Goal: Task Accomplishment & Management: Manage account settings

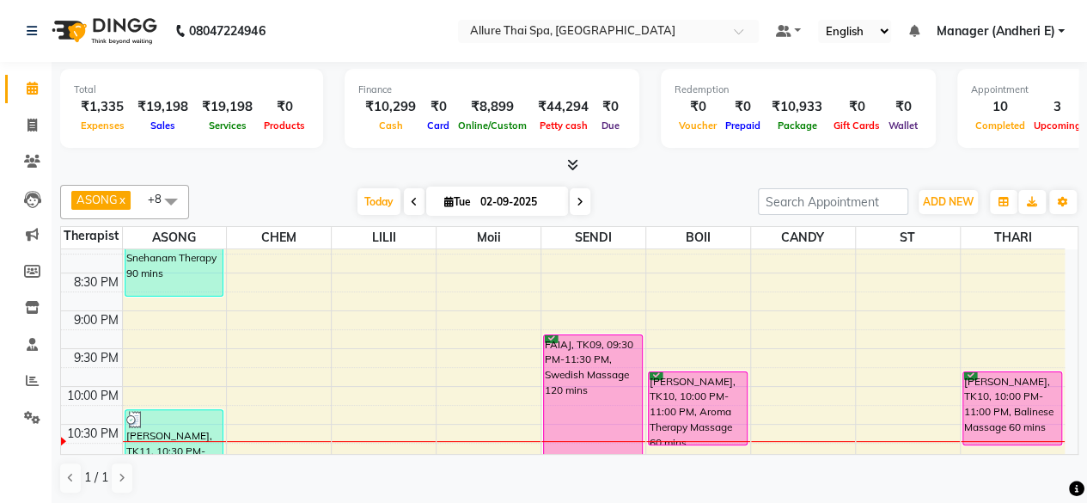
scroll to position [917, 0]
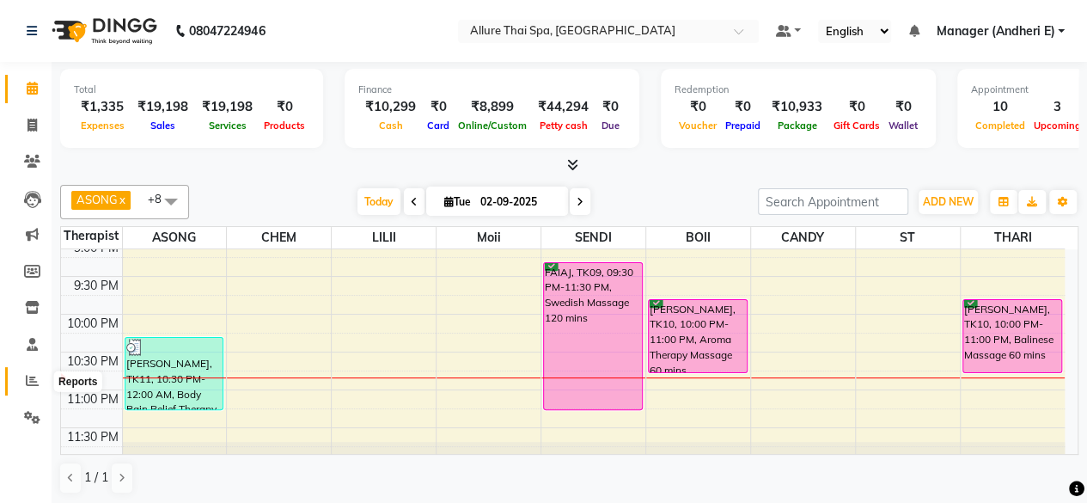
click at [26, 381] on icon at bounding box center [32, 380] width 13 height 13
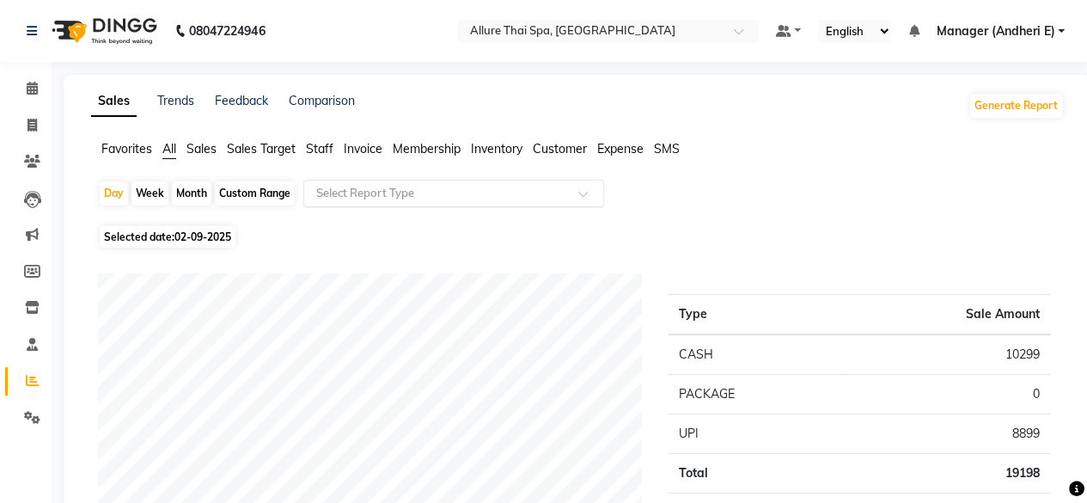
click at [454, 197] on input "text" at bounding box center [436, 193] width 247 height 17
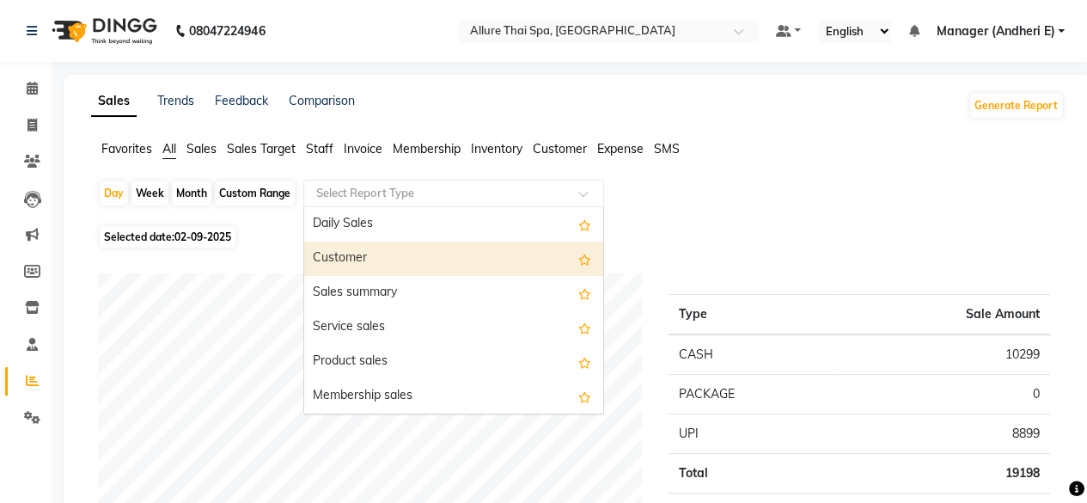
click at [356, 263] on div "Customer" at bounding box center [453, 258] width 299 height 34
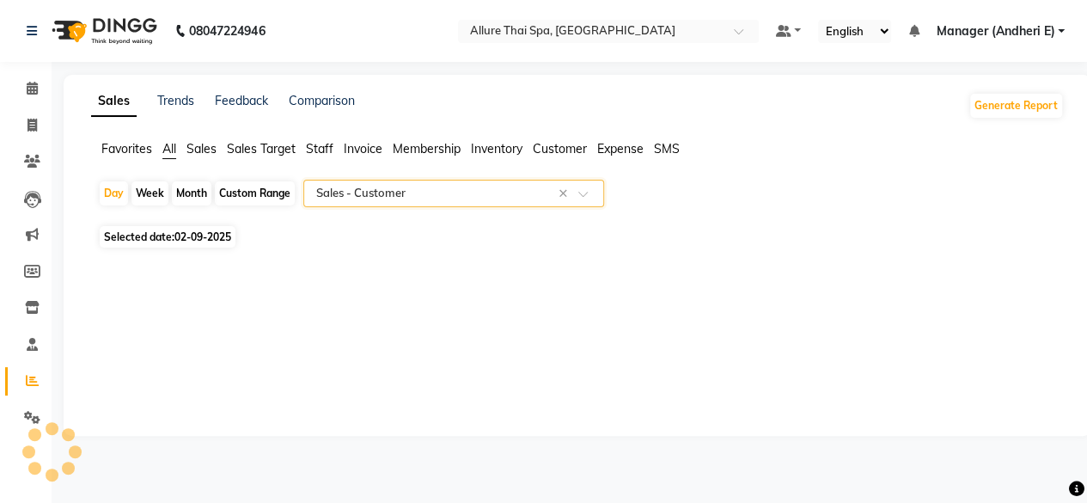
select select "pdf"
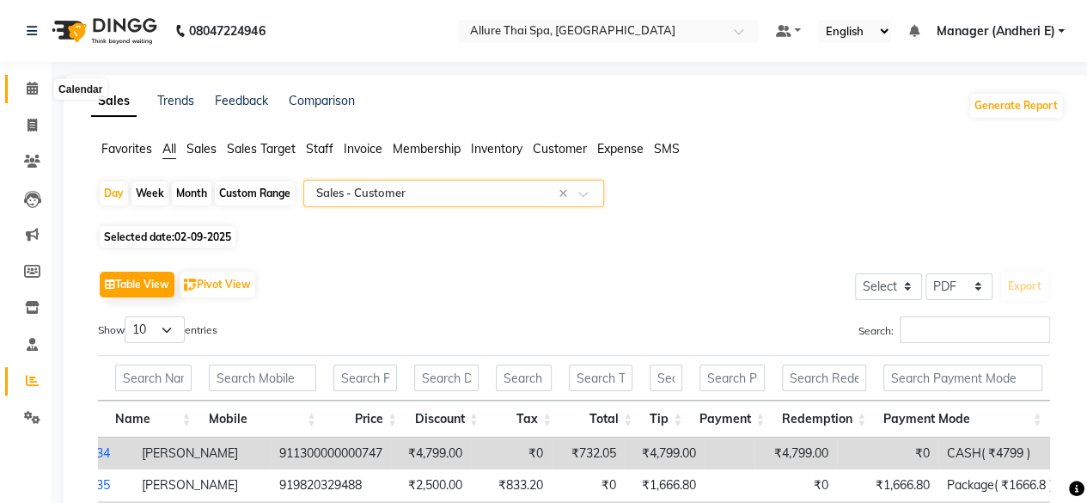
click at [38, 89] on span at bounding box center [32, 89] width 30 height 20
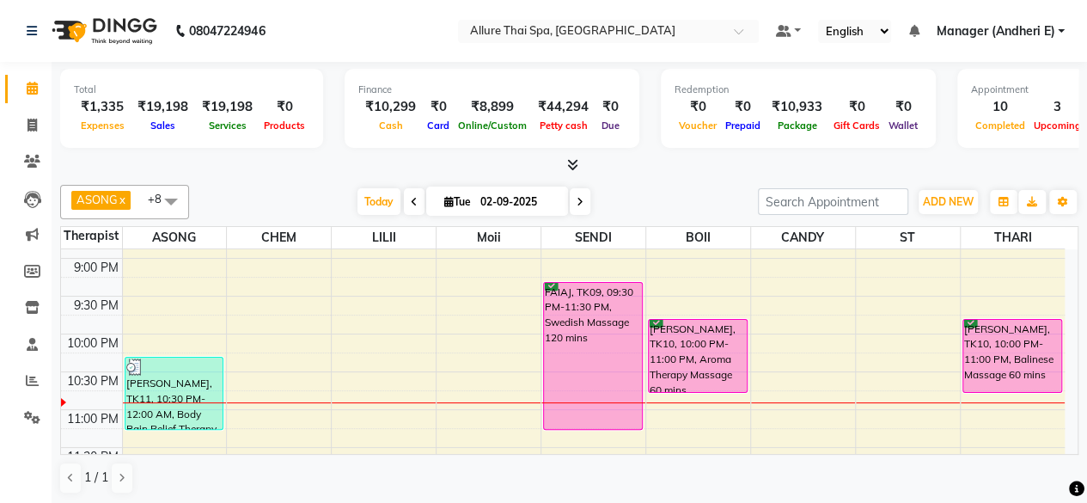
scroll to position [917, 0]
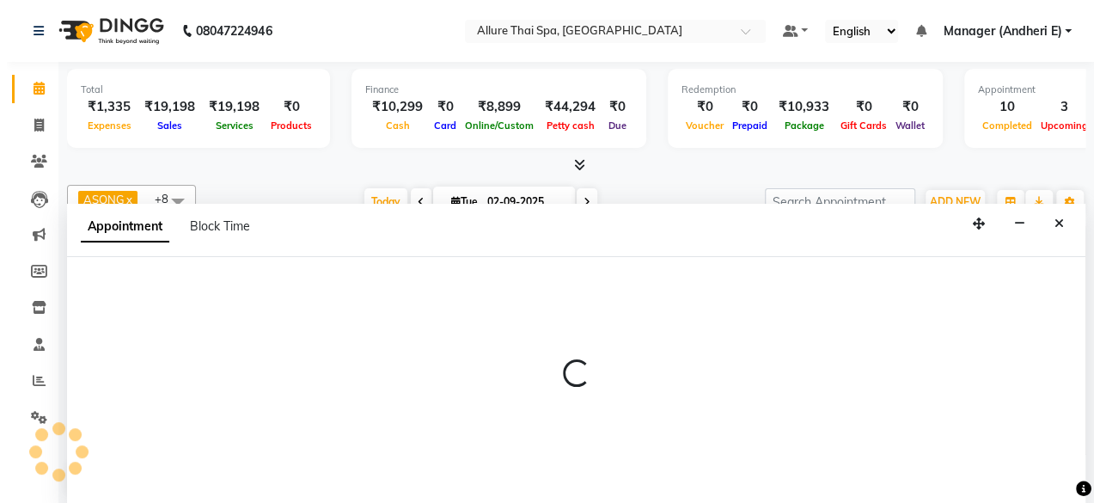
scroll to position [0, 0]
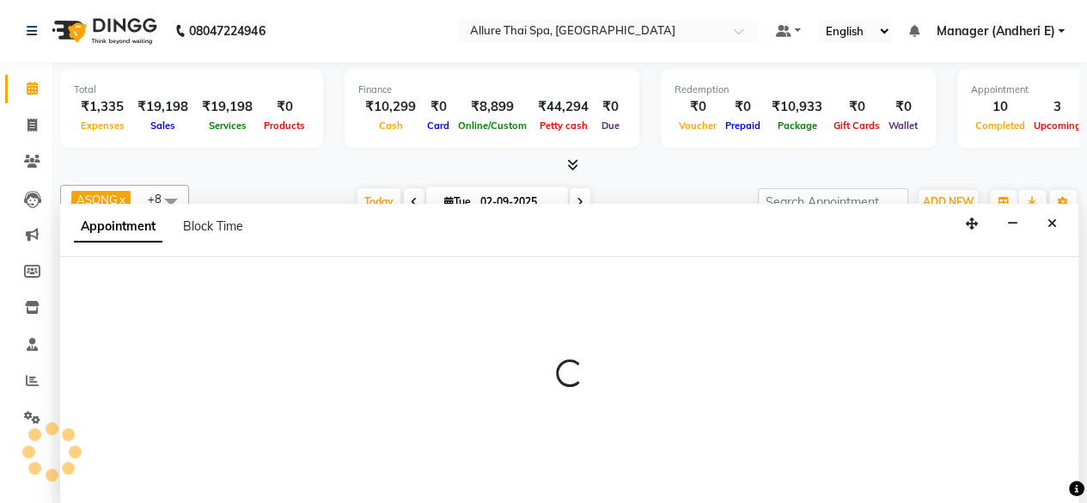
select select "89381"
select select "1380"
select select "tentative"
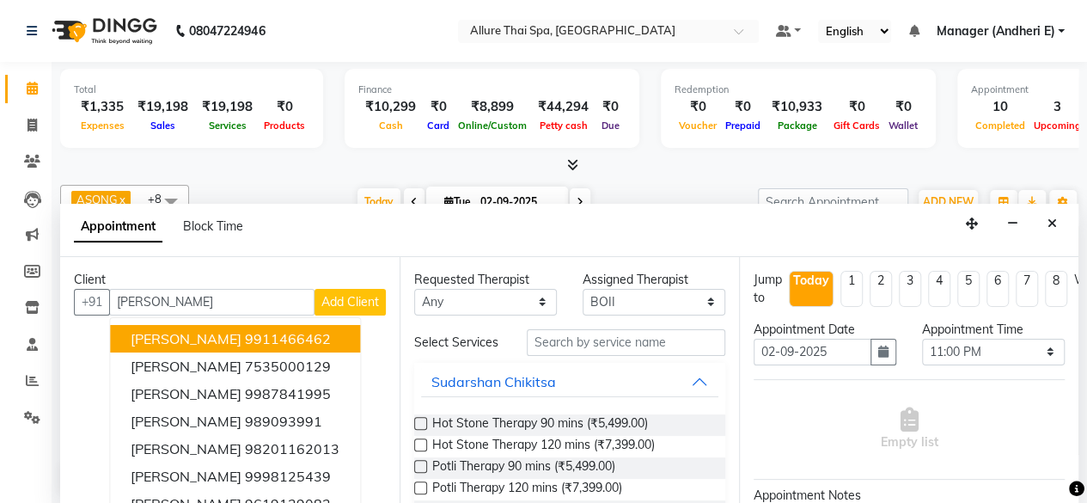
type input "[PERSON_NAME]"
click at [492, 303] on select "Any ASONG [PERSON_NAME] BOII CANDY CHEM LILII Moii SENDI ST THARI" at bounding box center [485, 302] width 143 height 27
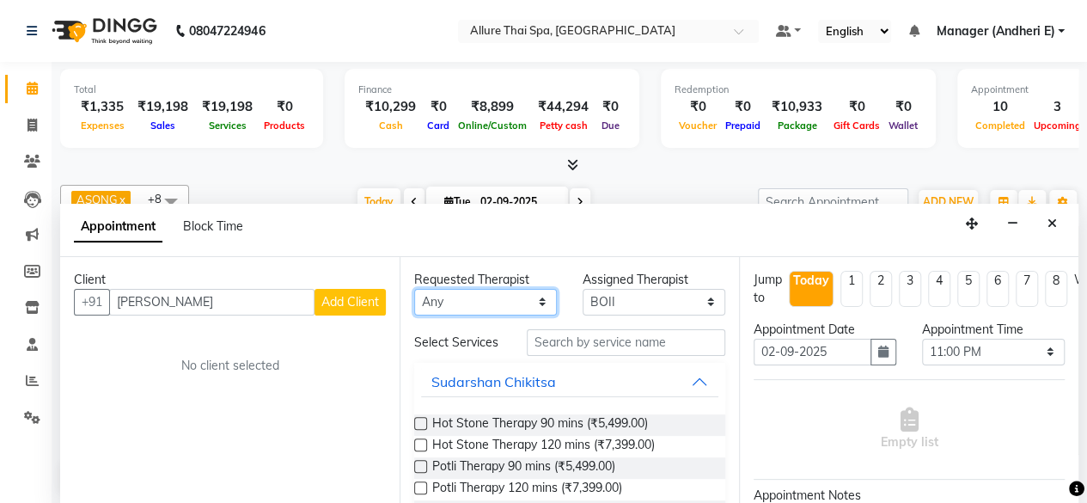
select select "89381"
click at [414, 289] on select "Any ASONG [PERSON_NAME] BOII CANDY CHEM LILII Moii SENDI ST THARI" at bounding box center [485, 302] width 143 height 27
click at [346, 294] on span "Add Client" at bounding box center [350, 301] width 58 height 15
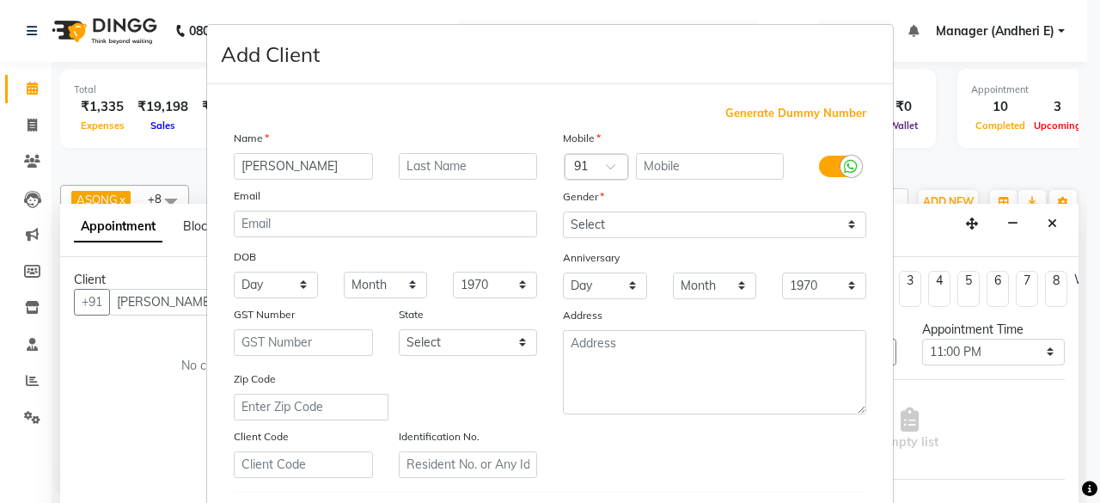
click at [793, 114] on span "Generate Dummy Number" at bounding box center [795, 113] width 141 height 17
type input "1300000000748"
checkbox input "false"
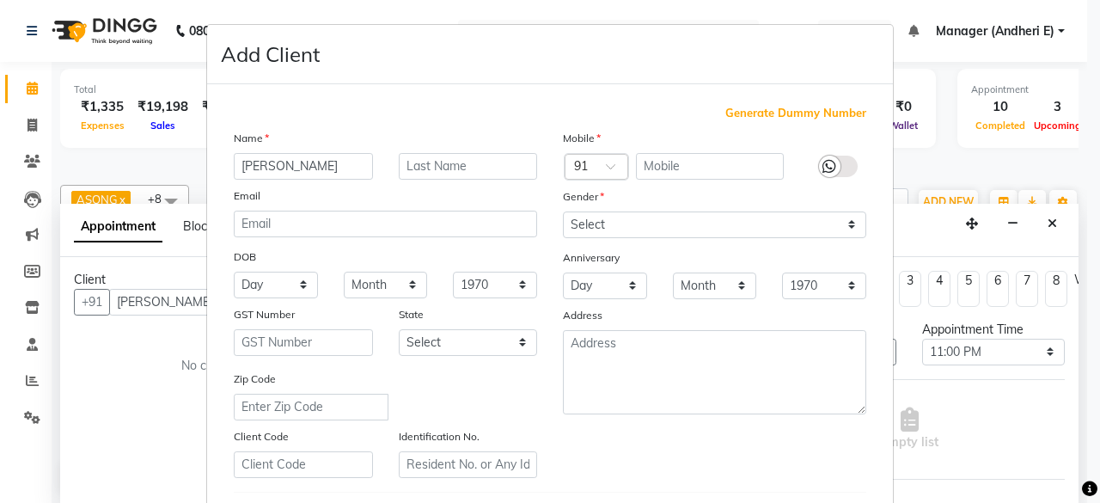
checkbox input "false"
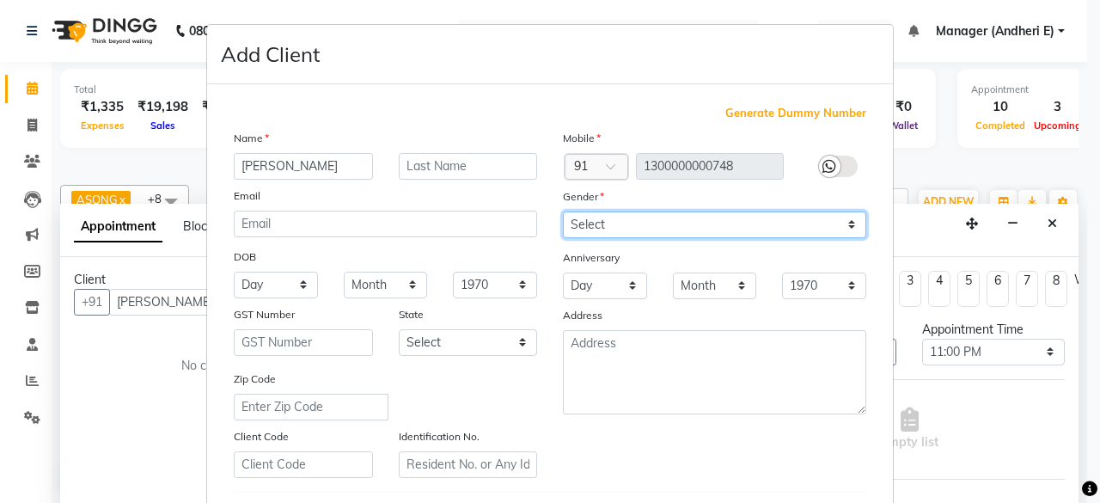
click at [692, 222] on select "Select [DEMOGRAPHIC_DATA] [DEMOGRAPHIC_DATA] Other Prefer Not To Say" at bounding box center [714, 224] width 303 height 27
select select "[DEMOGRAPHIC_DATA]"
click at [563, 211] on select "Select [DEMOGRAPHIC_DATA] [DEMOGRAPHIC_DATA] Other Prefer Not To Say" at bounding box center [714, 224] width 303 height 27
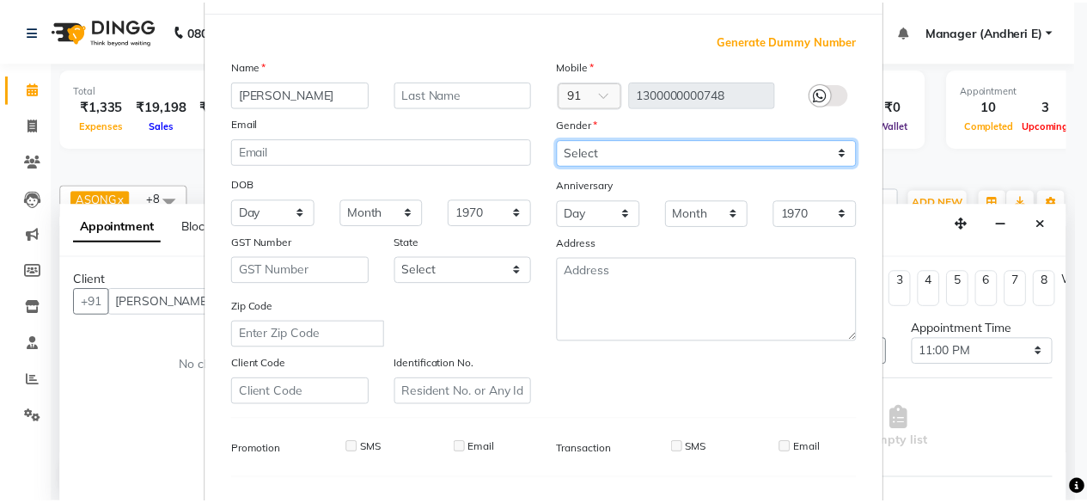
scroll to position [287, 0]
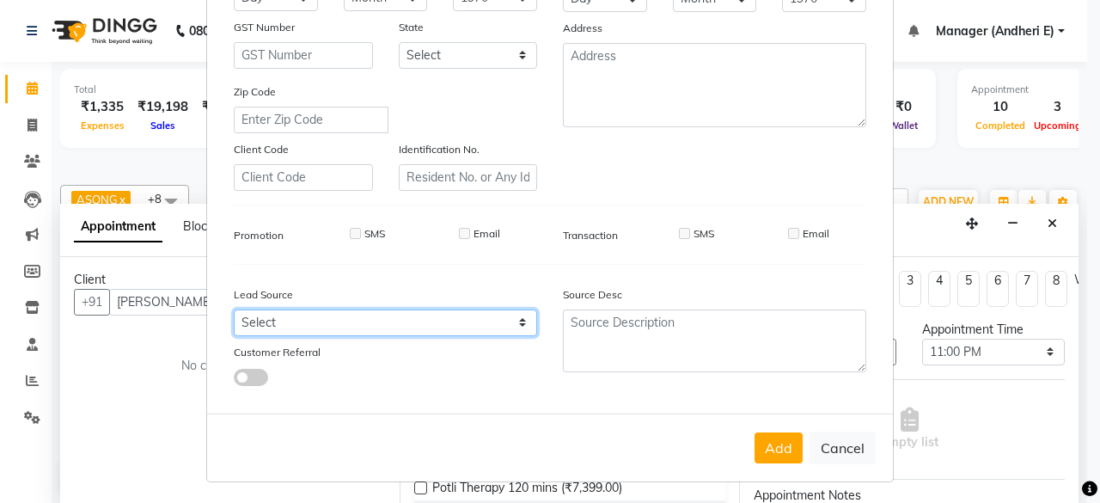
click at [478, 319] on select "Select Walk-in Referral Friend Advertisement Facebook JustDial Google Other Web…" at bounding box center [385, 322] width 303 height 27
select select "47850"
click at [234, 309] on select "Select Walk-in Referral Friend Advertisement Facebook JustDial Google Other Web…" at bounding box center [385, 322] width 303 height 27
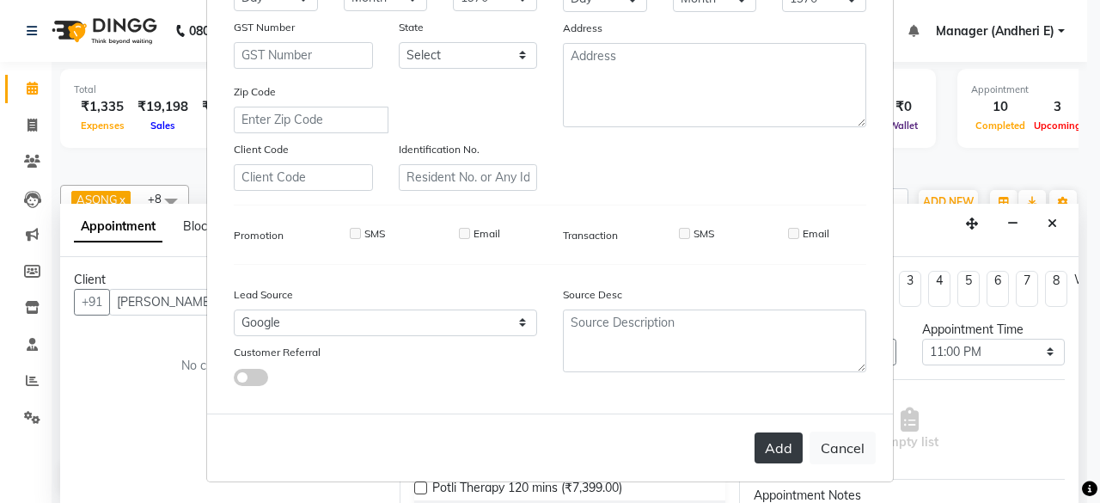
click at [777, 447] on button "Add" at bounding box center [778, 447] width 48 height 31
type input "1300000000748"
select select
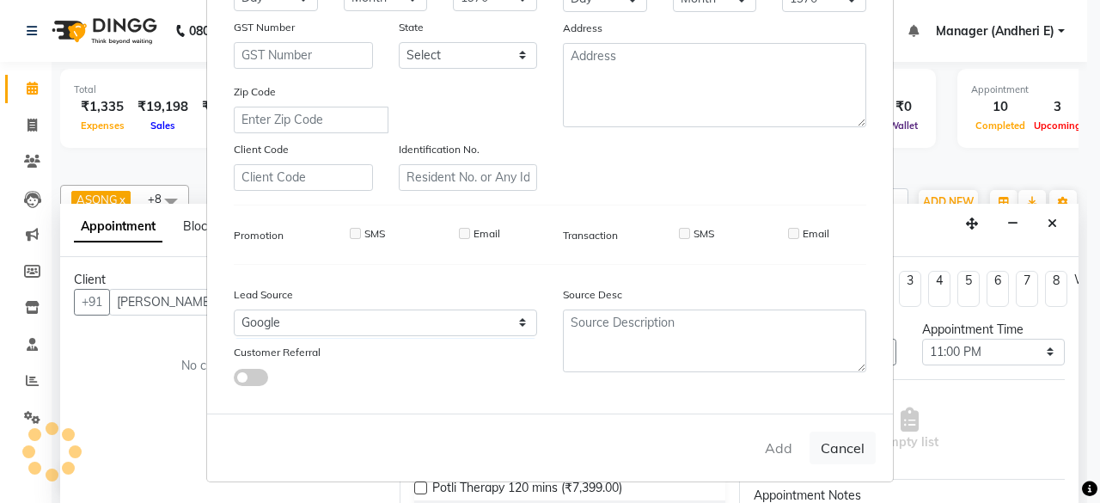
select select
checkbox input "false"
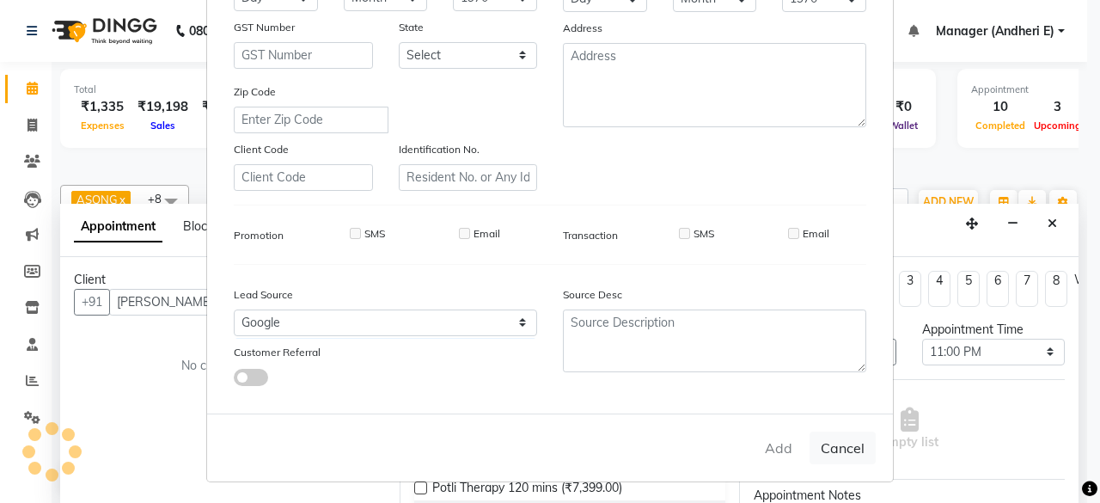
checkbox input "false"
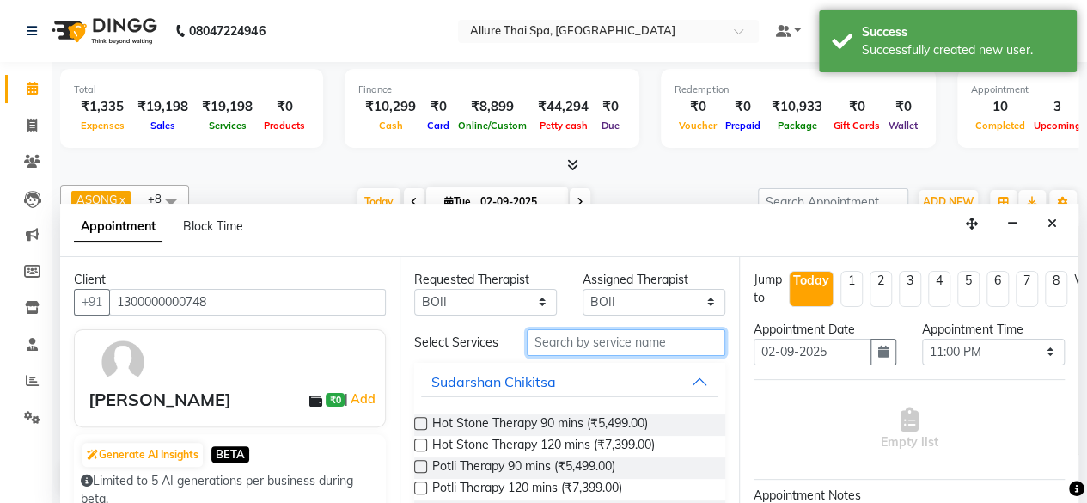
click at [545, 346] on input "text" at bounding box center [626, 342] width 198 height 27
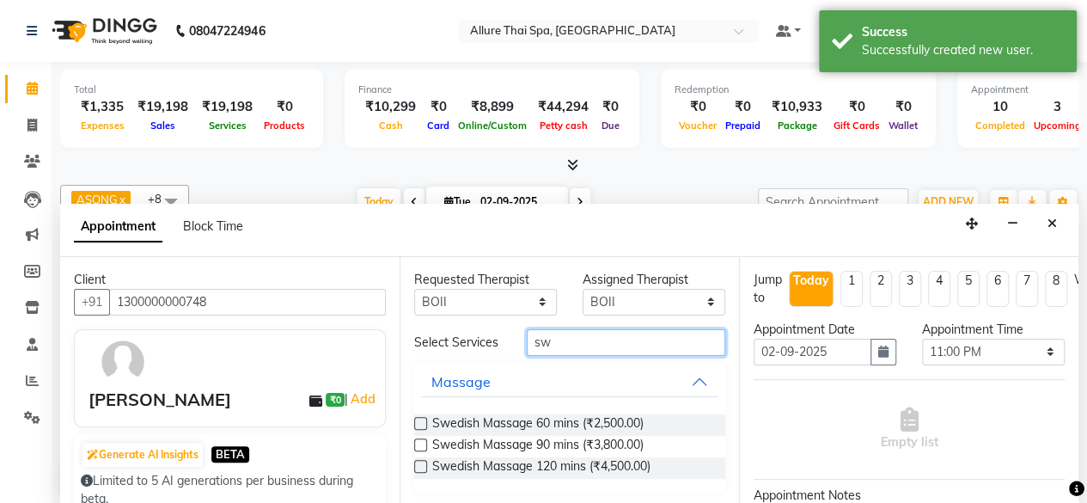
type input "sw"
click at [420, 429] on label at bounding box center [420, 423] width 13 height 13
click at [420, 429] on input "checkbox" at bounding box center [419, 424] width 11 height 11
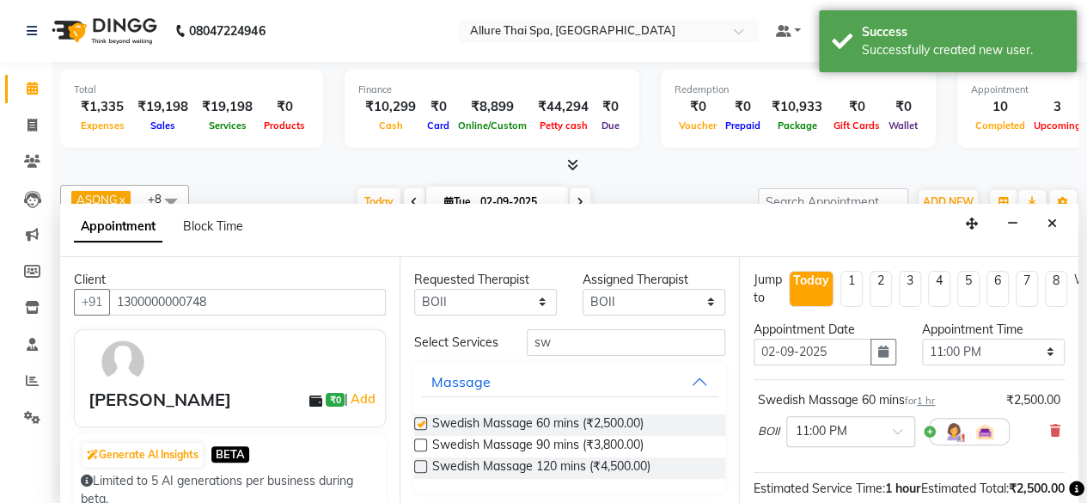
checkbox input "false"
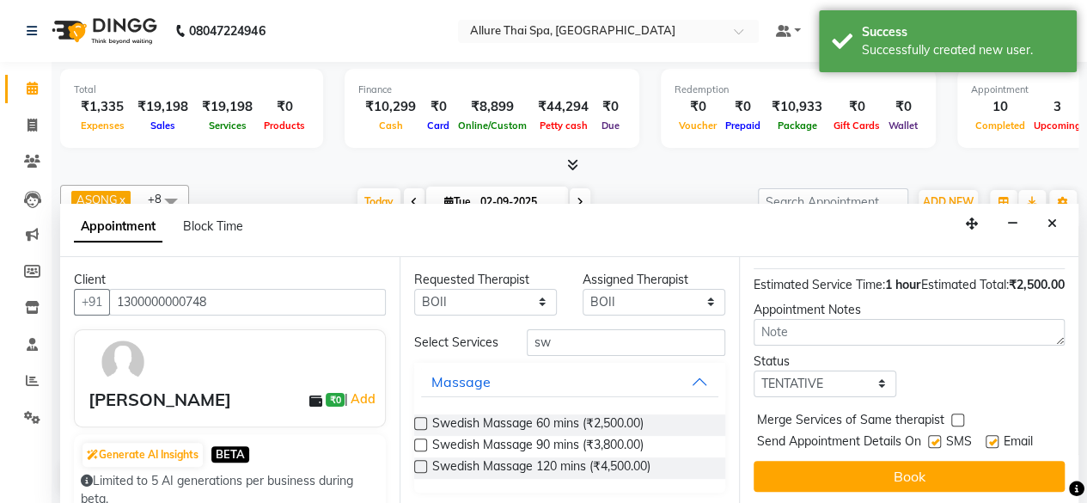
scroll to position [234, 0]
click at [840, 370] on select "Select TENTATIVE CONFIRM CHECK-IN UPCOMING" at bounding box center [824, 383] width 143 height 27
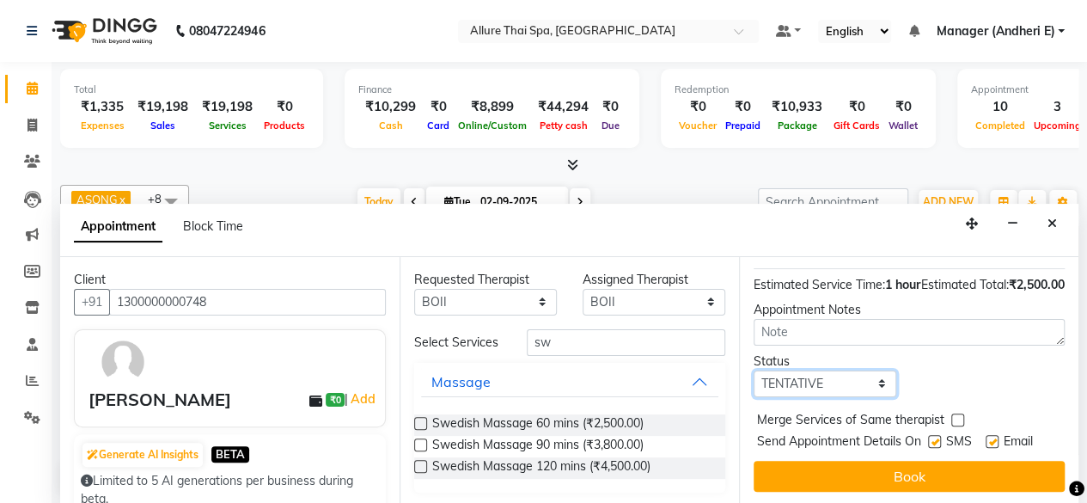
select select "confirm booking"
click at [753, 370] on select "Select TENTATIVE CONFIRM CHECK-IN UPCOMING" at bounding box center [824, 383] width 143 height 27
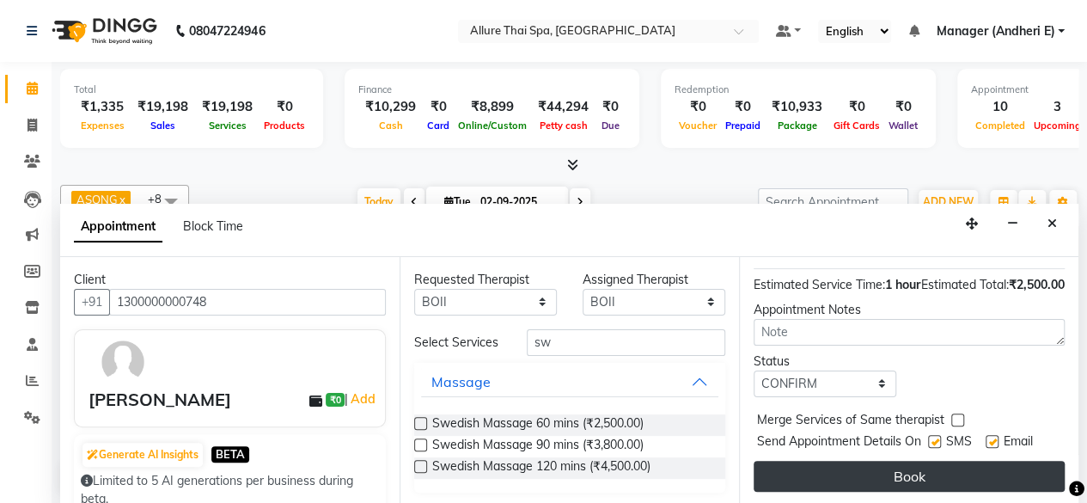
click at [892, 460] on button "Book" at bounding box center [908, 475] width 311 height 31
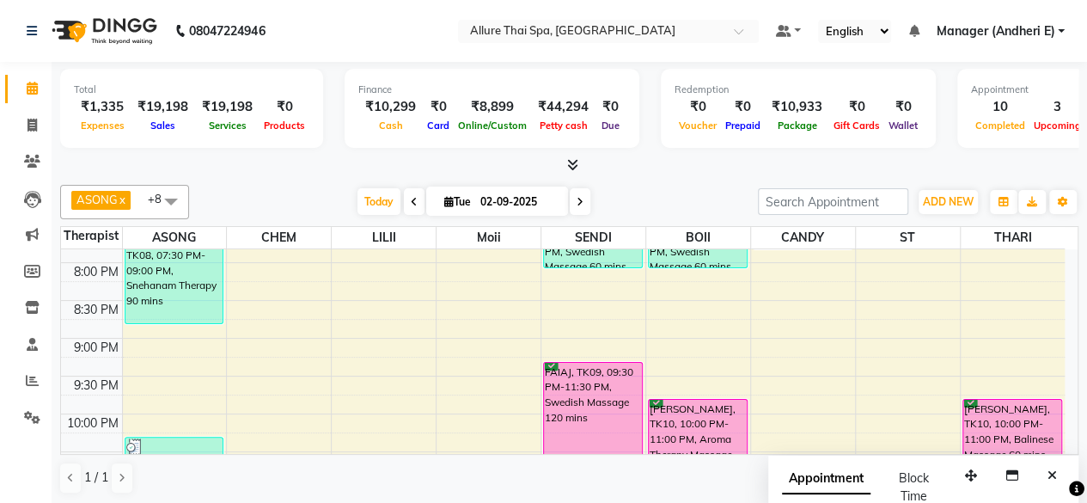
scroll to position [917, 0]
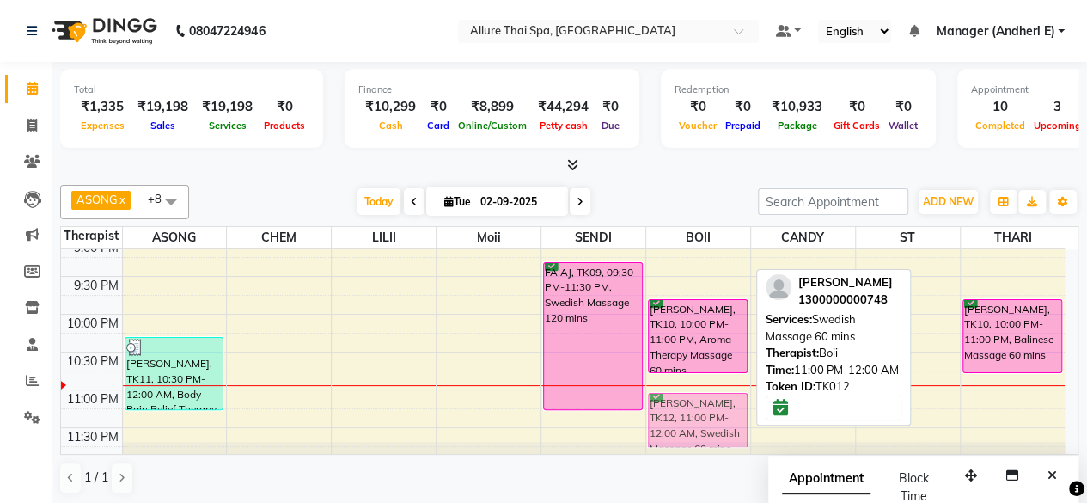
drag, startPoint x: 704, startPoint y: 404, endPoint x: 704, endPoint y: 423, distance: 19.8
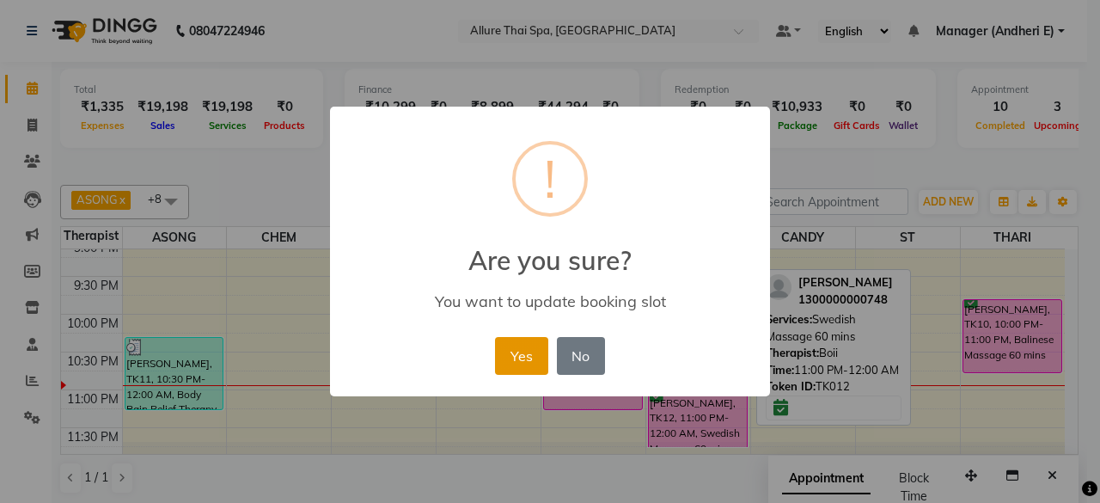
click at [523, 363] on button "Yes" at bounding box center [521, 356] width 52 height 38
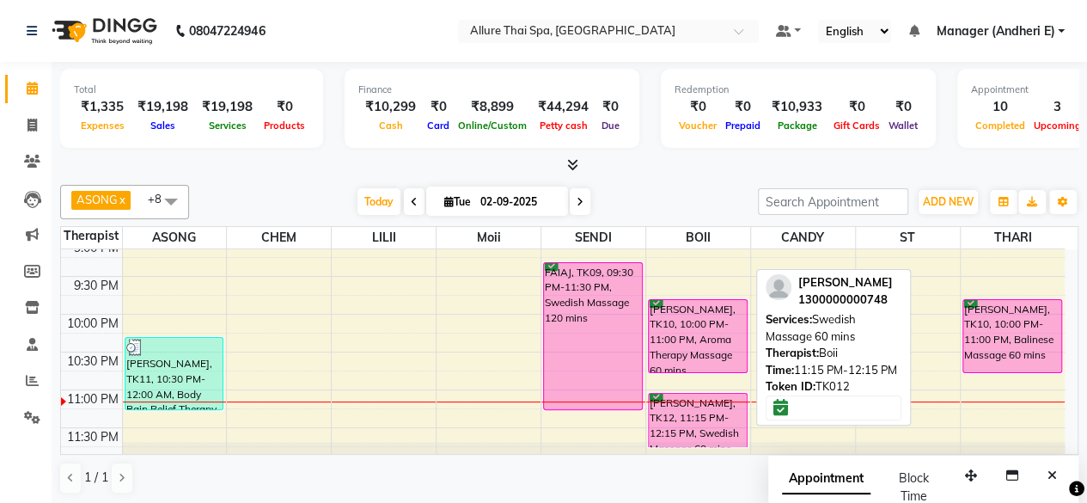
click at [673, 413] on div "[PERSON_NAME], TK12, 11:15 PM-12:15 PM, Swedish Massage 60 mins" at bounding box center [698, 419] width 98 height 53
click at [694, 408] on div "[PERSON_NAME], TK12, 11:15 PM-12:15 PM, Swedish Massage 60 mins" at bounding box center [698, 419] width 98 height 53
select select "6"
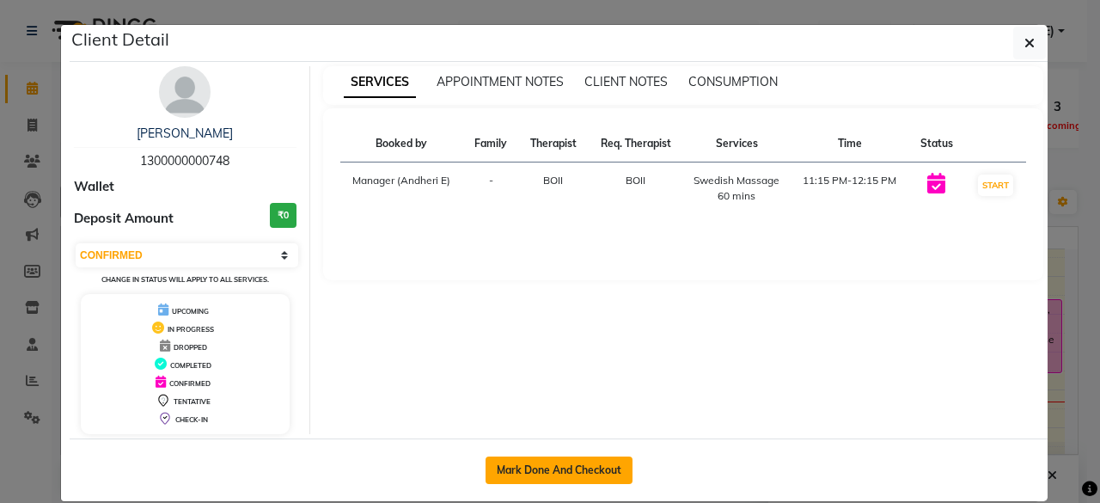
click at [582, 465] on button "Mark Done And Checkout" at bounding box center [558, 469] width 147 height 27
select select "service"
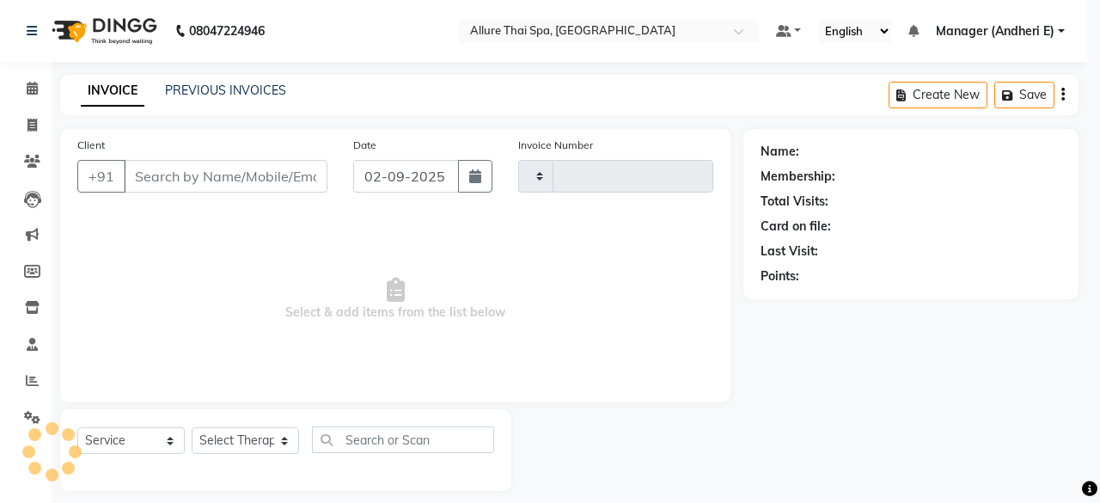
type input "1942"
select select "6826"
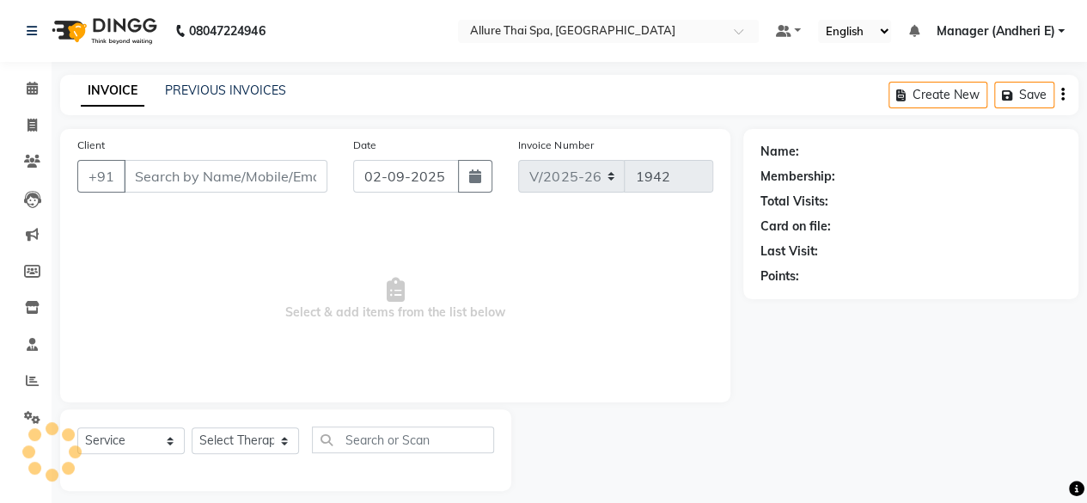
type input "1300000000748"
select select "89381"
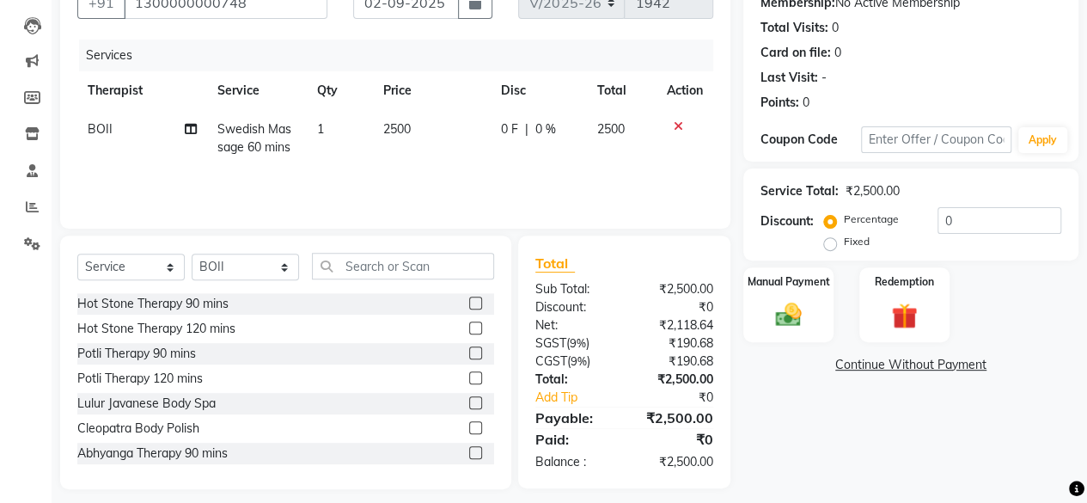
scroll to position [185, 0]
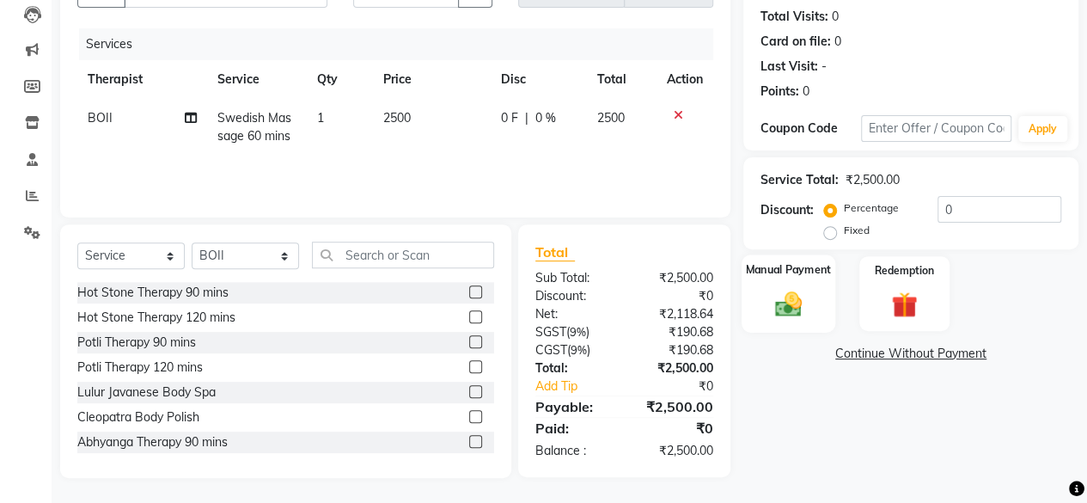
click at [781, 314] on img at bounding box center [788, 303] width 44 height 31
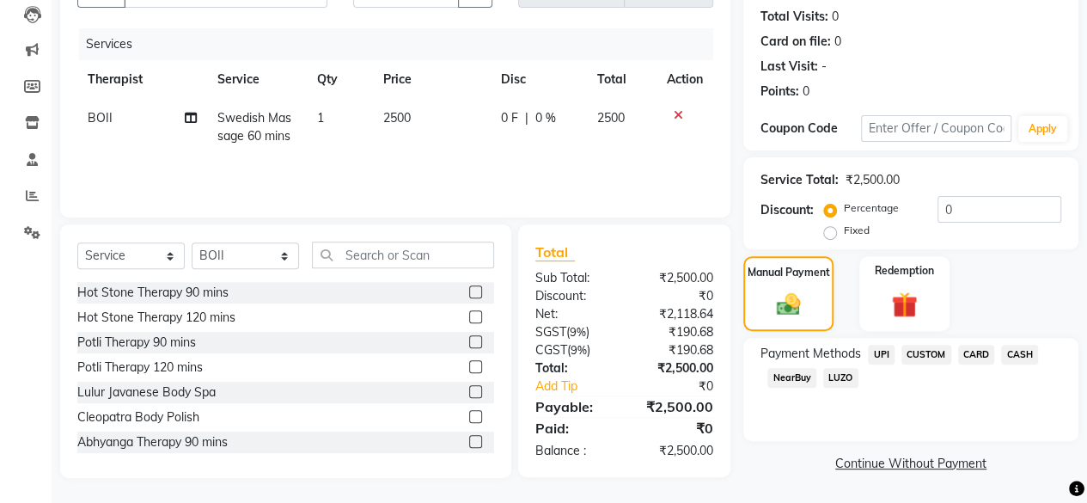
click at [887, 353] on span "UPI" at bounding box center [881, 354] width 27 height 20
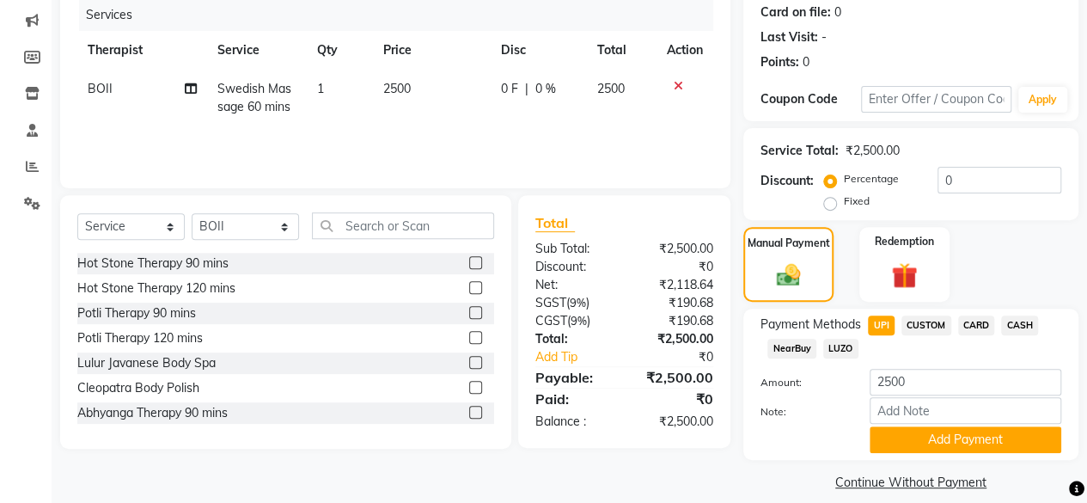
scroll to position [230, 0]
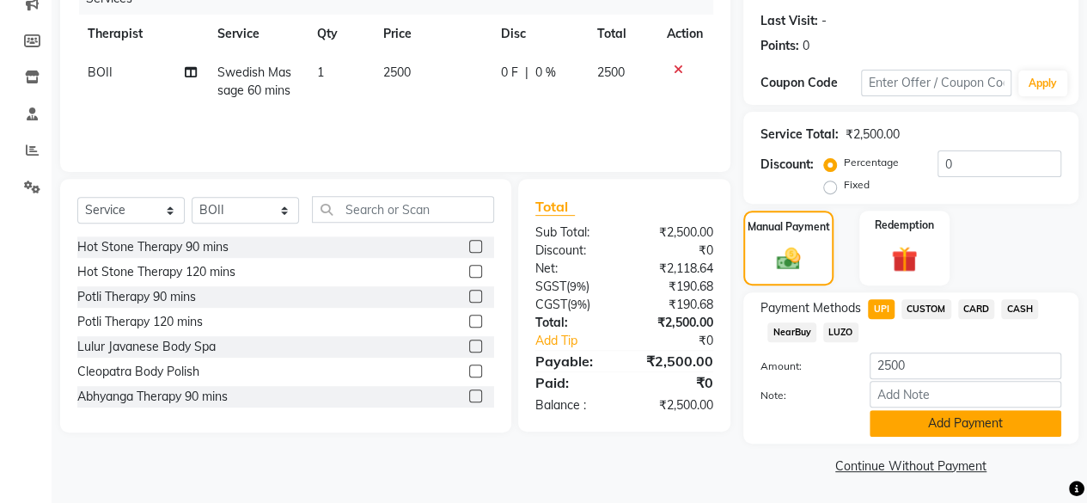
click at [989, 423] on button "Add Payment" at bounding box center [965, 423] width 192 height 27
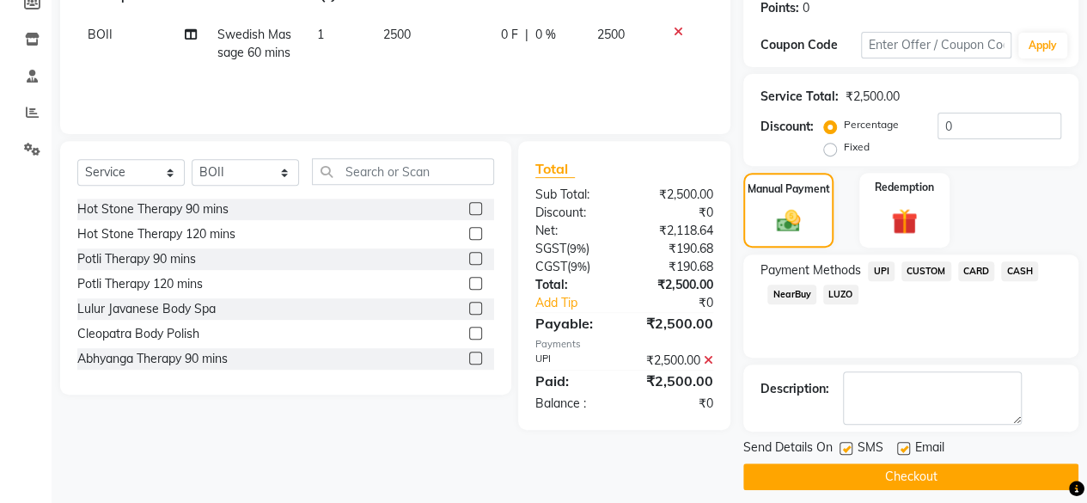
scroll to position [278, 0]
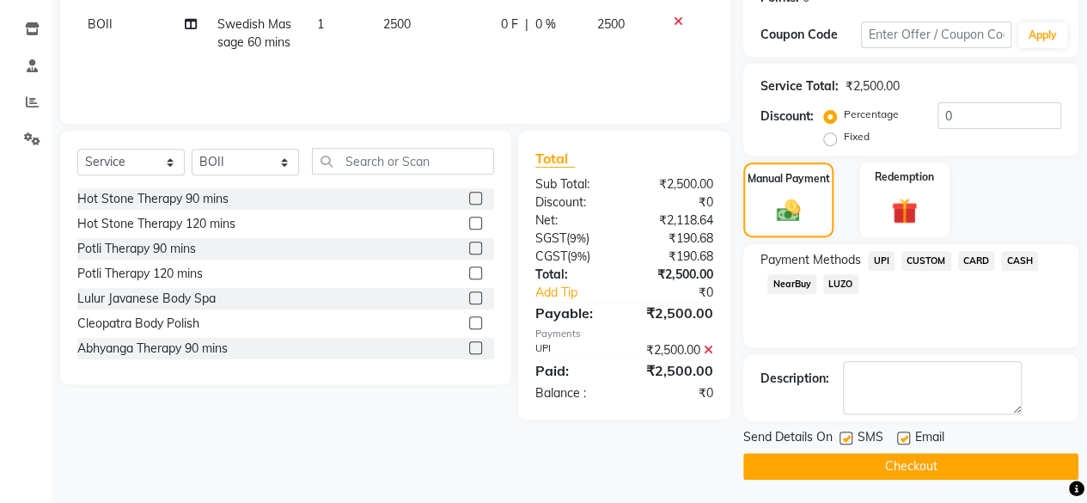
click at [844, 432] on label at bounding box center [845, 437] width 13 height 13
click at [844, 433] on input "checkbox" at bounding box center [844, 438] width 11 height 11
checkbox input "false"
click at [901, 435] on label at bounding box center [903, 437] width 13 height 13
click at [901, 435] on input "checkbox" at bounding box center [902, 438] width 11 height 11
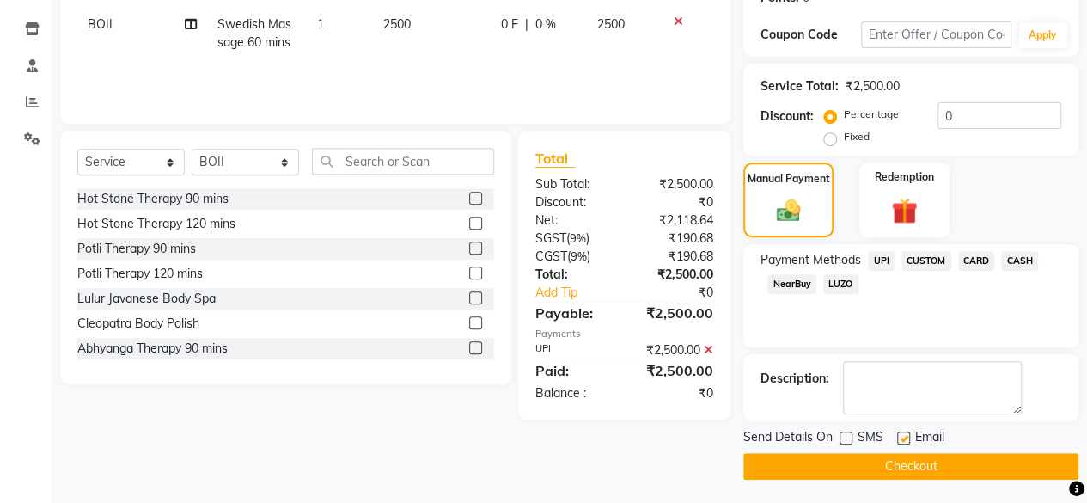
checkbox input "false"
click at [901, 459] on button "Checkout" at bounding box center [910, 466] width 335 height 27
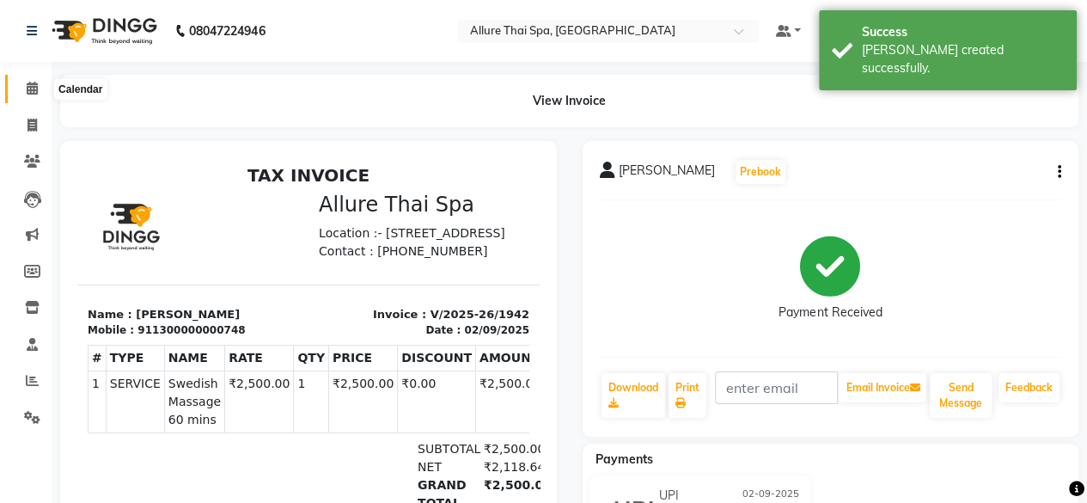
drag, startPoint x: 34, startPoint y: 88, endPoint x: 34, endPoint y: 97, distance: 9.4
click at [34, 88] on icon at bounding box center [32, 88] width 11 height 13
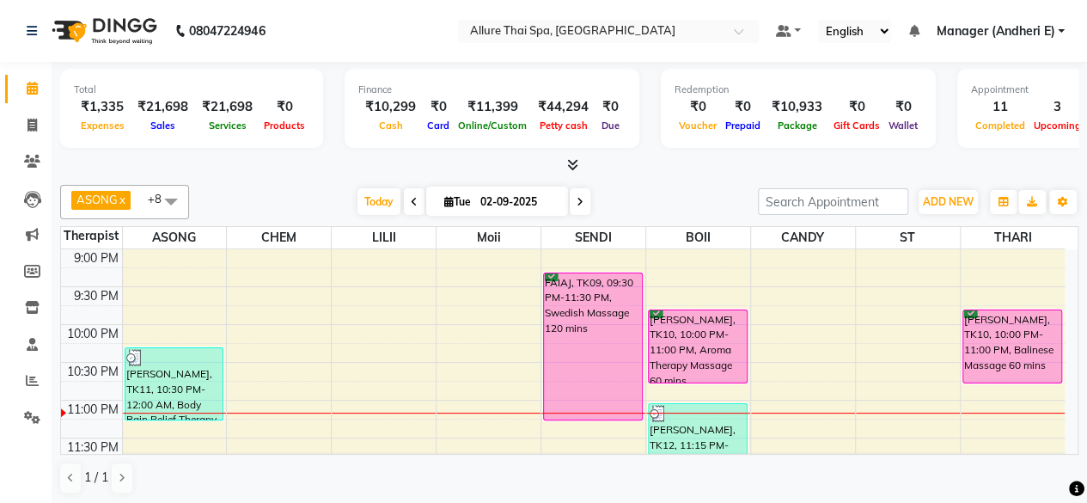
scroll to position [917, 0]
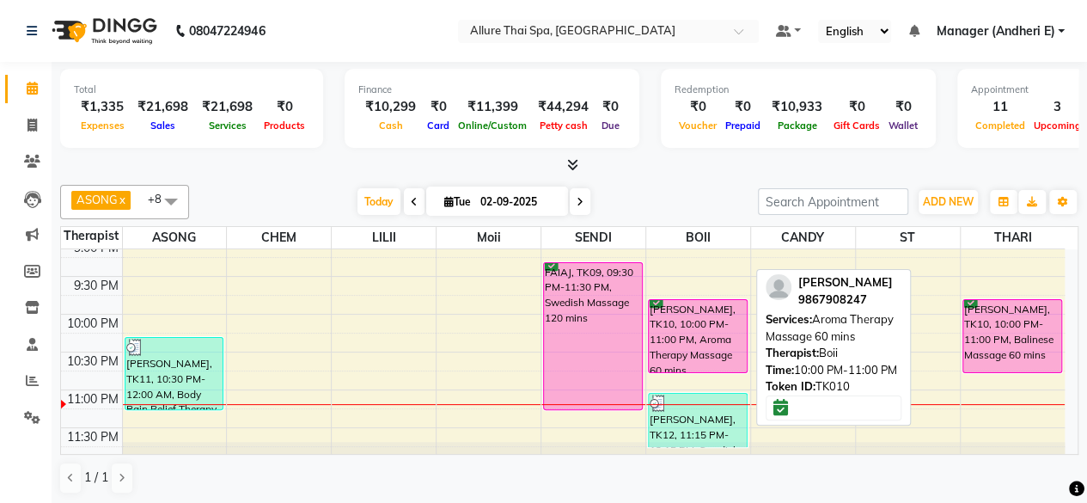
click at [692, 334] on div "[PERSON_NAME], TK10, 10:00 PM-11:00 PM, Aroma Therapy Massage 60 mins" at bounding box center [698, 336] width 98 height 72
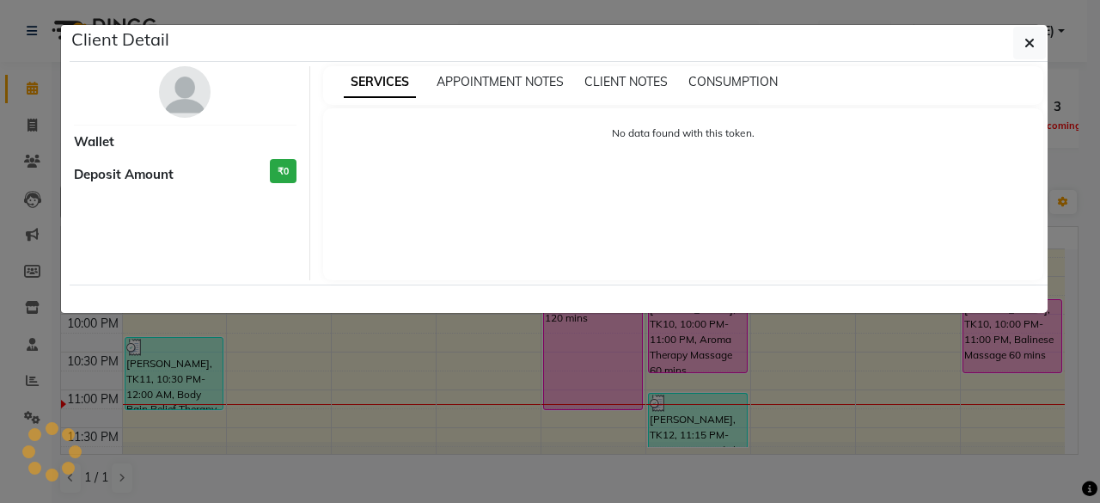
select select "6"
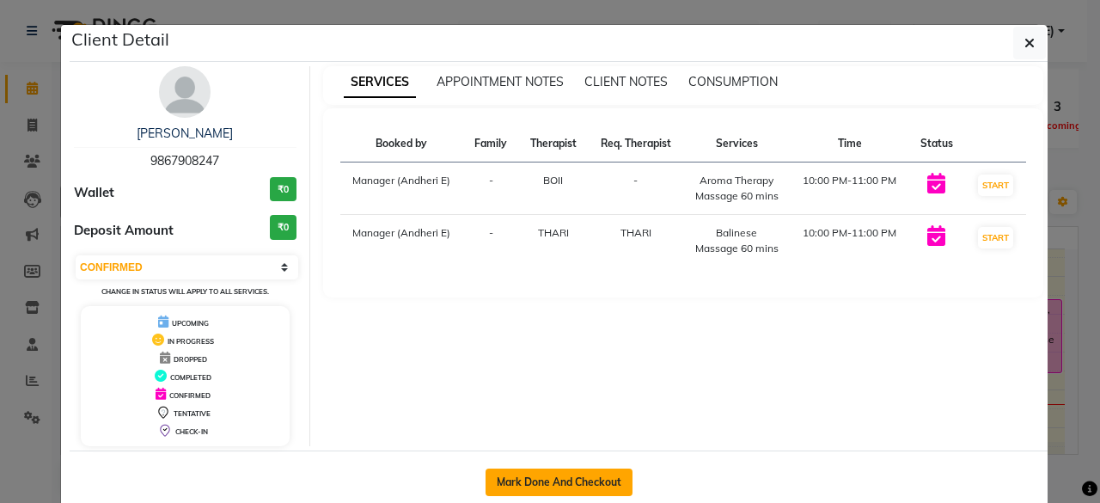
click at [556, 475] on button "Mark Done And Checkout" at bounding box center [558, 481] width 147 height 27
select select "service"
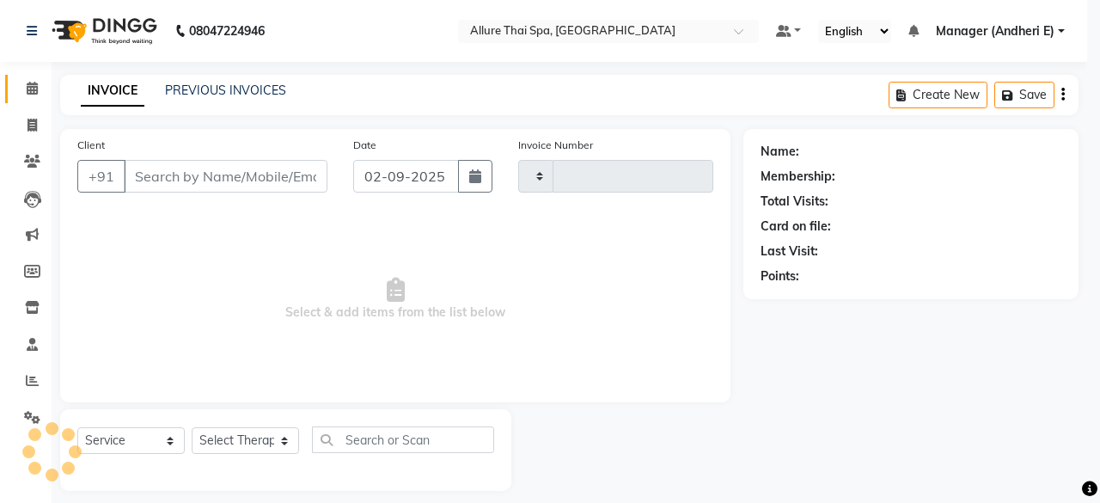
type input "1943"
select select "6826"
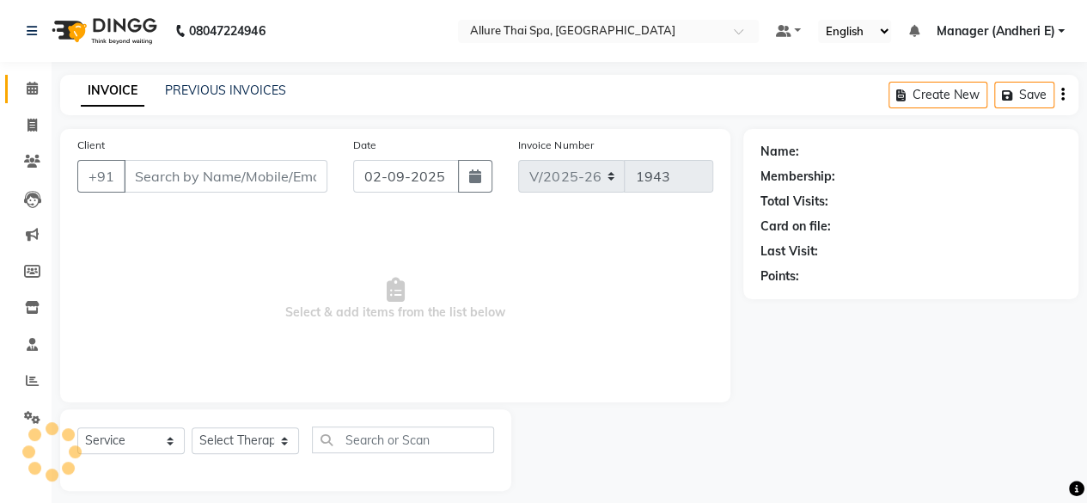
type input "9867908247"
select select "89381"
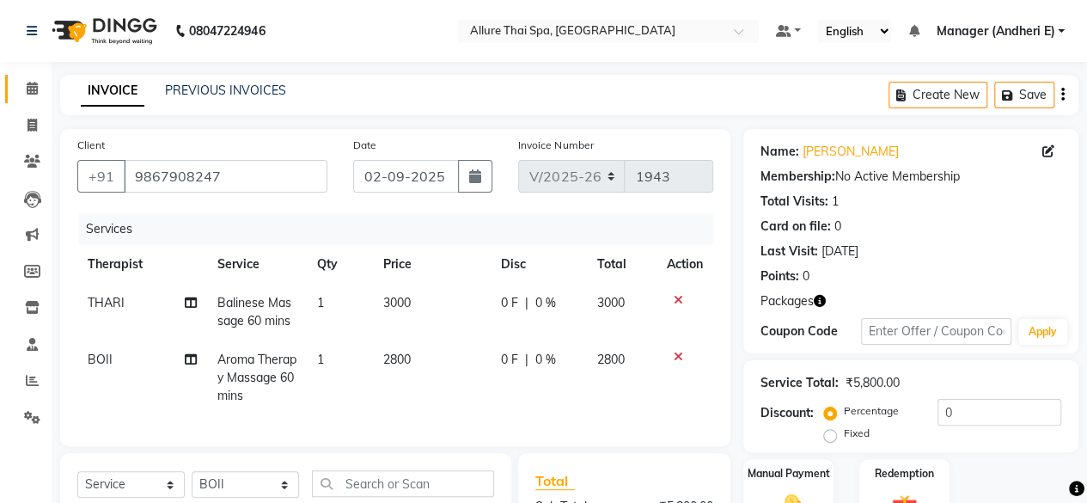
scroll to position [299, 0]
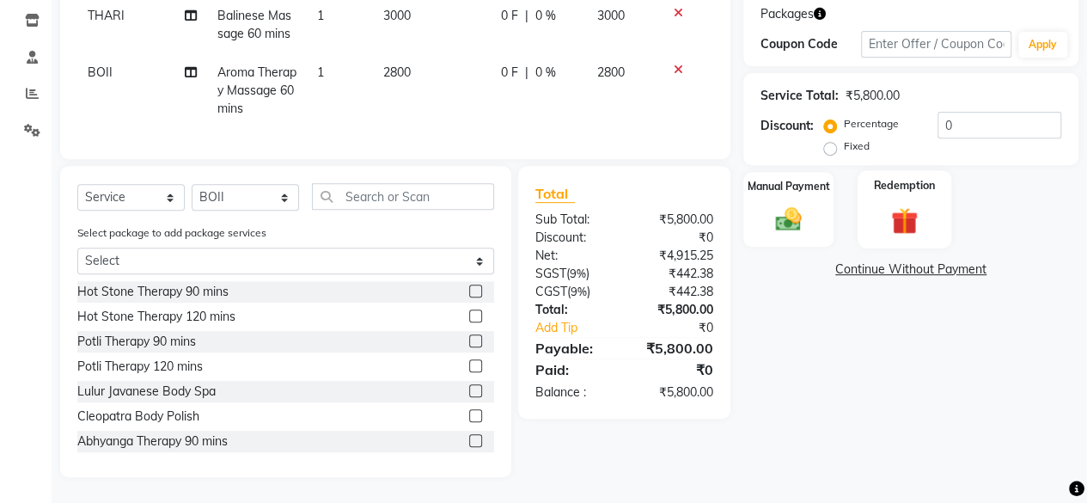
click at [905, 211] on img at bounding box center [904, 221] width 44 height 34
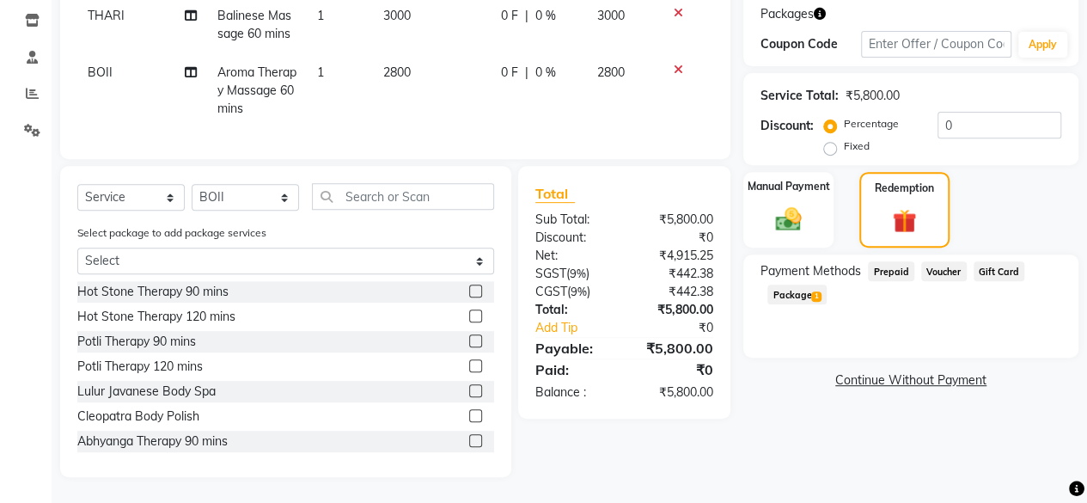
click at [773, 284] on span "Package 1" at bounding box center [796, 294] width 59 height 20
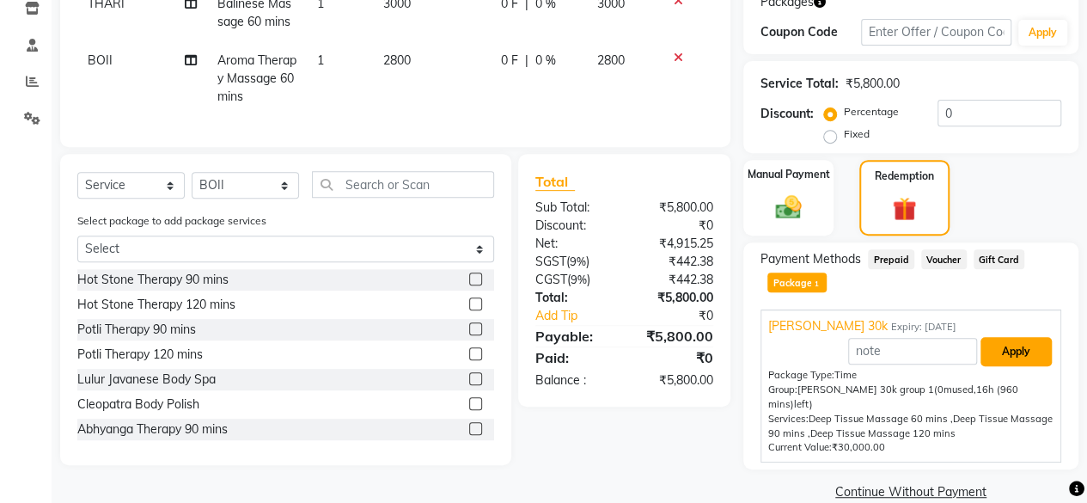
click at [1015, 349] on button "Apply" at bounding box center [1015, 351] width 71 height 29
type input "[PERSON_NAME] 30k"
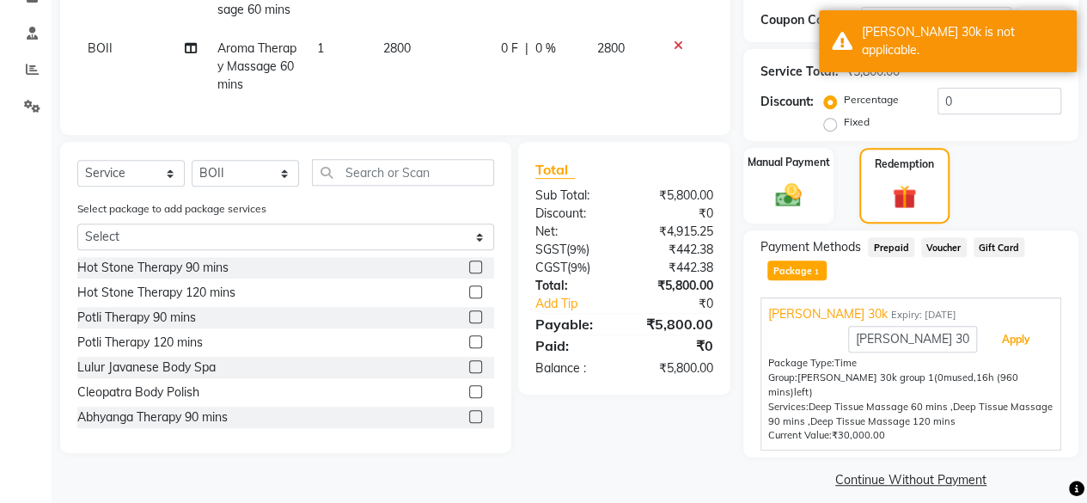
scroll to position [139, 0]
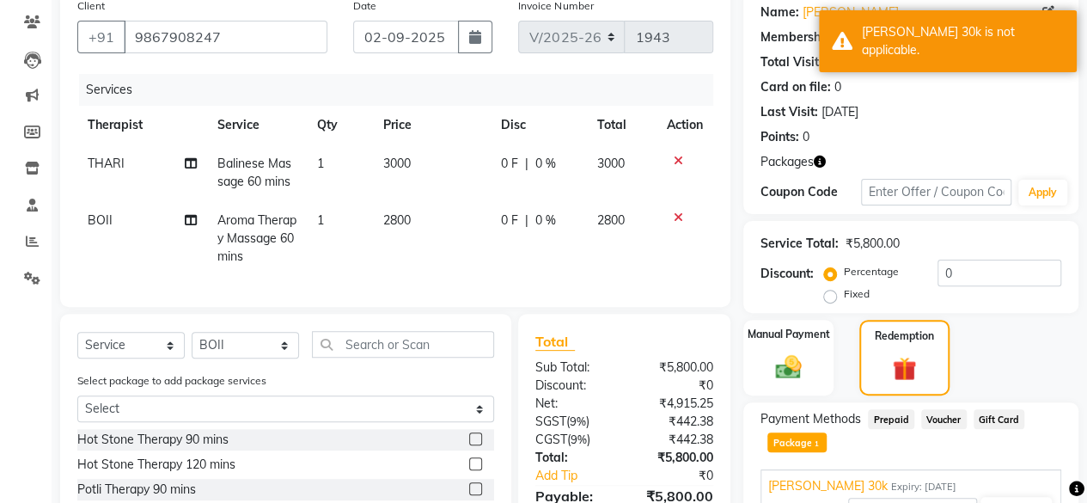
click at [40, 39] on li "Clients" at bounding box center [26, 22] width 52 height 37
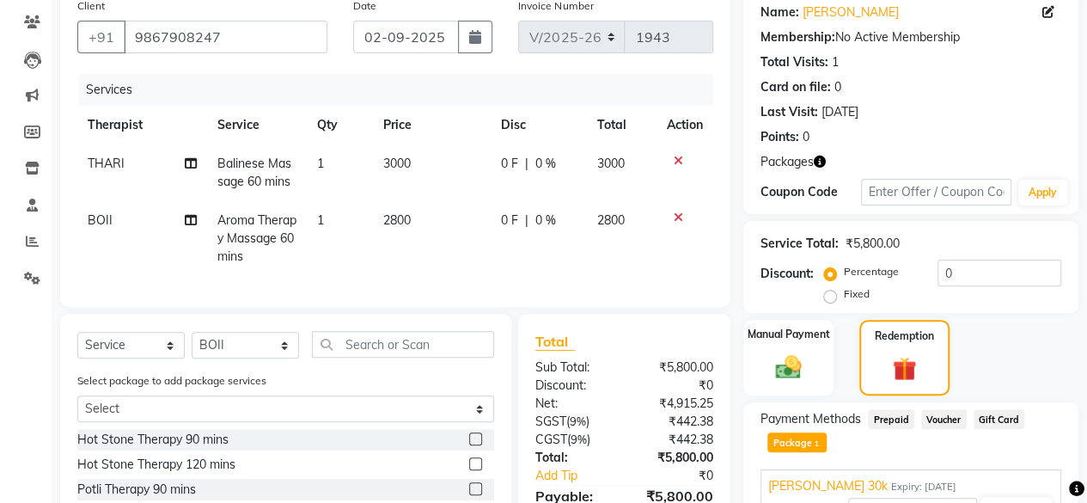
scroll to position [0, 0]
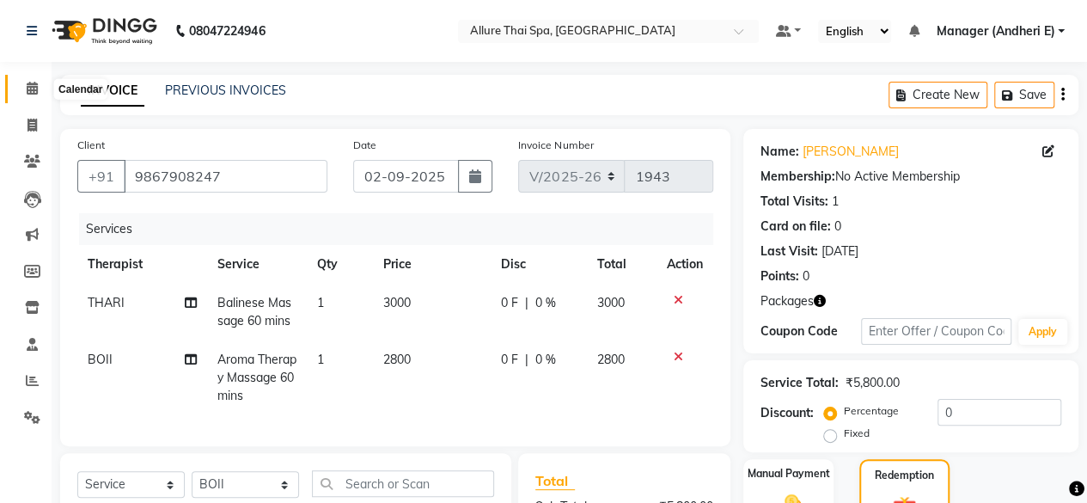
click at [30, 95] on span at bounding box center [32, 89] width 30 height 20
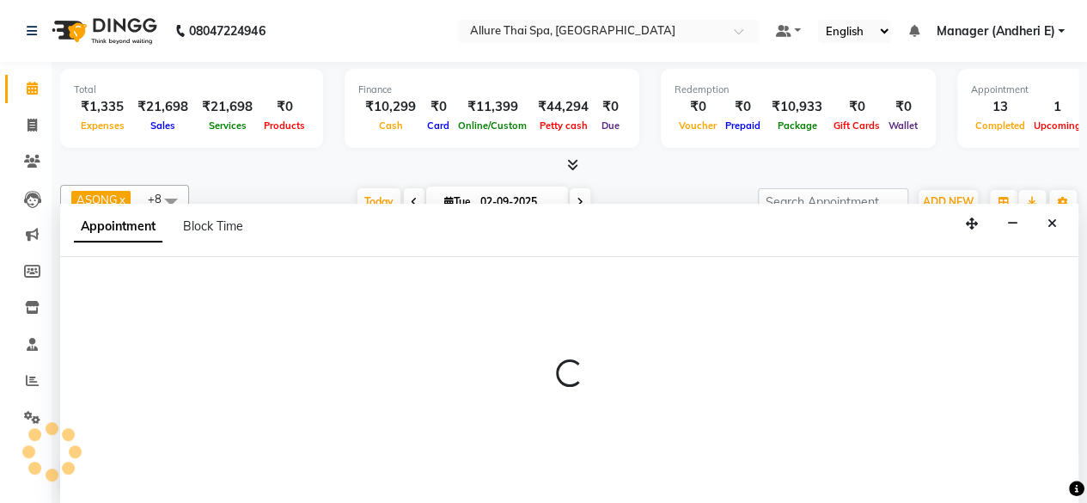
select select "89380"
select select "1395"
select select "tentative"
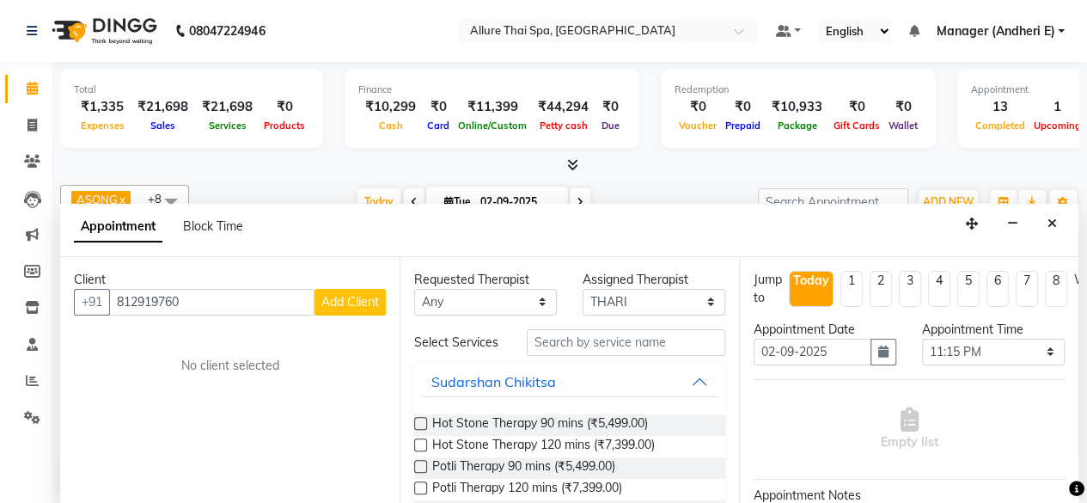
type input "812919760"
click at [472, 296] on select "Any ASONG [PERSON_NAME] BOII CANDY CHEM LILII Moii SENDI ST THARI" at bounding box center [485, 302] width 143 height 27
select select "89380"
click at [414, 289] on select "Any ASONG [PERSON_NAME] BOII CANDY CHEM LILII Moii SENDI ST THARI" at bounding box center [485, 302] width 143 height 27
click at [347, 301] on span "Add Client" at bounding box center [350, 301] width 58 height 15
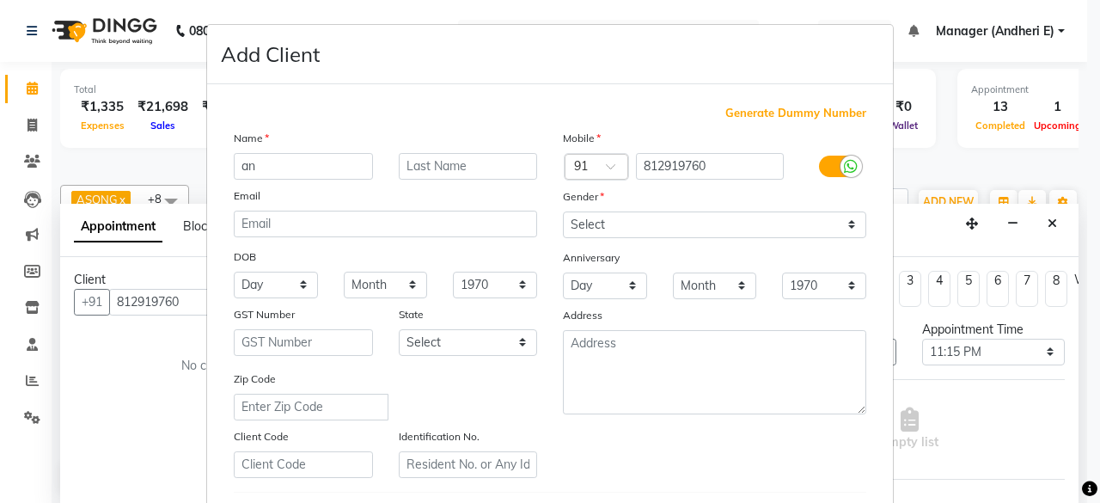
type input "a"
type input "ANUP"
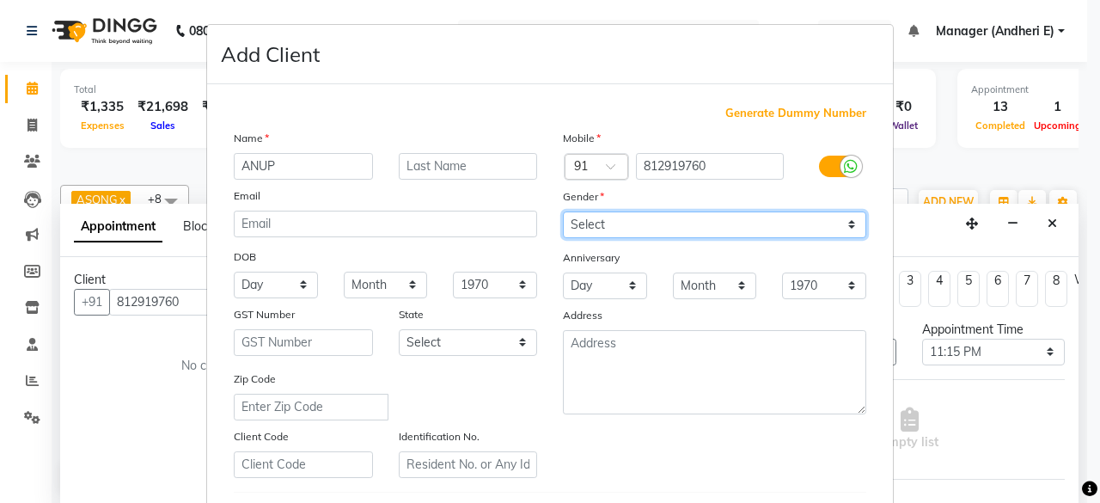
click at [625, 229] on select "Select [DEMOGRAPHIC_DATA] [DEMOGRAPHIC_DATA] Other Prefer Not To Say" at bounding box center [714, 224] width 303 height 27
select select "[DEMOGRAPHIC_DATA]"
click at [563, 211] on select "Select [DEMOGRAPHIC_DATA] [DEMOGRAPHIC_DATA] Other Prefer Not To Say" at bounding box center [714, 224] width 303 height 27
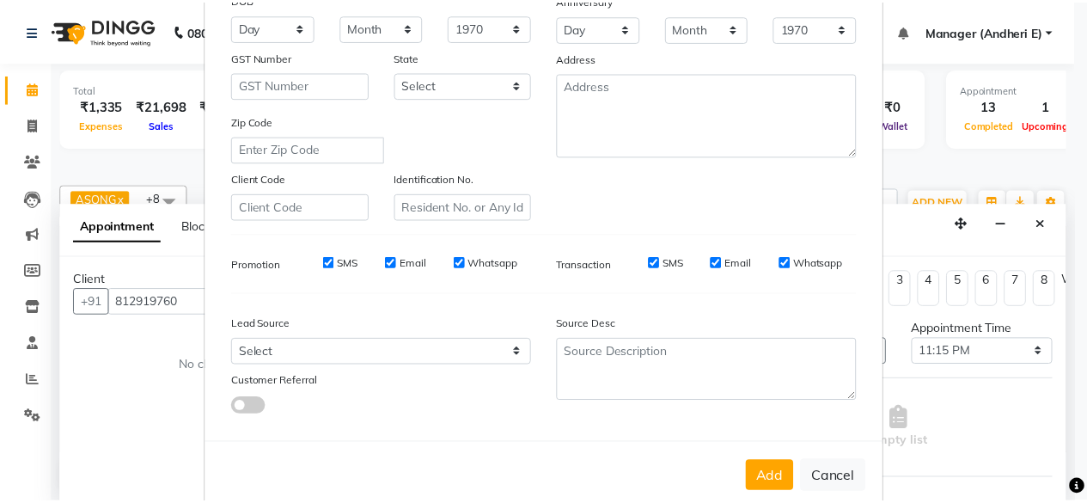
scroll to position [287, 0]
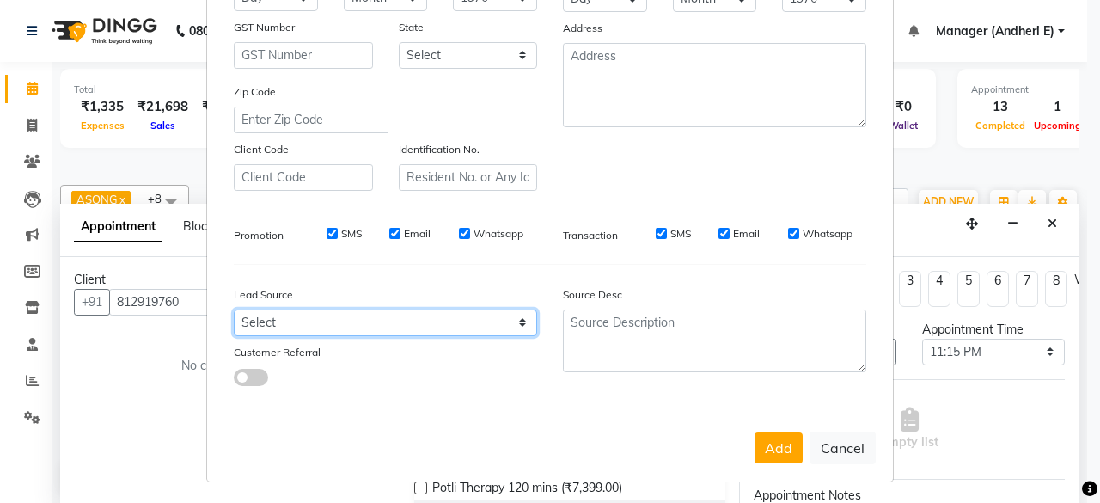
click at [489, 318] on select "Select Walk-in Referral Friend Advertisement Facebook JustDial Google Other Web…" at bounding box center [385, 322] width 303 height 27
select select "47850"
click at [234, 309] on select "Select Walk-in Referral Friend Advertisement Facebook JustDial Google Other Web…" at bounding box center [385, 322] width 303 height 27
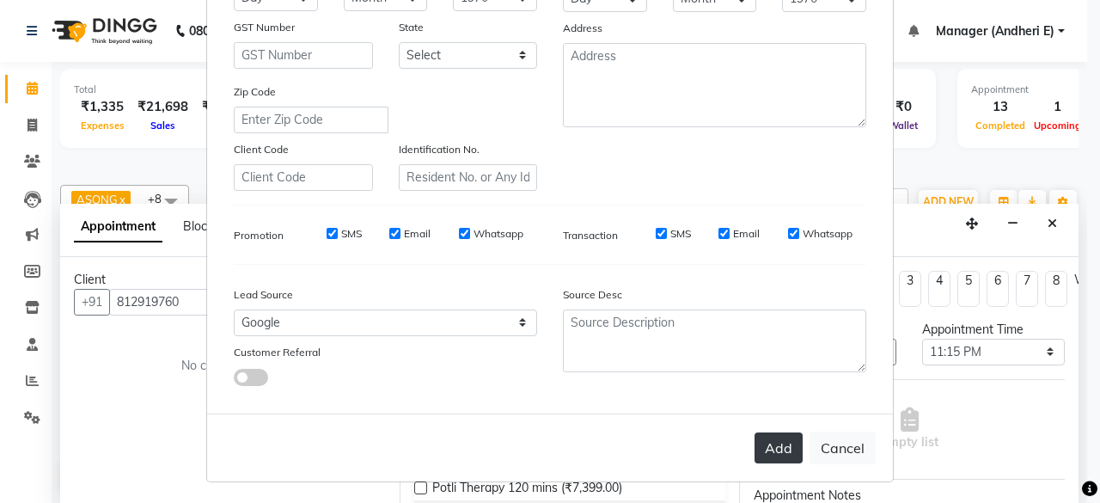
click at [776, 450] on button "Add" at bounding box center [778, 447] width 48 height 31
select select
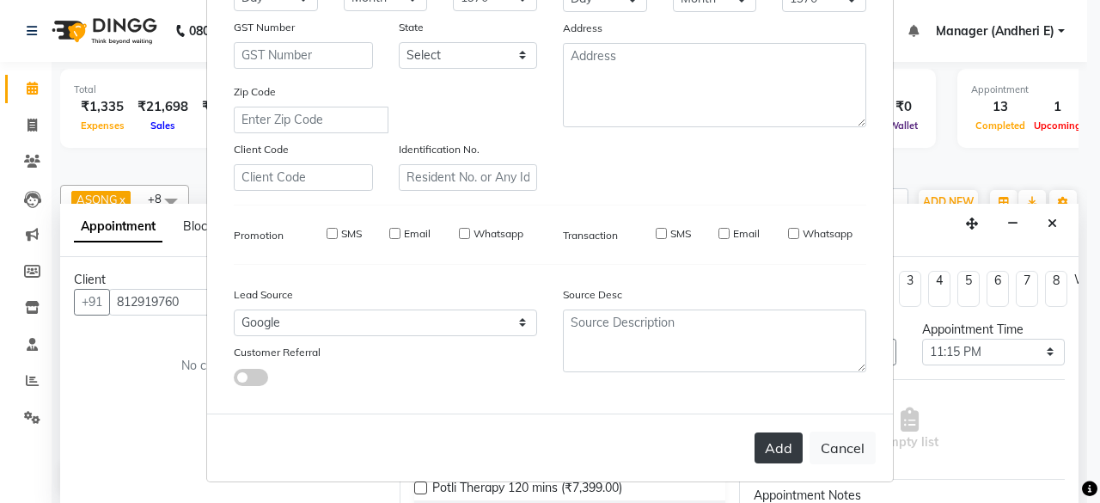
select select
checkbox input "false"
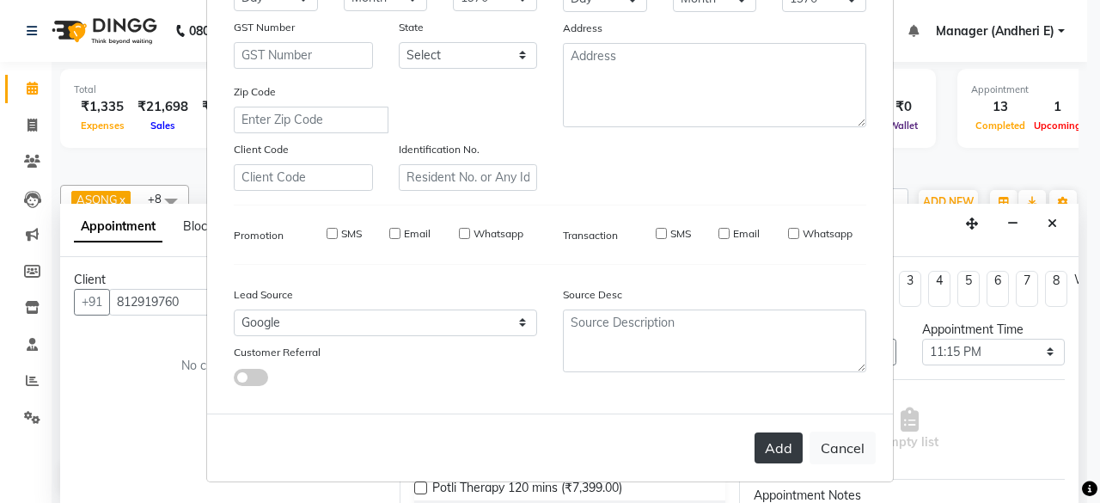
checkbox input "false"
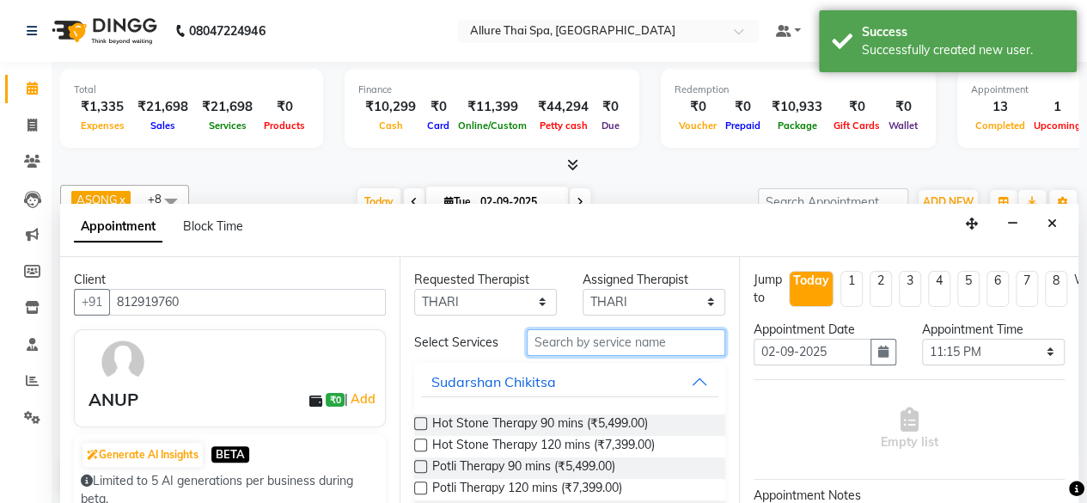
click at [588, 348] on input "text" at bounding box center [626, 342] width 198 height 27
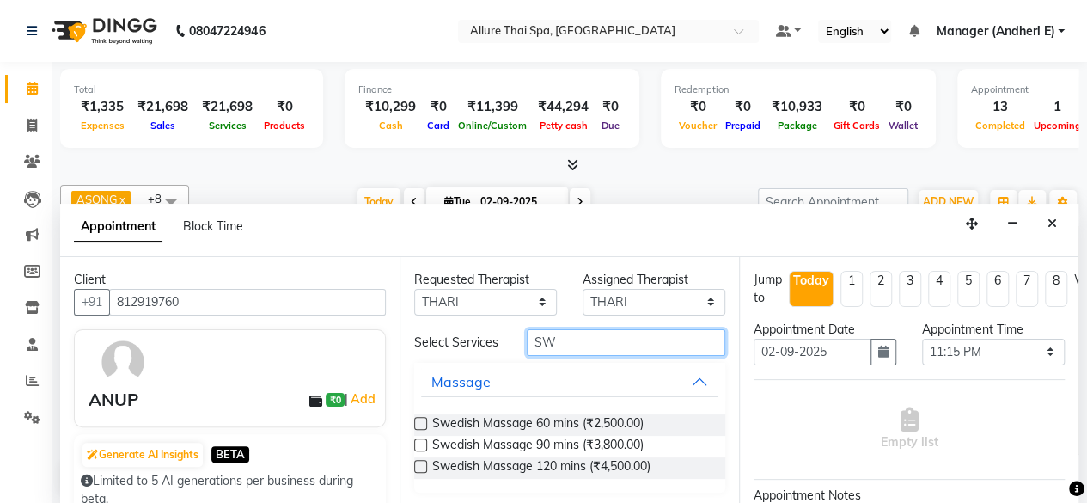
type input "SW"
click at [420, 430] on label at bounding box center [420, 423] width 13 height 13
click at [420, 430] on input "checkbox" at bounding box center [419, 424] width 11 height 11
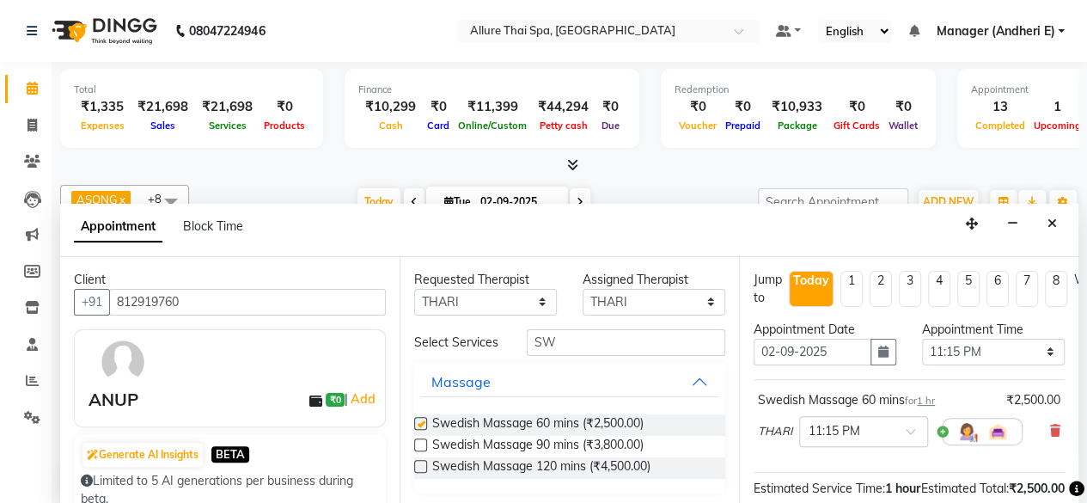
checkbox input "false"
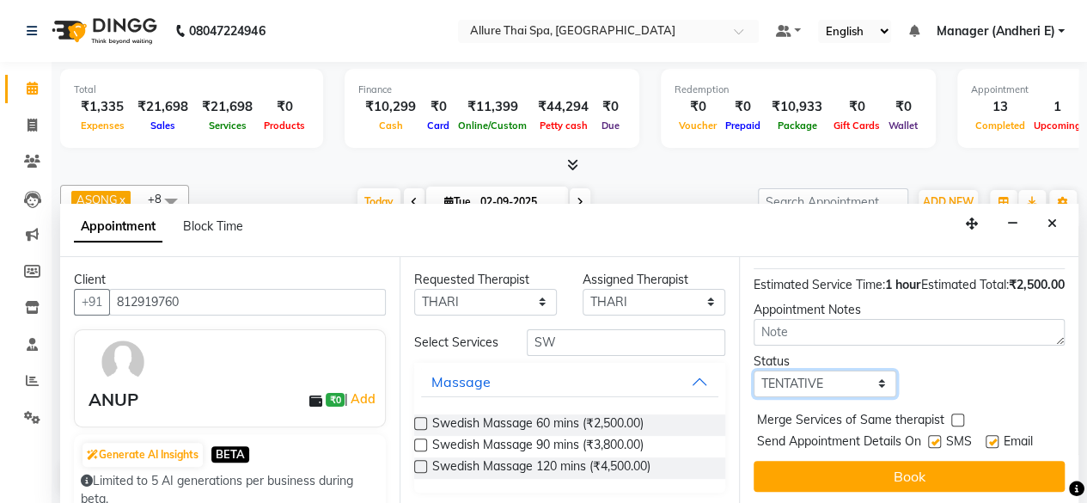
click at [827, 371] on select "Select TENTATIVE CONFIRM CHECK-IN UPCOMING" at bounding box center [824, 383] width 143 height 27
select select "confirm booking"
click at [753, 370] on select "Select TENTATIVE CONFIRM CHECK-IN UPCOMING" at bounding box center [824, 383] width 143 height 27
click at [935, 432] on div "SMS" at bounding box center [957, 442] width 58 height 21
click at [935, 435] on label at bounding box center [934, 441] width 13 height 13
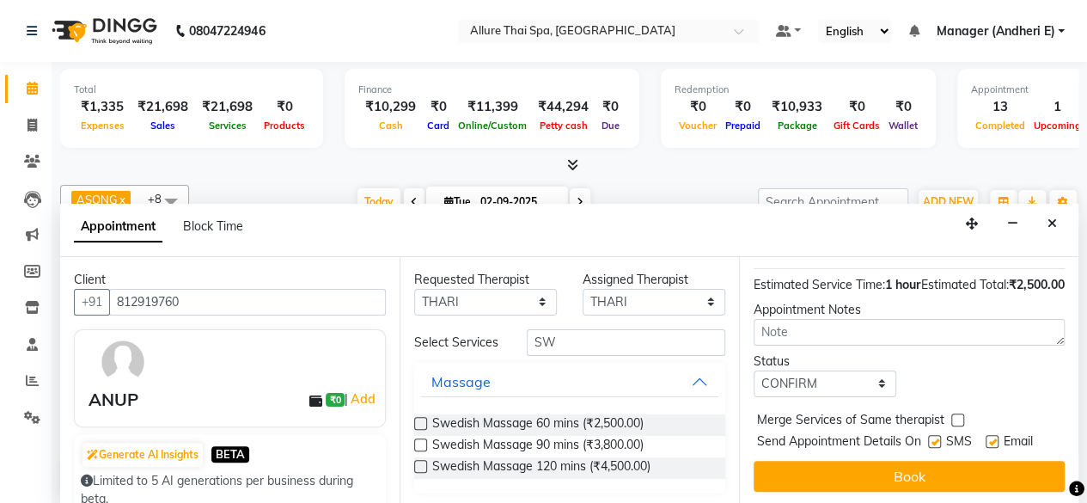
click at [935, 437] on input "checkbox" at bounding box center [933, 442] width 11 height 11
checkbox input "false"
click at [990, 435] on label at bounding box center [991, 441] width 13 height 13
click at [990, 437] on input "checkbox" at bounding box center [990, 442] width 11 height 11
checkbox input "false"
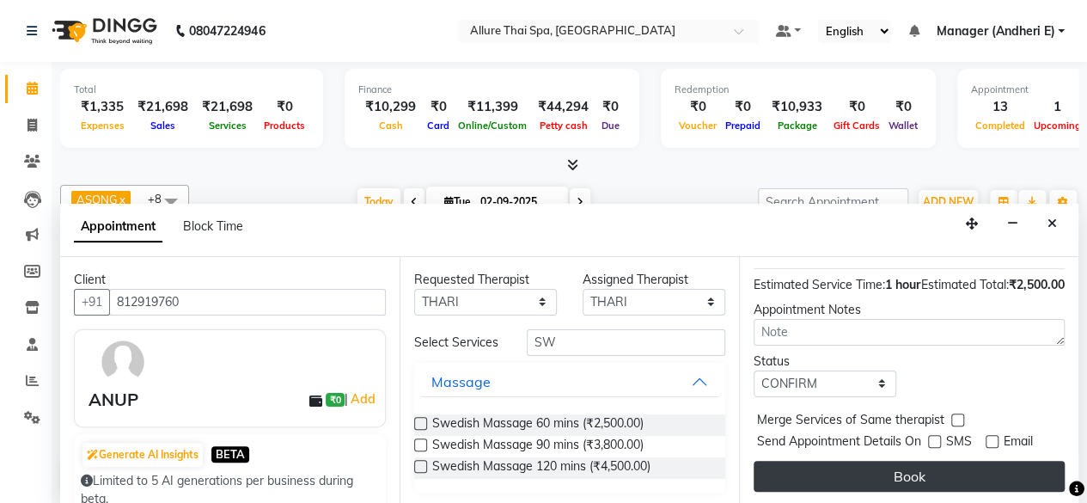
click at [913, 460] on button "Book" at bounding box center [908, 475] width 311 height 31
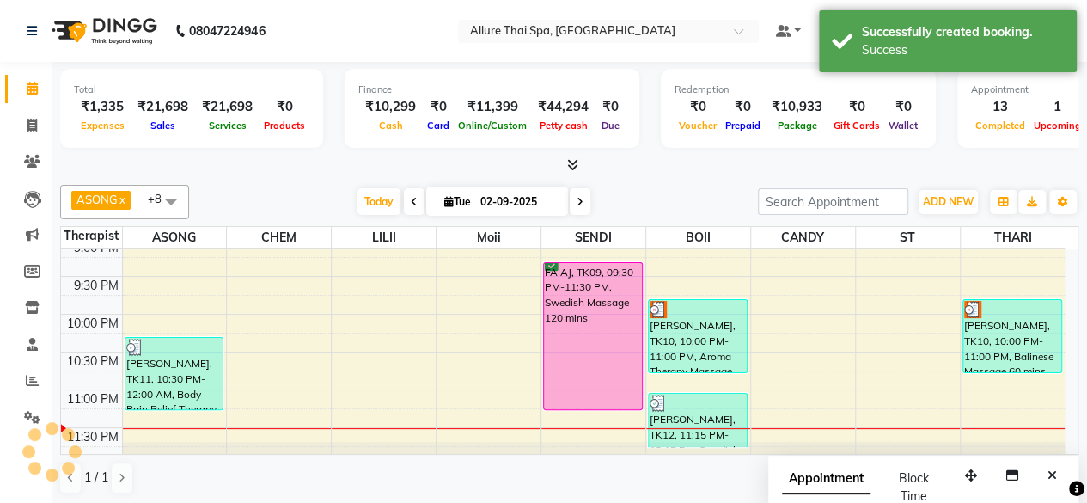
scroll to position [0, 0]
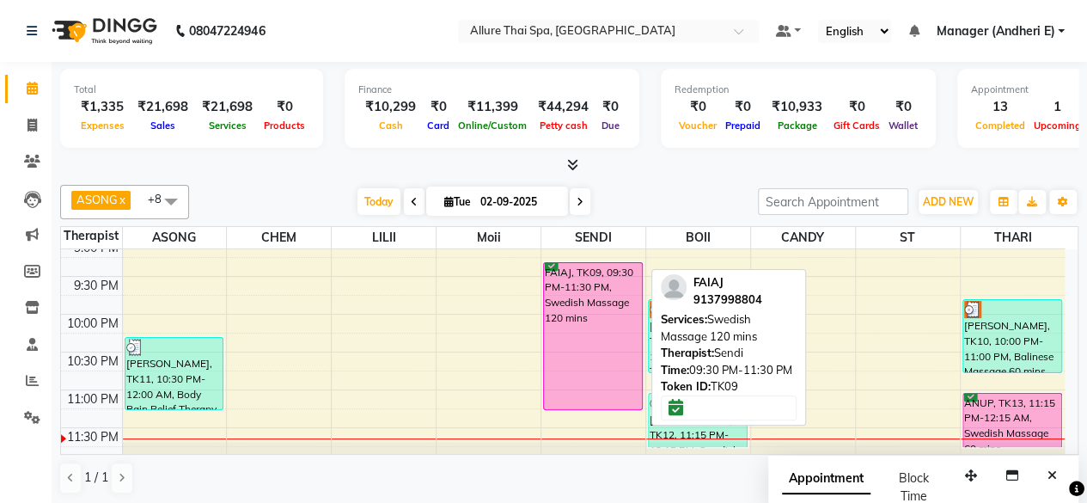
click at [601, 305] on div "FAIAJ, TK09, 09:30 PM-11:30 PM, Swedish Massage 120 mins" at bounding box center [593, 336] width 98 height 146
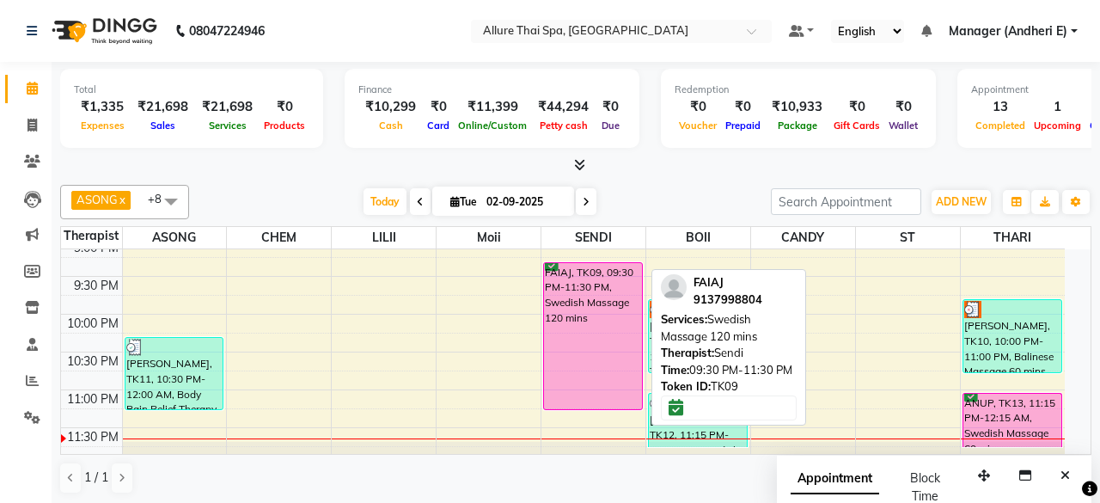
select select "6"
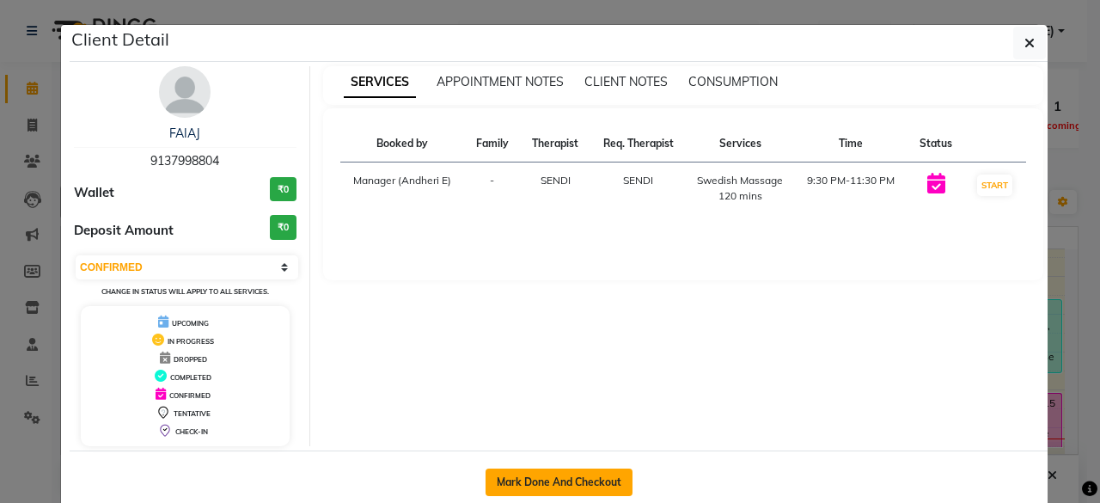
click at [553, 478] on button "Mark Done And Checkout" at bounding box center [558, 481] width 147 height 27
select select "6826"
select select "service"
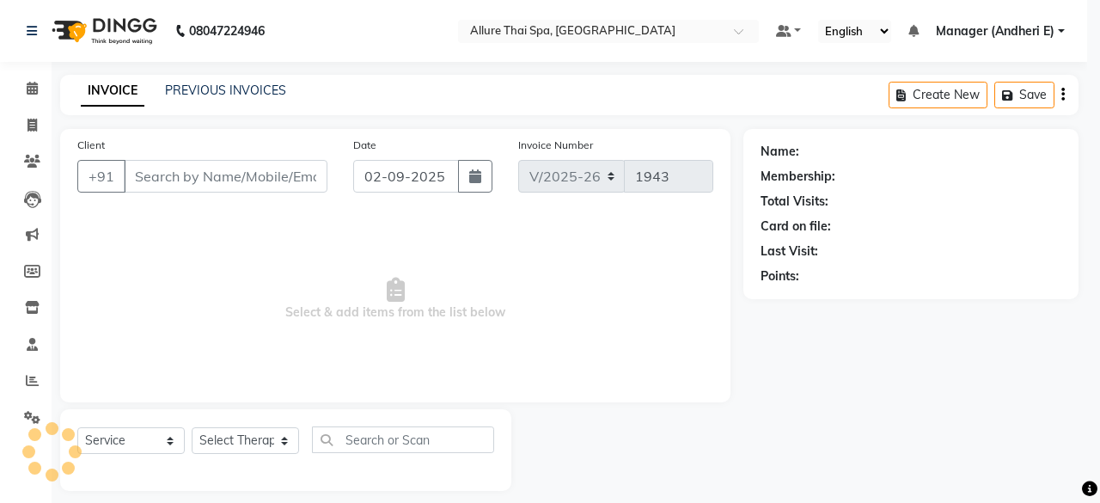
select select "3"
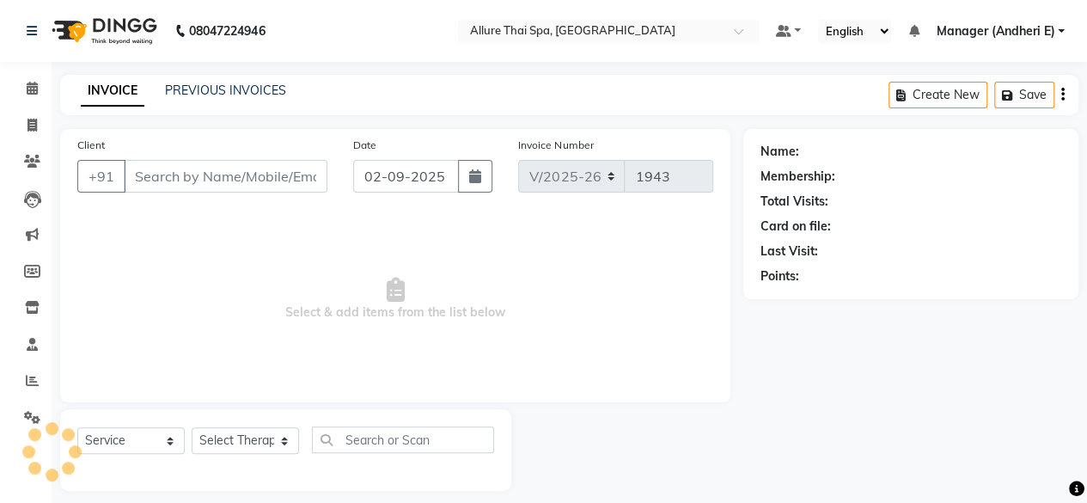
type input "9137998804"
select select "66739"
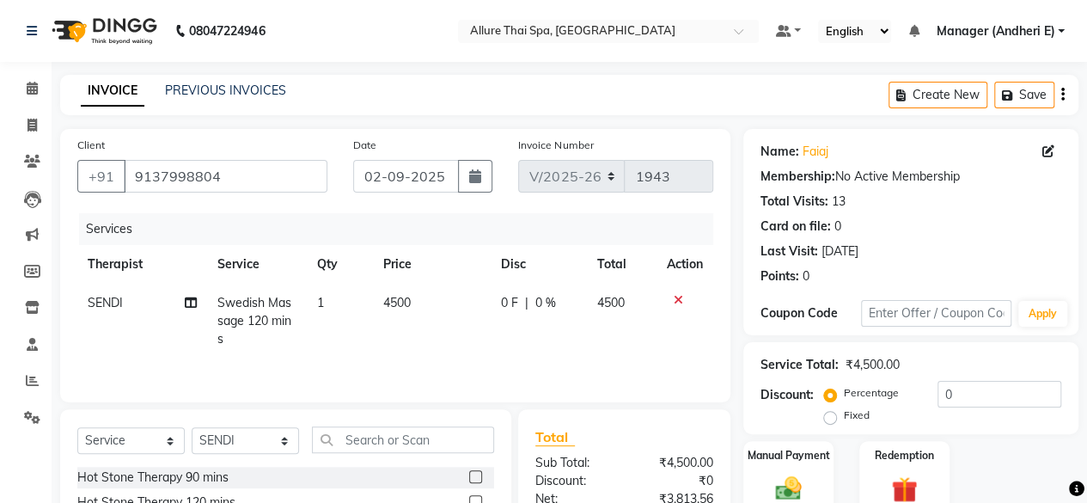
click at [844, 414] on label "Fixed" at bounding box center [857, 414] width 26 height 15
click at [827, 414] on input "Fixed" at bounding box center [833, 415] width 12 height 12
radio input "true"
click at [1002, 395] on input "0" at bounding box center [999, 394] width 124 height 27
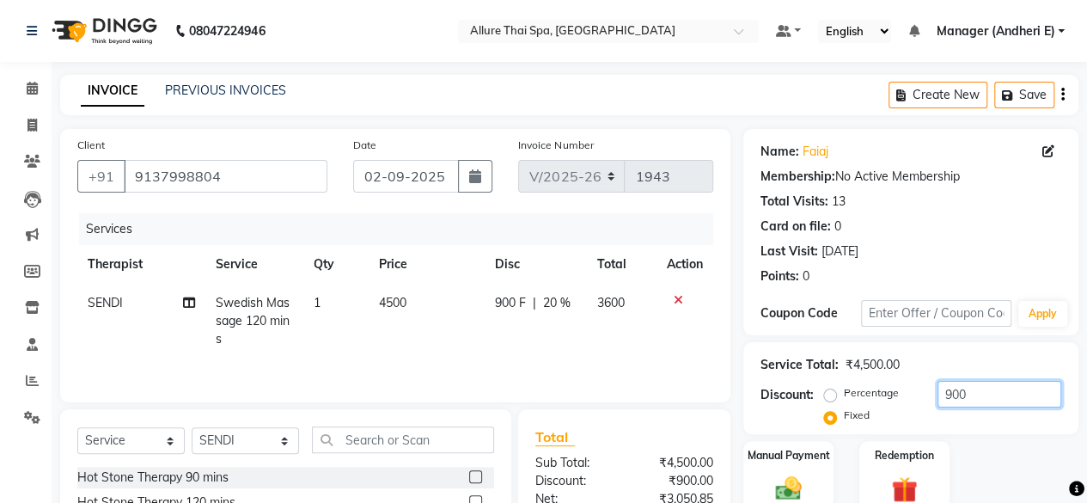
scroll to position [185, 0]
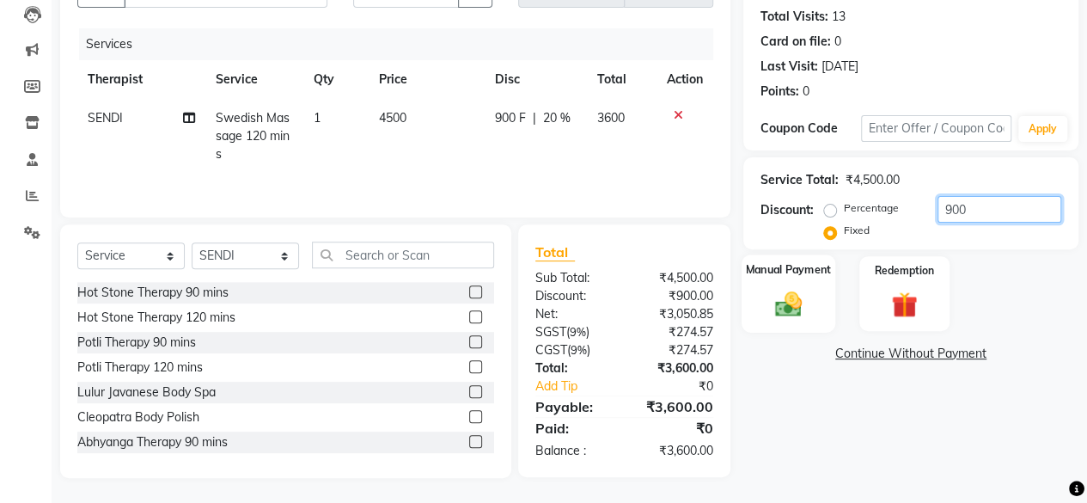
type input "900"
click at [791, 312] on img at bounding box center [788, 303] width 44 height 31
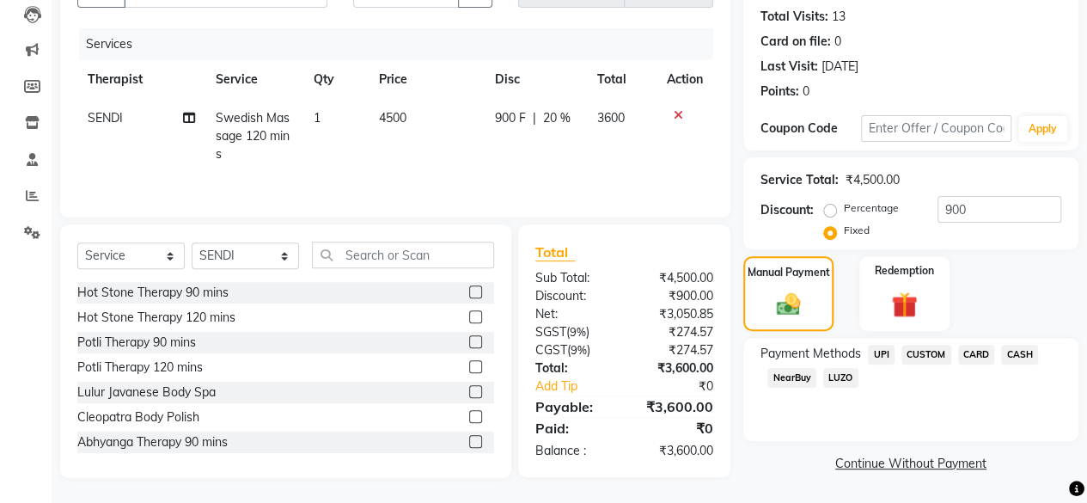
click at [883, 351] on span "UPI" at bounding box center [881, 354] width 27 height 20
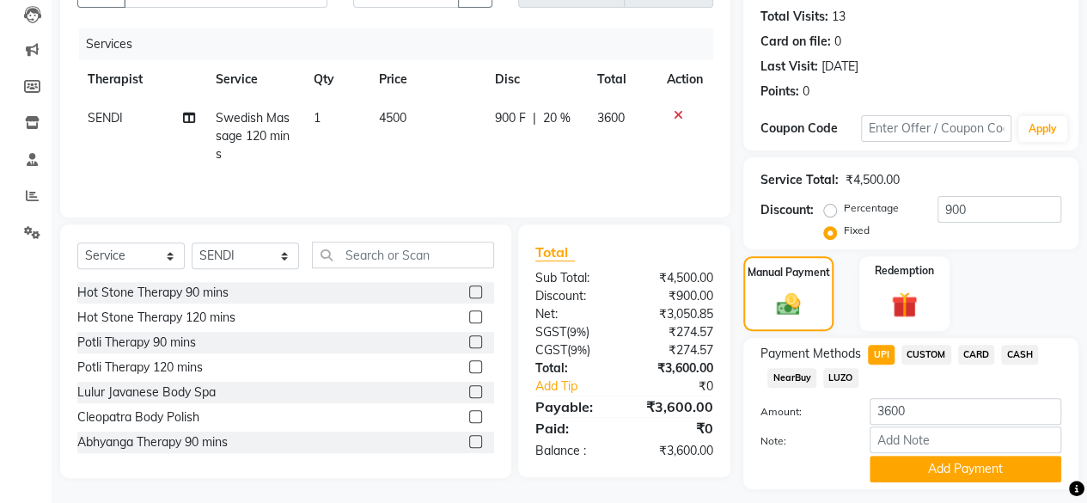
scroll to position [230, 0]
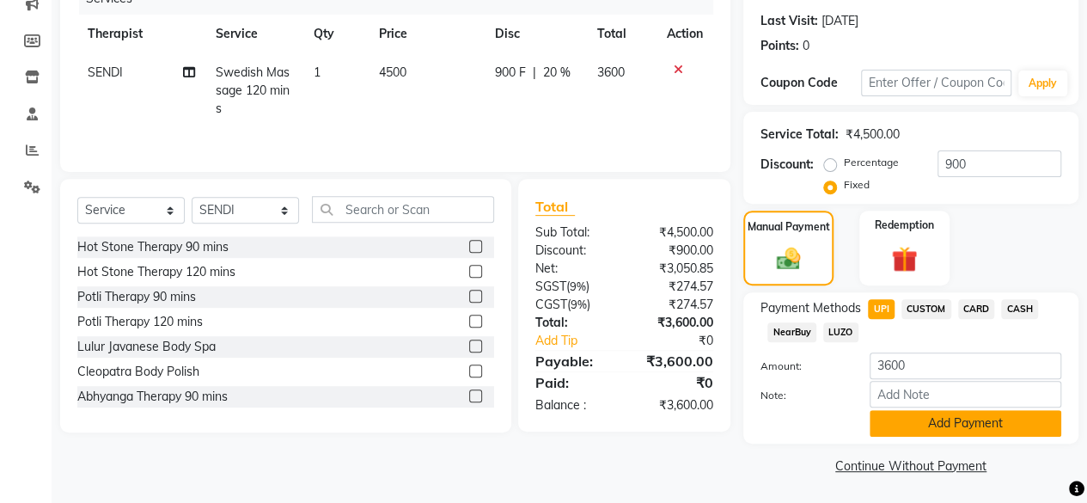
click at [948, 415] on button "Add Payment" at bounding box center [965, 423] width 192 height 27
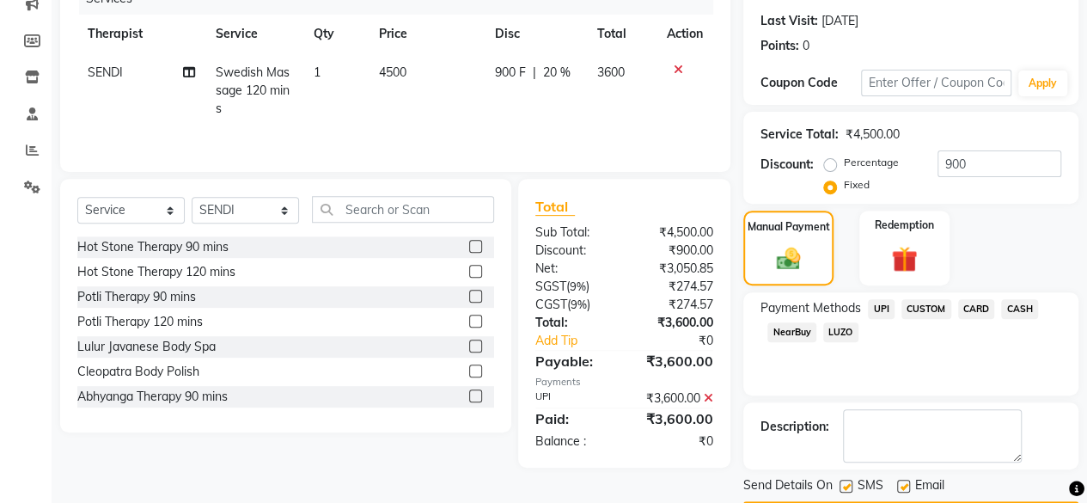
scroll to position [278, 0]
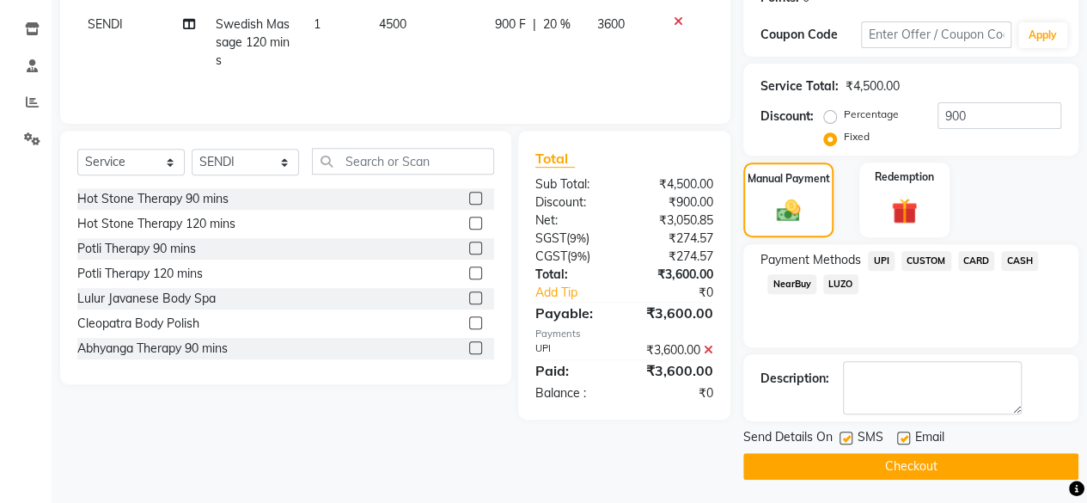
click at [840, 432] on label at bounding box center [845, 437] width 13 height 13
click at [840, 433] on input "checkbox" at bounding box center [844, 438] width 11 height 11
checkbox input "false"
click at [902, 431] on label at bounding box center [903, 437] width 13 height 13
click at [902, 433] on input "checkbox" at bounding box center [902, 438] width 11 height 11
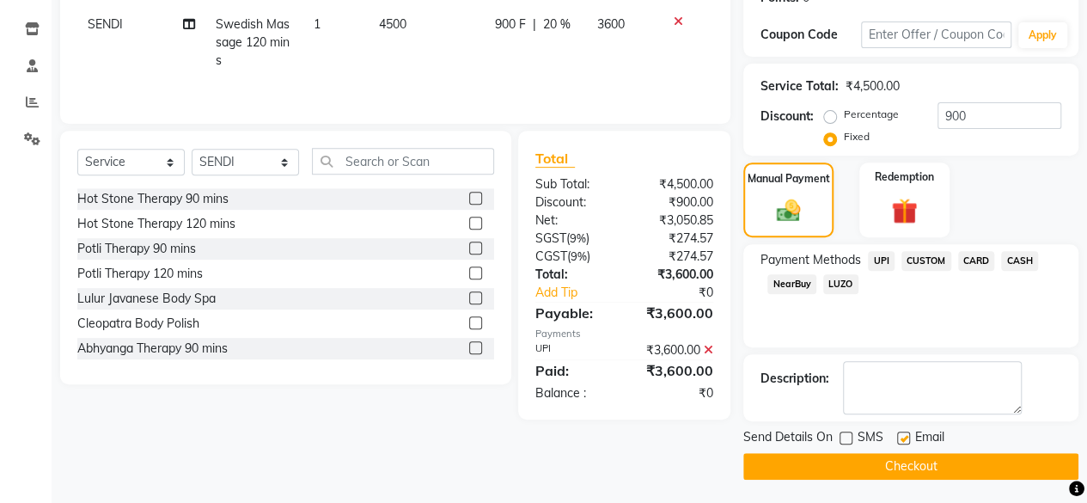
checkbox input "false"
click at [902, 458] on button "Checkout" at bounding box center [910, 466] width 335 height 27
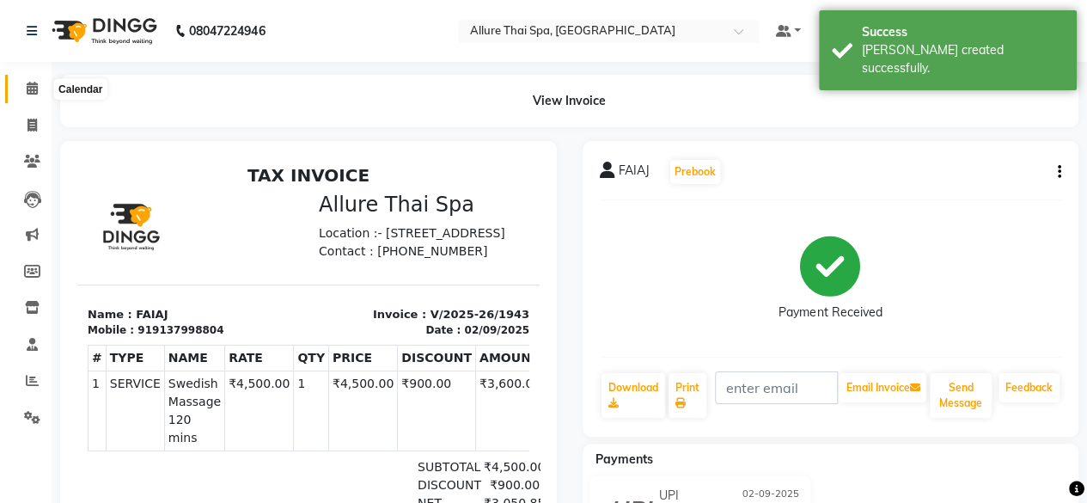
click at [34, 85] on icon at bounding box center [32, 88] width 11 height 13
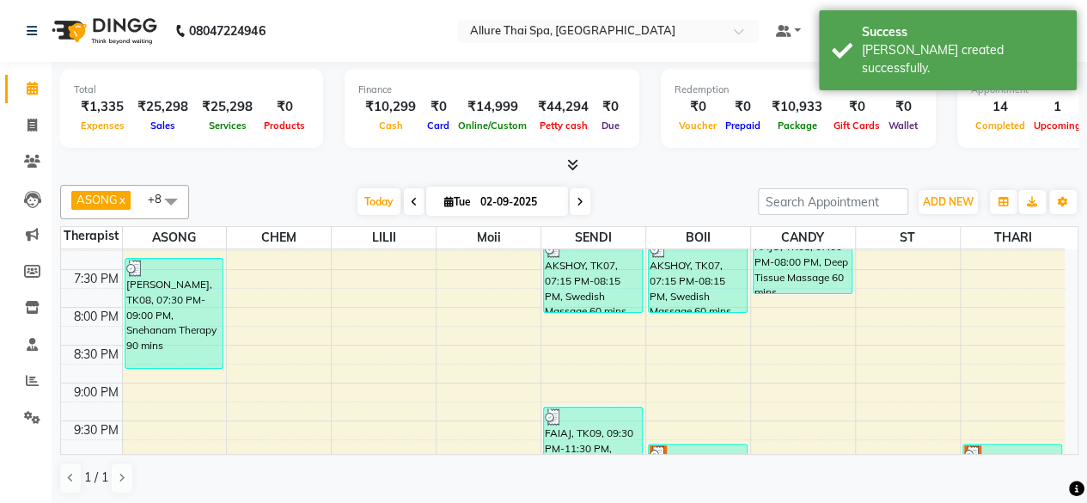
scroll to position [917, 0]
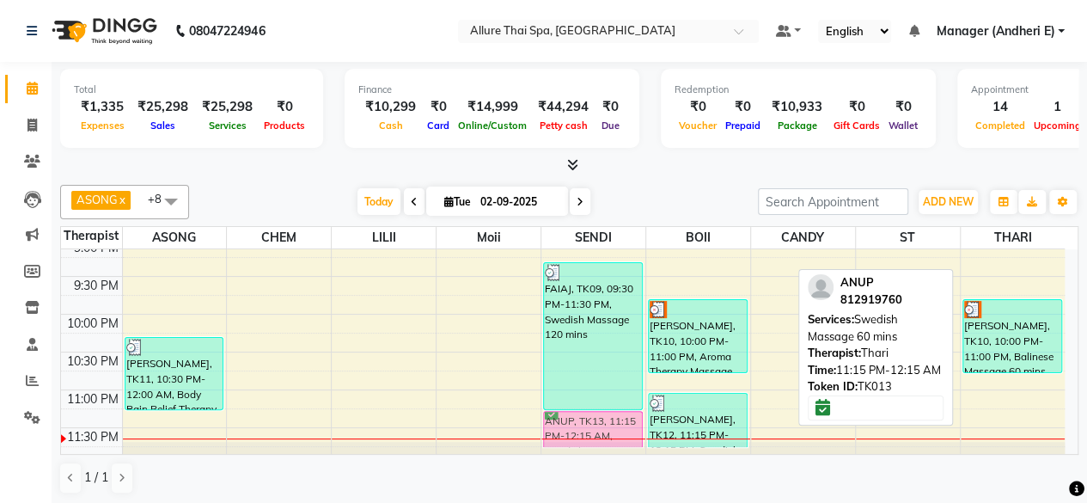
drag, startPoint x: 1019, startPoint y: 417, endPoint x: 566, endPoint y: 431, distance: 452.9
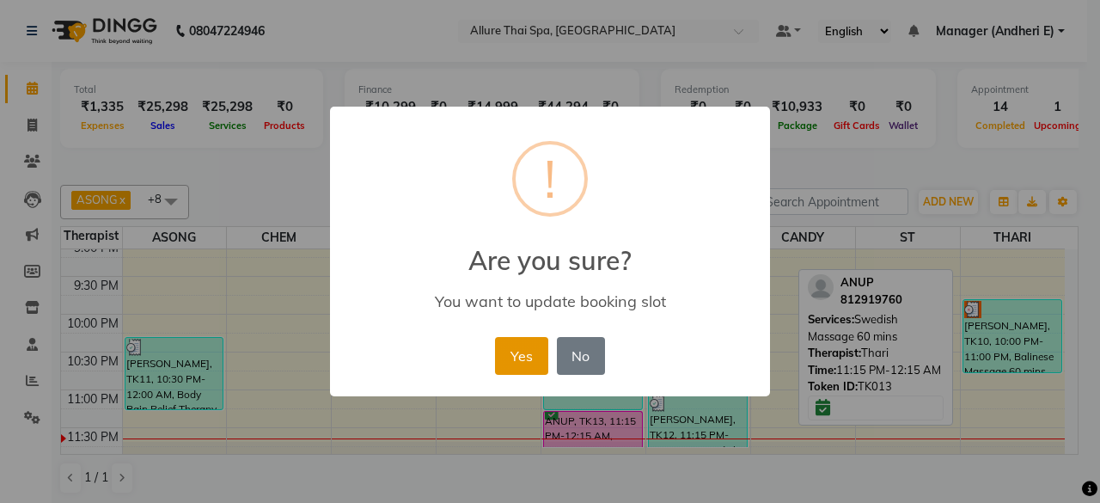
click at [533, 358] on button "Yes" at bounding box center [521, 356] width 52 height 38
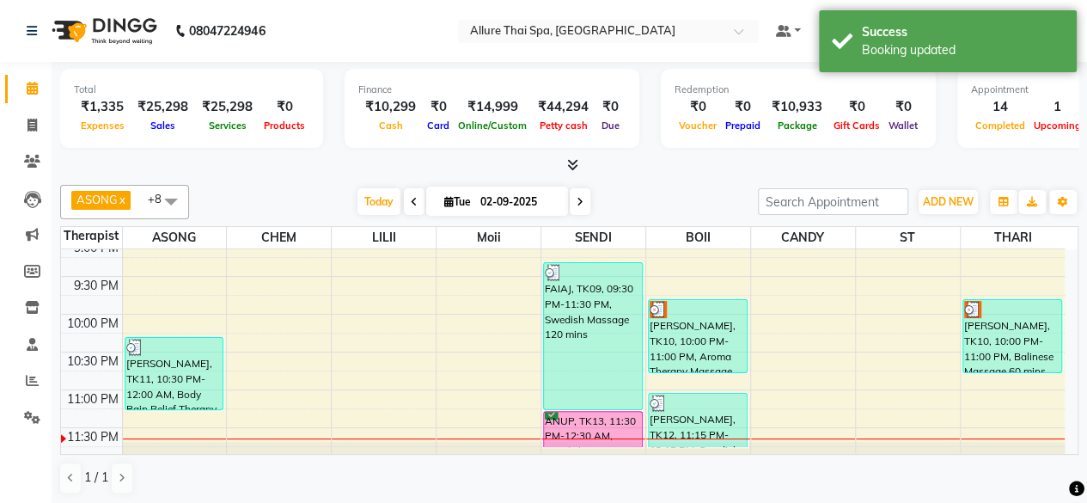
scroll to position [0, 0]
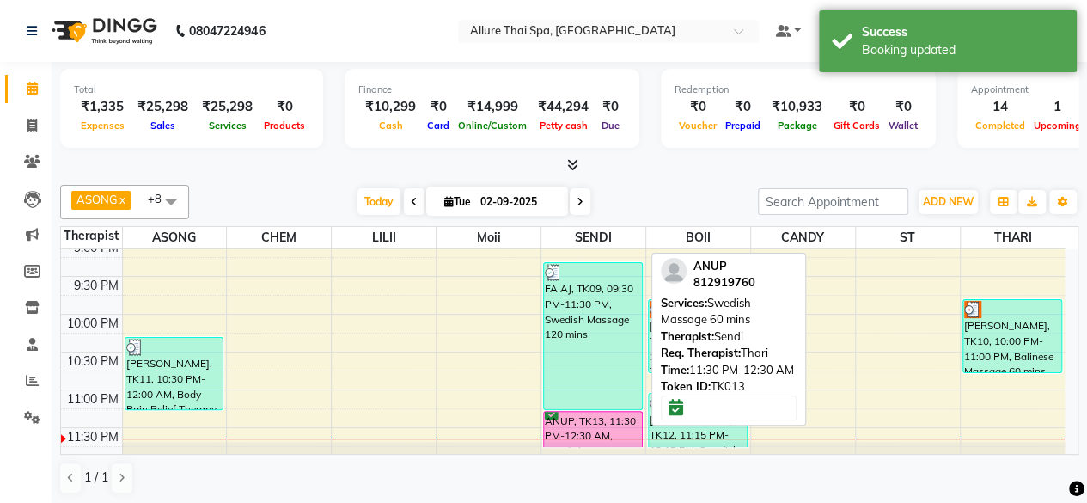
click at [597, 420] on div "ANUP, TK13, 11:30 PM-12:30 AM, Swedish Massage 60 mins" at bounding box center [593, 428] width 98 height 35
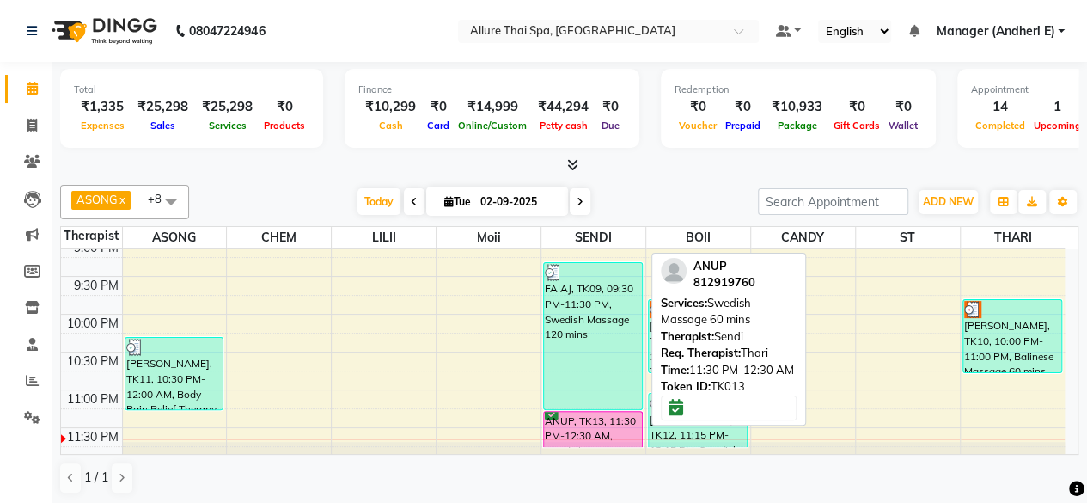
click at [604, 415] on div "ANUP, TK13, 11:30 PM-12:30 AM, Swedish Massage 60 mins" at bounding box center [593, 428] width 98 height 35
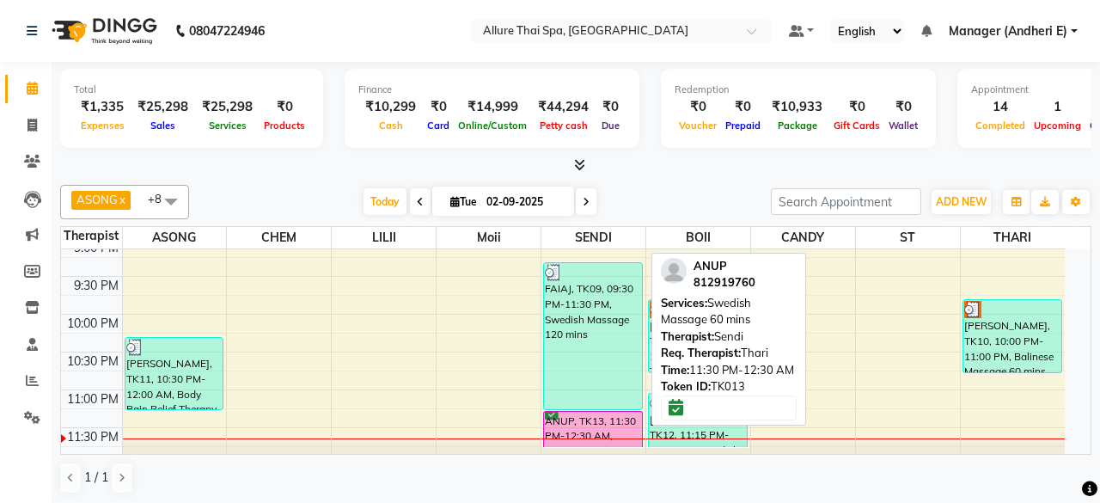
select select "6"
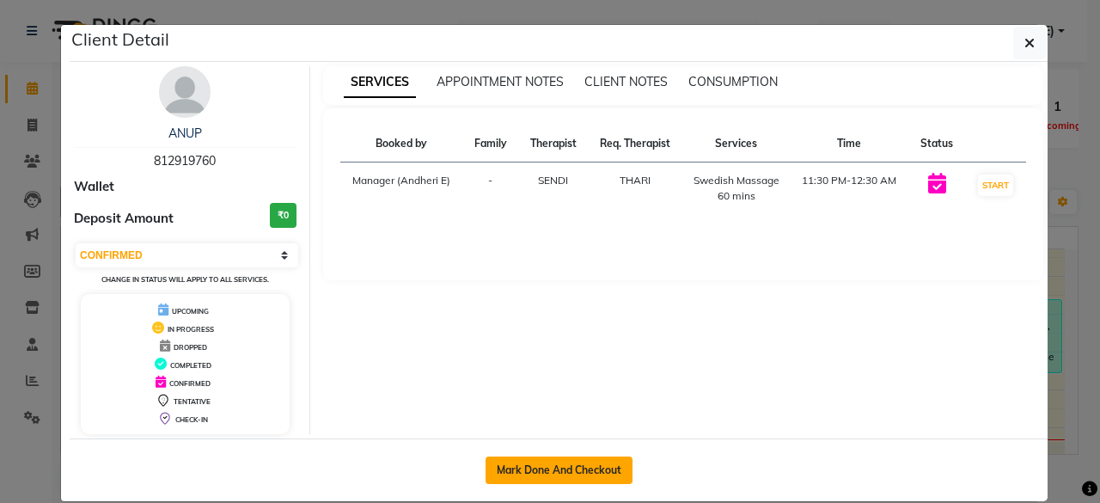
click at [564, 465] on button "Mark Done And Checkout" at bounding box center [558, 469] width 147 height 27
select select "service"
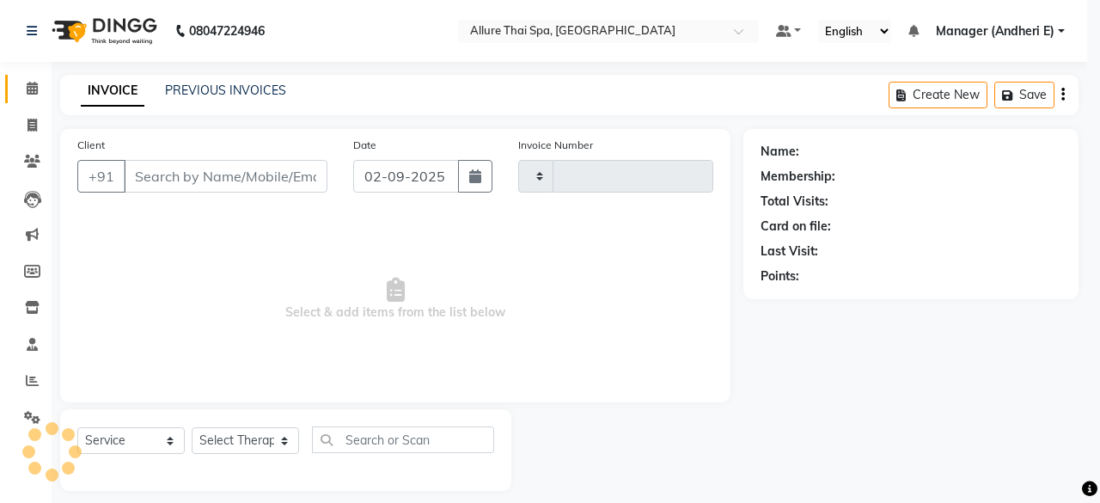
type input "1944"
select select "6826"
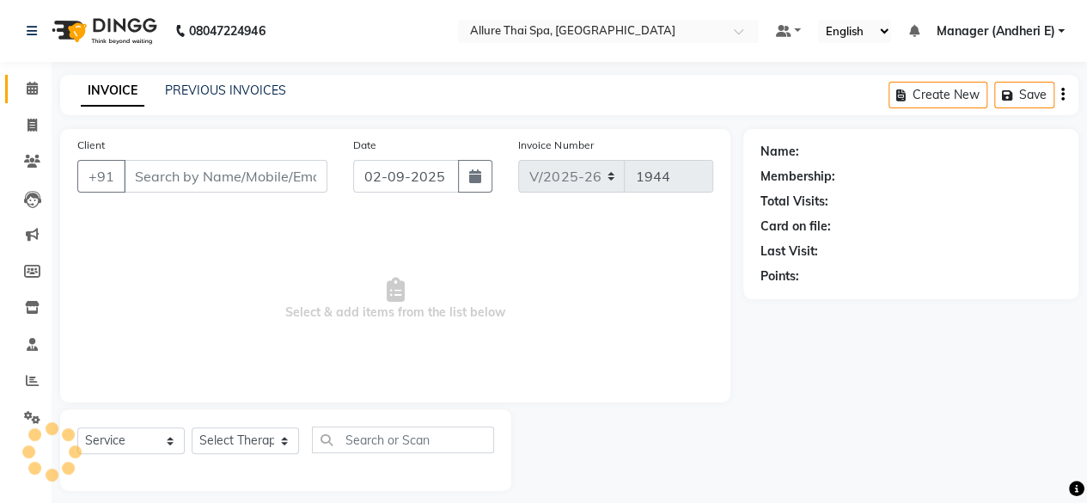
type input "812919760"
select select "66739"
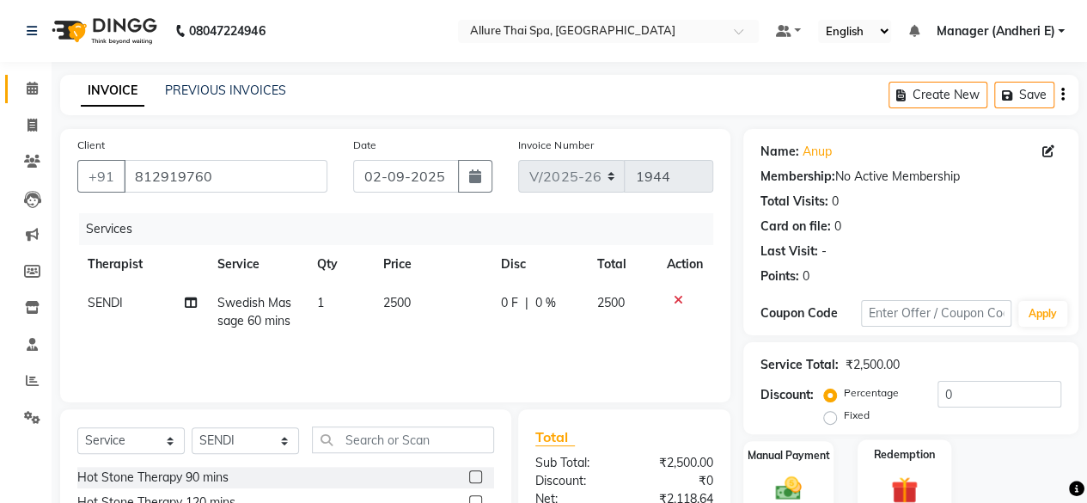
scroll to position [185, 0]
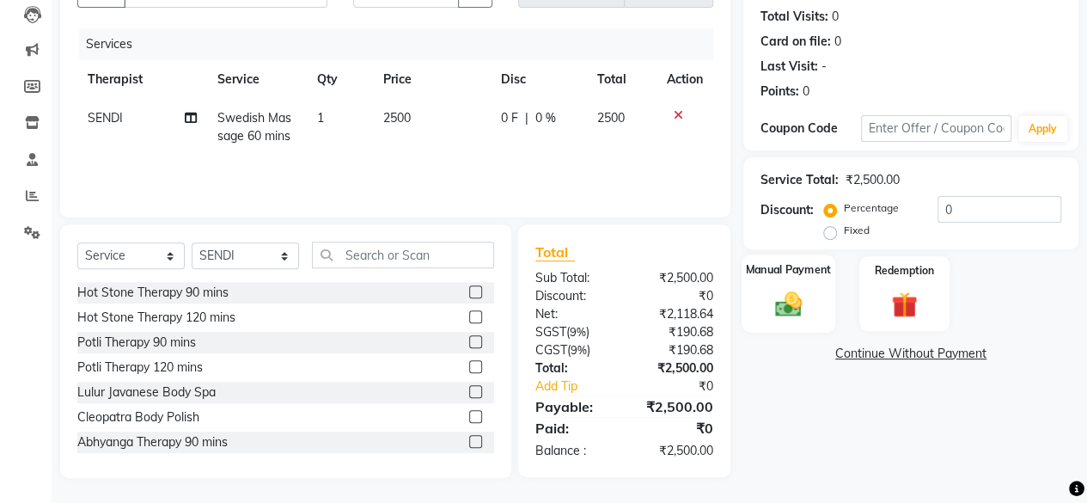
click at [804, 314] on img at bounding box center [788, 303] width 44 height 31
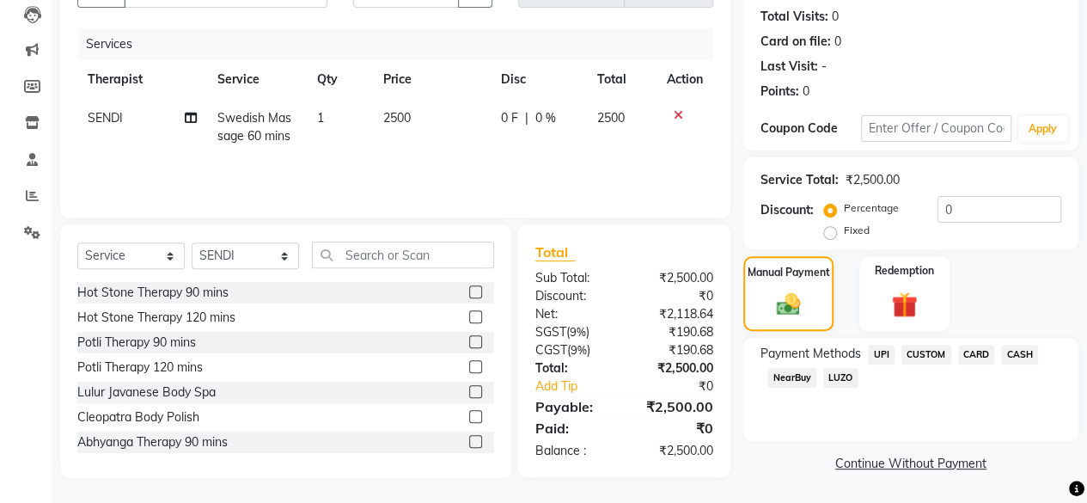
click at [990, 354] on span "CARD" at bounding box center [976, 354] width 37 height 20
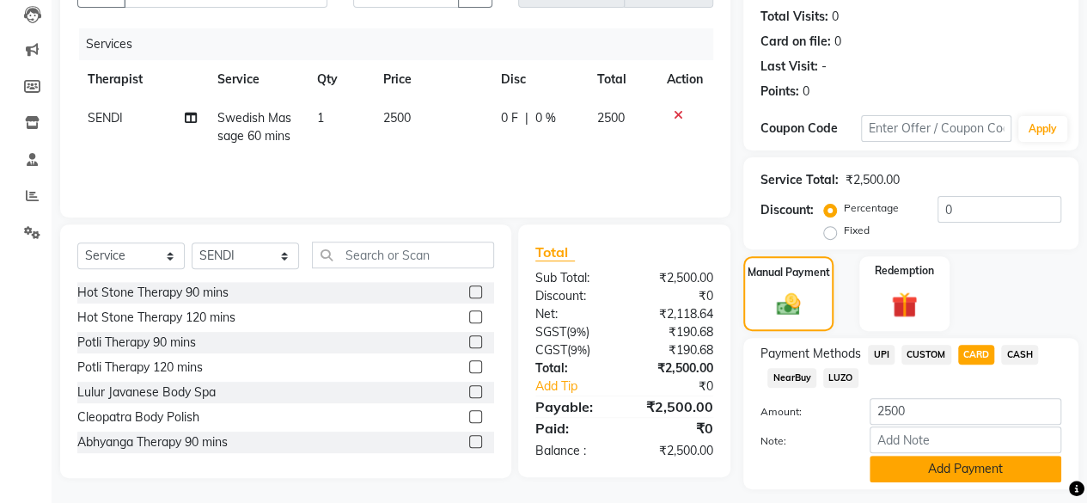
click at [976, 461] on button "Add Payment" at bounding box center [965, 468] width 192 height 27
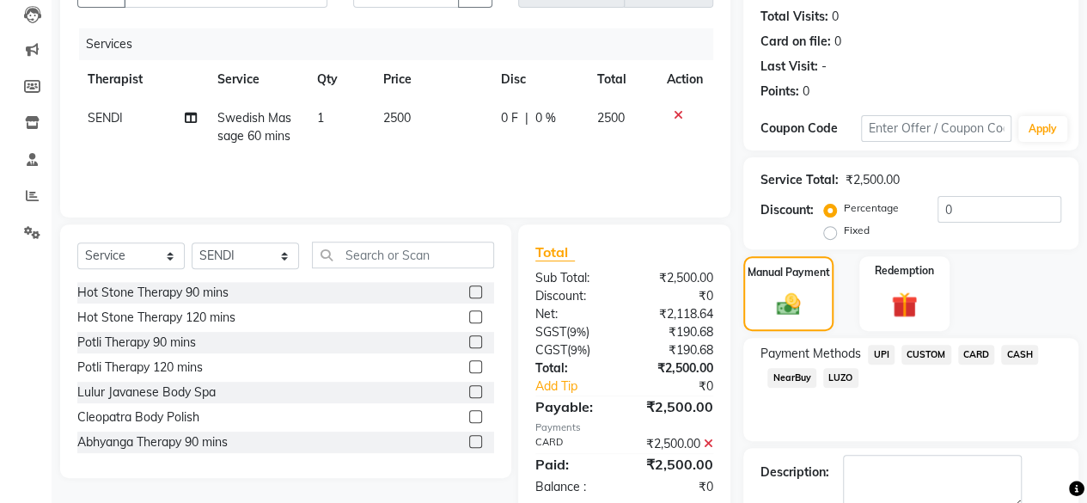
scroll to position [278, 0]
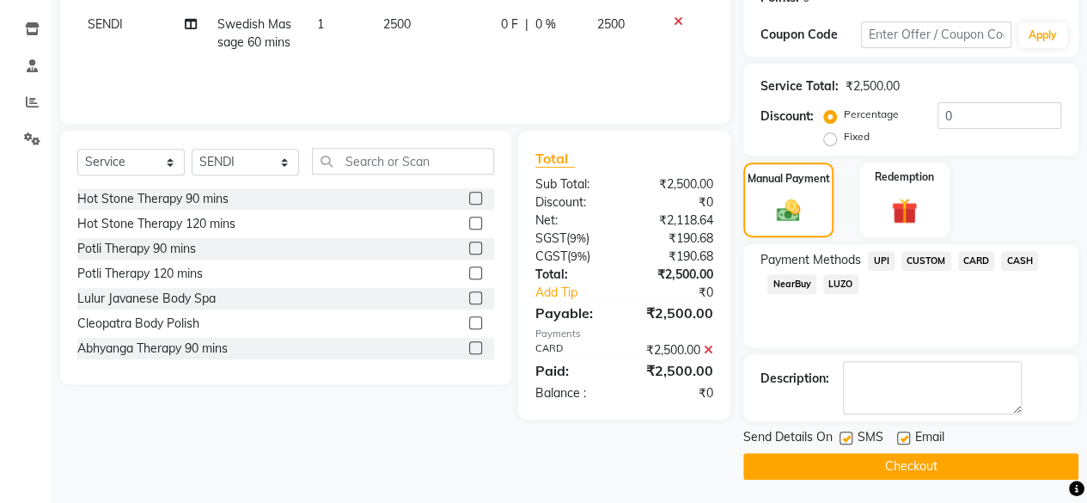
click at [850, 436] on label at bounding box center [845, 437] width 13 height 13
click at [850, 436] on input "checkbox" at bounding box center [844, 438] width 11 height 11
checkbox input "false"
click at [902, 439] on label at bounding box center [903, 437] width 13 height 13
click at [902, 439] on input "checkbox" at bounding box center [902, 438] width 11 height 11
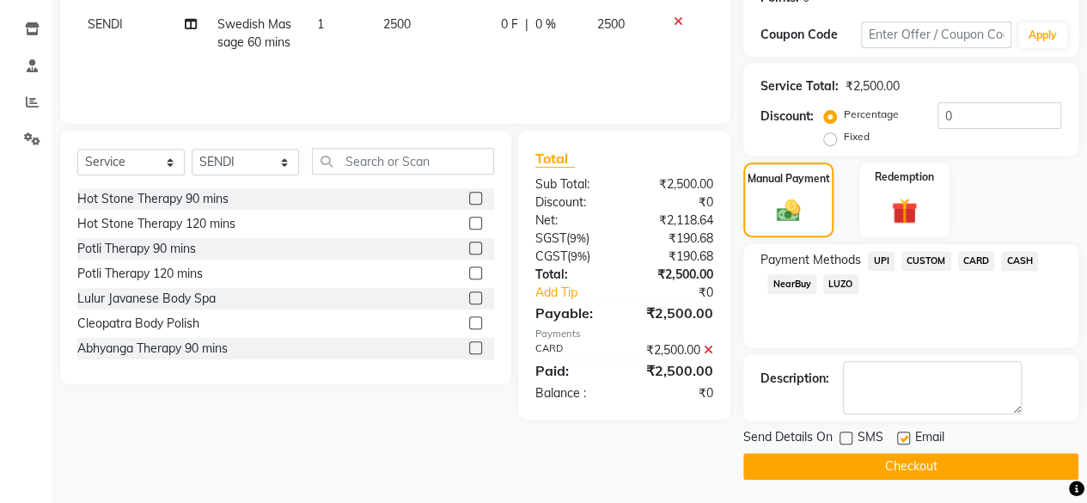
checkbox input "false"
click at [900, 456] on button "Checkout" at bounding box center [910, 466] width 335 height 27
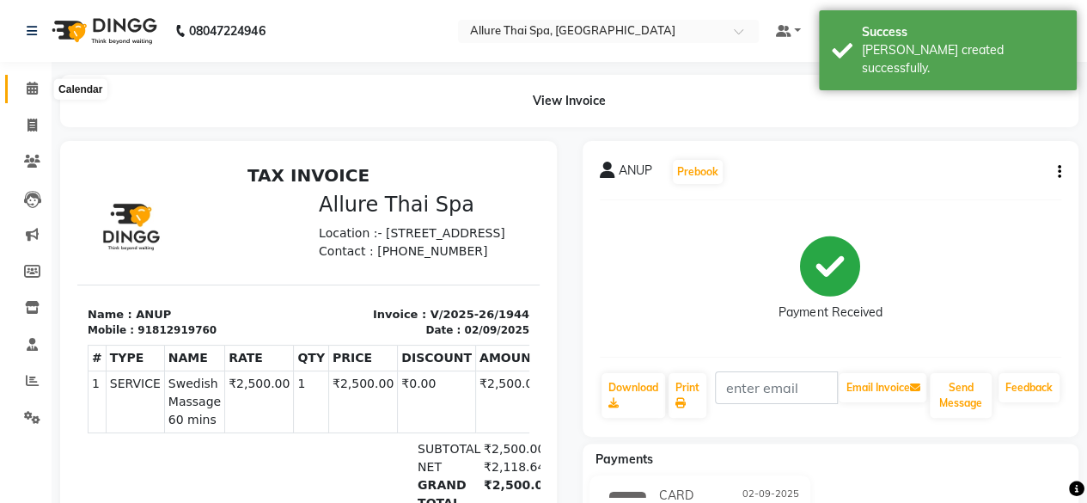
click at [30, 88] on icon at bounding box center [32, 88] width 11 height 13
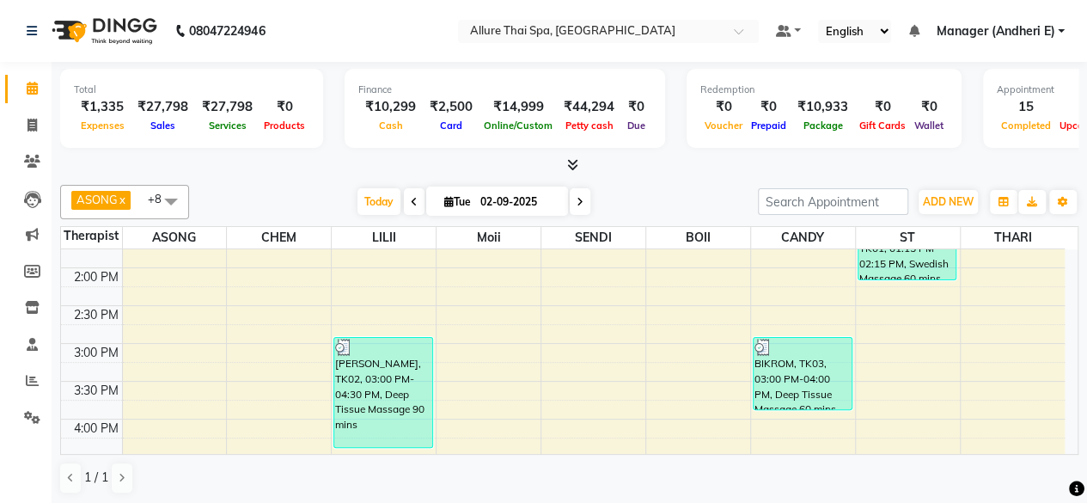
scroll to position [316, 0]
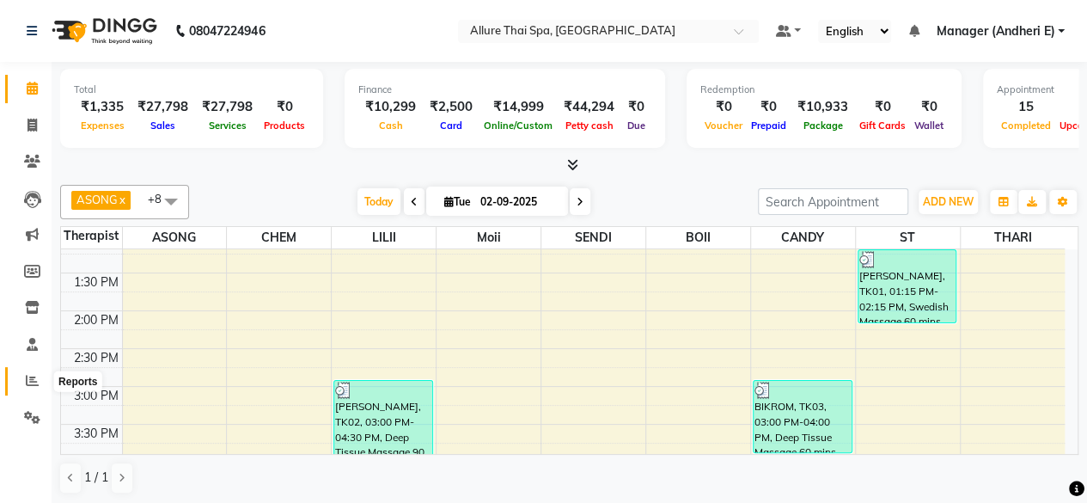
click at [34, 379] on icon at bounding box center [32, 380] width 13 height 13
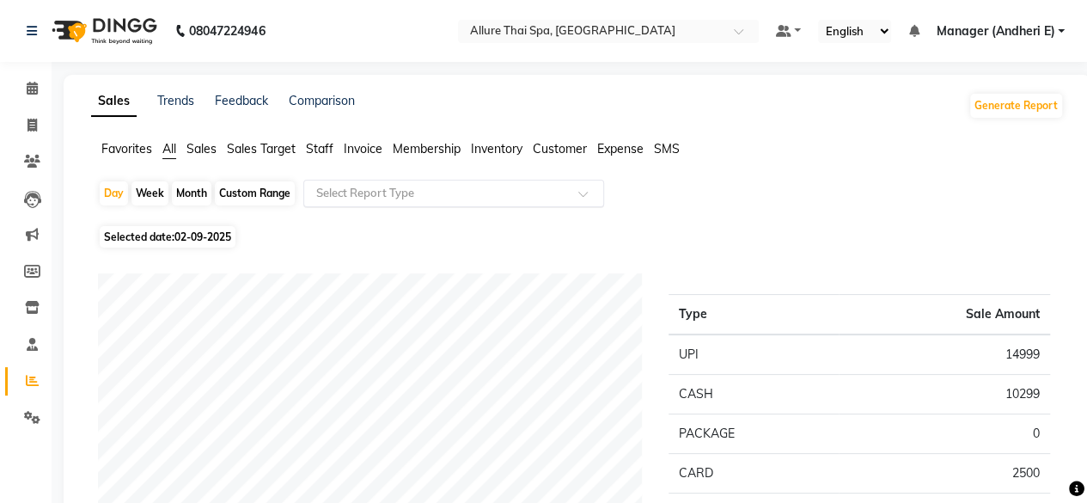
click at [488, 198] on input "text" at bounding box center [436, 193] width 247 height 17
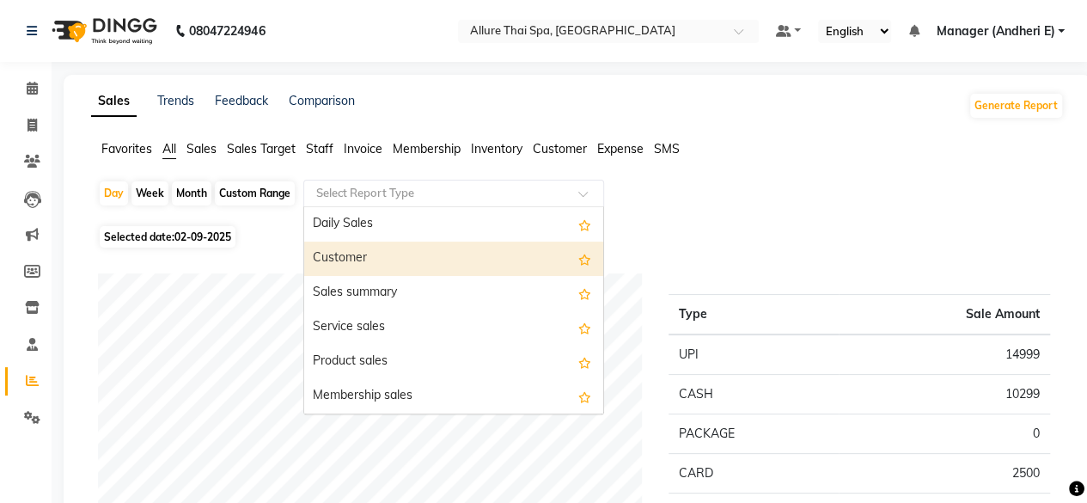
click at [357, 259] on div "Customer" at bounding box center [453, 258] width 299 height 34
select select "pdf"
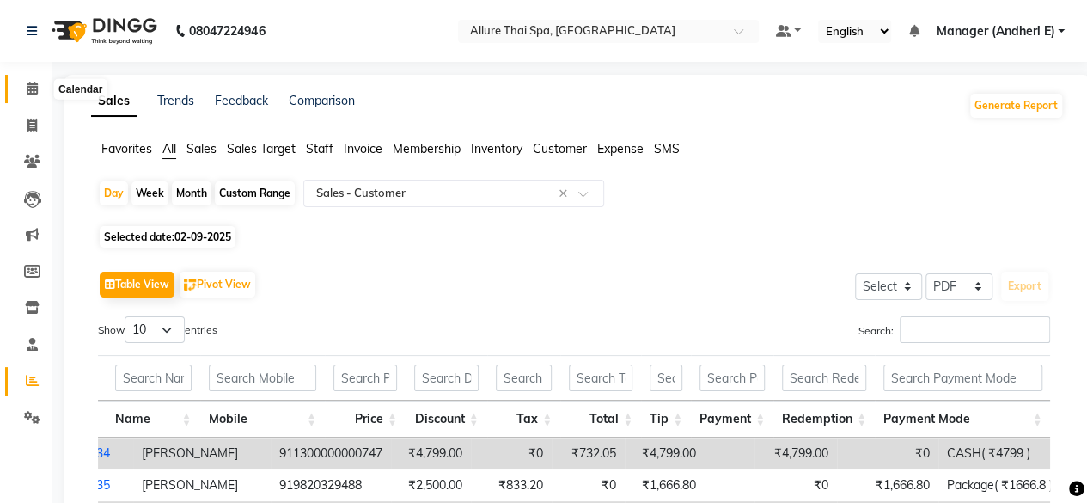
click at [34, 88] on icon at bounding box center [32, 88] width 11 height 13
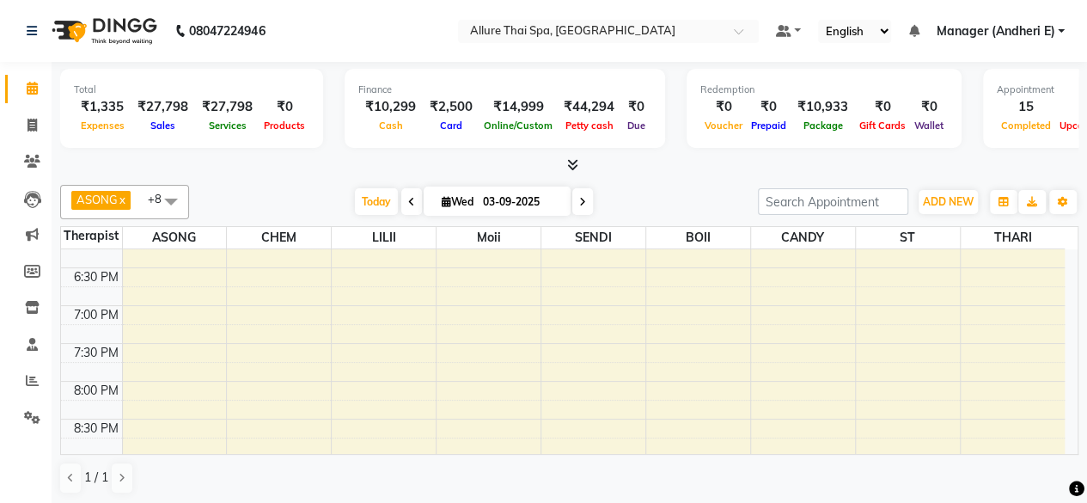
scroll to position [430, 0]
click at [36, 126] on icon at bounding box center [31, 125] width 9 height 13
select select "service"
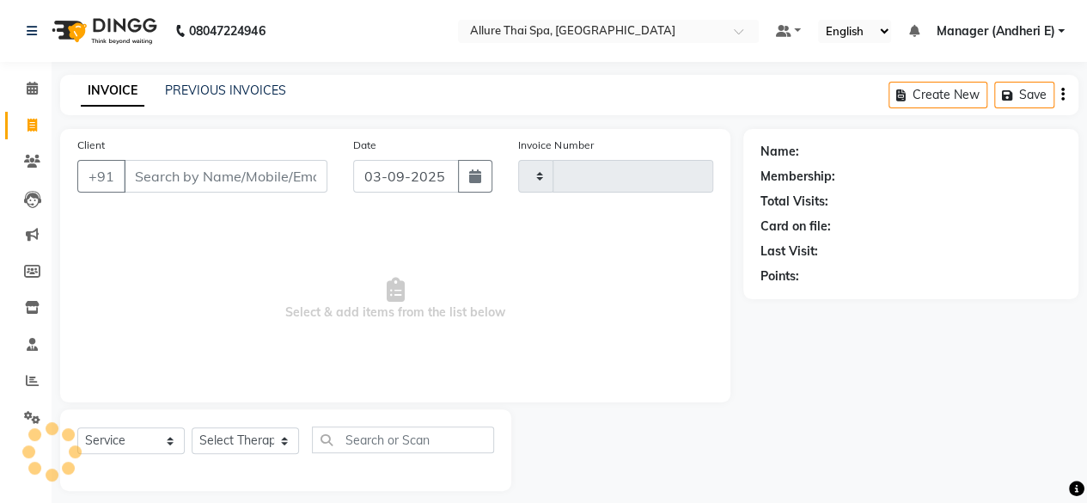
type input "1945"
select select "6826"
click at [467, 173] on button "button" at bounding box center [475, 176] width 34 height 33
select select "9"
select select "2025"
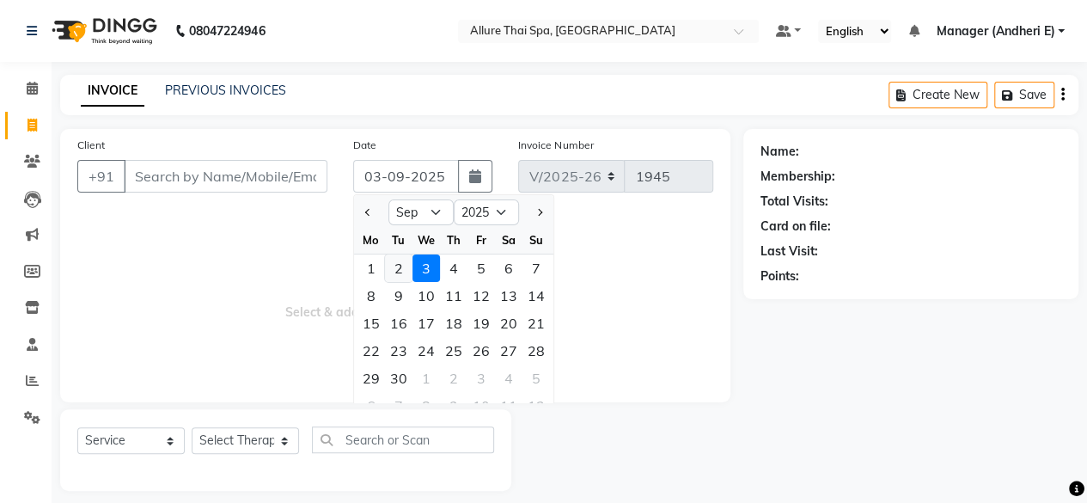
click at [399, 267] on div "2" at bounding box center [398, 267] width 27 height 27
type input "02-09-2025"
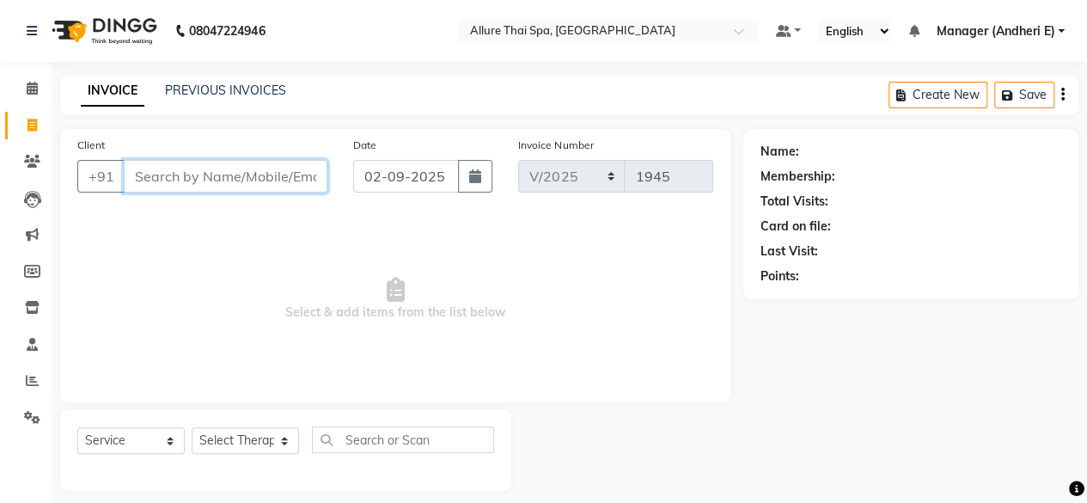
click at [153, 188] on input "Client" at bounding box center [226, 176] width 204 height 33
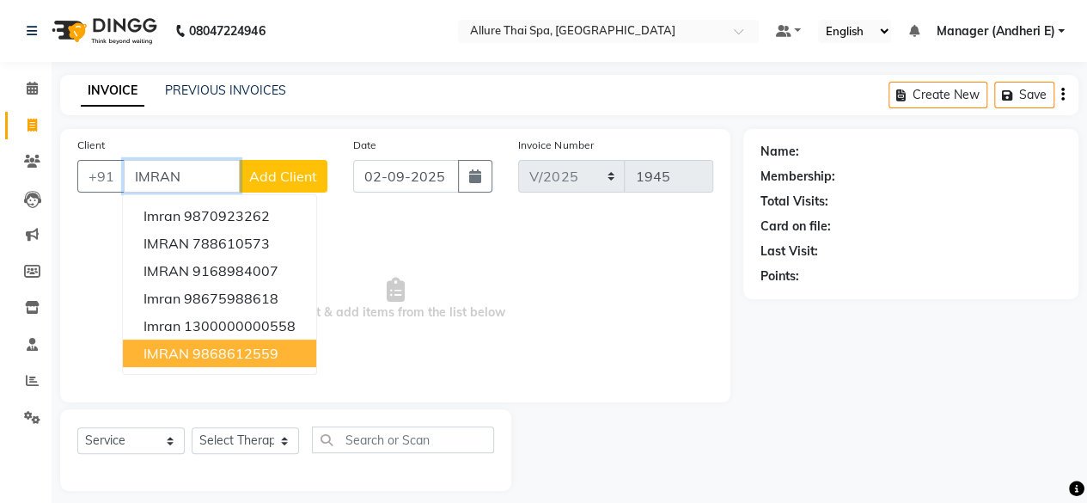
type input "IMRAN"
click at [259, 439] on select "Select Therapist ASONG [PERSON_NAME] BOII CANDY CHEM LILII Manager ([PERSON_NAM…" at bounding box center [245, 440] width 107 height 27
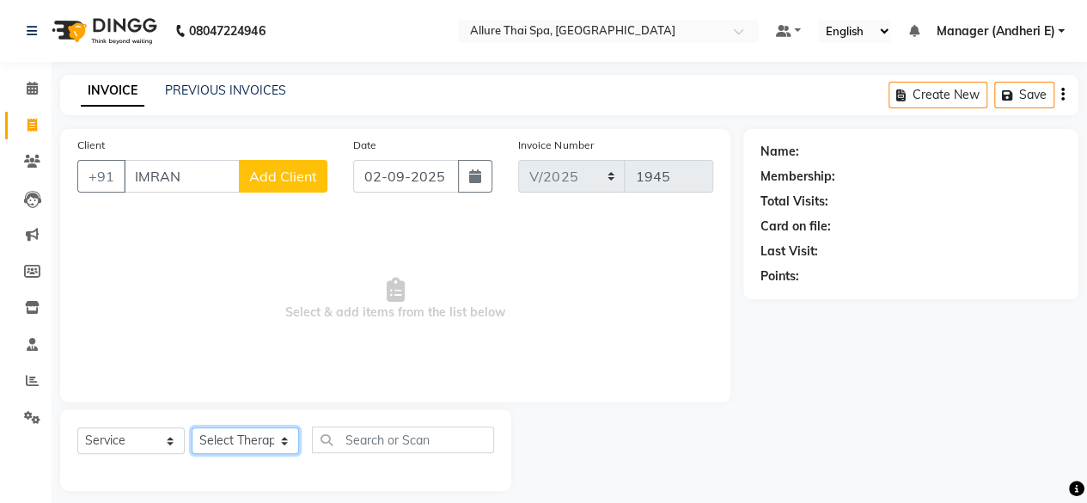
select select "66693"
click at [192, 427] on select "Select Therapist ASONG [PERSON_NAME] BOII CANDY CHEM LILII Manager ([PERSON_NAM…" at bounding box center [245, 440] width 107 height 27
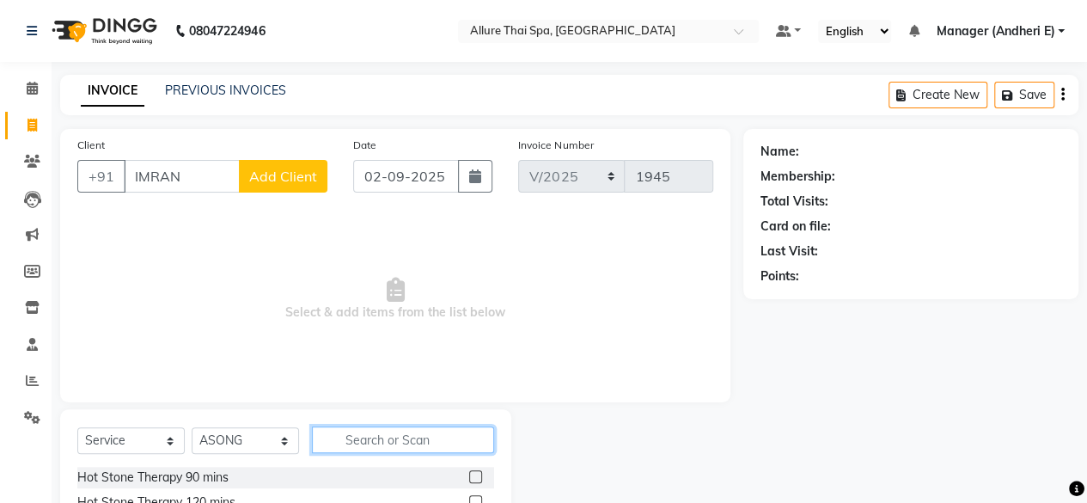
click at [380, 439] on input "text" at bounding box center [403, 439] width 182 height 27
type input "BA"
click at [469, 477] on label at bounding box center [475, 476] width 13 height 13
click at [469, 477] on input "checkbox" at bounding box center [474, 477] width 11 height 11
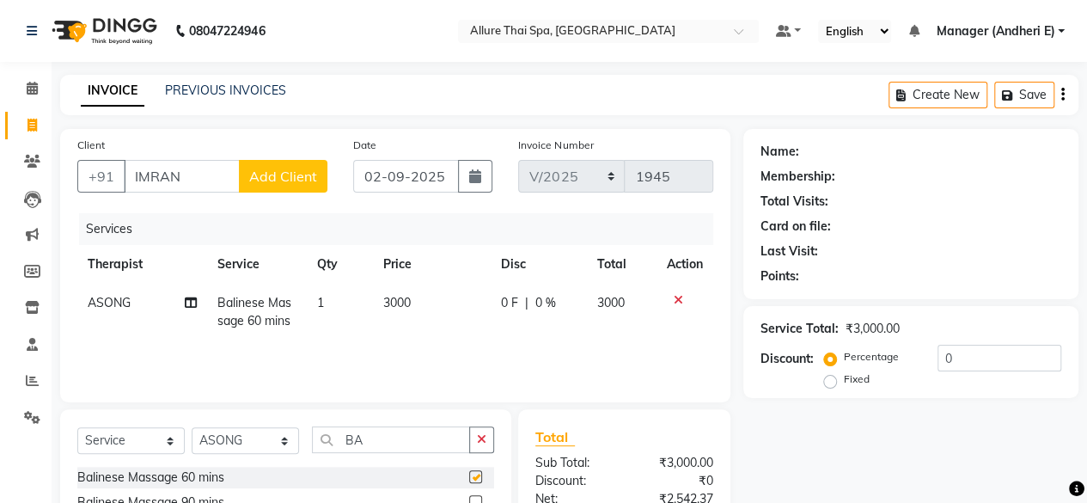
checkbox input "false"
click at [258, 437] on select "Select Therapist ASONG [PERSON_NAME] BOII CANDY CHEM LILII Manager ([PERSON_NAM…" at bounding box center [245, 440] width 107 height 27
select select "89380"
click at [192, 427] on select "Select Therapist ASONG [PERSON_NAME] BOII CANDY CHEM LILII Manager ([PERSON_NAM…" at bounding box center [245, 440] width 107 height 27
click at [383, 442] on input "BA" at bounding box center [391, 439] width 158 height 27
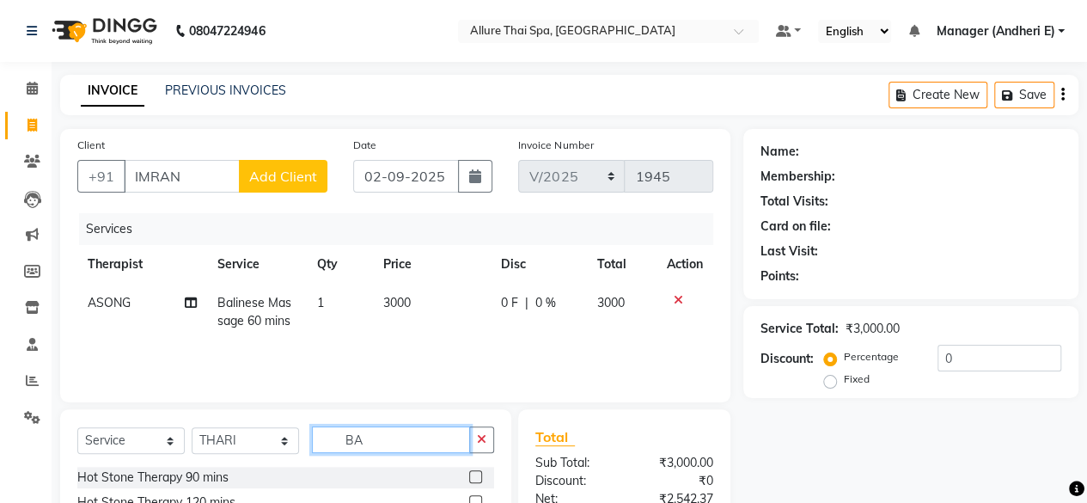
type input "B"
type input "BA"
click at [296, 180] on span "Add Client" at bounding box center [283, 176] width 68 height 17
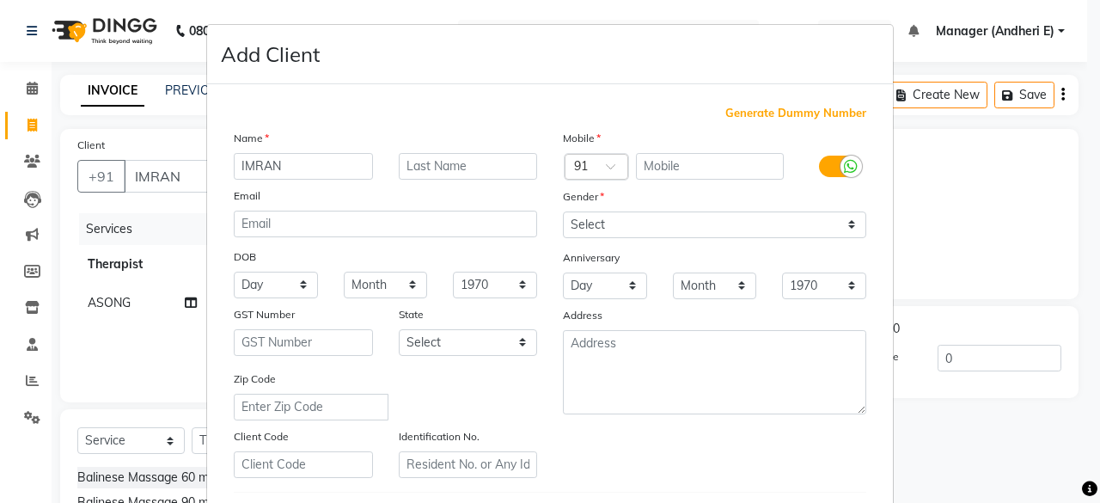
click at [740, 110] on span "Generate Dummy Number" at bounding box center [795, 113] width 141 height 17
type input "1300000000749"
checkbox input "false"
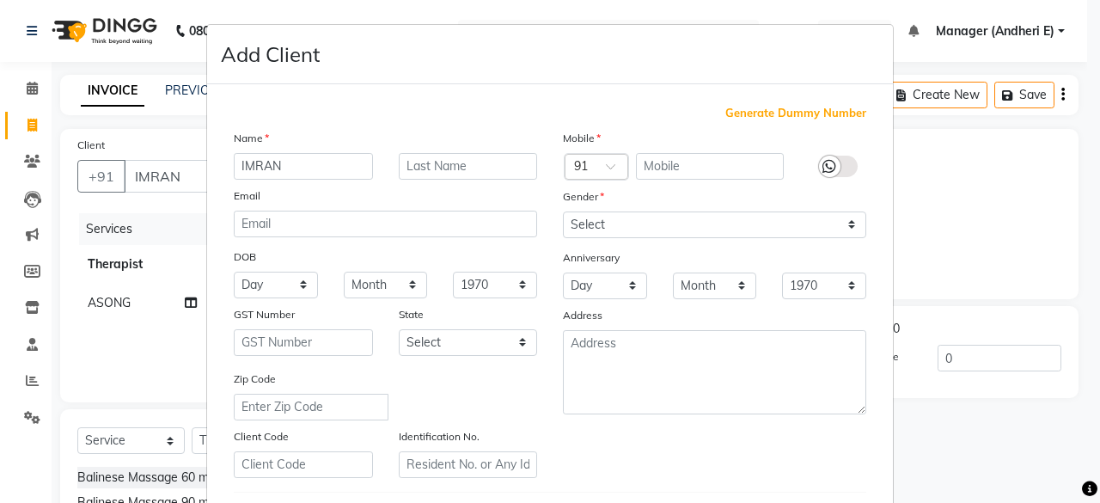
checkbox input "false"
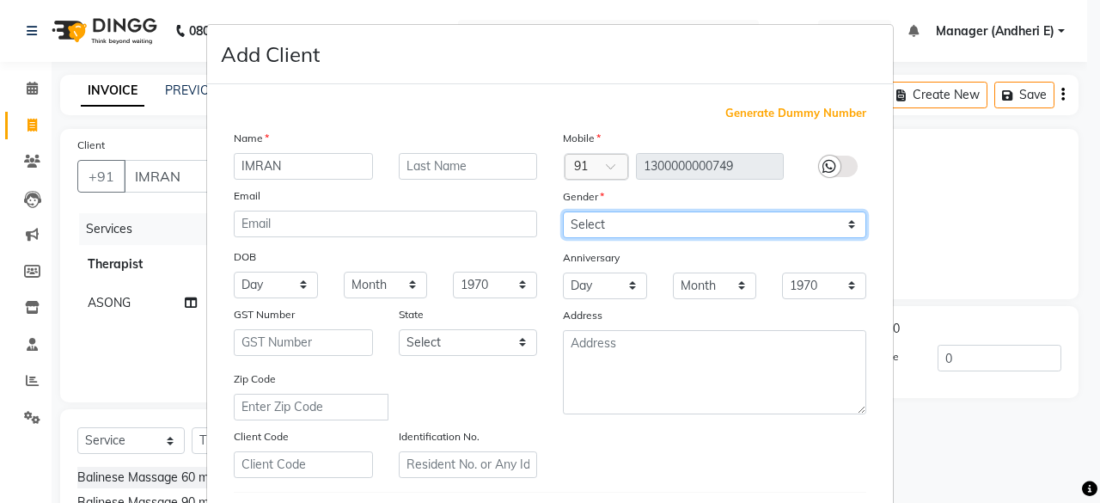
click at [655, 228] on select "Select [DEMOGRAPHIC_DATA] [DEMOGRAPHIC_DATA] Other Prefer Not To Say" at bounding box center [714, 224] width 303 height 27
select select "[DEMOGRAPHIC_DATA]"
click at [563, 211] on select "Select [DEMOGRAPHIC_DATA] [DEMOGRAPHIC_DATA] Other Prefer Not To Say" at bounding box center [714, 224] width 303 height 27
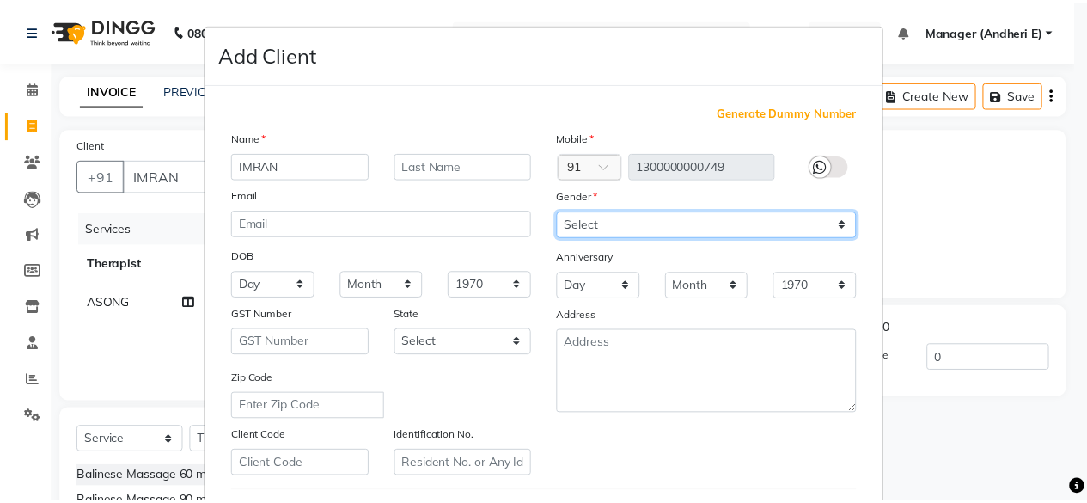
scroll to position [258, 0]
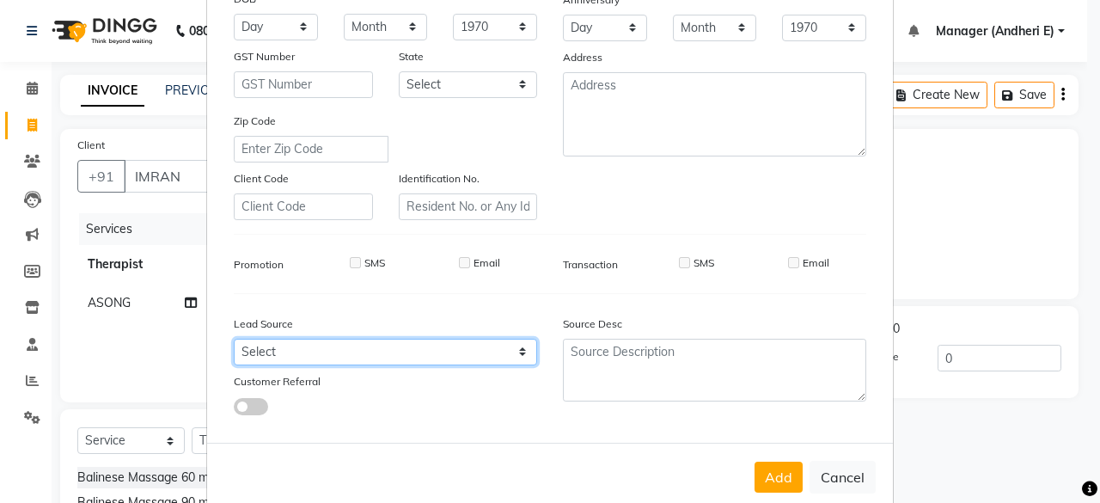
click at [402, 349] on select "Select Walk-in Referral Friend Advertisement Facebook JustDial Google Other Web…" at bounding box center [385, 351] width 303 height 27
select select "47843"
click at [234, 338] on select "Select Walk-in Referral Friend Advertisement Facebook JustDial Google Other Web…" at bounding box center [385, 351] width 303 height 27
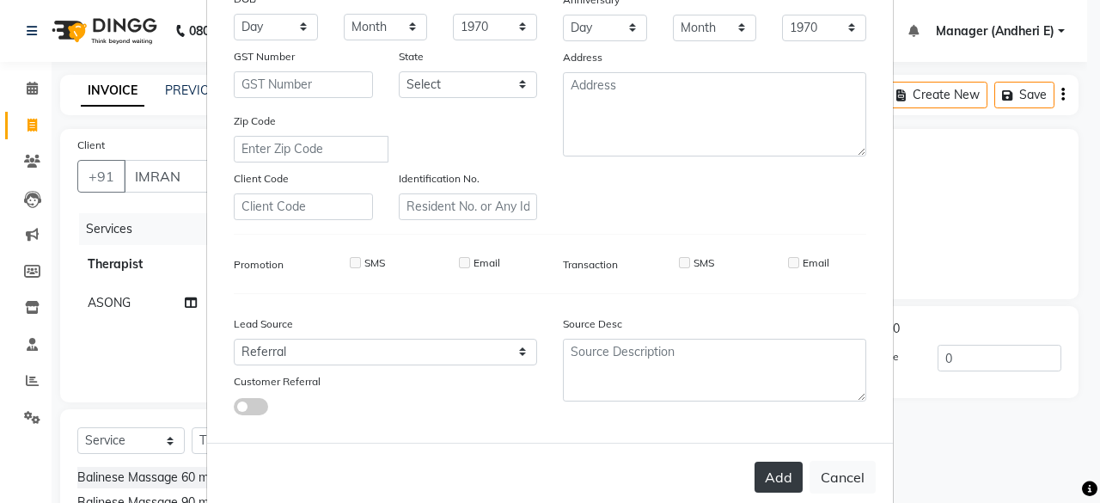
click at [770, 476] on button "Add" at bounding box center [778, 476] width 48 height 31
type input "1300000000749"
select select
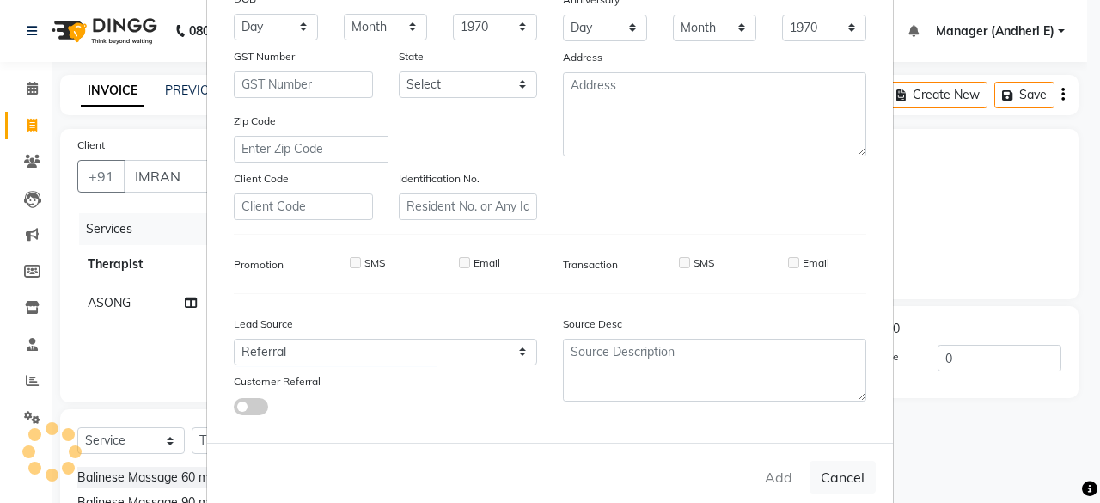
select select
checkbox input "false"
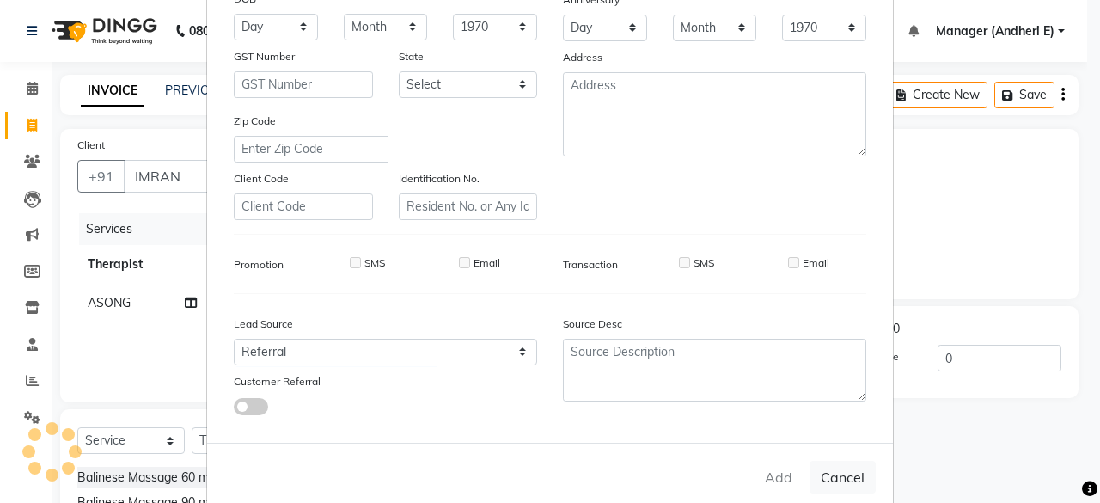
checkbox input "false"
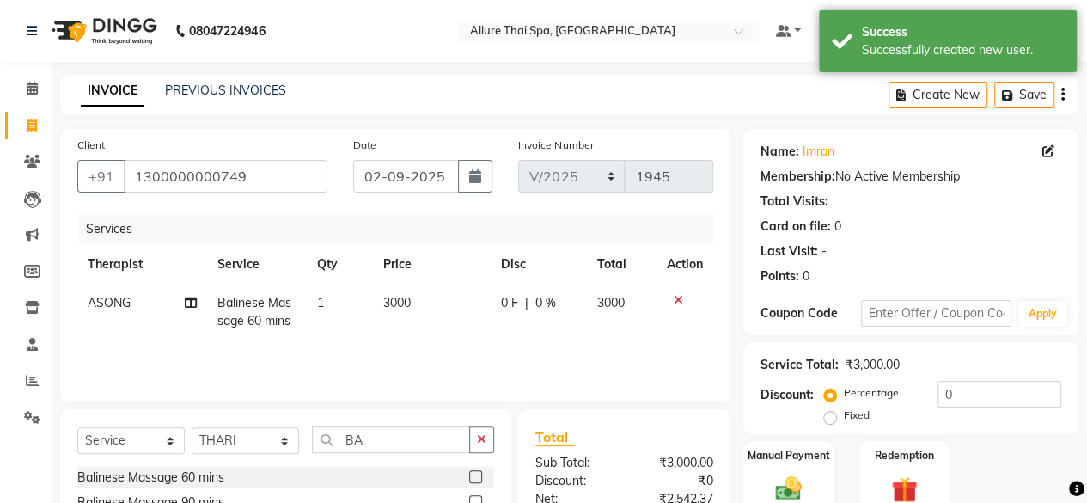
scroll to position [185, 0]
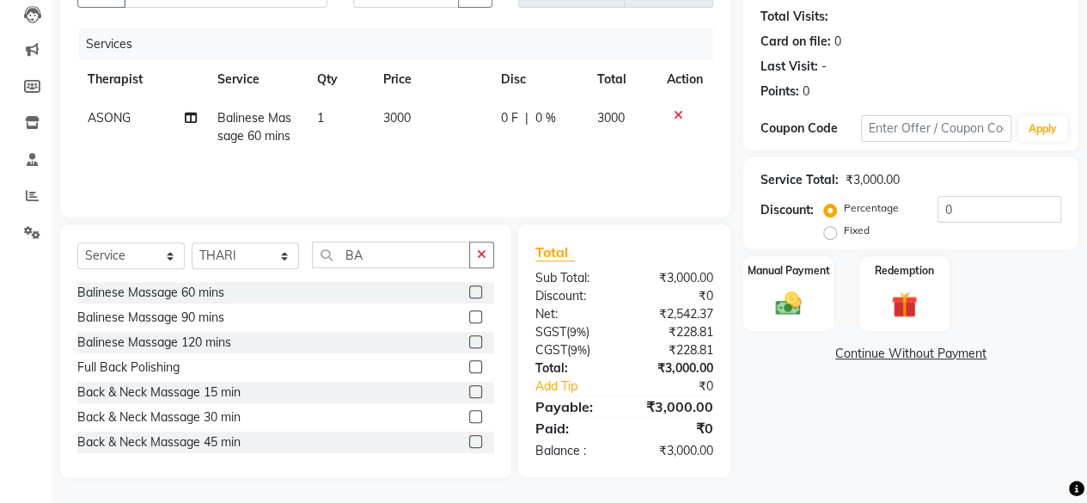
click at [469, 290] on label at bounding box center [475, 291] width 13 height 13
click at [469, 290] on input "checkbox" at bounding box center [474, 292] width 11 height 11
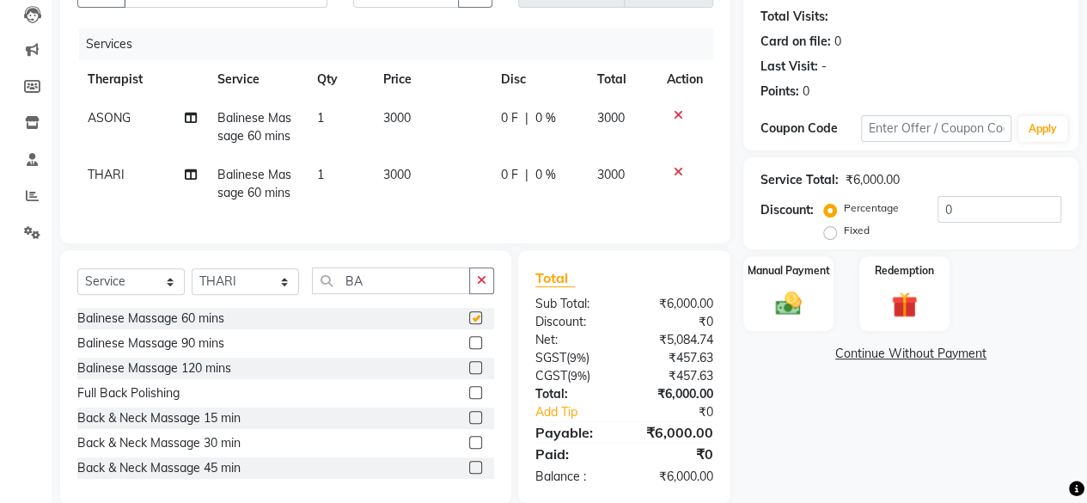
checkbox input "false"
click at [790, 315] on img at bounding box center [788, 303] width 44 height 31
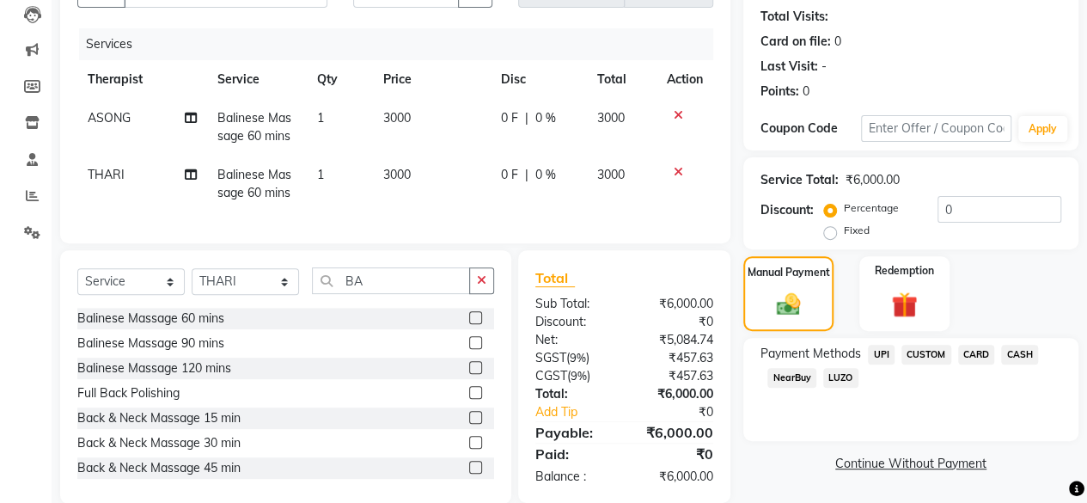
click at [1021, 350] on span "CASH" at bounding box center [1019, 354] width 37 height 20
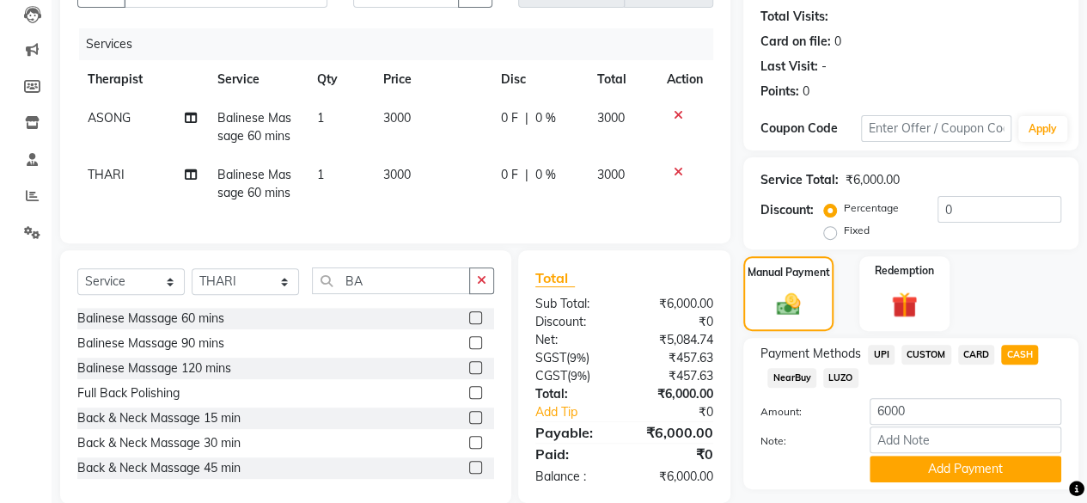
scroll to position [230, 0]
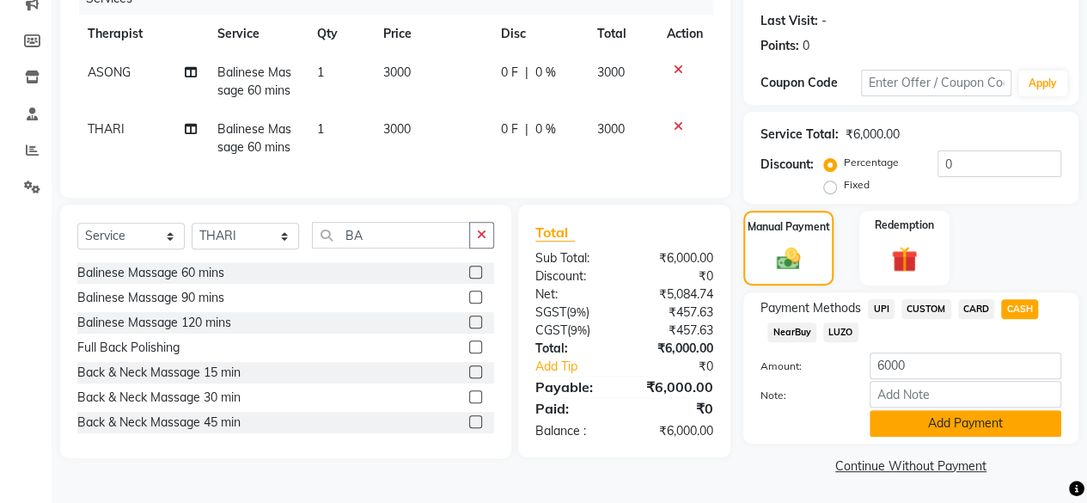
click at [970, 418] on button "Add Payment" at bounding box center [965, 423] width 192 height 27
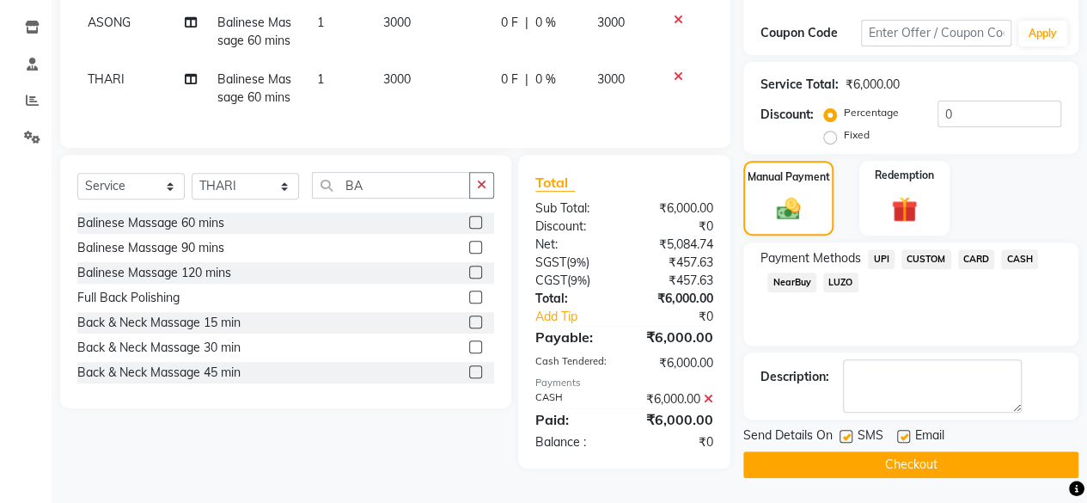
scroll to position [283, 0]
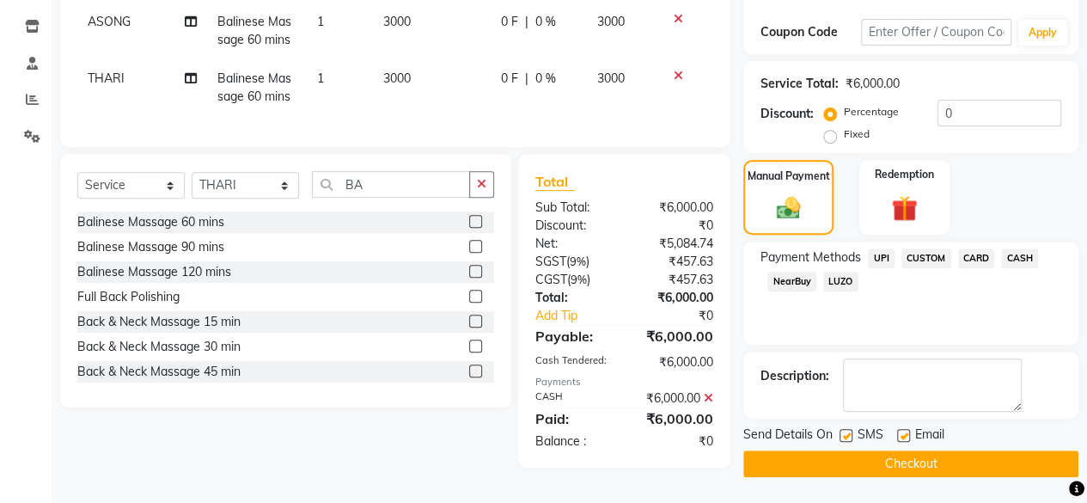
click at [844, 433] on label at bounding box center [845, 435] width 13 height 13
click at [844, 433] on input "checkbox" at bounding box center [844, 435] width 11 height 11
checkbox input "false"
click at [905, 432] on label at bounding box center [903, 435] width 13 height 13
click at [905, 432] on input "checkbox" at bounding box center [902, 435] width 11 height 11
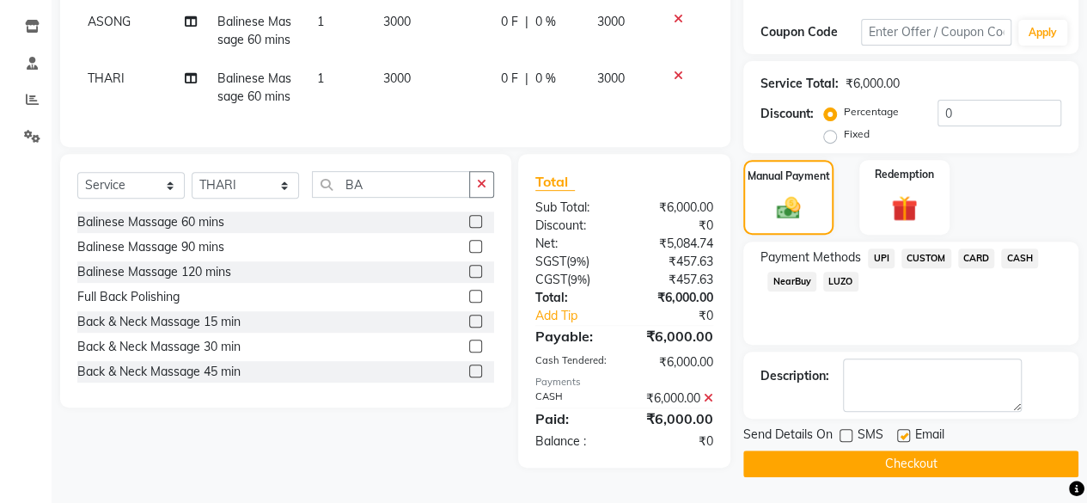
checkbox input "false"
click at [919, 455] on button "Checkout" at bounding box center [910, 463] width 335 height 27
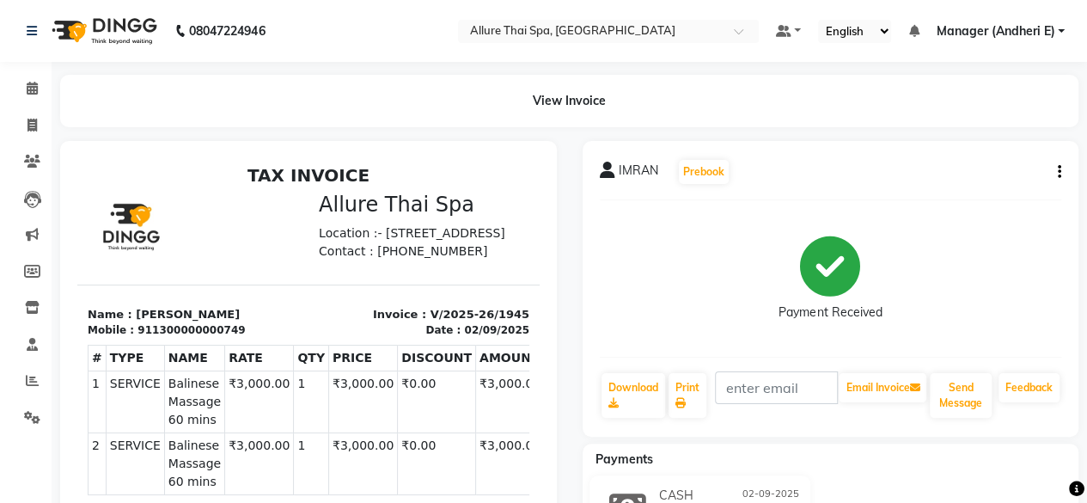
drag, startPoint x: 919, startPoint y: 455, endPoint x: 975, endPoint y: 256, distance: 207.0
click at [975, 256] on div "Payment Received" at bounding box center [831, 278] width 462 height 129
click at [31, 88] on icon at bounding box center [32, 88] width 11 height 13
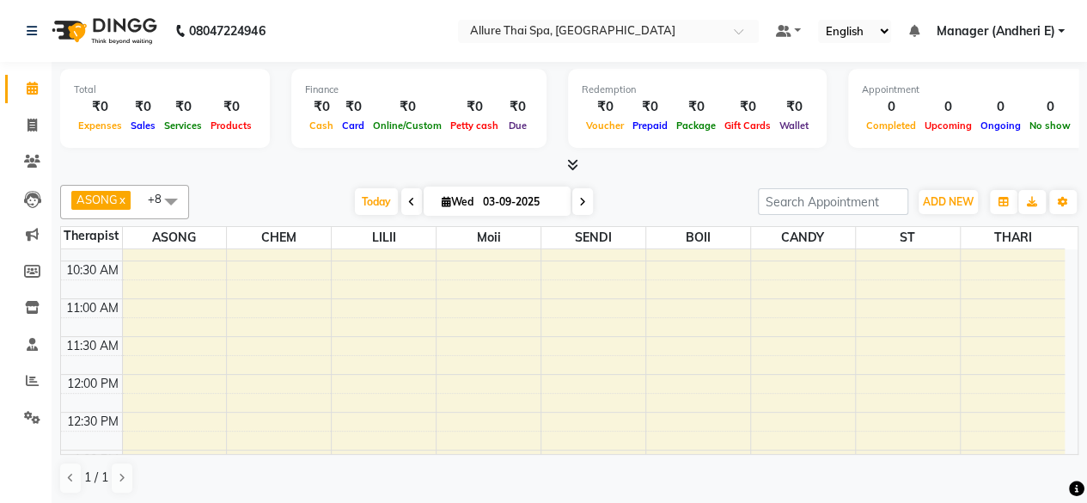
scroll to position [86, 0]
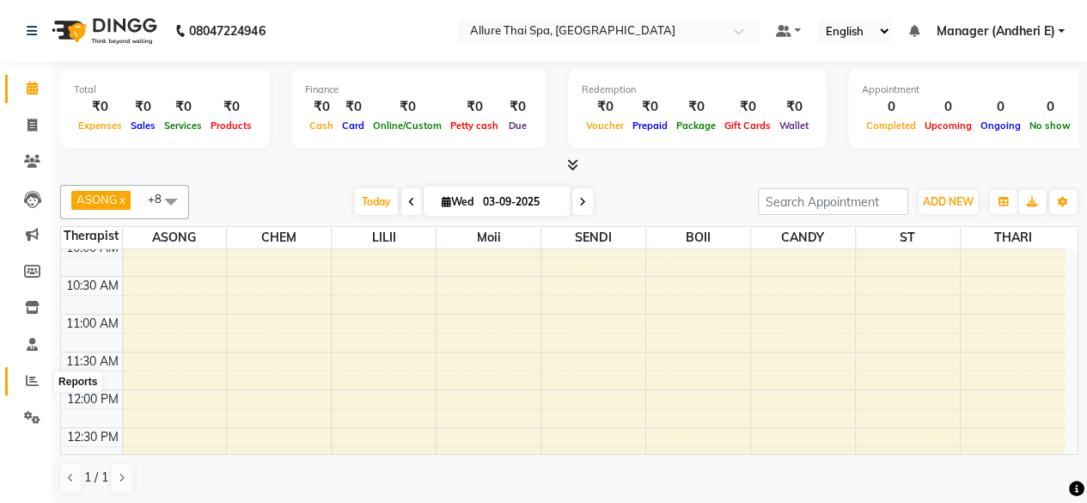
click at [36, 385] on icon at bounding box center [32, 380] width 13 height 13
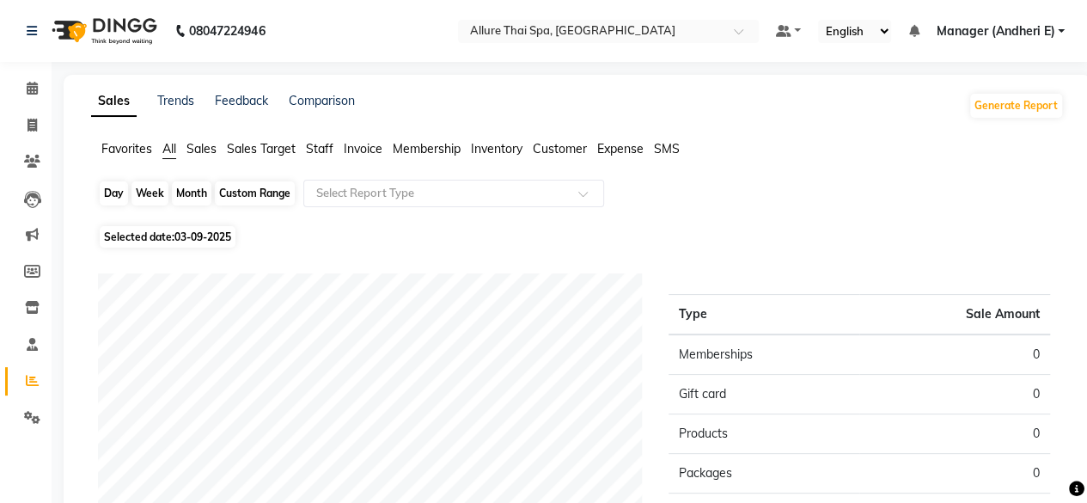
click at [120, 193] on div "Day" at bounding box center [114, 193] width 28 height 24
select select "9"
select select "2025"
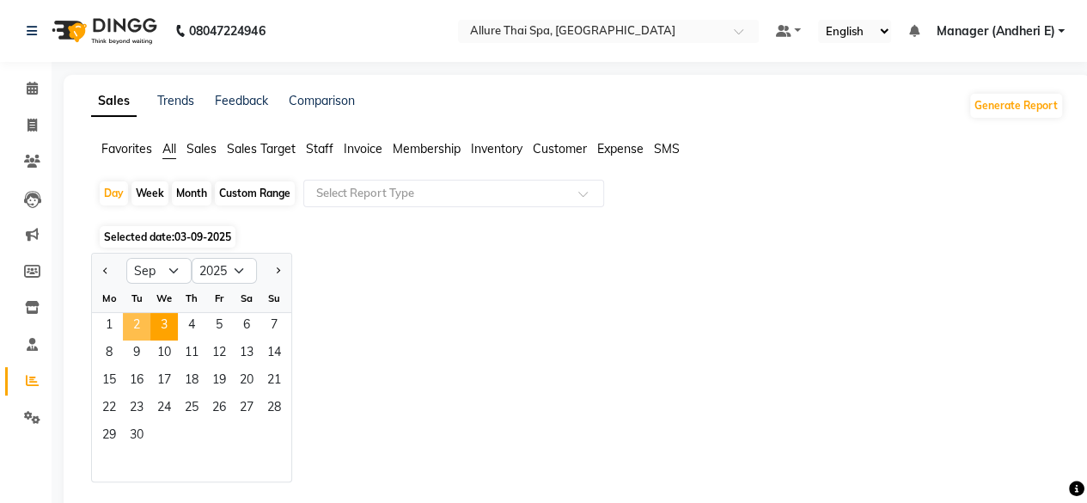
click at [132, 325] on span "2" at bounding box center [136, 326] width 27 height 27
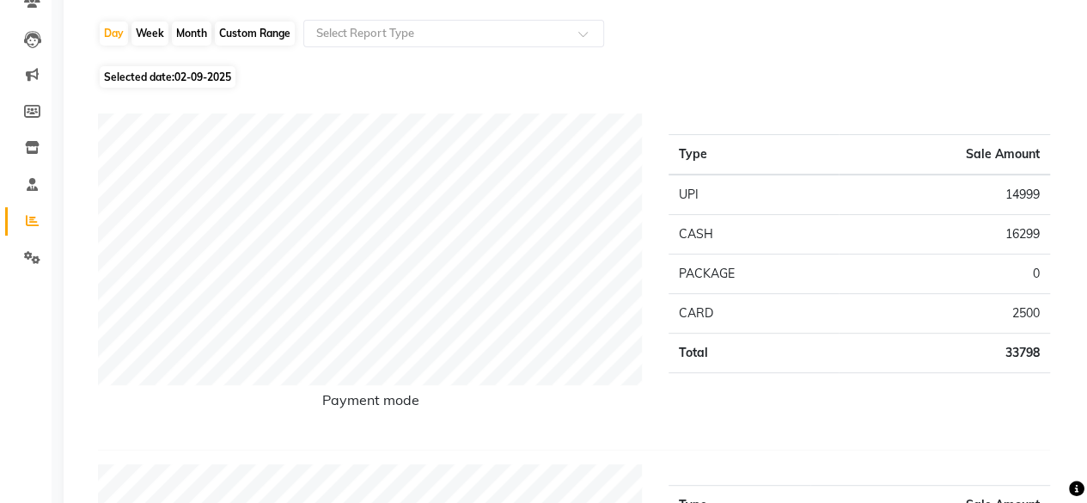
scroll to position [86, 0]
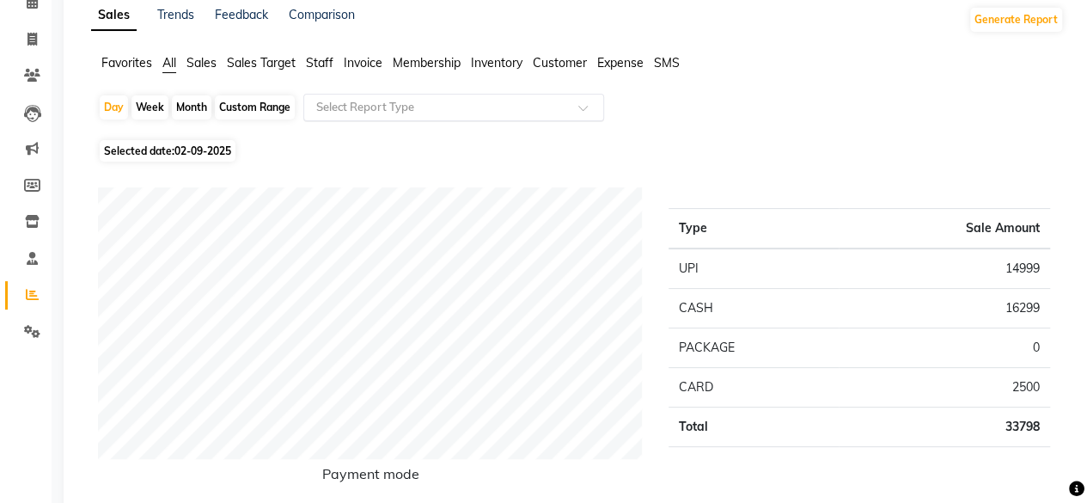
click at [533, 113] on input "text" at bounding box center [436, 107] width 247 height 17
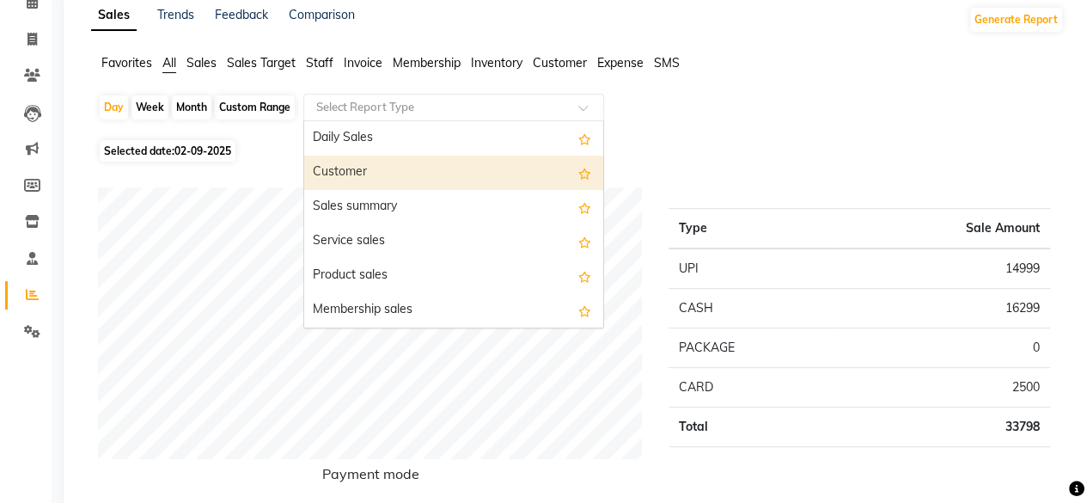
click at [357, 167] on div "Customer" at bounding box center [453, 172] width 299 height 34
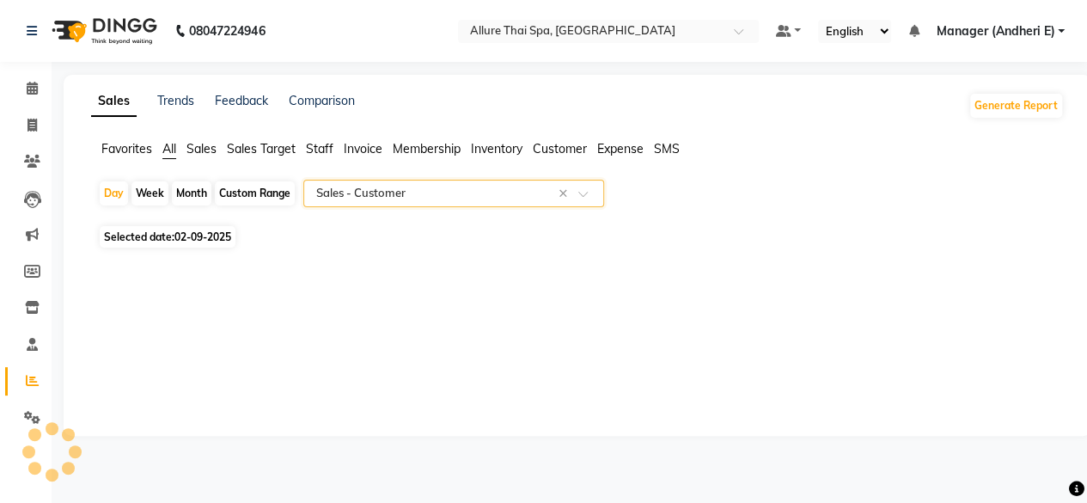
scroll to position [0, 0]
select select "pdf"
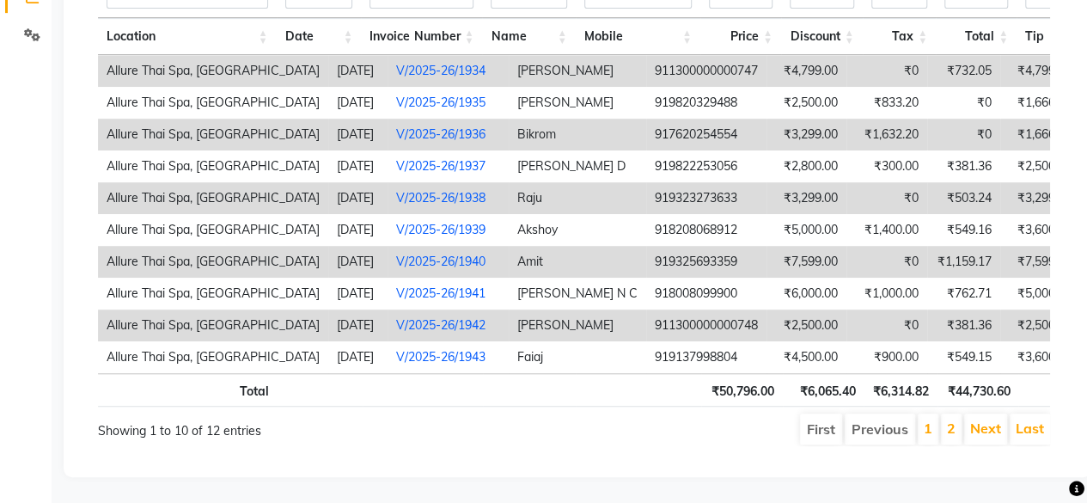
scroll to position [0, 375]
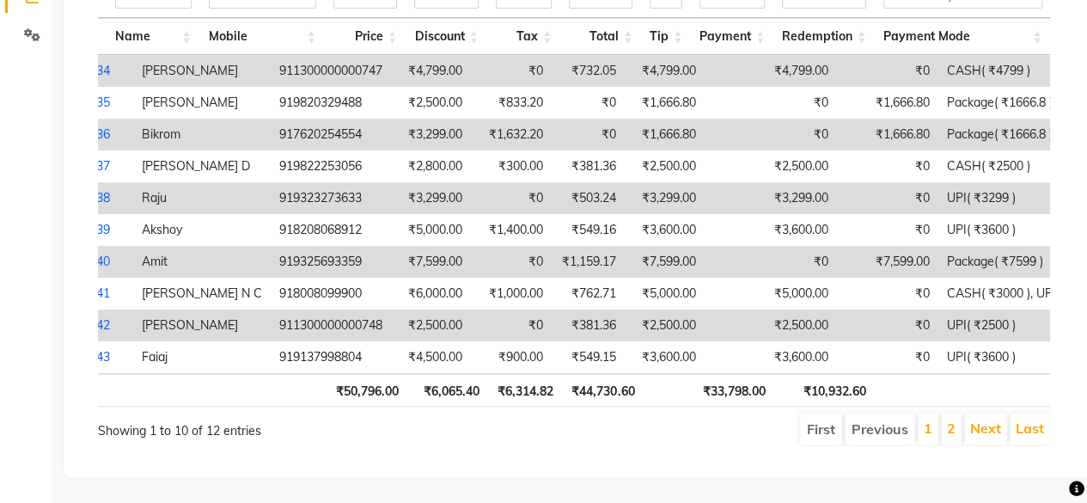
click at [948, 417] on li "2" at bounding box center [951, 428] width 21 height 31
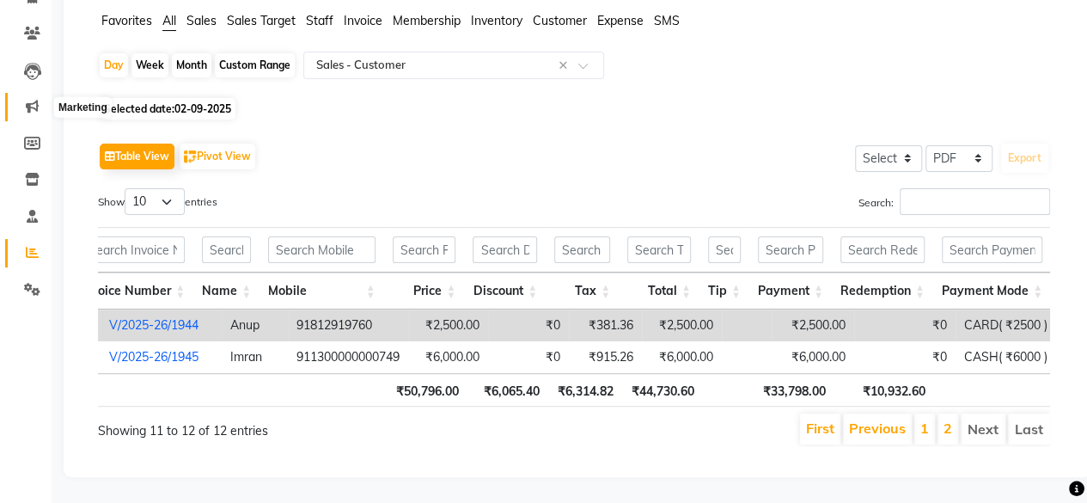
scroll to position [0, 0]
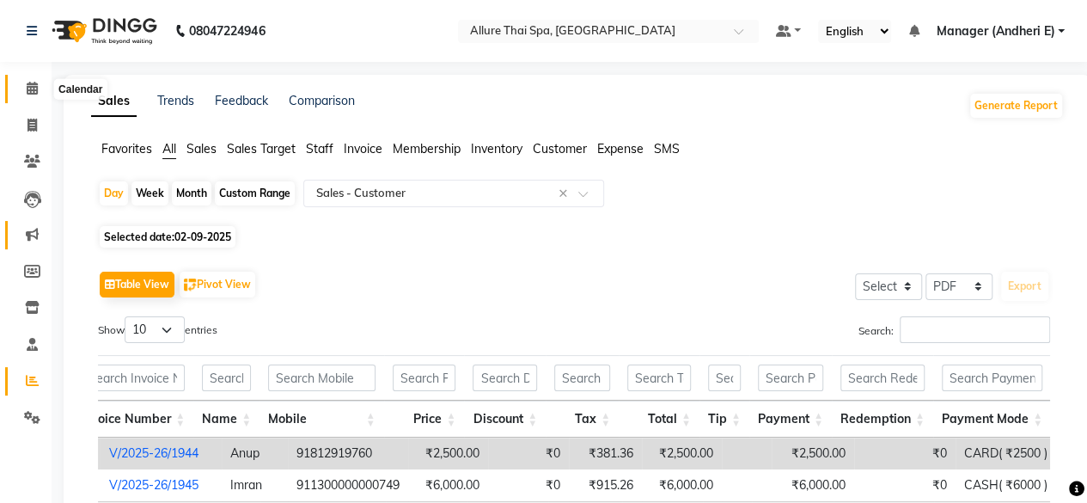
click at [29, 87] on icon at bounding box center [32, 88] width 11 height 13
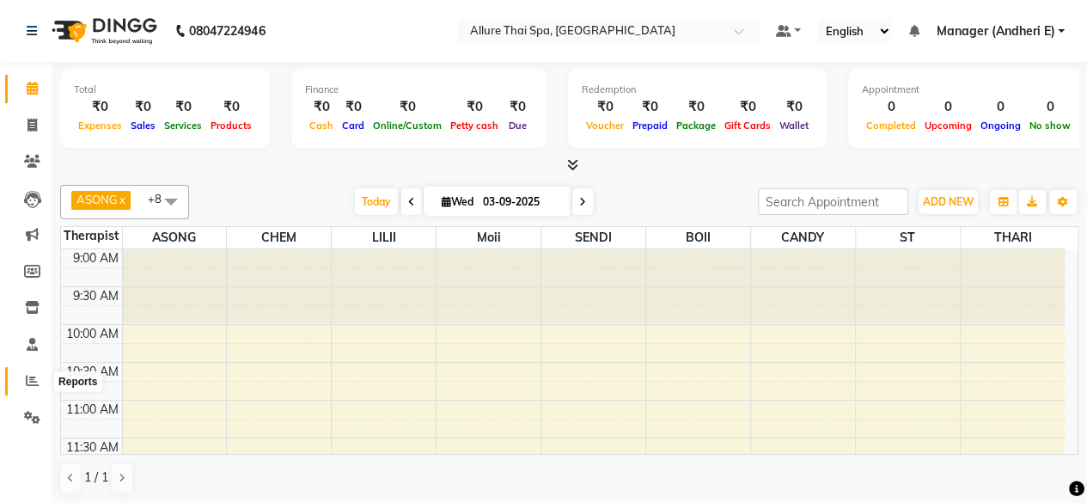
click at [38, 383] on icon at bounding box center [32, 380] width 13 height 13
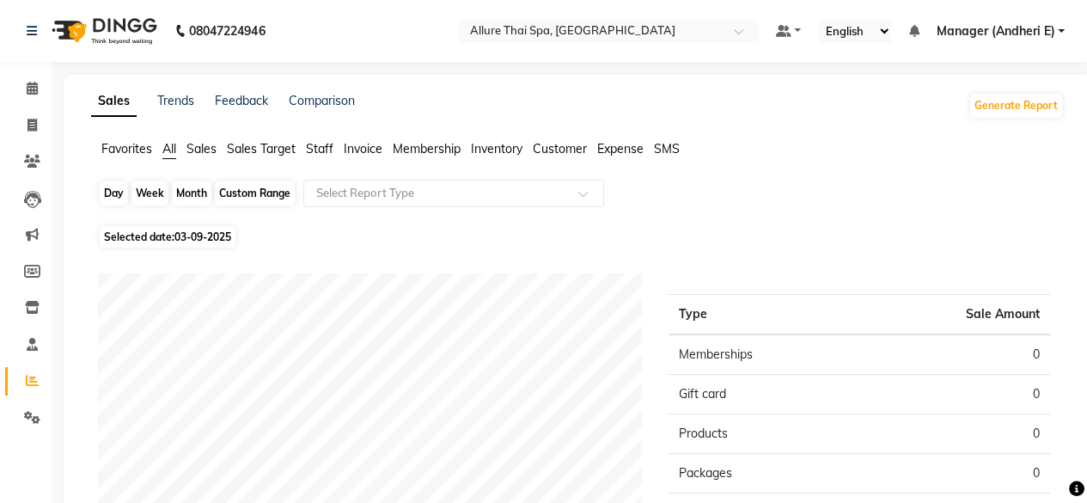
click at [113, 195] on div "Day" at bounding box center [114, 193] width 28 height 24
select select "9"
select select "2025"
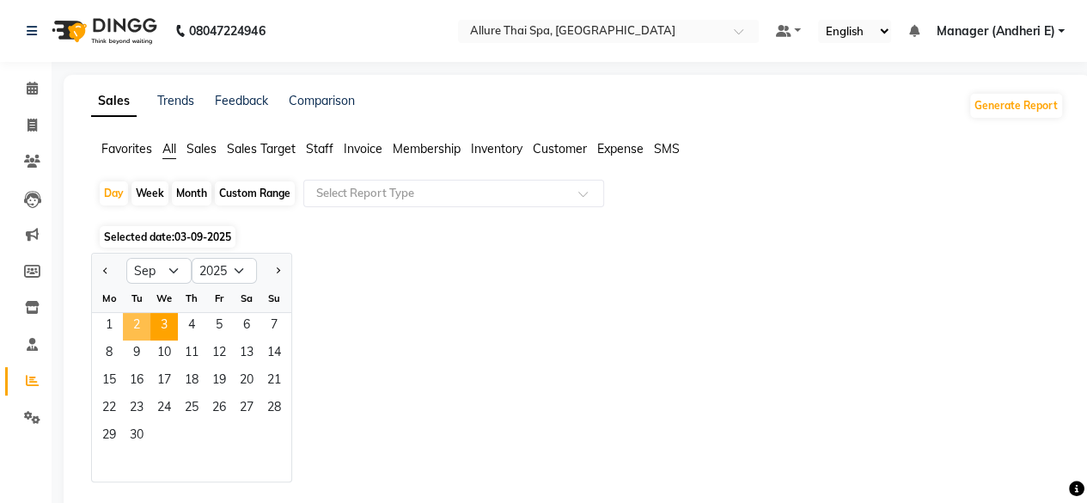
click at [136, 321] on span "2" at bounding box center [136, 326] width 27 height 27
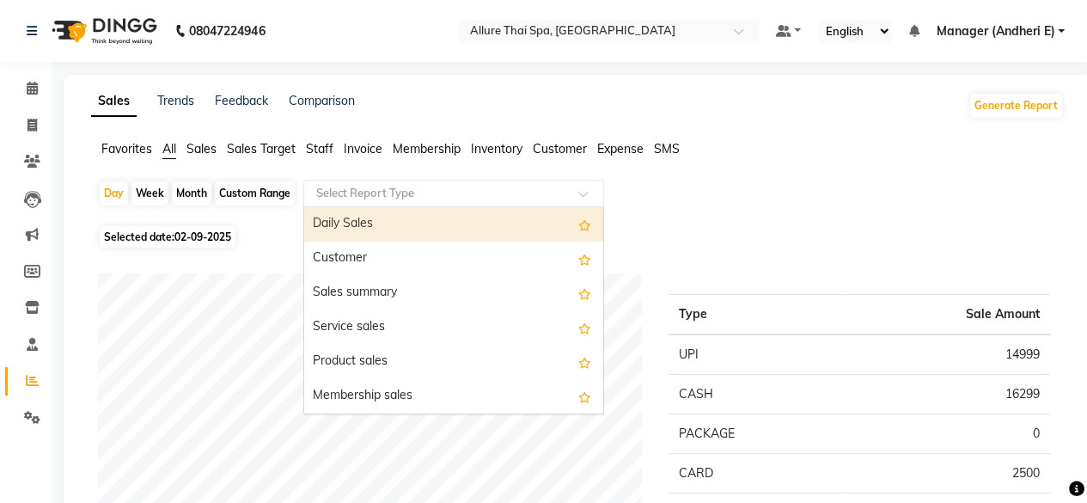
click at [501, 192] on input "text" at bounding box center [436, 193] width 247 height 17
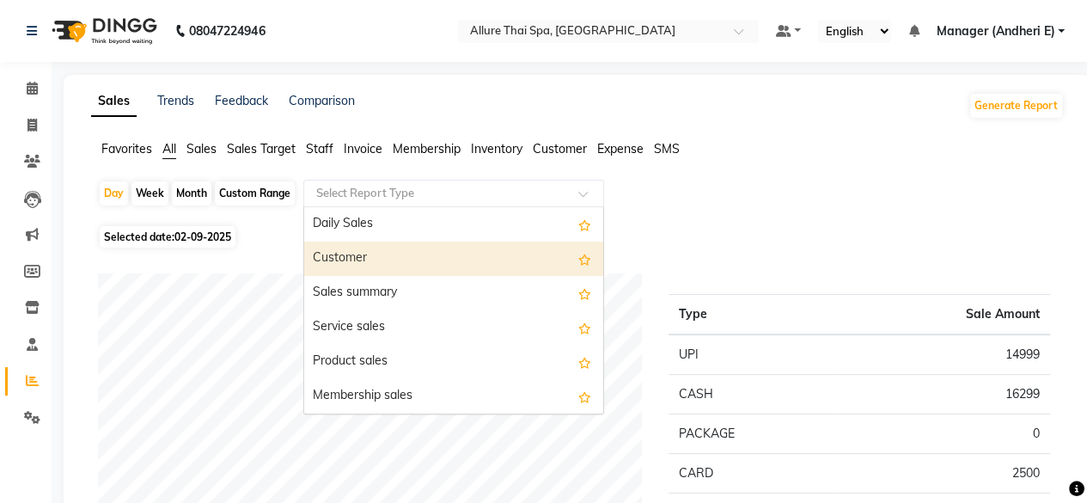
click at [387, 262] on div "Customer" at bounding box center [453, 258] width 299 height 34
select select "pdf"
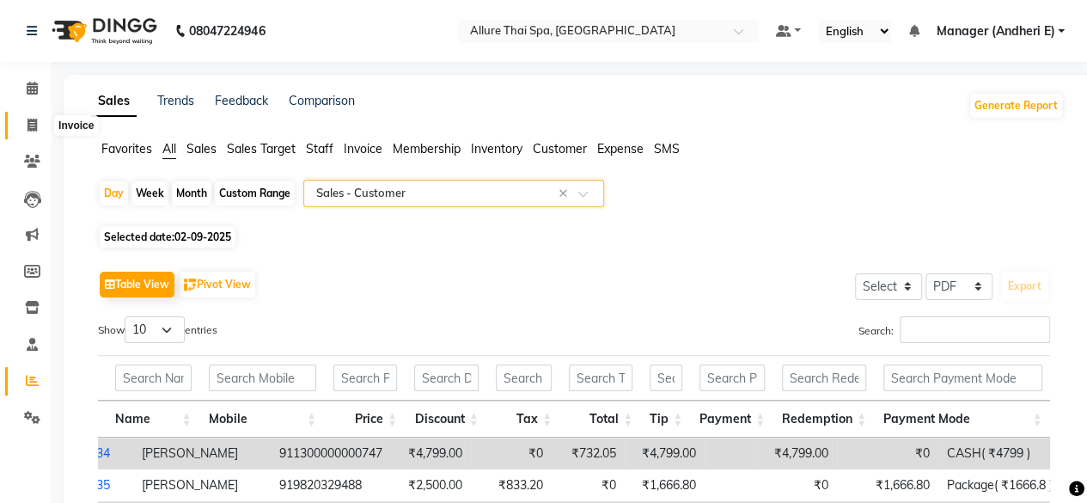
click at [27, 126] on icon at bounding box center [31, 125] width 9 height 13
select select "service"
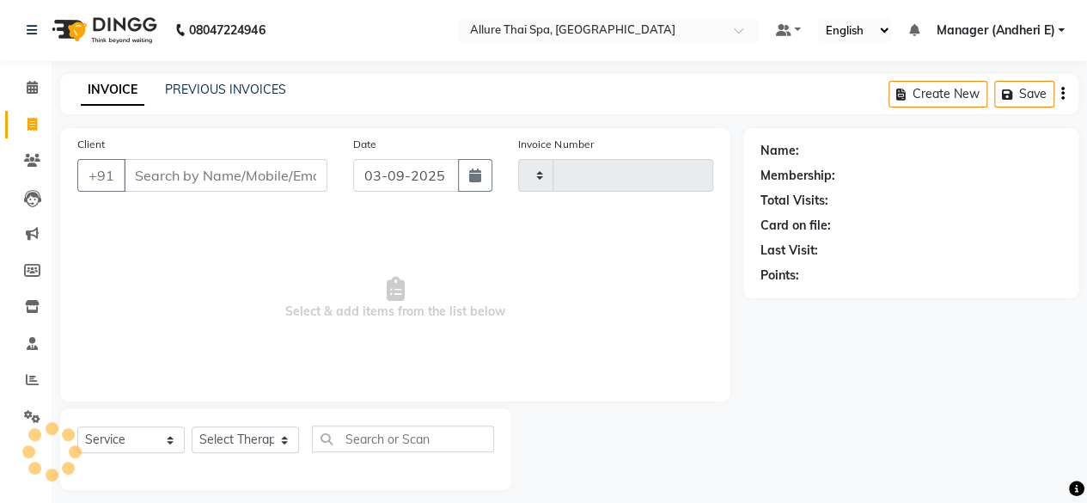
type input "1946"
select select "6826"
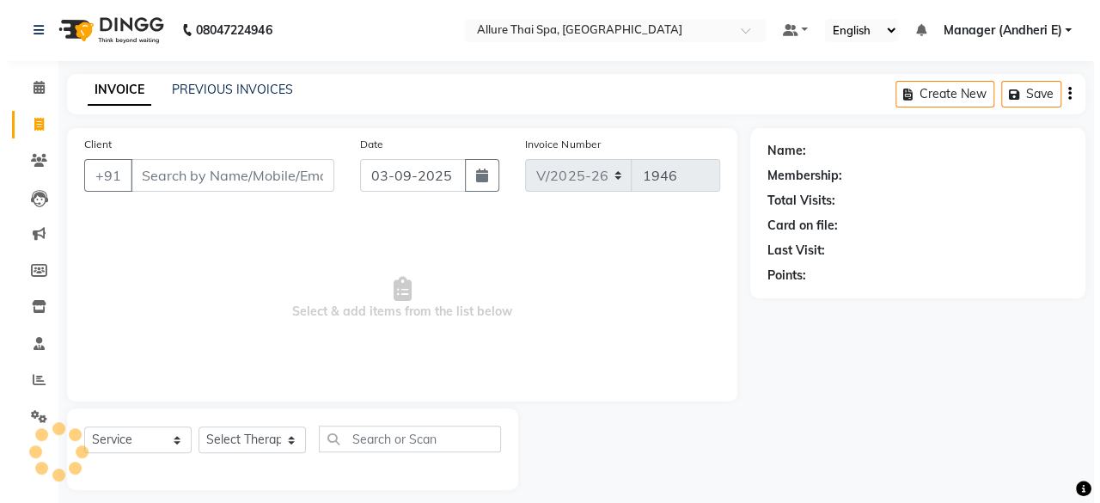
scroll to position [13, 0]
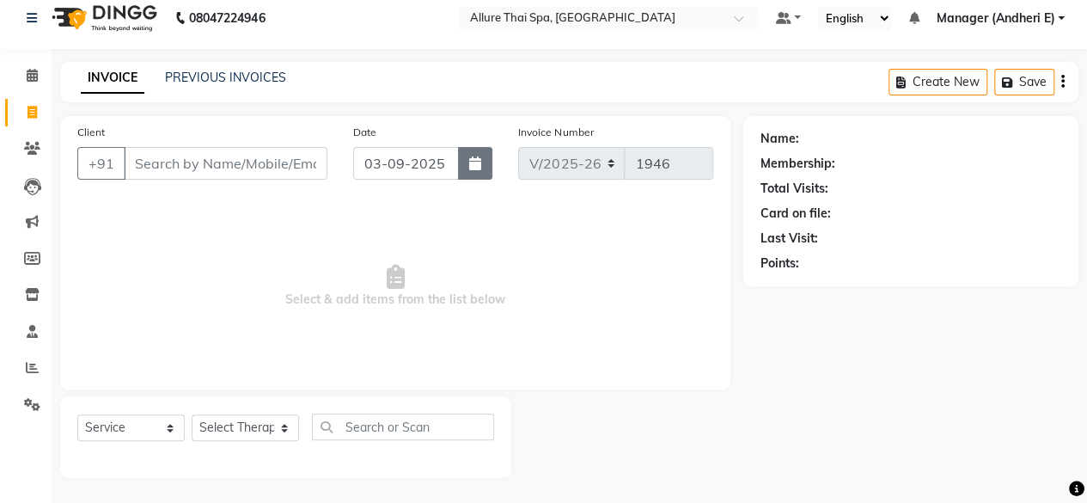
click at [476, 157] on icon "button" at bounding box center [475, 163] width 12 height 14
select select "9"
select select "2025"
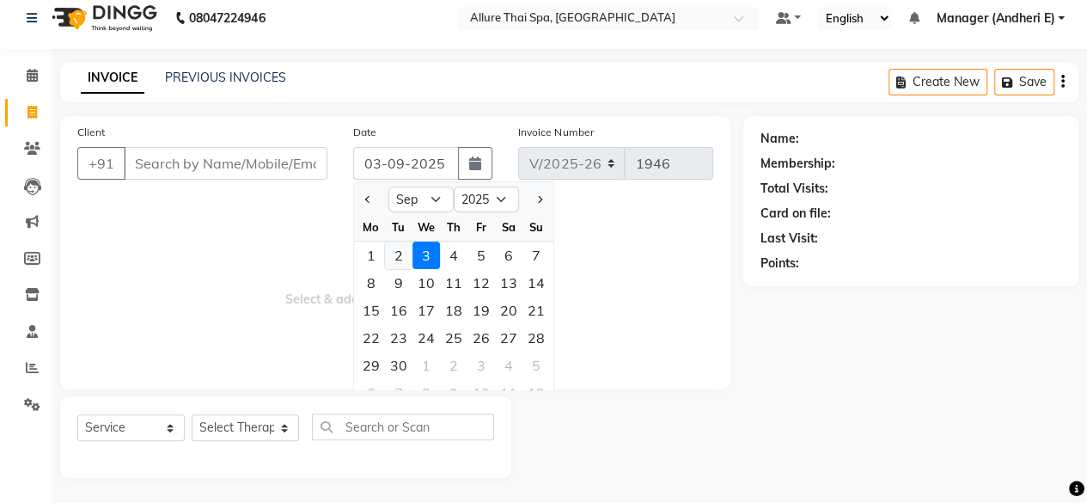
click at [397, 251] on div "2" at bounding box center [398, 254] width 27 height 27
type input "02-09-2025"
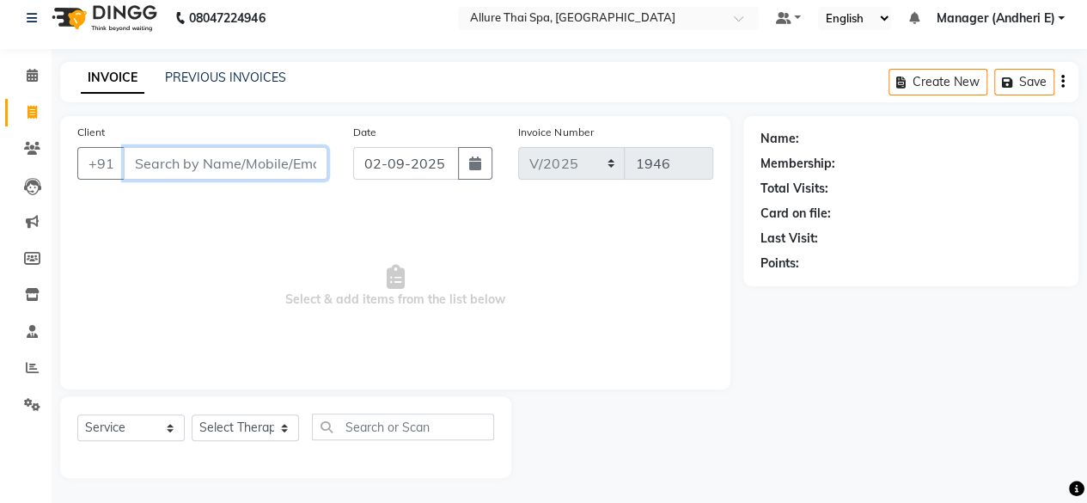
click at [179, 161] on input "Client" at bounding box center [226, 163] width 204 height 33
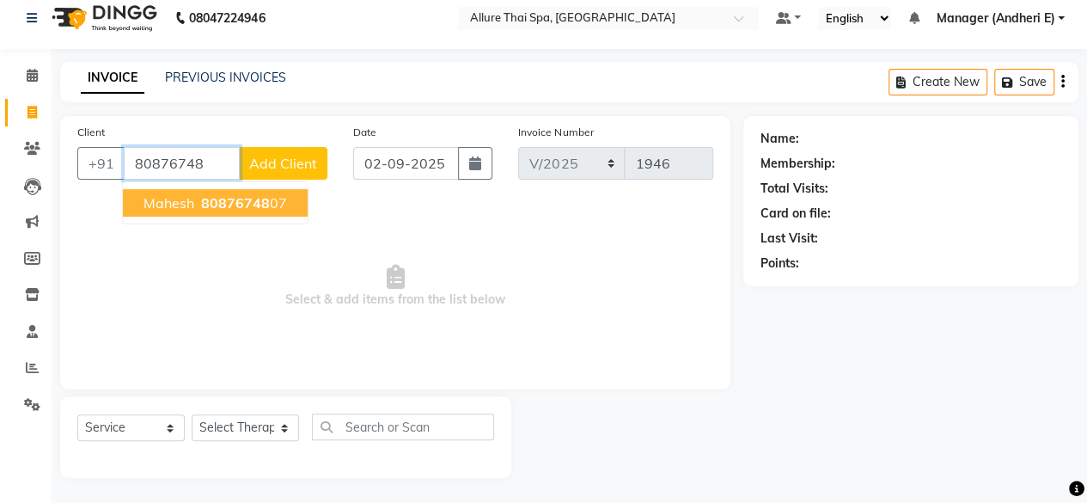
type input "80876748"
click at [251, 429] on select "Select Therapist ASONG [PERSON_NAME] BOII CANDY CHEM LILII Manager ([PERSON_NAM…" at bounding box center [245, 427] width 107 height 27
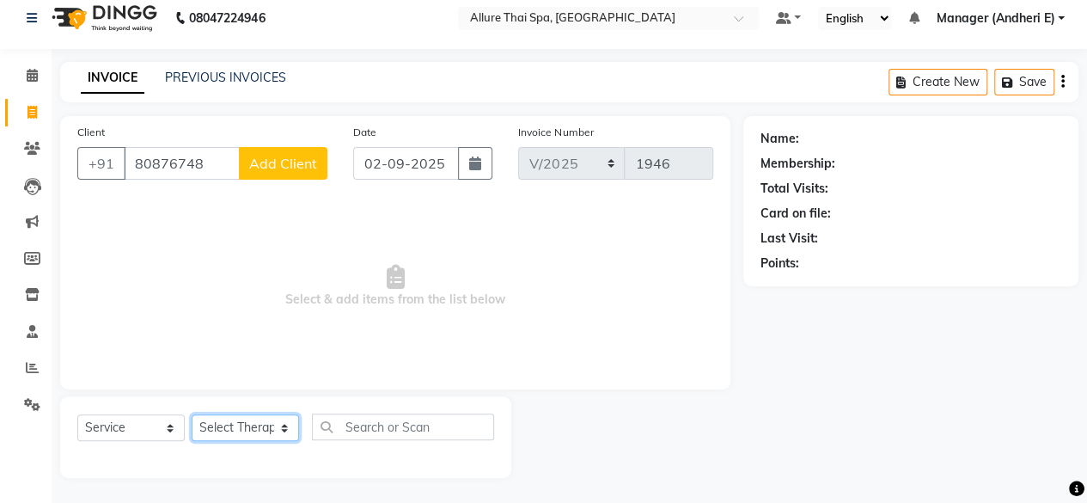
select select "89381"
click at [192, 414] on select "Select Therapist ASONG [PERSON_NAME] BOII CANDY CHEM LILII Manager ([PERSON_NAM…" at bounding box center [245, 427] width 107 height 27
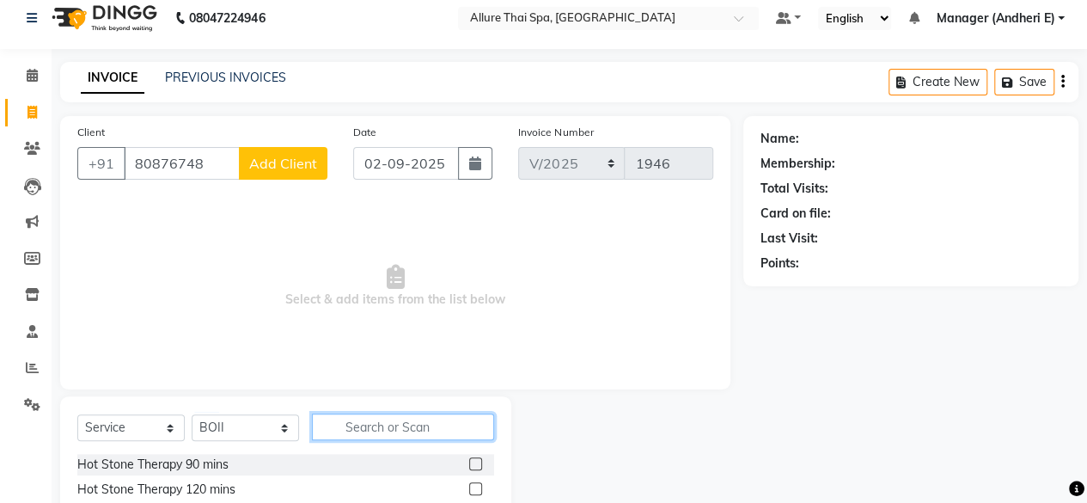
click at [370, 427] on input "text" at bounding box center [403, 426] width 182 height 27
type input "BA"
click at [469, 465] on label at bounding box center [475, 463] width 13 height 13
click at [469, 465] on input "checkbox" at bounding box center [474, 464] width 11 height 11
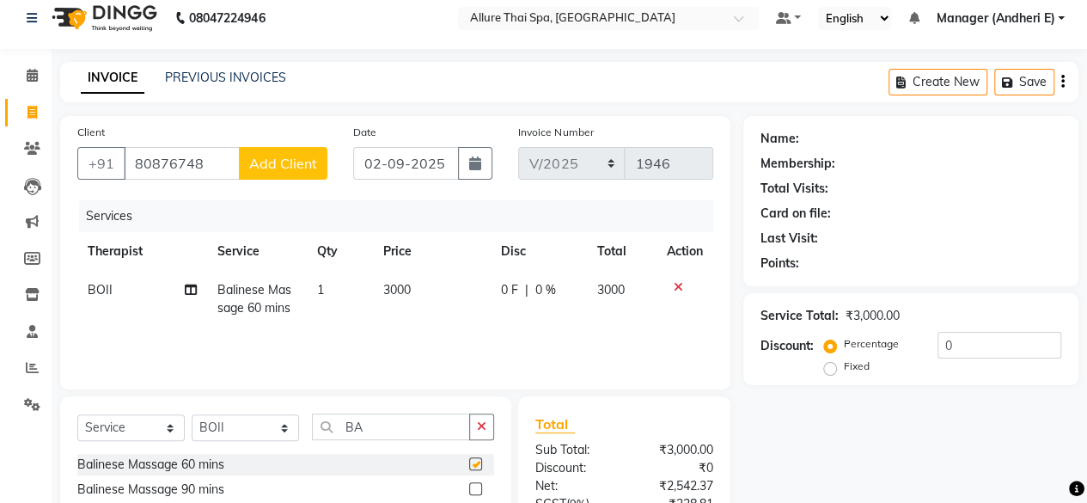
checkbox input "false"
click at [289, 169] on span "Add Client" at bounding box center [283, 163] width 68 height 17
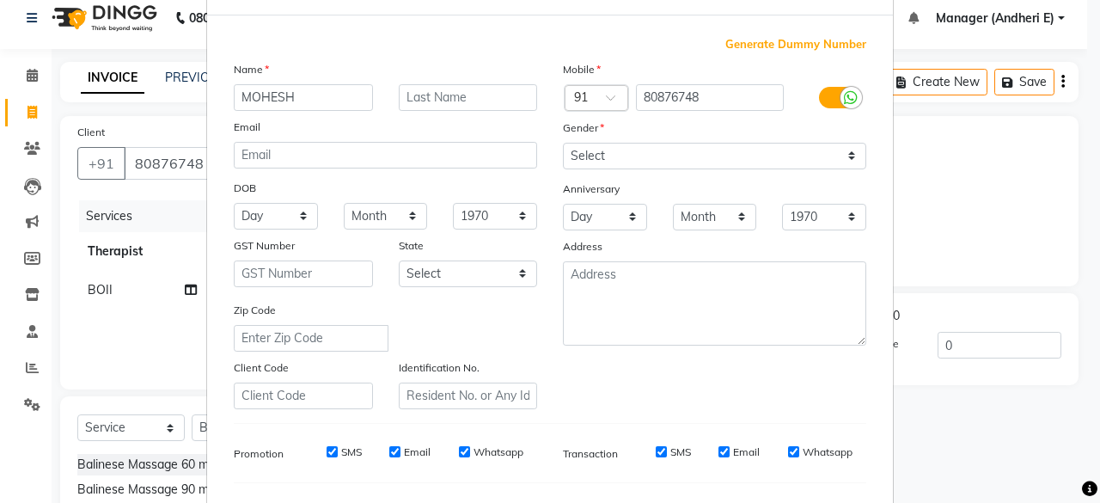
scroll to position [287, 0]
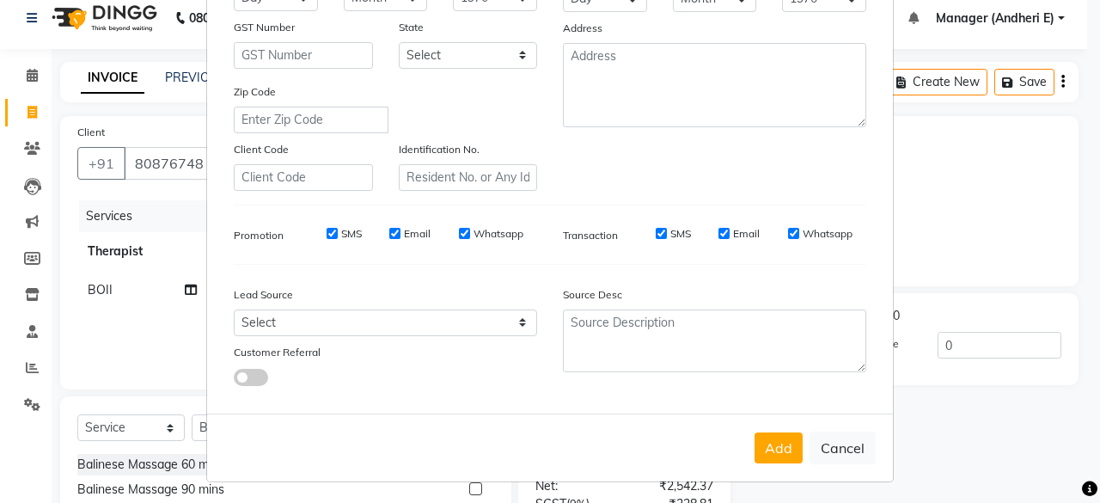
type input "MOHESH"
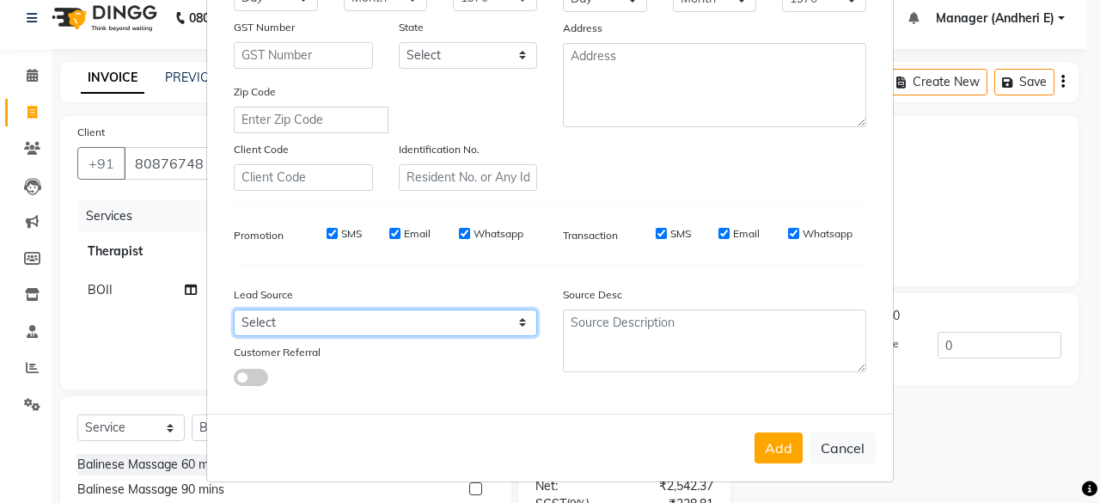
click at [394, 319] on select "Select Walk-in Referral Friend Advertisement Facebook JustDial Google Other Web…" at bounding box center [385, 322] width 303 height 27
select select "47850"
click at [234, 309] on select "Select Walk-in Referral Friend Advertisement Facebook JustDial Google Other Web…" at bounding box center [385, 322] width 303 height 27
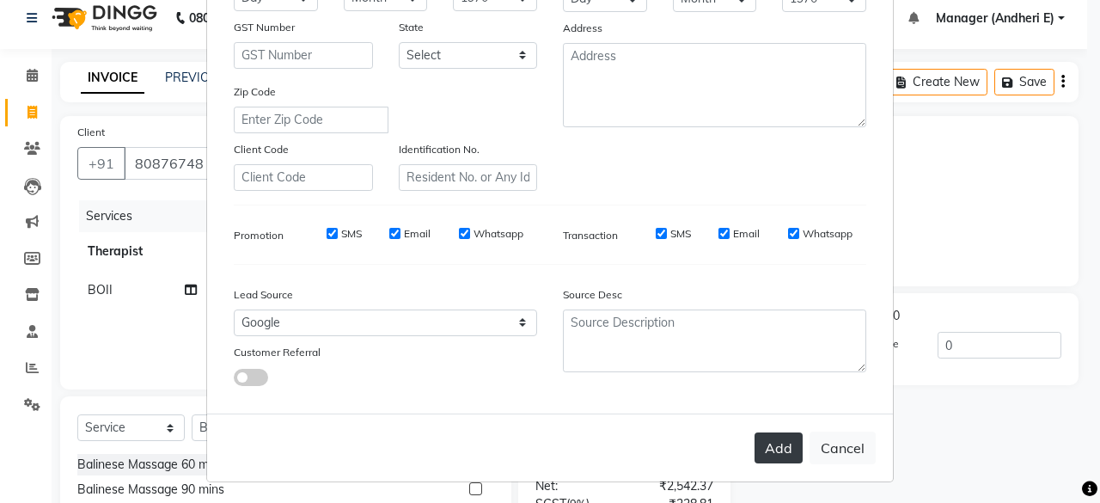
click at [771, 448] on button "Add" at bounding box center [778, 447] width 48 height 31
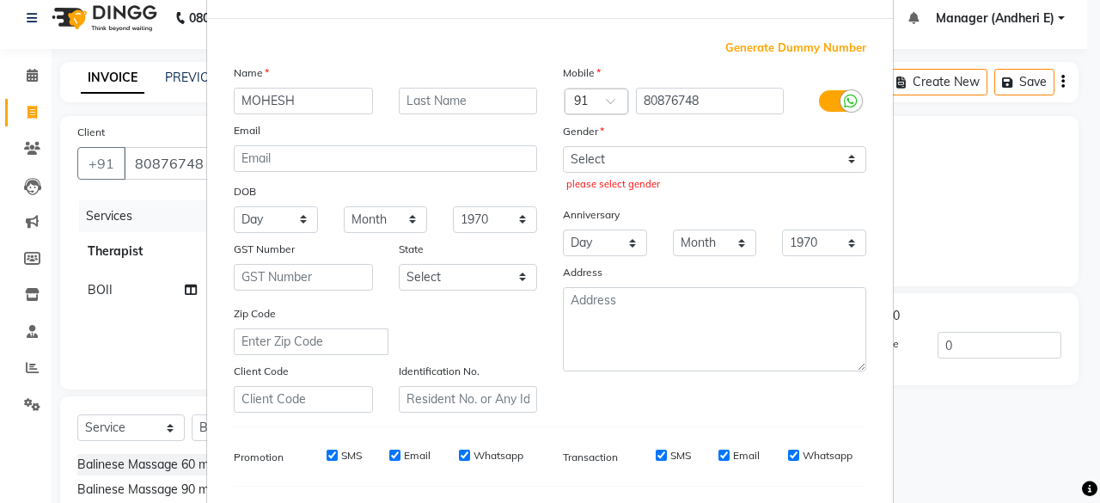
scroll to position [29, 0]
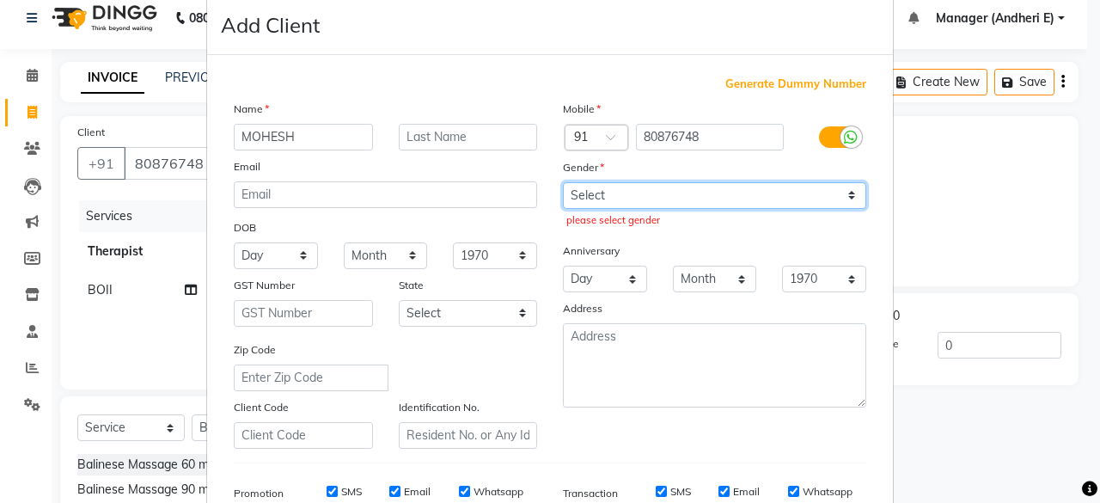
click at [642, 198] on select "Select [DEMOGRAPHIC_DATA] [DEMOGRAPHIC_DATA] Other Prefer Not To Say" at bounding box center [714, 195] width 303 height 27
select select "[DEMOGRAPHIC_DATA]"
click at [563, 182] on select "Select [DEMOGRAPHIC_DATA] [DEMOGRAPHIC_DATA] Other Prefer Not To Say" at bounding box center [714, 195] width 303 height 27
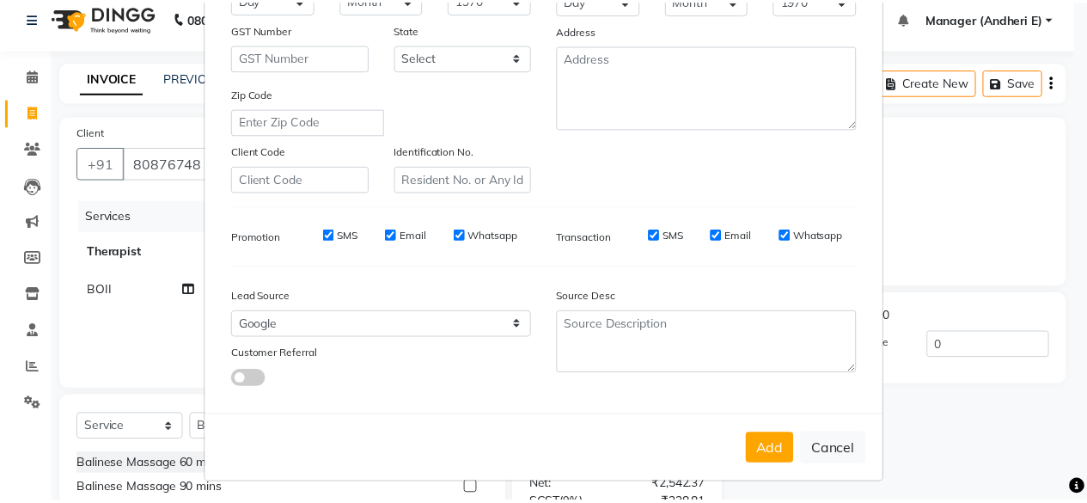
scroll to position [287, 0]
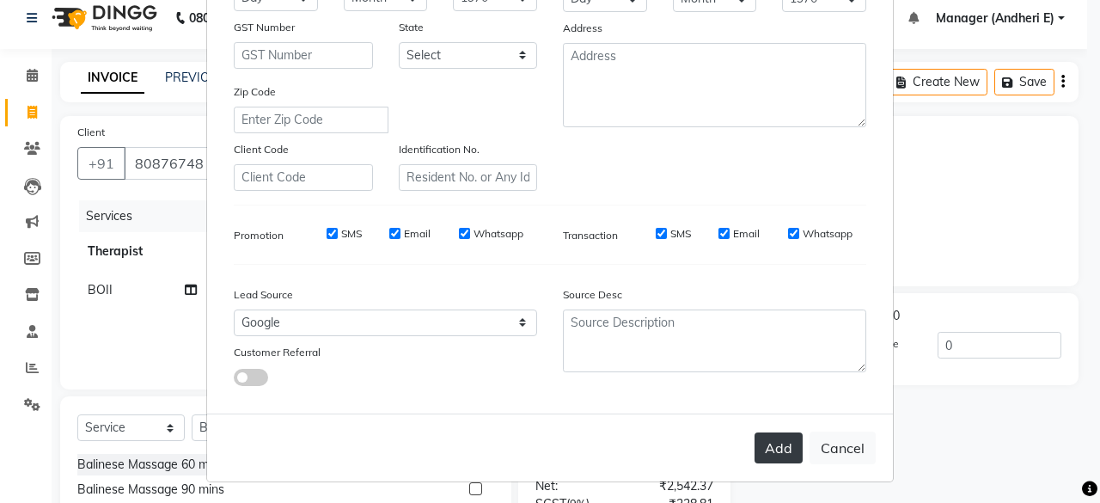
click at [771, 441] on button "Add" at bounding box center [778, 447] width 48 height 31
select select
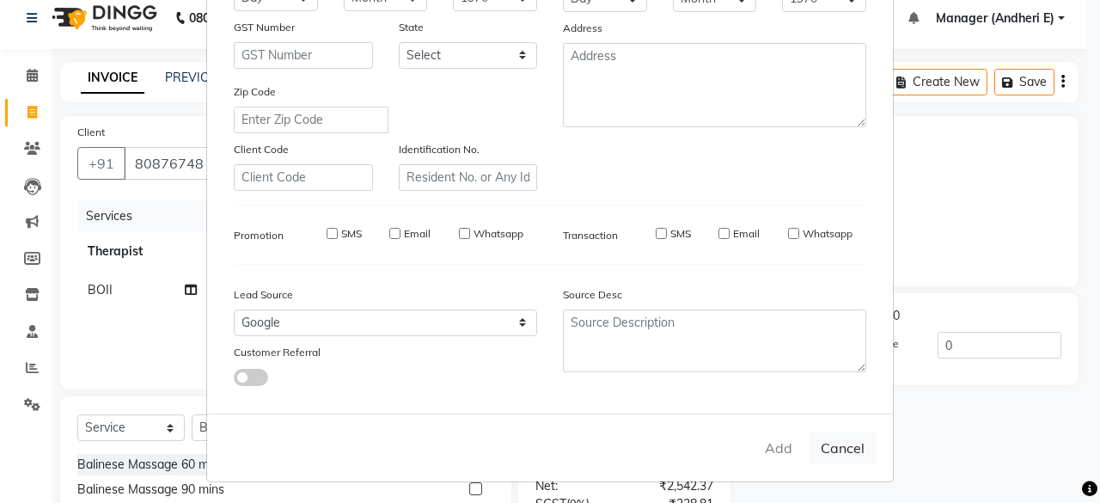
select select
checkbox input "false"
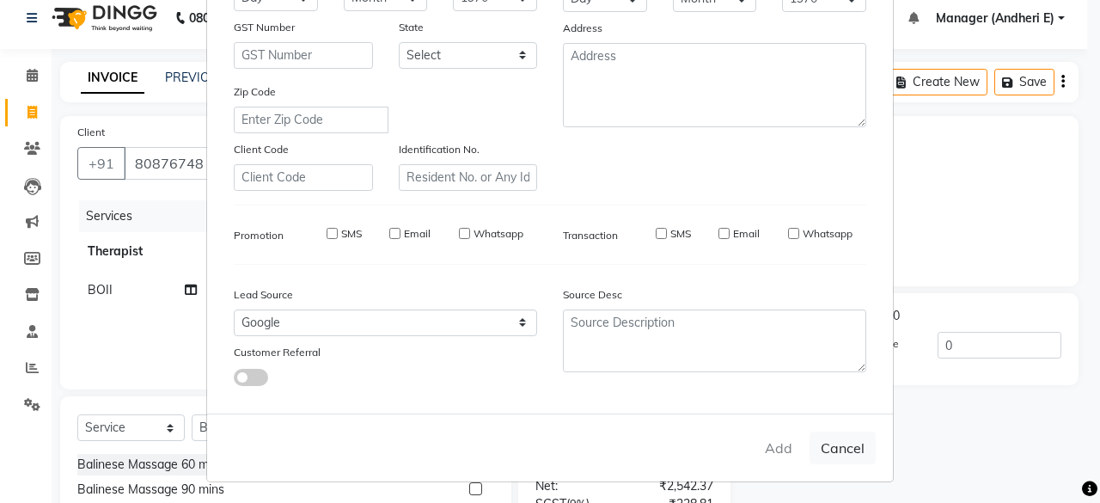
checkbox input "false"
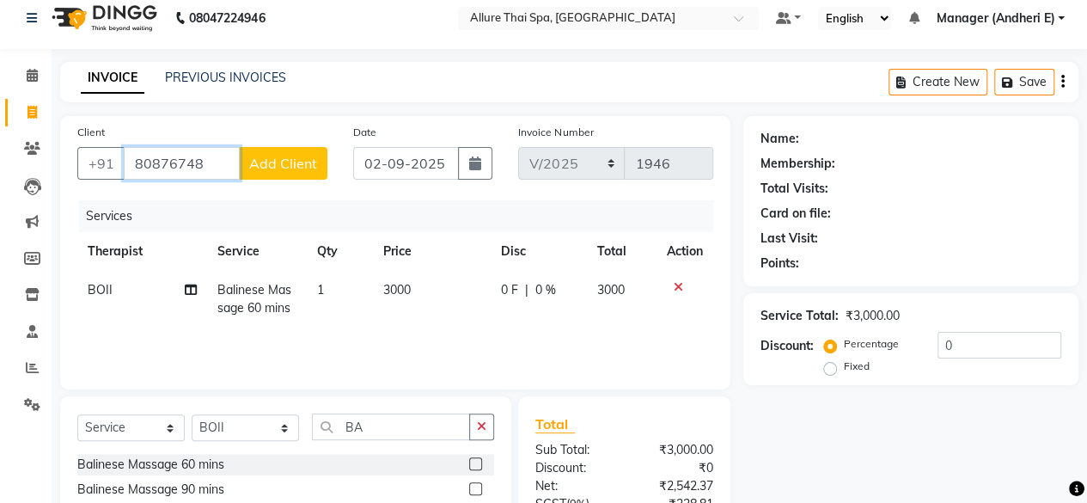
drag, startPoint x: 203, startPoint y: 159, endPoint x: 126, endPoint y: 173, distance: 77.7
click at [126, 173] on input "80876748" at bounding box center [182, 163] width 116 height 33
click at [33, 78] on icon at bounding box center [32, 75] width 11 height 13
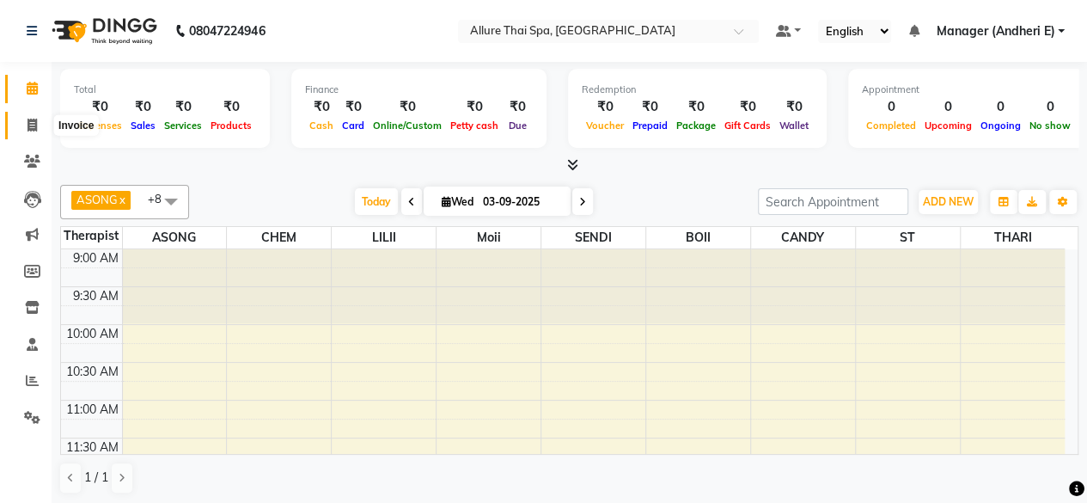
drag, startPoint x: 27, startPoint y: 125, endPoint x: 34, endPoint y: 131, distance: 9.1
click at [28, 126] on icon at bounding box center [31, 125] width 9 height 13
select select "service"
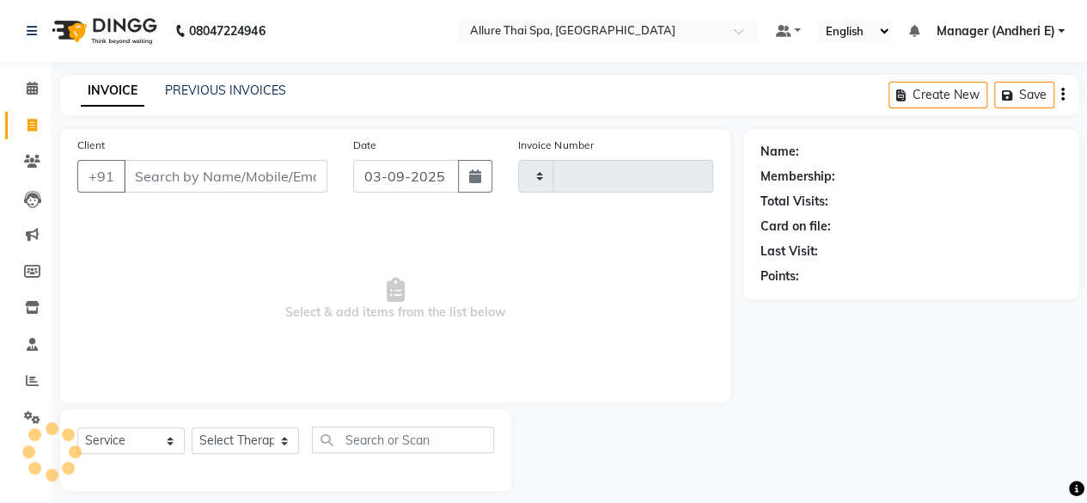
type input "1946"
select select "6826"
click at [472, 170] on icon "button" at bounding box center [475, 176] width 12 height 14
select select "9"
select select "2025"
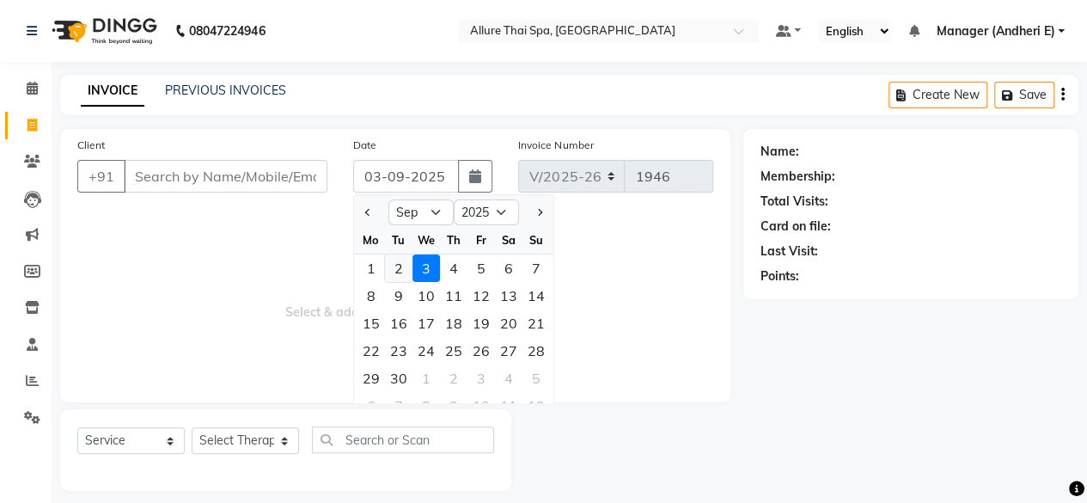
click at [396, 262] on div "2" at bounding box center [398, 267] width 27 height 27
type input "02-09-2025"
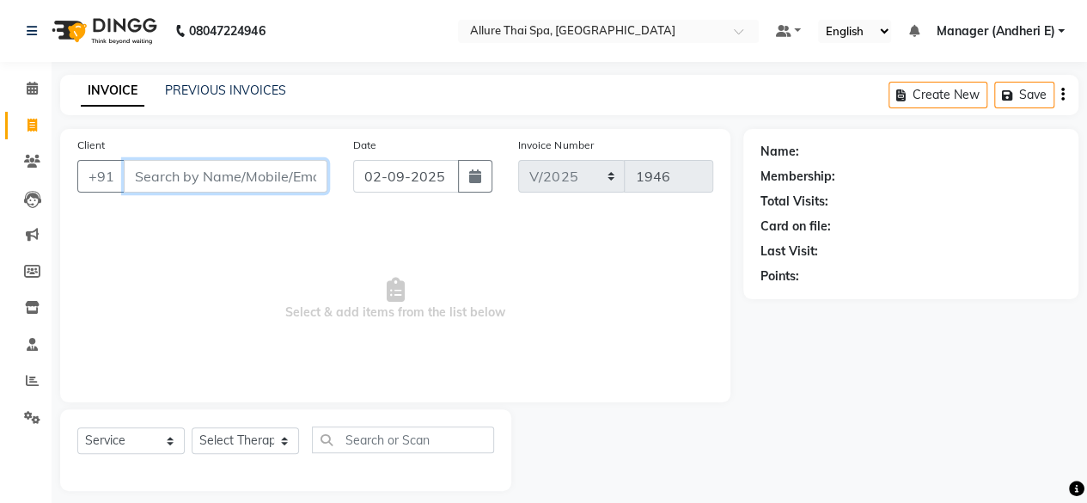
paste input "80876748"
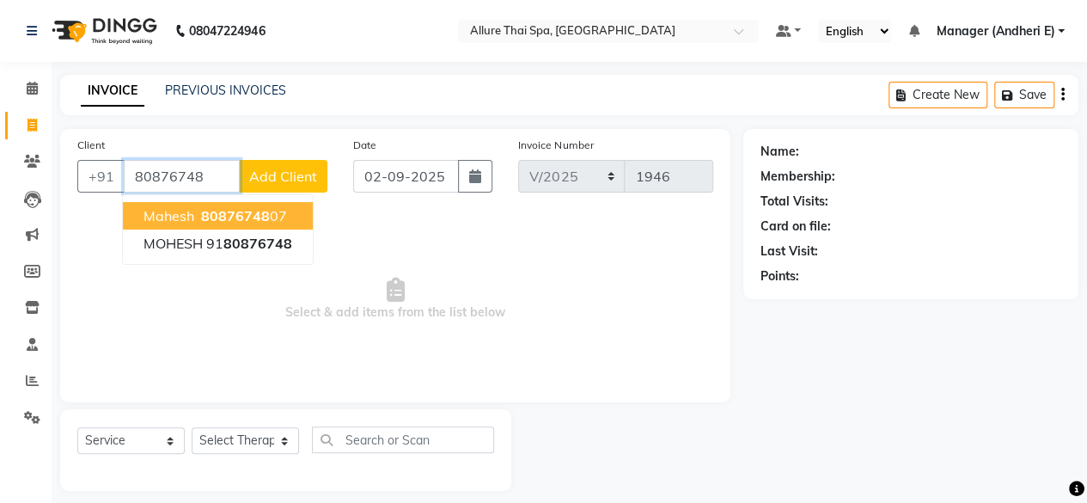
click at [247, 213] on span "80876748" at bounding box center [235, 215] width 69 height 17
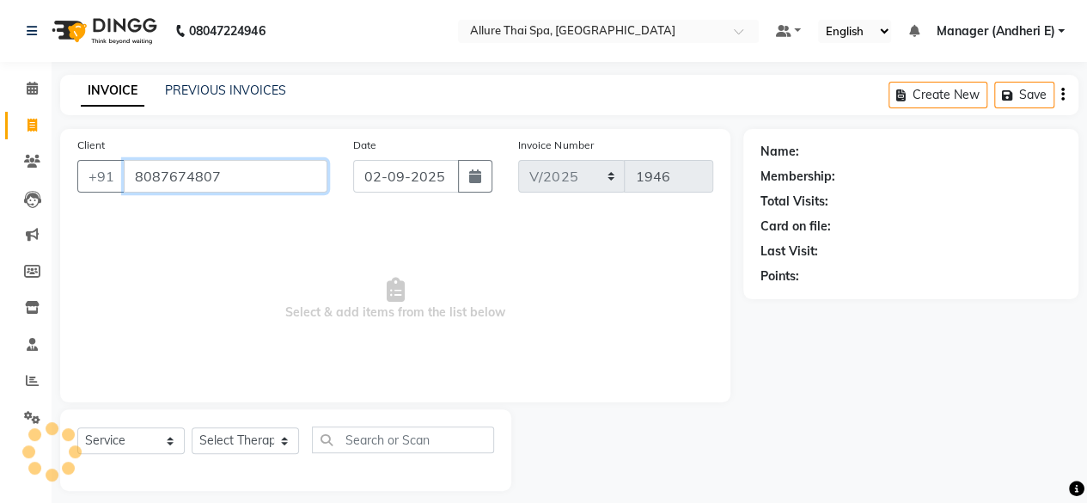
type input "8087674807"
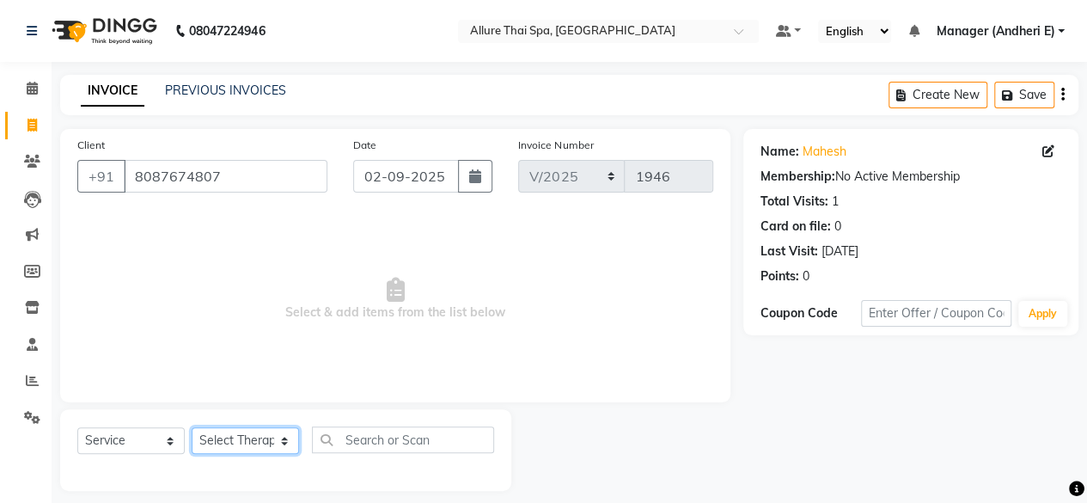
click at [255, 441] on select "Select Therapist ASONG [PERSON_NAME] BOII CANDY CHEM LILII Manager ([PERSON_NAM…" at bounding box center [245, 440] width 107 height 27
select select "89381"
click at [192, 427] on select "Select Therapist ASONG [PERSON_NAME] BOII CANDY CHEM LILII Manager ([PERSON_NAM…" at bounding box center [245, 440] width 107 height 27
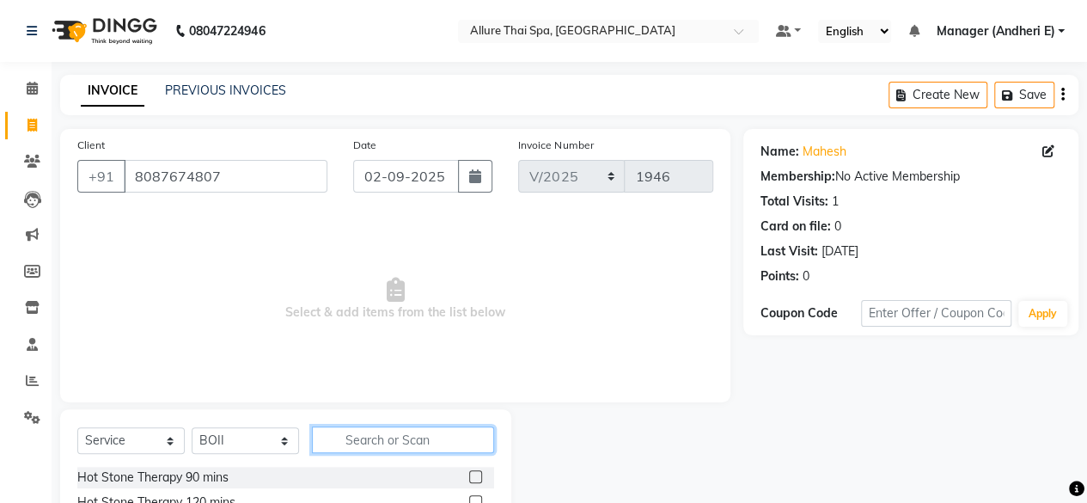
click at [386, 445] on input "text" at bounding box center [403, 439] width 182 height 27
type input "BA"
click at [469, 477] on label at bounding box center [475, 476] width 13 height 13
click at [469, 477] on input "checkbox" at bounding box center [474, 477] width 11 height 11
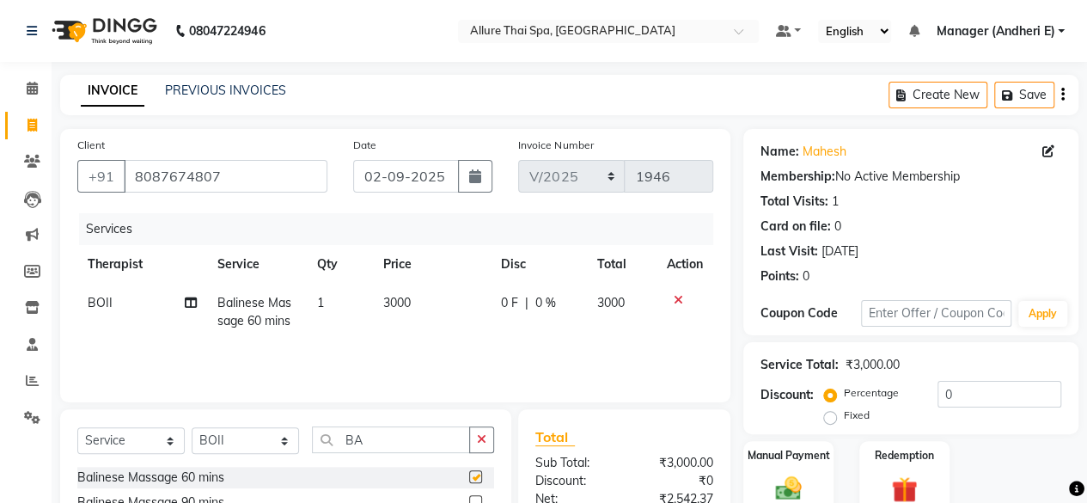
checkbox input "false"
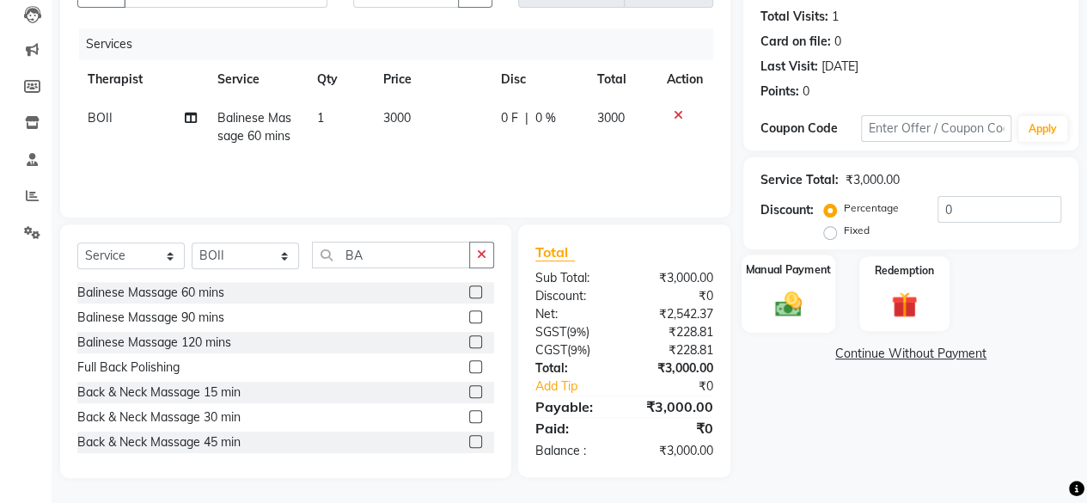
click at [779, 308] on img at bounding box center [788, 303] width 44 height 31
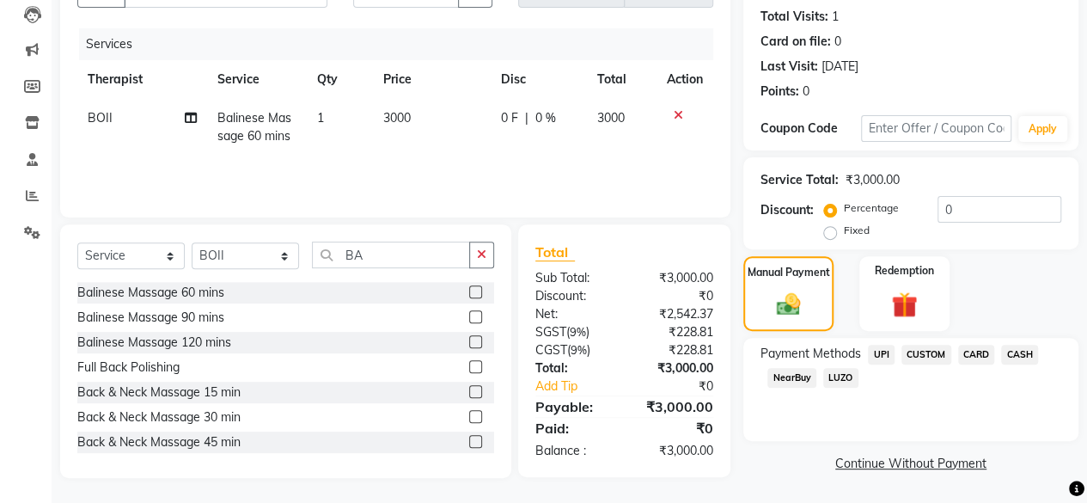
click at [974, 356] on span "CARD" at bounding box center [976, 354] width 37 height 20
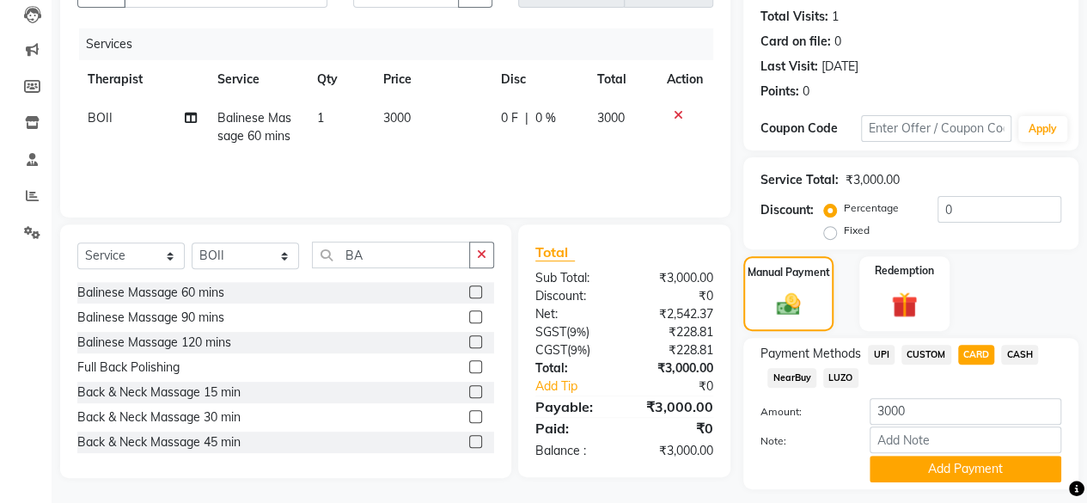
scroll to position [230, 0]
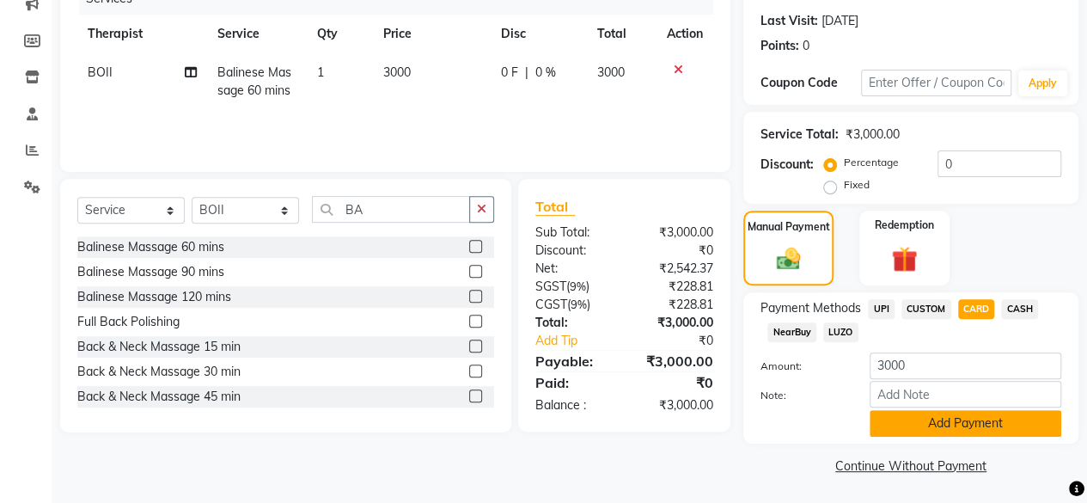
click at [966, 423] on button "Add Payment" at bounding box center [965, 423] width 192 height 27
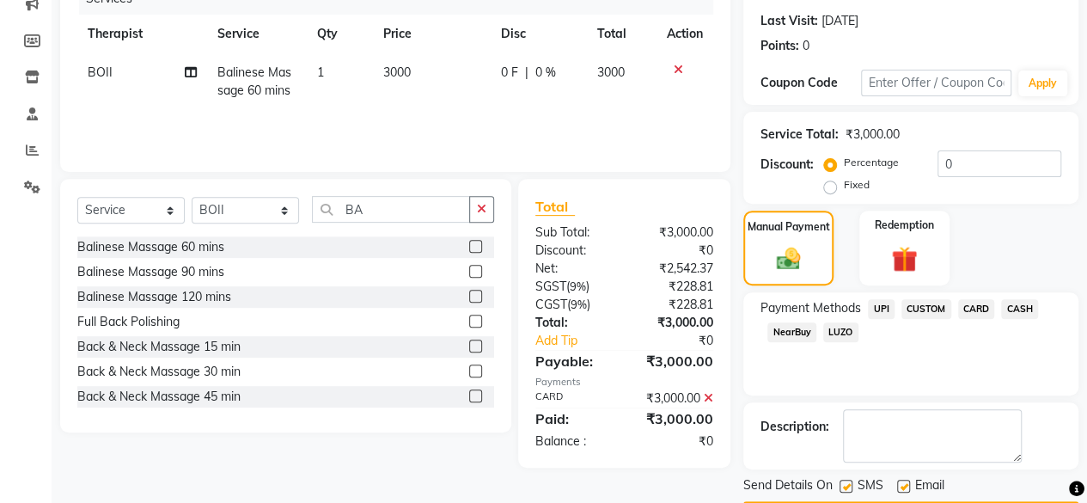
scroll to position [278, 0]
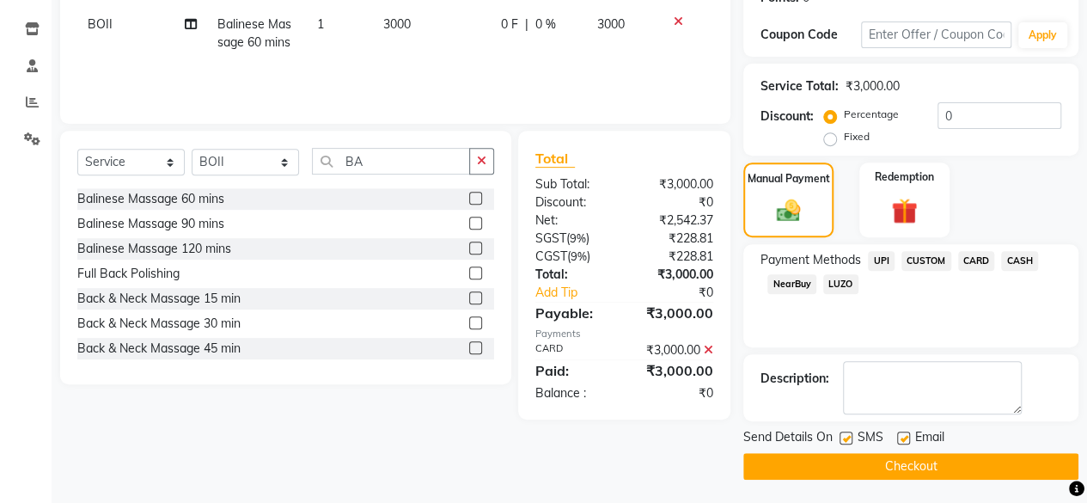
click at [852, 437] on div "SMS" at bounding box center [868, 438] width 58 height 21
click at [842, 438] on label at bounding box center [845, 437] width 13 height 13
click at [842, 438] on input "checkbox" at bounding box center [844, 438] width 11 height 11
checkbox input "false"
click at [908, 432] on label at bounding box center [903, 437] width 13 height 13
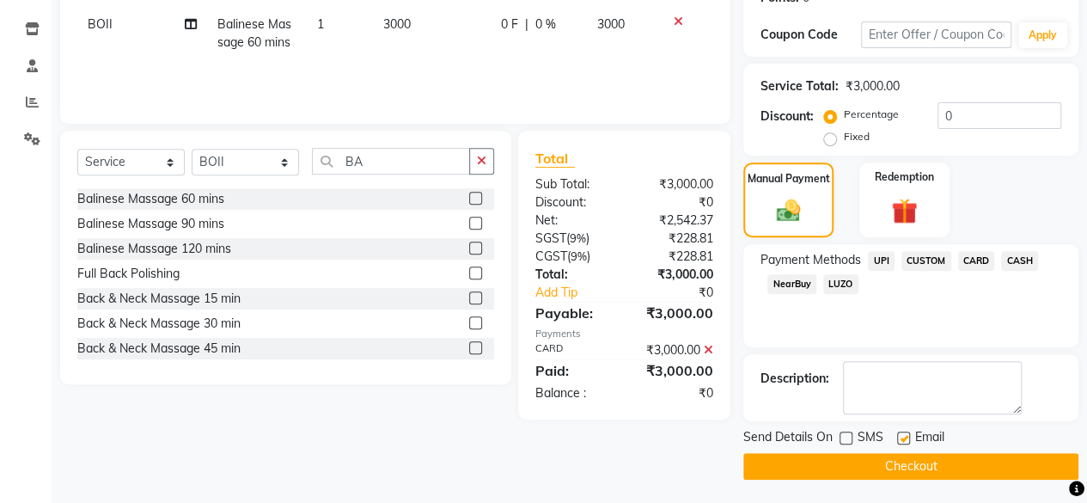
click at [908, 433] on input "checkbox" at bounding box center [902, 438] width 11 height 11
checkbox input "false"
click at [910, 463] on button "Checkout" at bounding box center [910, 466] width 335 height 27
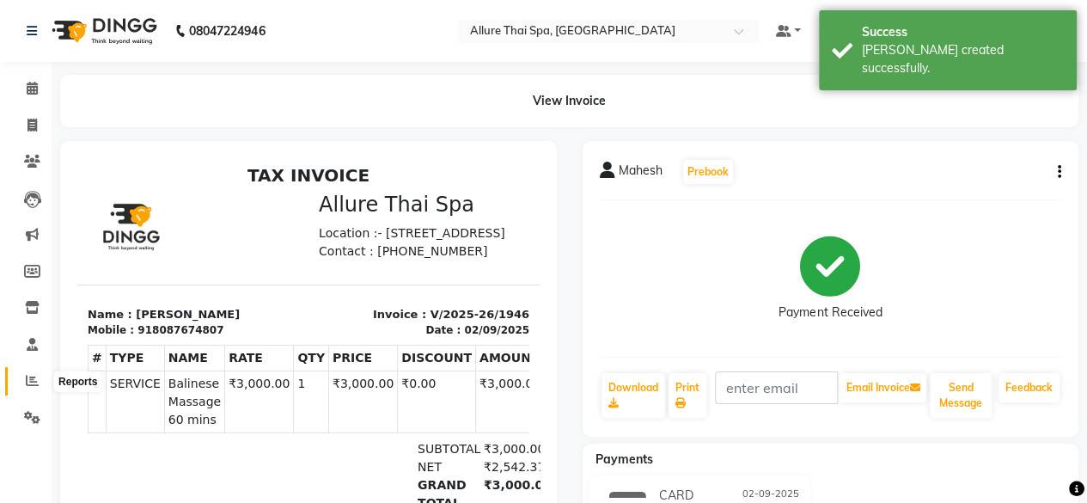
click at [27, 377] on icon at bounding box center [32, 380] width 13 height 13
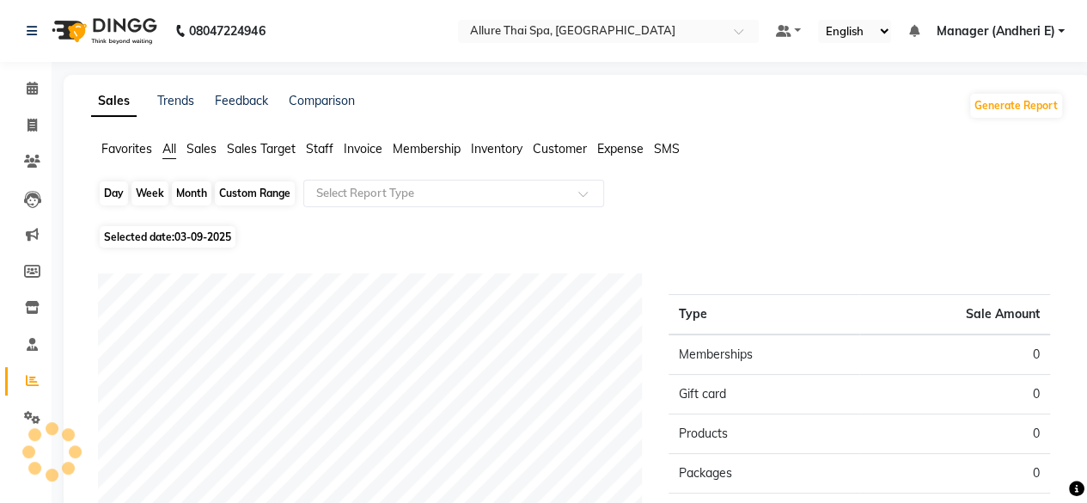
click at [118, 200] on div "Day" at bounding box center [114, 193] width 28 height 24
select select "9"
select select "2025"
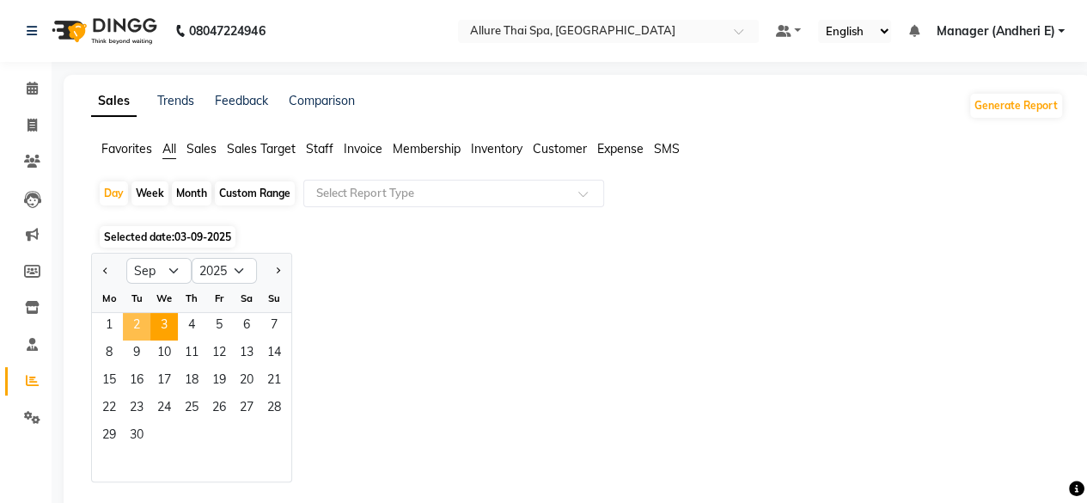
click at [136, 317] on span "2" at bounding box center [136, 326] width 27 height 27
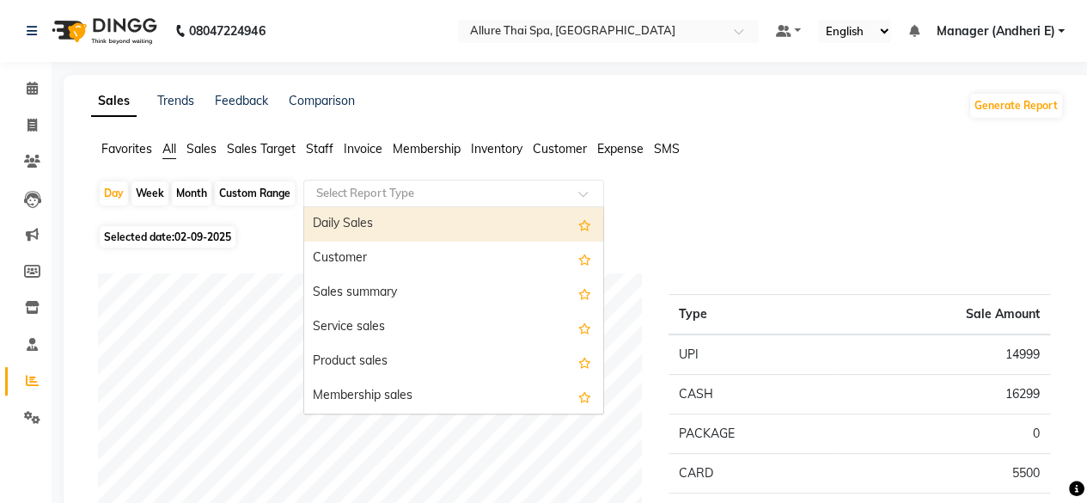
click at [545, 188] on input "text" at bounding box center [436, 193] width 247 height 17
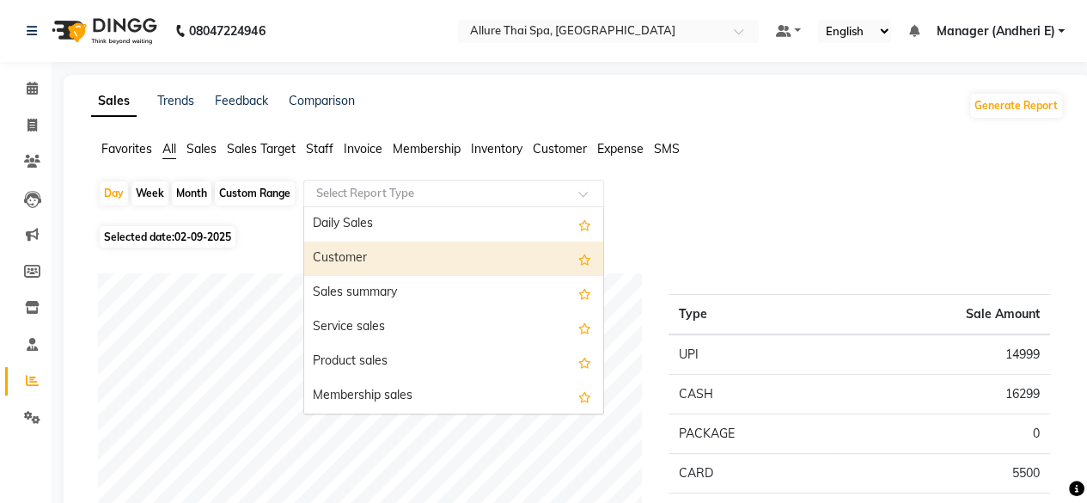
click at [381, 260] on div "Customer" at bounding box center [453, 258] width 299 height 34
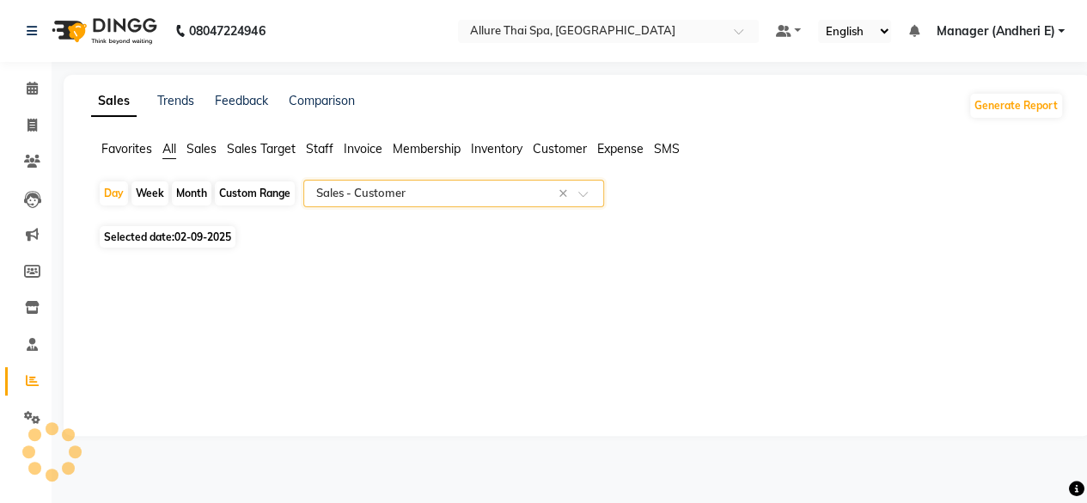
select select "pdf"
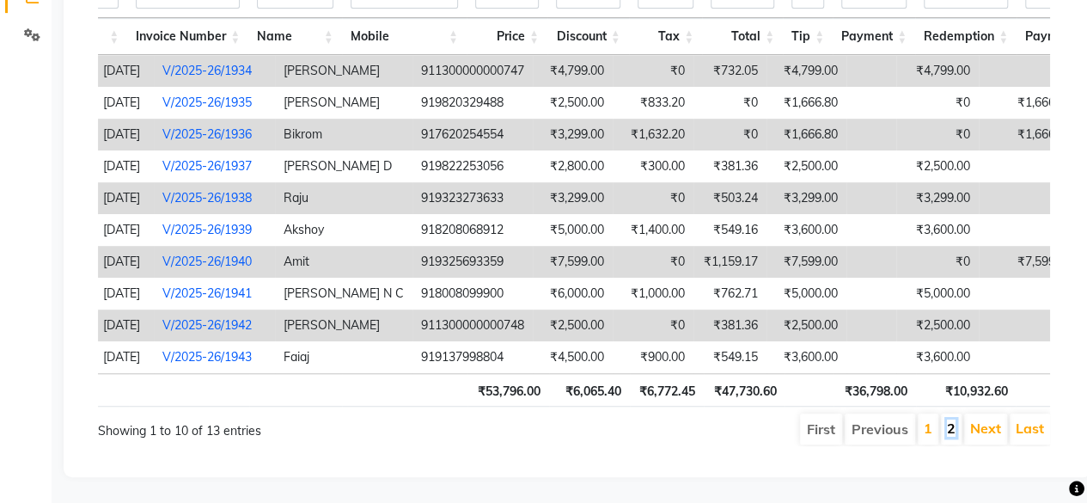
click at [949, 419] on link "2" at bounding box center [951, 427] width 9 height 17
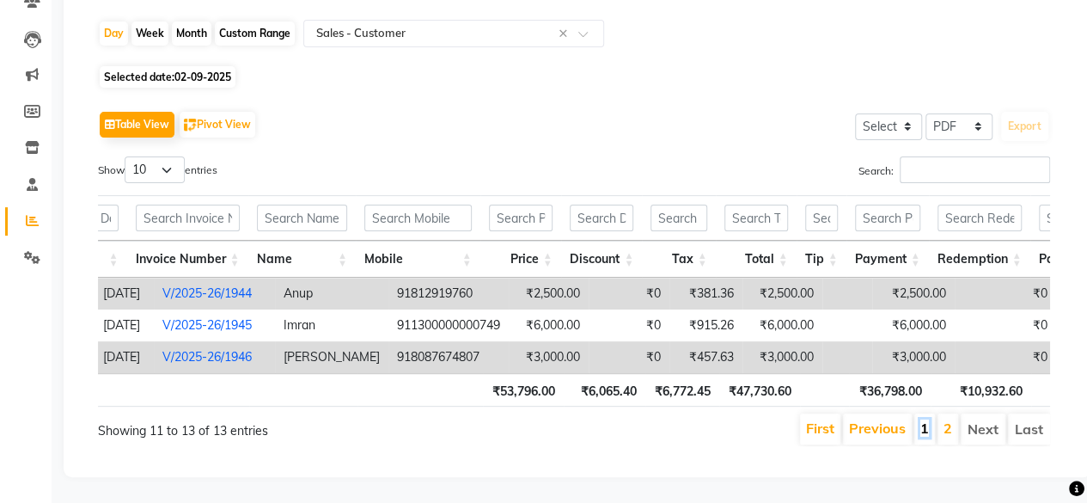
click at [927, 419] on link "1" at bounding box center [924, 427] width 9 height 17
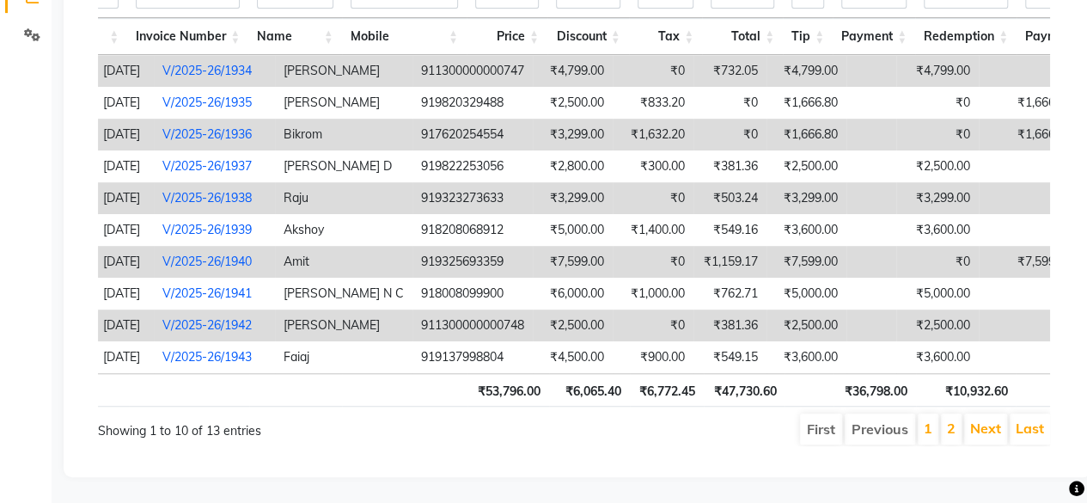
scroll to position [0, 375]
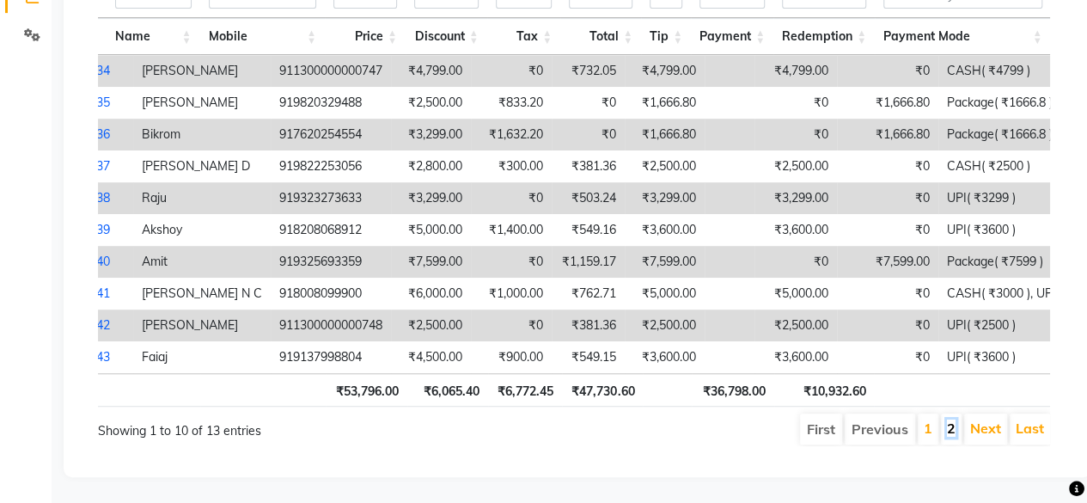
click at [950, 419] on link "2" at bounding box center [951, 427] width 9 height 17
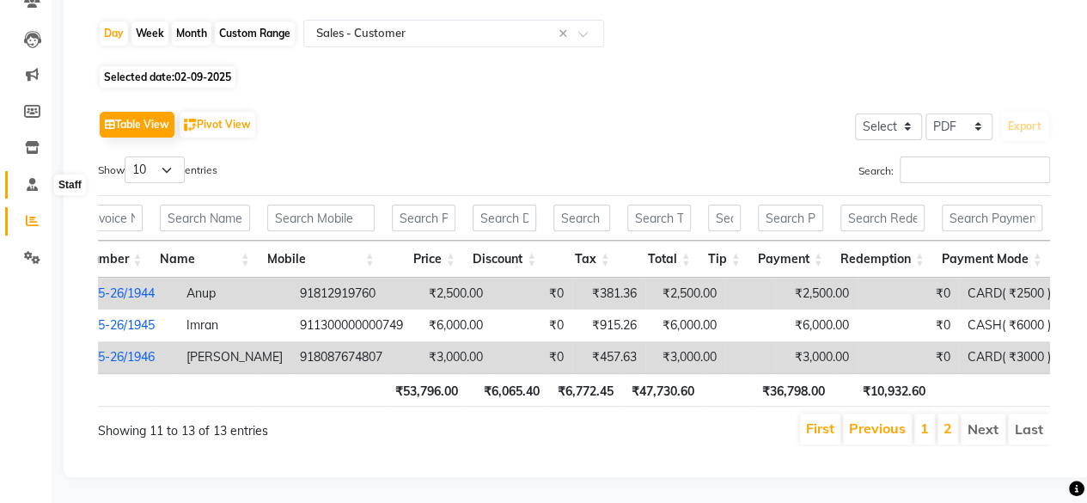
scroll to position [0, 0]
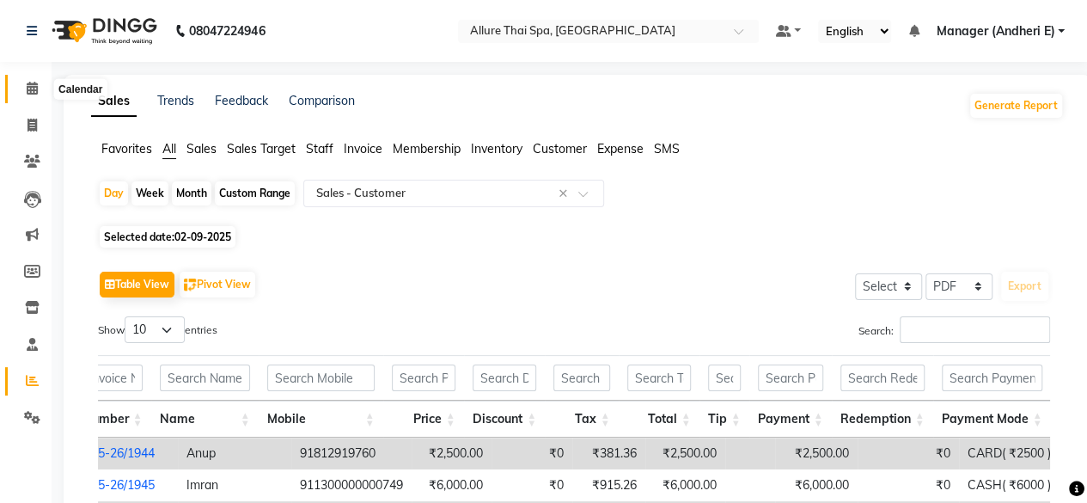
click at [33, 93] on icon at bounding box center [32, 88] width 11 height 13
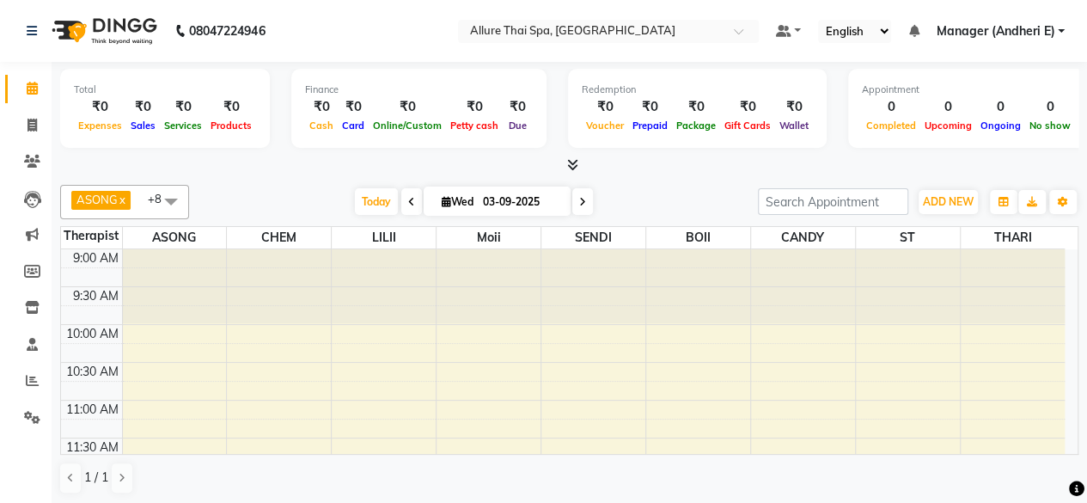
click at [401, 200] on span at bounding box center [411, 201] width 21 height 27
type input "02-09-2025"
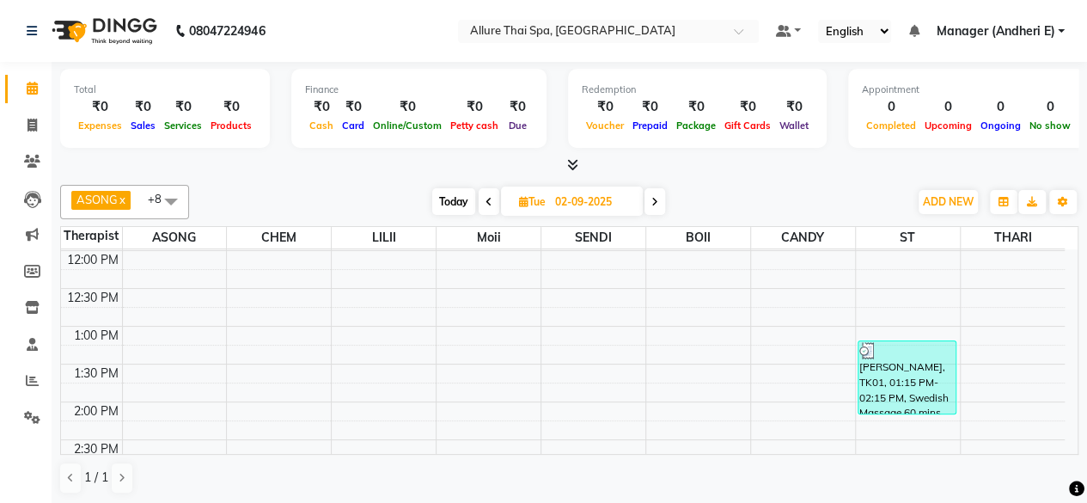
scroll to position [430, 0]
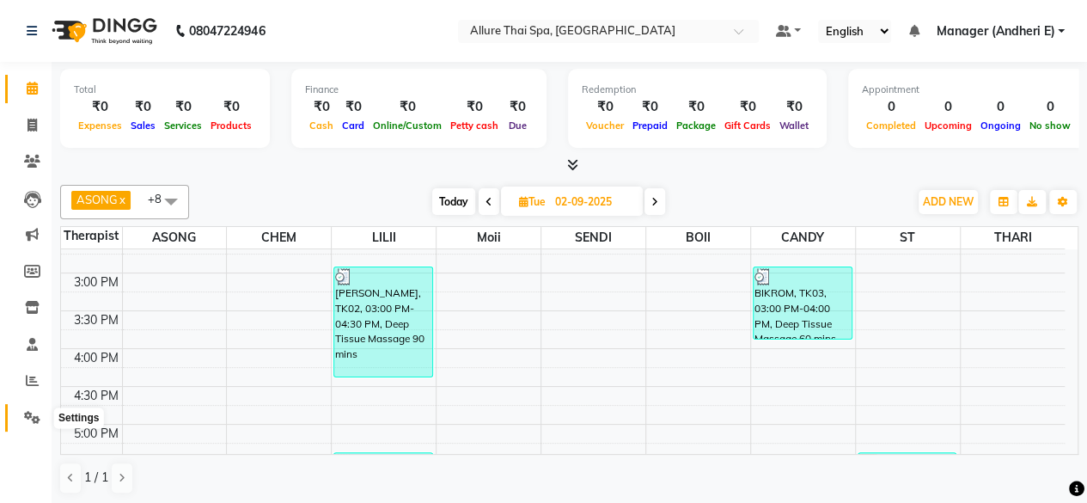
click at [30, 416] on icon at bounding box center [32, 417] width 16 height 13
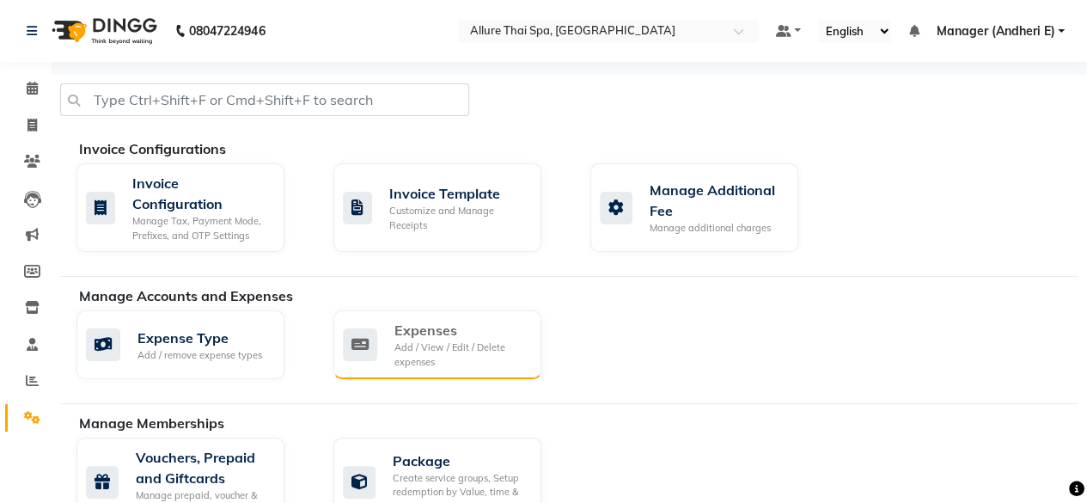
click at [425, 334] on div "Expenses" at bounding box center [460, 330] width 133 height 21
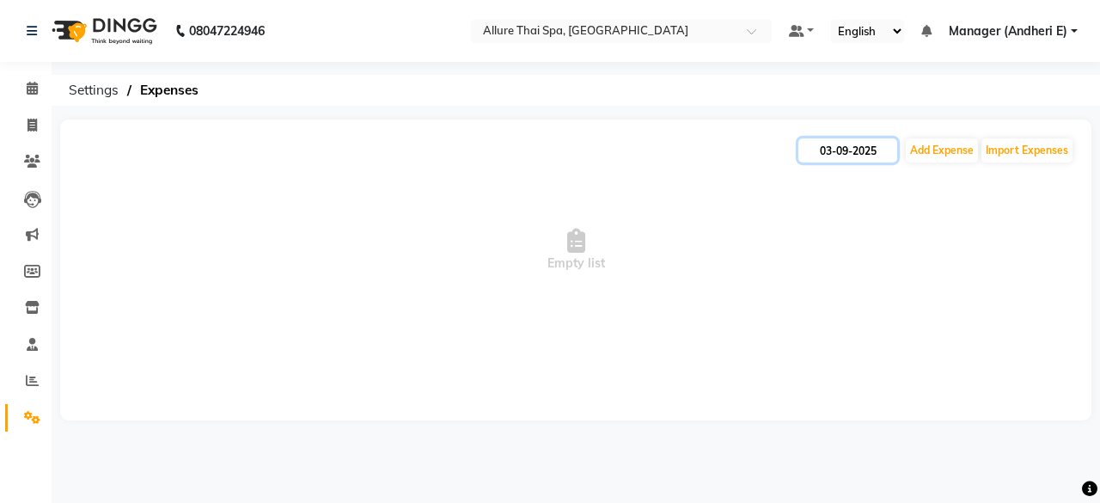
click at [848, 152] on input "03-09-2025" at bounding box center [847, 150] width 99 height 24
select select "9"
select select "2025"
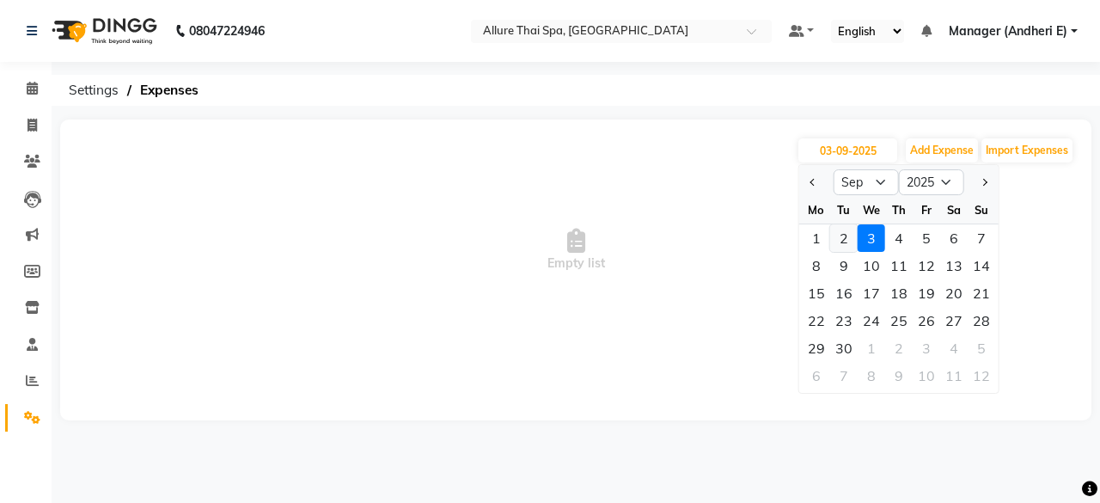
click at [842, 240] on div "2" at bounding box center [843, 237] width 27 height 27
type input "02-09-2025"
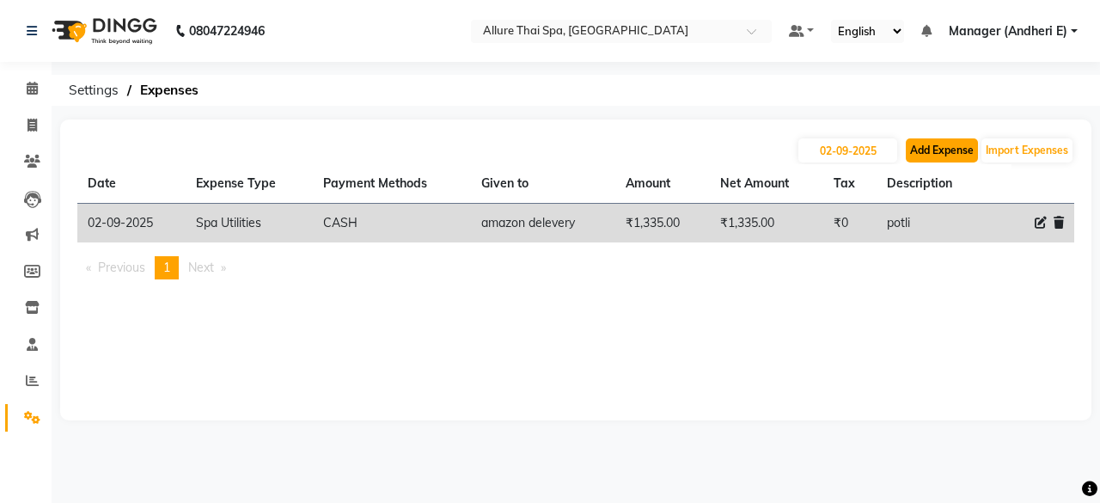
click at [934, 149] on button "Add Expense" at bounding box center [941, 150] width 72 height 24
select select "1"
select select "5881"
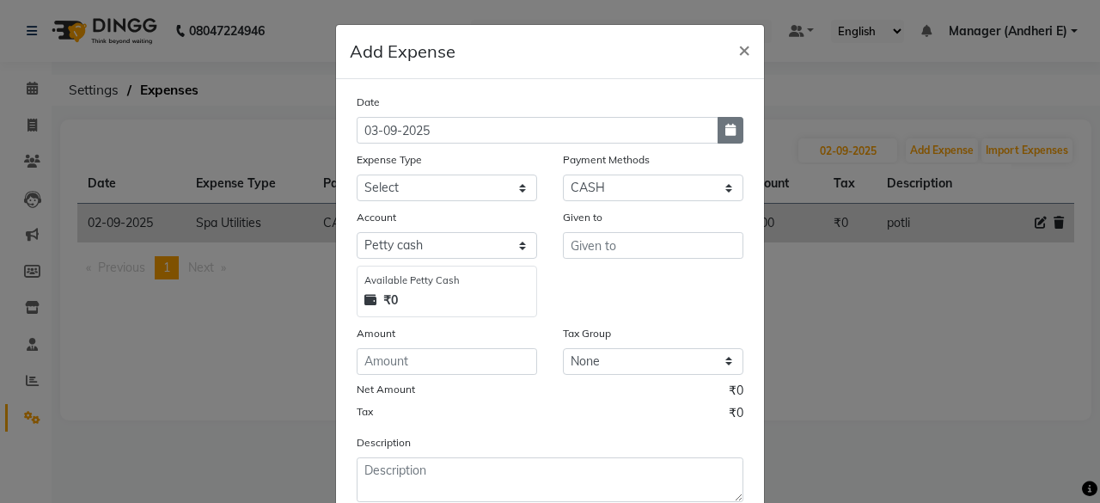
click at [717, 132] on button "button" at bounding box center [730, 130] width 26 height 27
select select "9"
select select "2025"
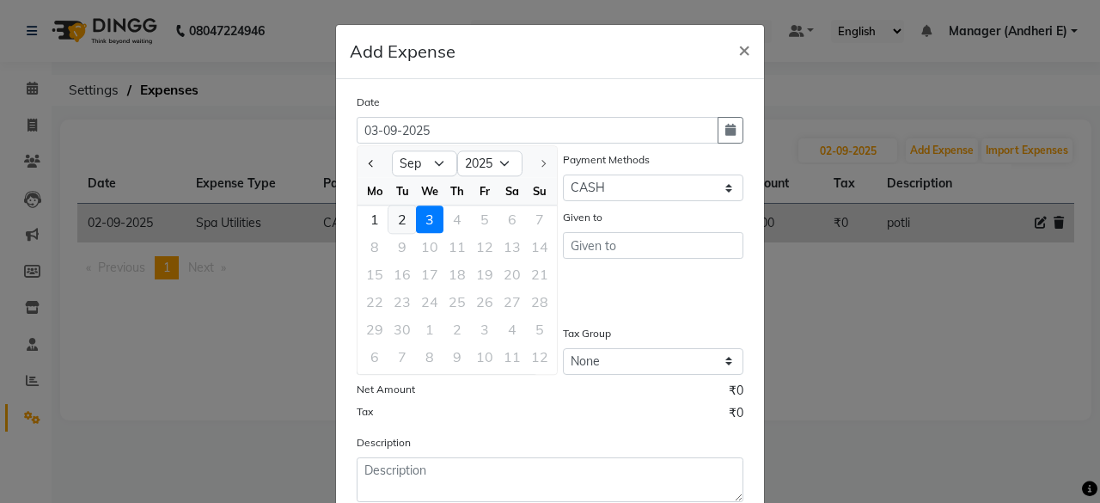
click at [391, 216] on div "2" at bounding box center [401, 218] width 27 height 27
type input "02-09-2025"
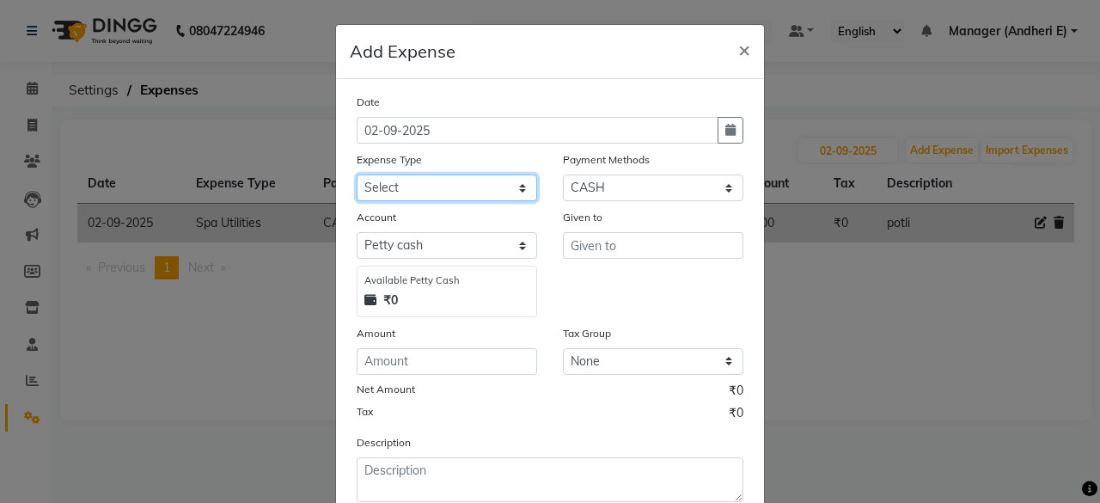
click at [426, 186] on select "Select Advance Salary Advertising and Marketing Expenses Bank charges Car maint…" at bounding box center [446, 187] width 180 height 27
select select "19829"
click at [356, 174] on select "Select Advance Salary Advertising and Marketing Expenses Bank charges Car maint…" at bounding box center [446, 187] width 180 height 27
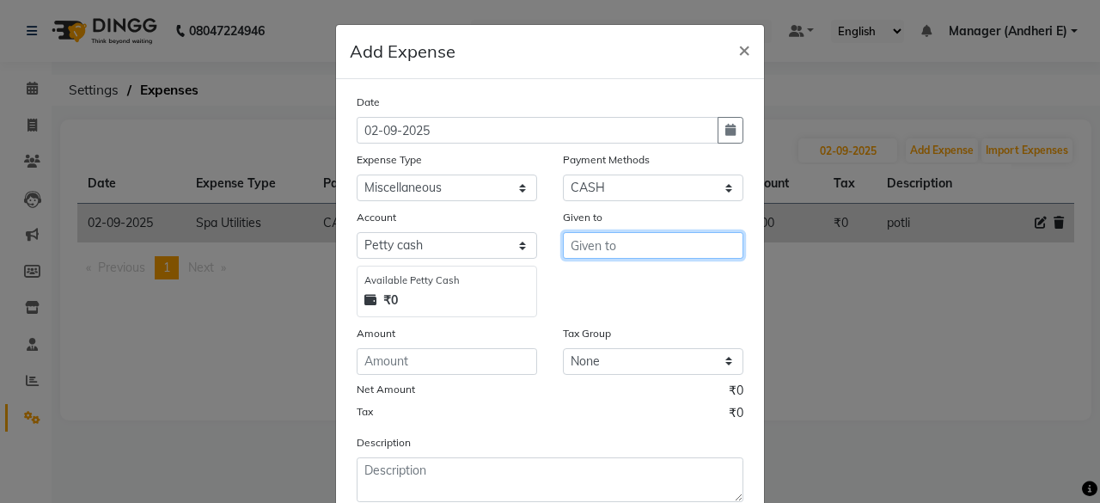
click at [598, 247] on input "text" at bounding box center [653, 245] width 180 height 27
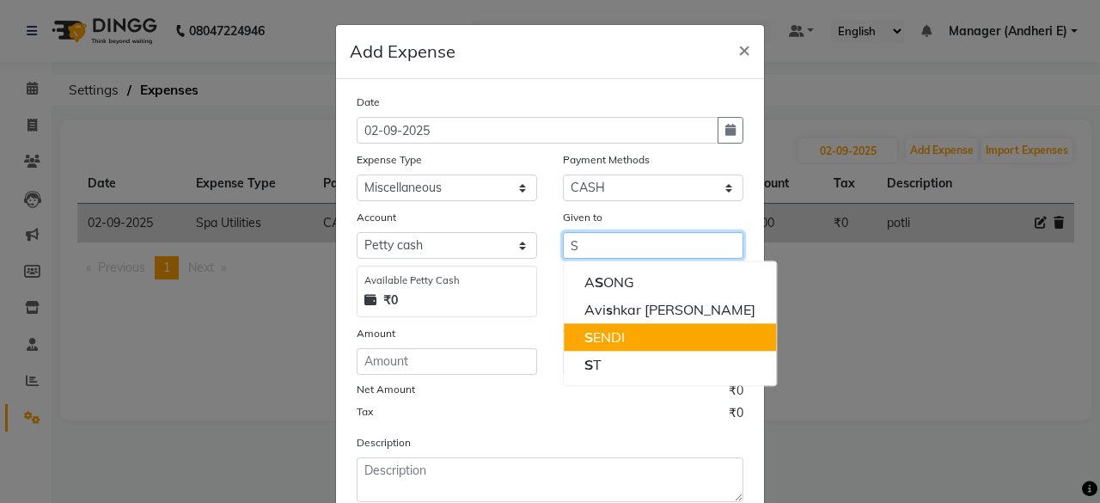
click at [594, 329] on ngb-highlight "S ENDI" at bounding box center [604, 336] width 40 height 17
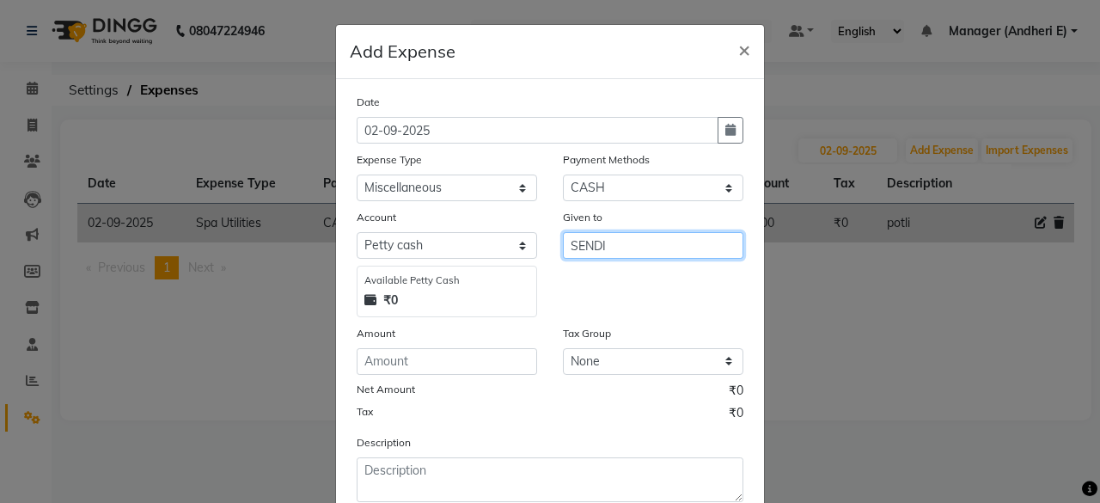
type input "SENDI"
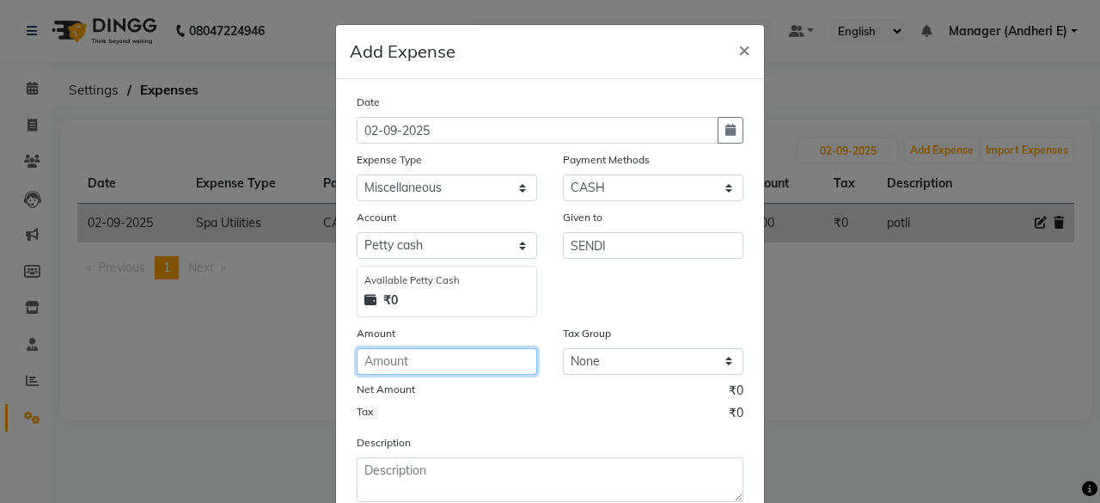
click at [392, 361] on input "number" at bounding box center [446, 361] width 180 height 27
type input "390"
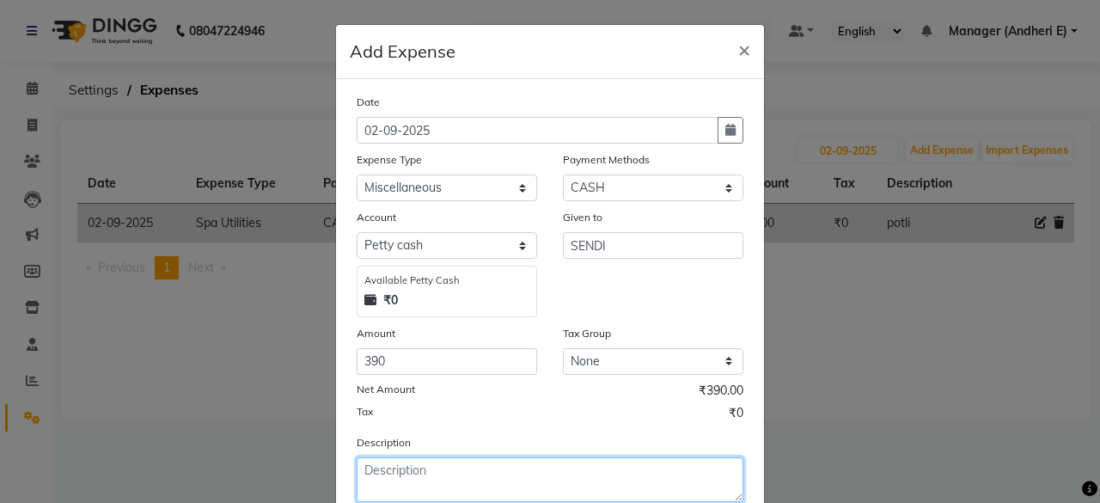
click at [373, 466] on textarea at bounding box center [549, 479] width 387 height 45
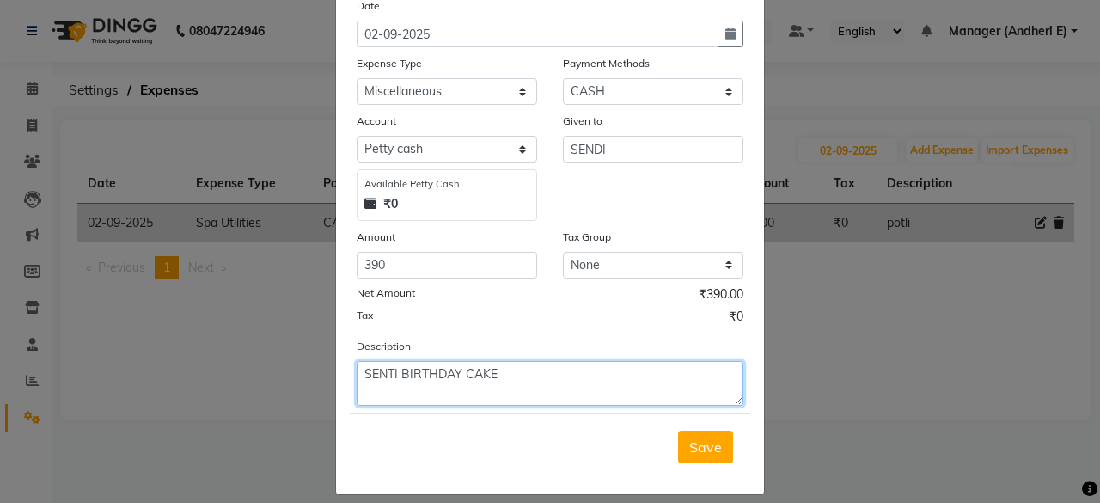
scroll to position [109, 0]
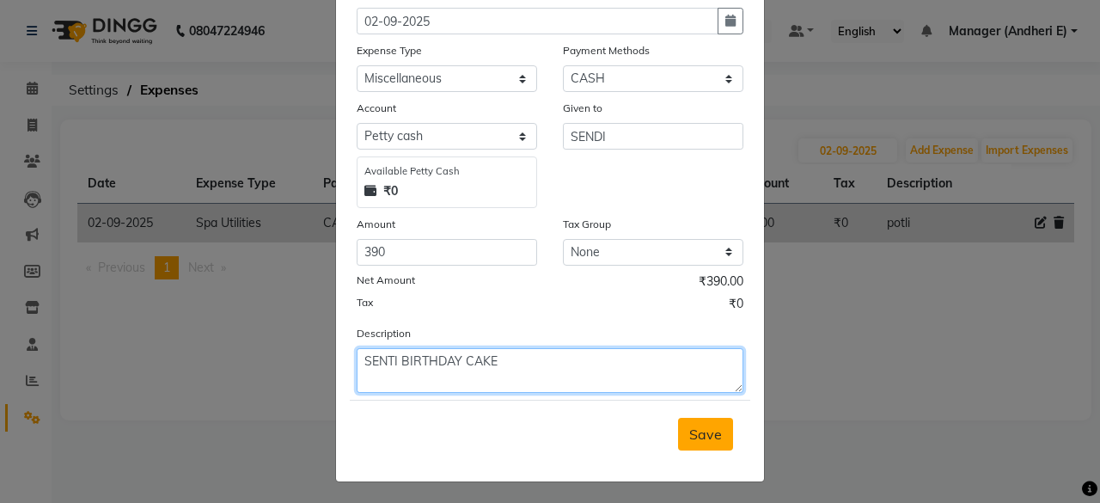
type textarea "SENTI BIRTHDAY CAKE"
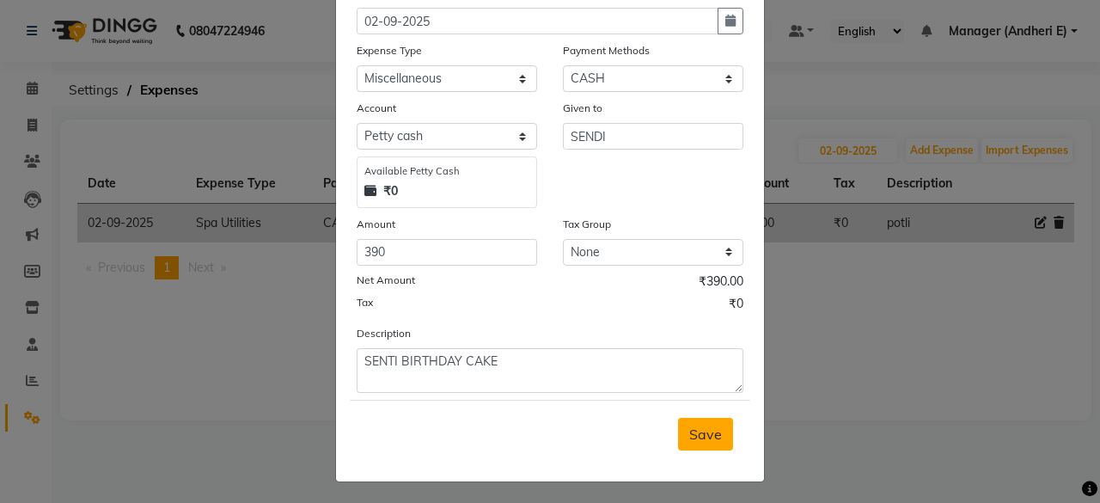
click at [708, 426] on span "Save" at bounding box center [705, 433] width 33 height 17
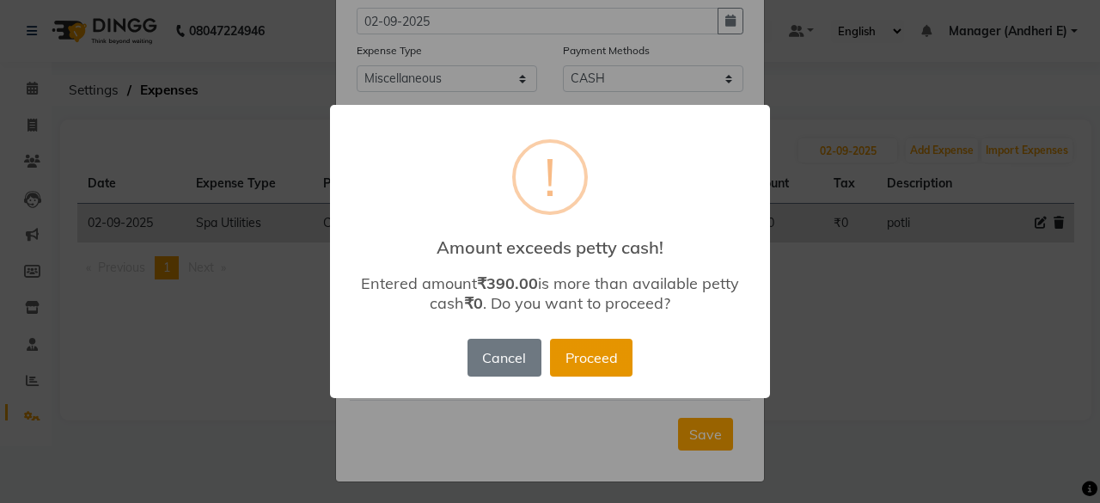
click at [596, 356] on button "Proceed" at bounding box center [591, 357] width 82 height 38
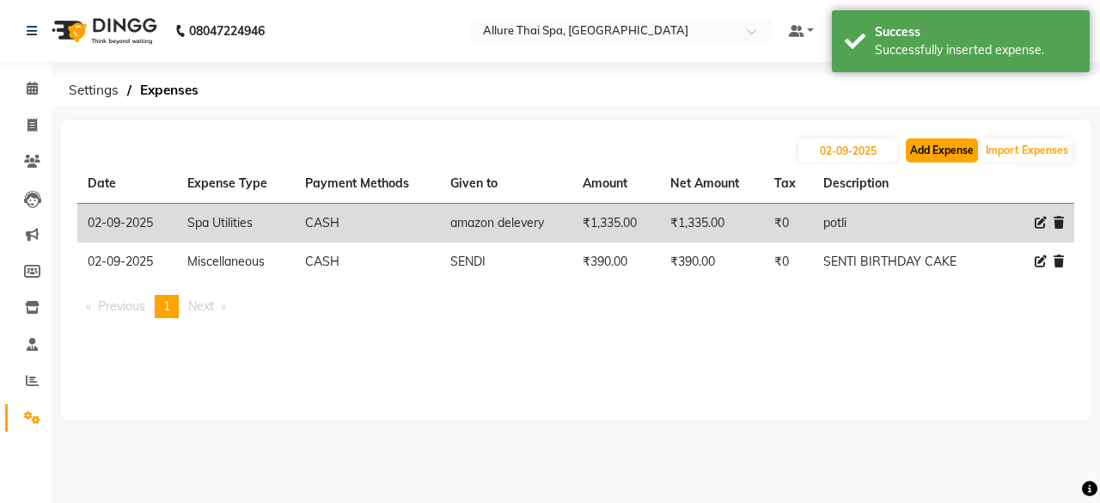
click at [942, 149] on button "Add Expense" at bounding box center [941, 150] width 72 height 24
select select "1"
select select "5881"
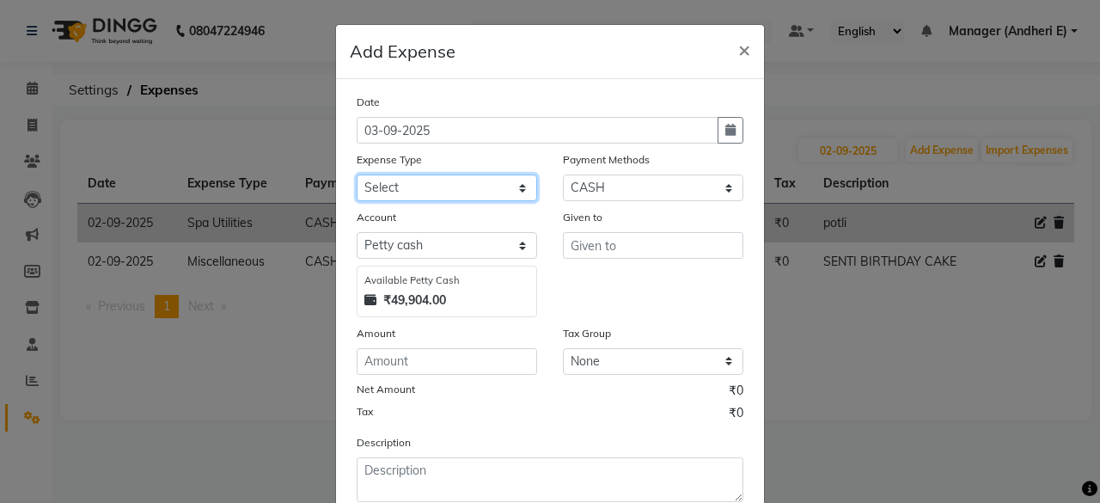
click at [472, 189] on select "Select Advance Salary Advertising and Marketing Expenses Bank charges Car maint…" at bounding box center [446, 187] width 180 height 27
select select "19837"
click at [356, 174] on select "Select Advance Salary Advertising and Marketing Expenses Bank charges Car maint…" at bounding box center [446, 187] width 180 height 27
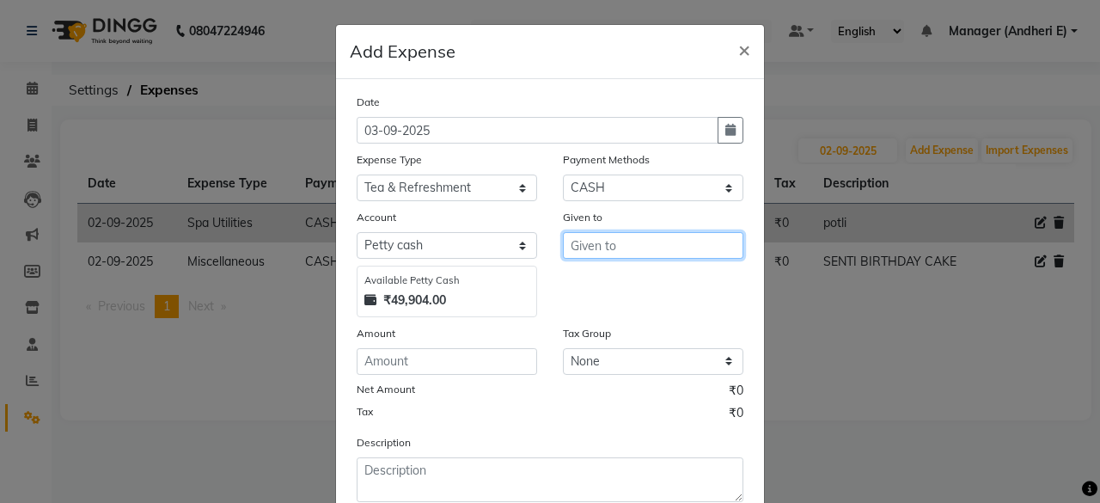
click at [603, 246] on input "text" at bounding box center [653, 245] width 180 height 27
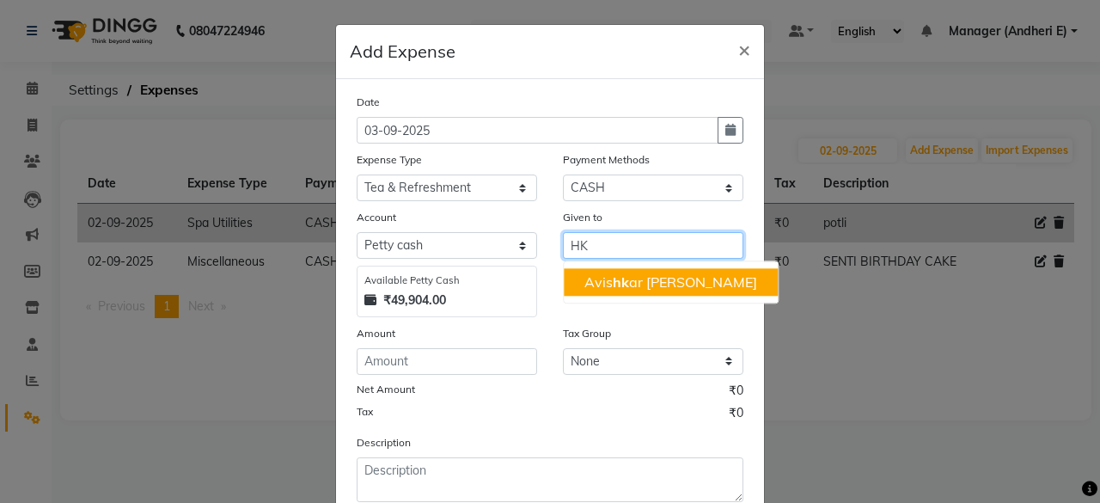
type input "HK"
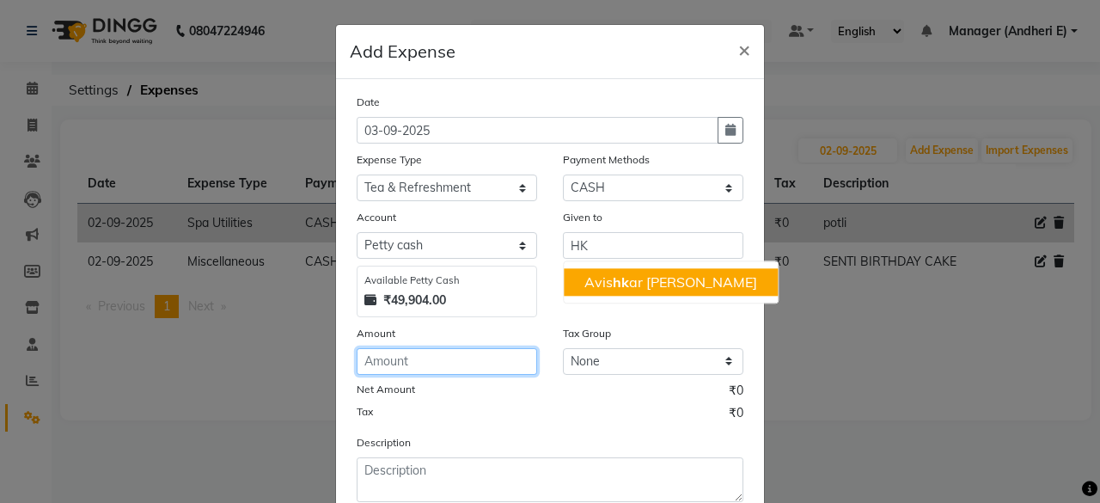
click at [368, 358] on input "number" at bounding box center [446, 361] width 180 height 27
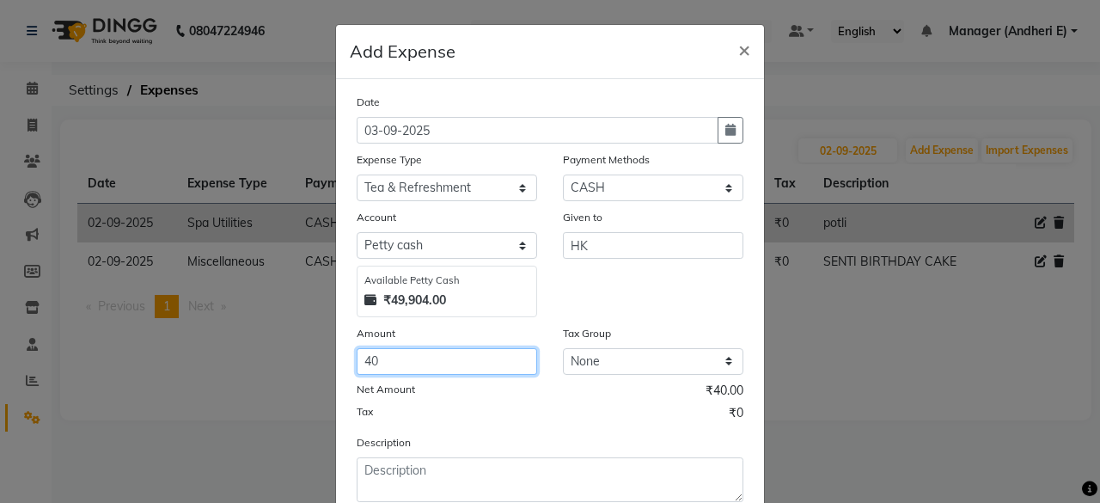
type input "40"
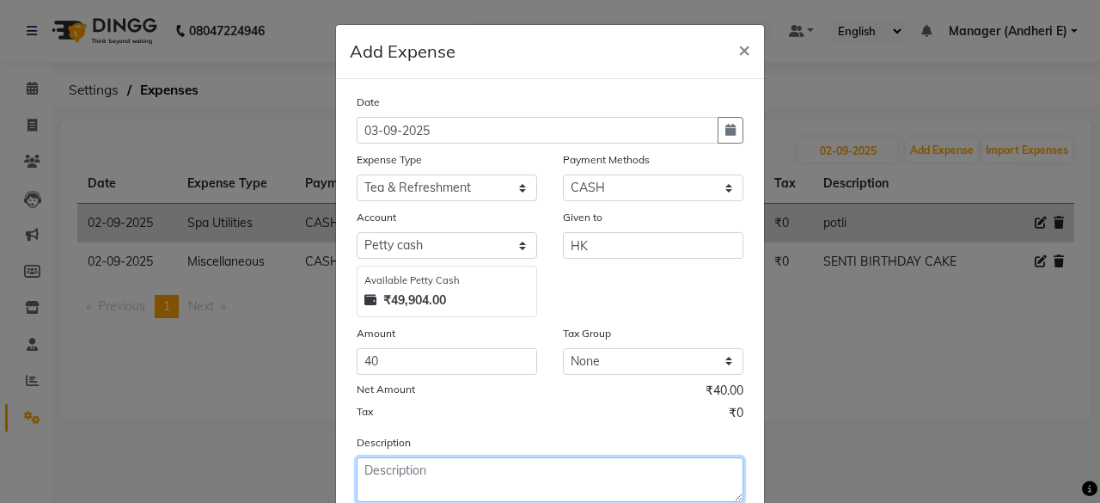
click at [412, 481] on textarea at bounding box center [549, 479] width 387 height 45
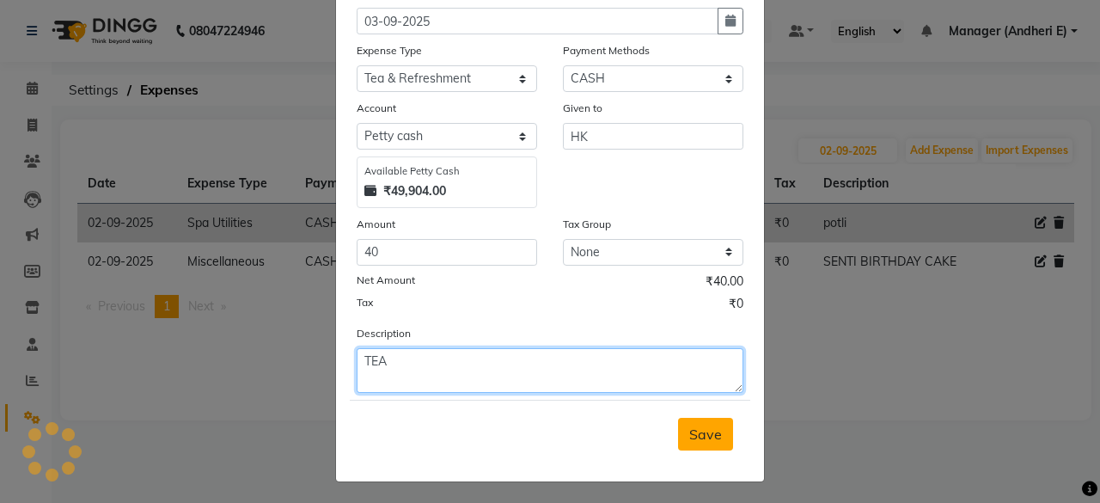
type textarea "TEA"
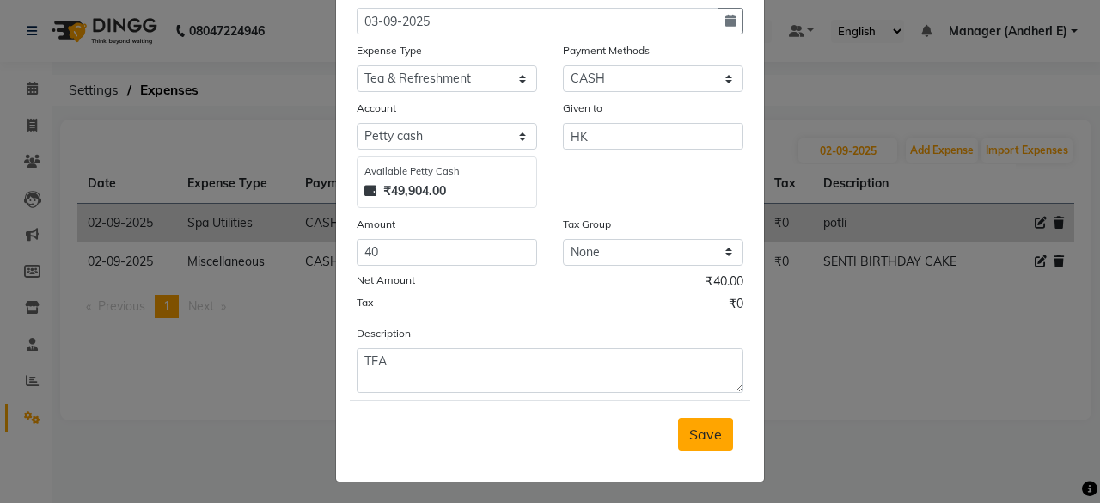
click at [682, 439] on button "Save" at bounding box center [705, 433] width 55 height 33
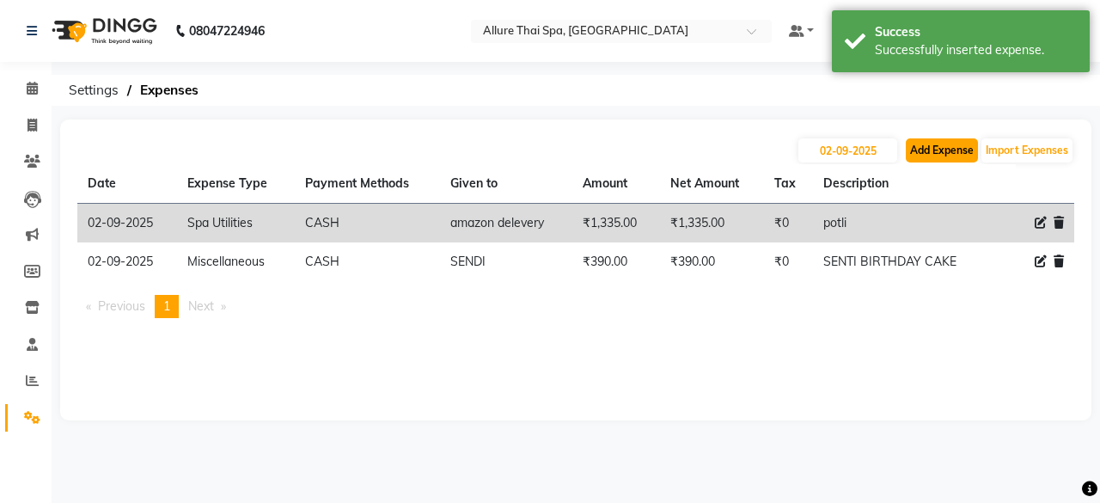
click at [940, 151] on button "Add Expense" at bounding box center [941, 150] width 72 height 24
select select "1"
select select "5881"
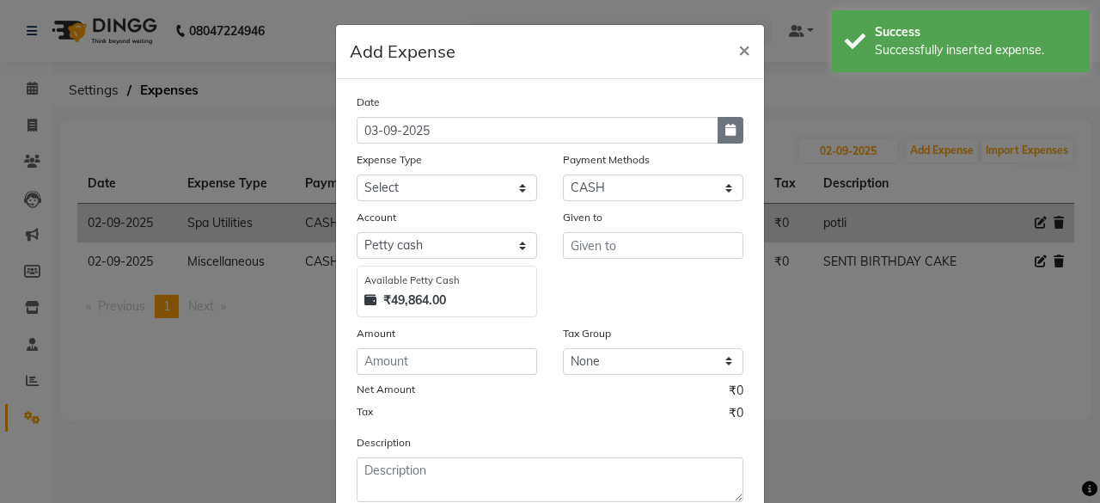
click at [725, 131] on icon "button" at bounding box center [730, 130] width 10 height 12
select select "9"
select select "2025"
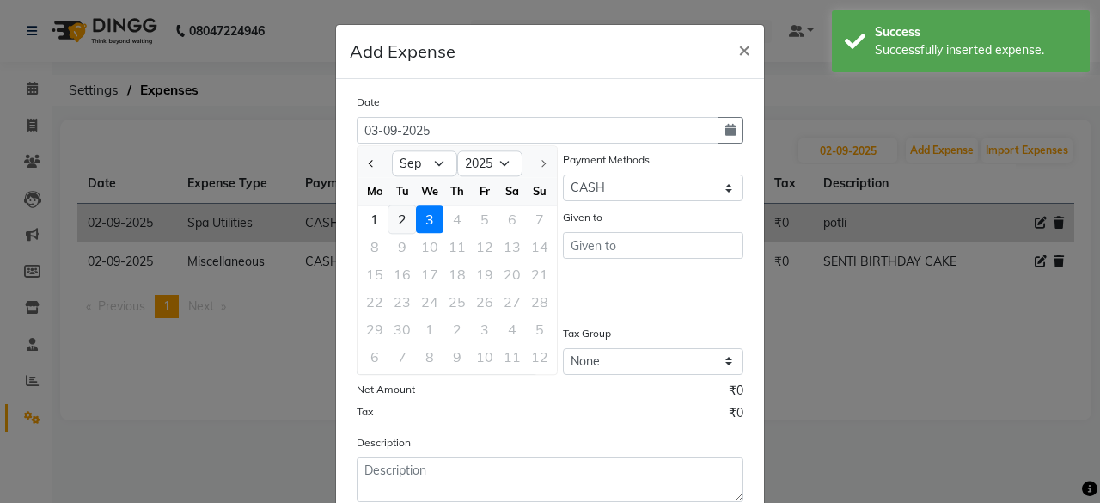
click at [391, 216] on div "2" at bounding box center [401, 218] width 27 height 27
type input "02-09-2025"
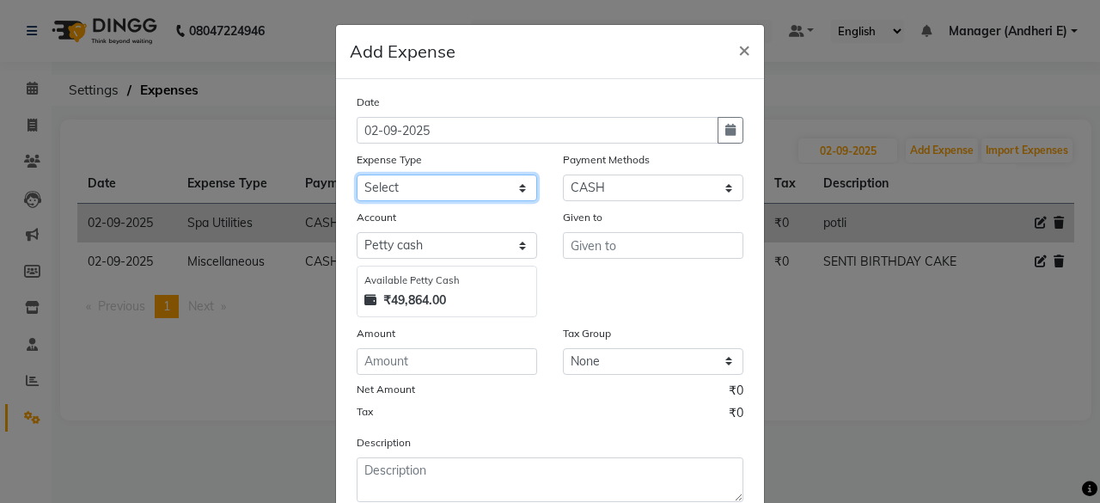
click at [405, 189] on select "Select Advance Salary Advertising and Marketing Expenses Bank charges Car maint…" at bounding box center [446, 187] width 180 height 27
select select "19837"
click at [356, 174] on select "Select Advance Salary Advertising and Marketing Expenses Bank charges Car maint…" at bounding box center [446, 187] width 180 height 27
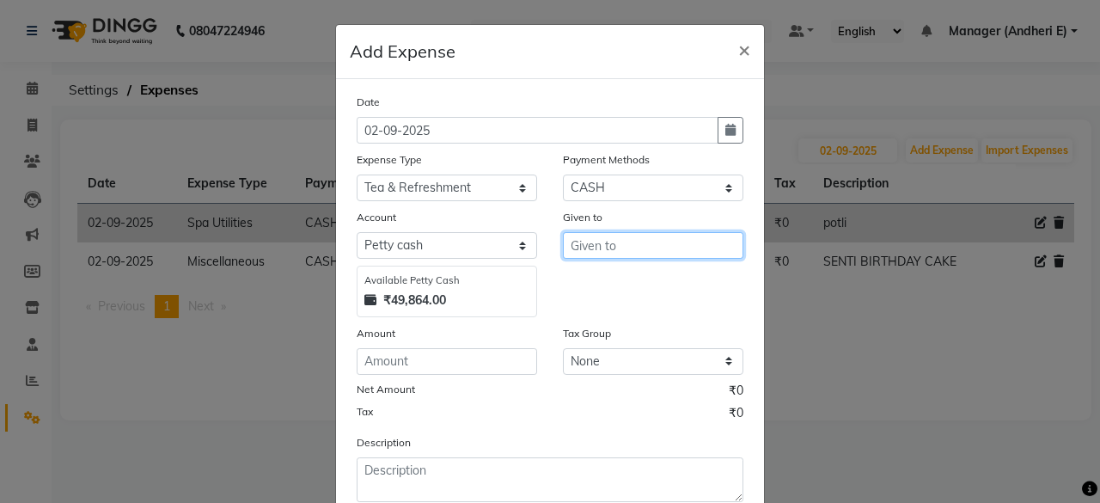
click at [631, 242] on input "text" at bounding box center [653, 245] width 180 height 27
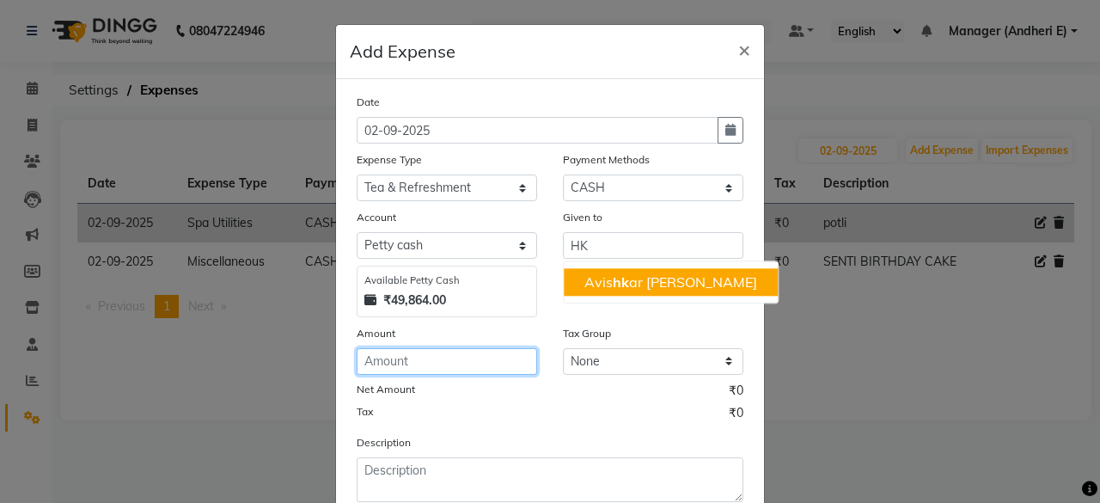
click at [387, 362] on input "number" at bounding box center [446, 361] width 180 height 27
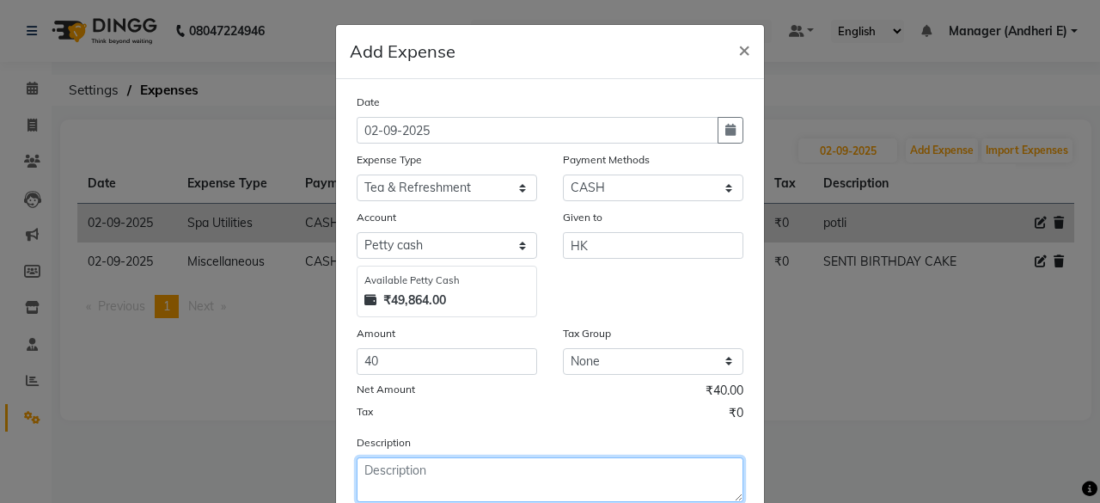
click at [391, 472] on textarea at bounding box center [549, 479] width 387 height 45
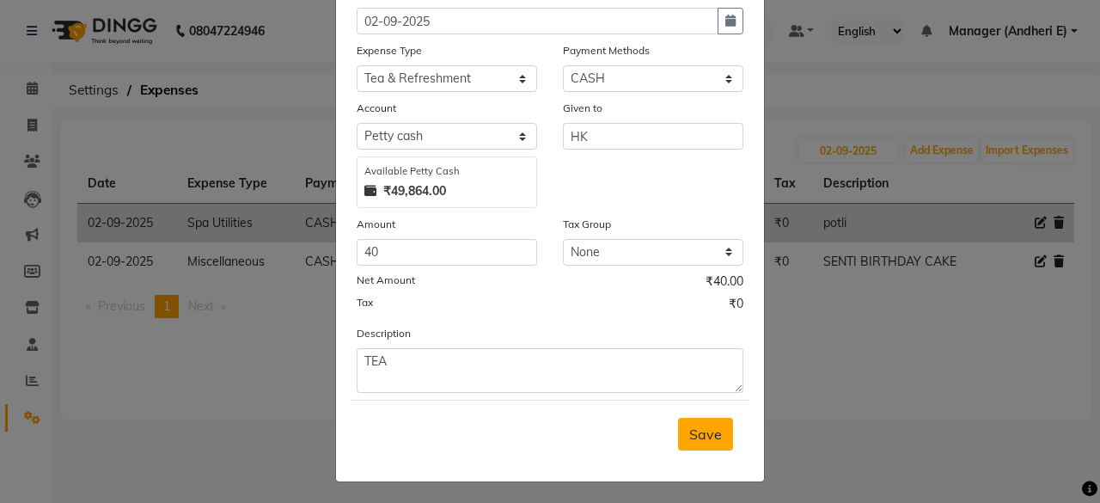
click at [693, 427] on span "Save" at bounding box center [705, 433] width 33 height 17
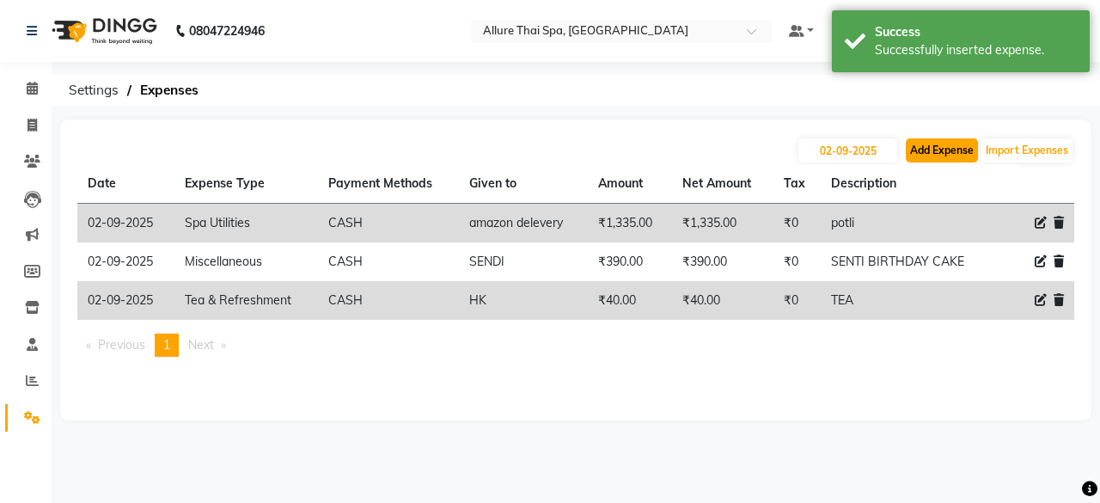
click at [929, 153] on button "Add Expense" at bounding box center [941, 150] width 72 height 24
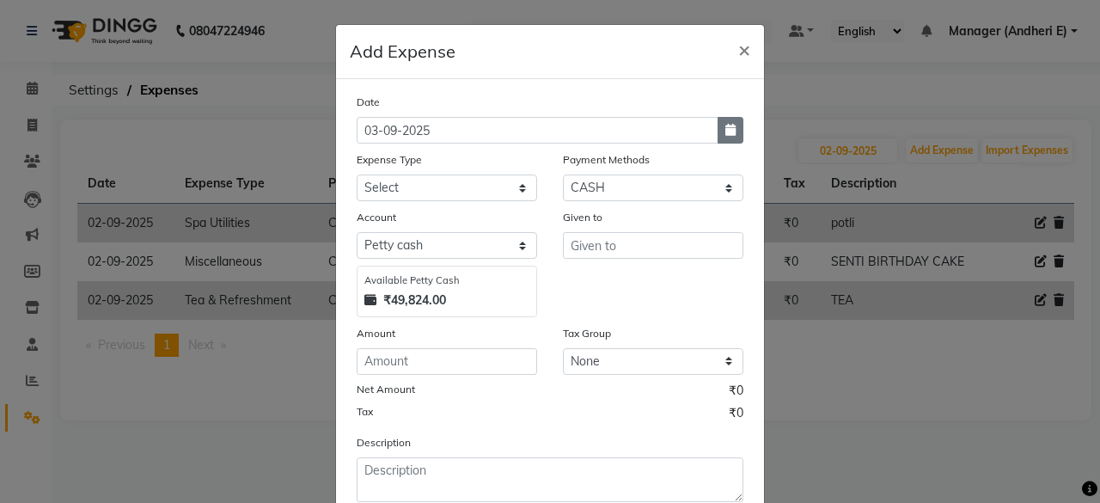
click at [725, 135] on icon "button" at bounding box center [730, 130] width 10 height 12
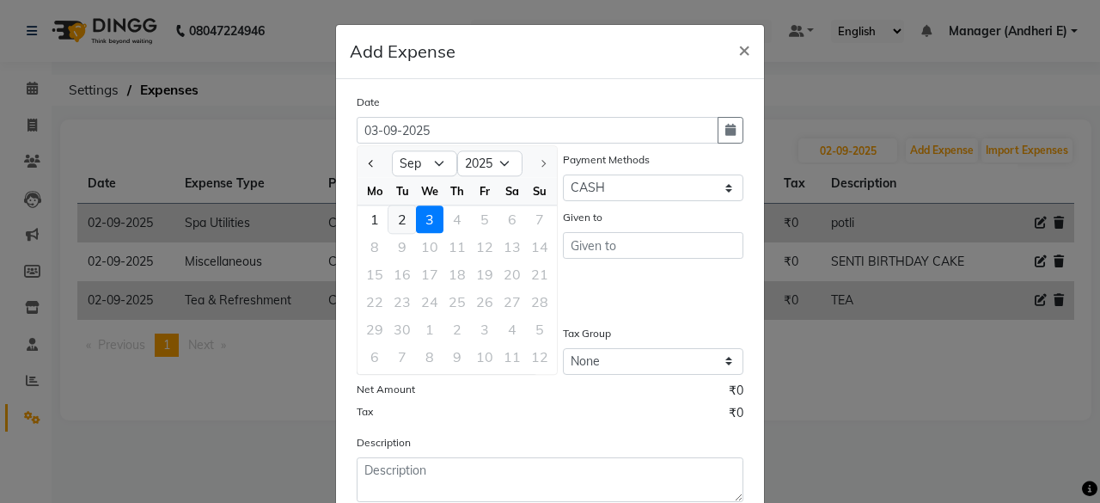
click at [397, 222] on div "2" at bounding box center [401, 218] width 27 height 27
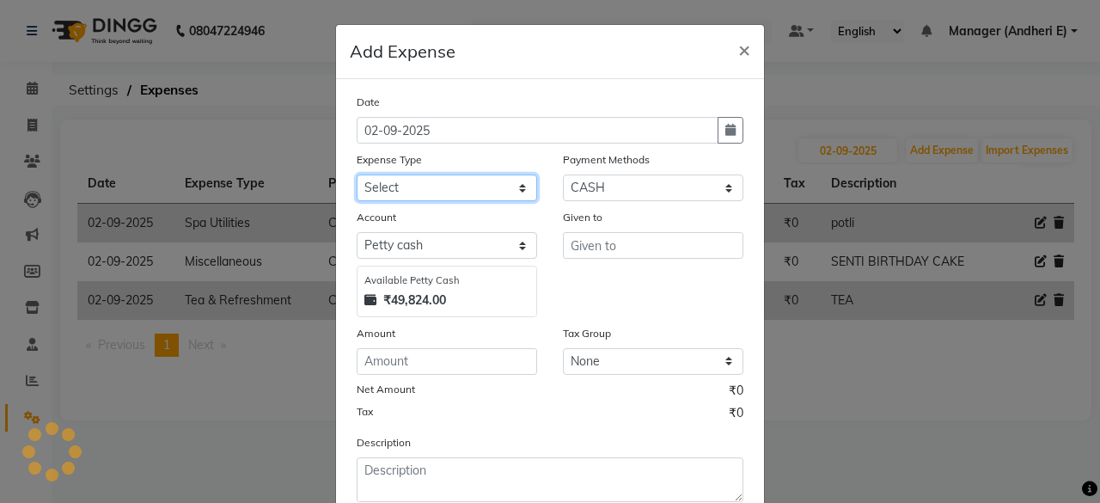
click at [445, 180] on select "Select Advance Salary Advertising and Marketing Expenses Bank charges Car maint…" at bounding box center [446, 187] width 180 height 27
click at [356, 174] on select "Select Advance Salary Advertising and Marketing Expenses Bank charges Car maint…" at bounding box center [446, 187] width 180 height 27
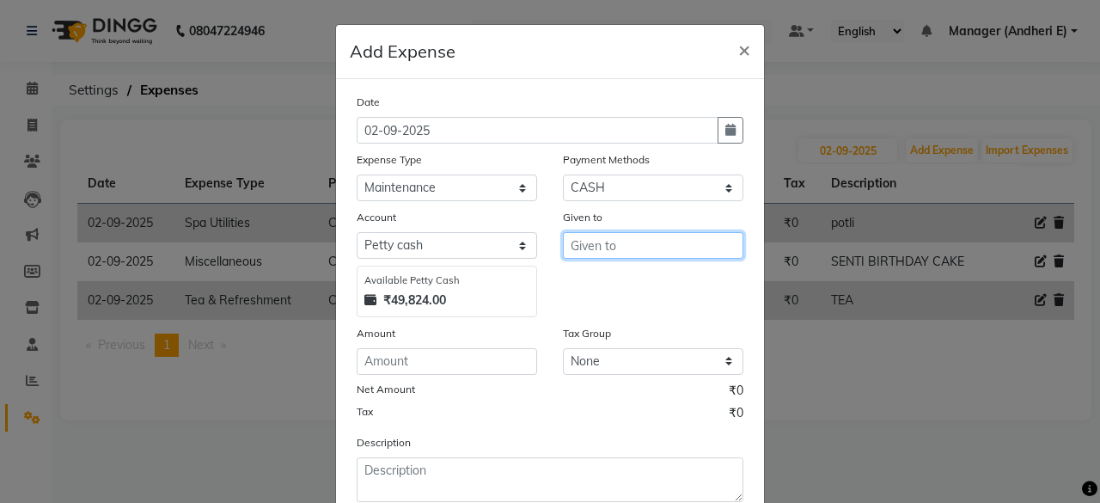
click at [592, 244] on input "text" at bounding box center [653, 245] width 180 height 27
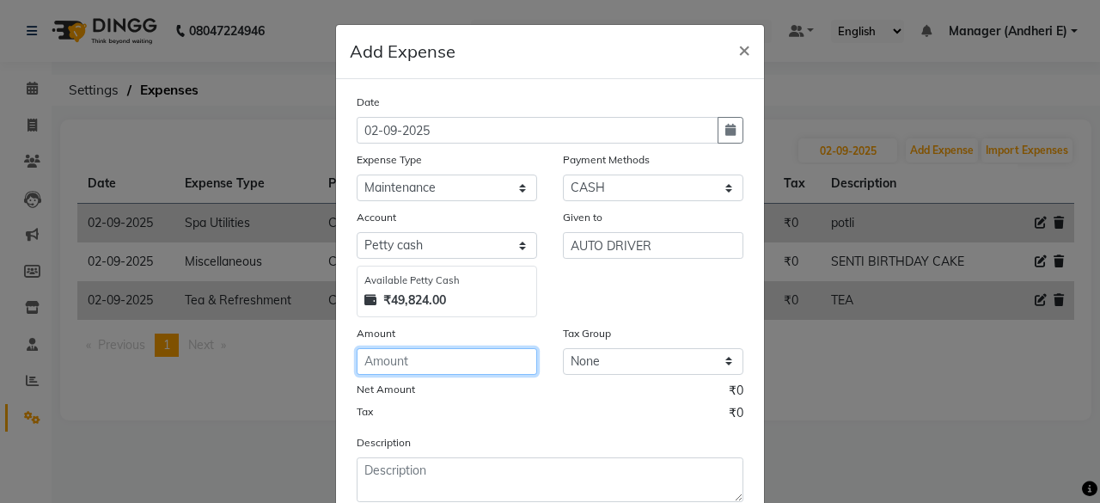
click at [389, 366] on input "number" at bounding box center [446, 361] width 180 height 27
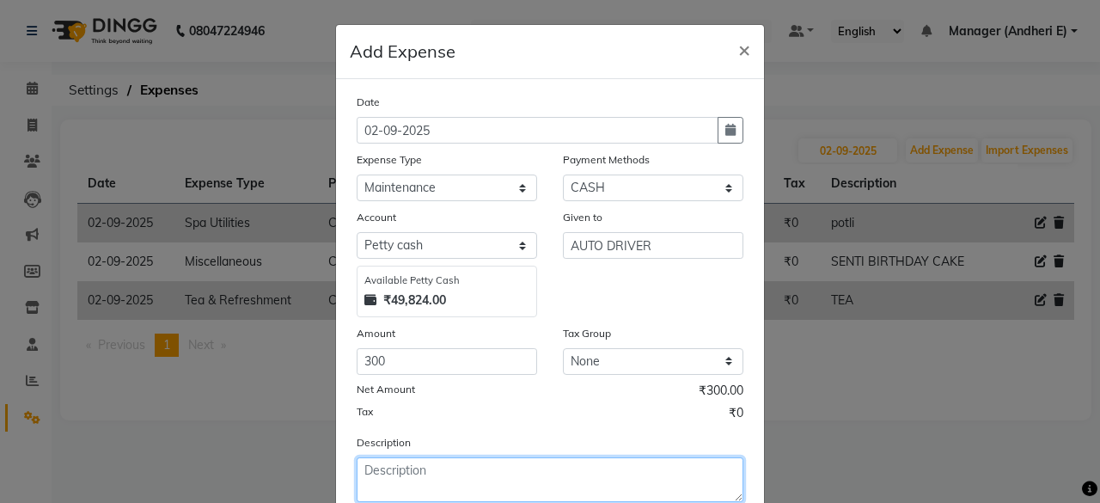
click at [372, 468] on textarea at bounding box center [549, 479] width 387 height 45
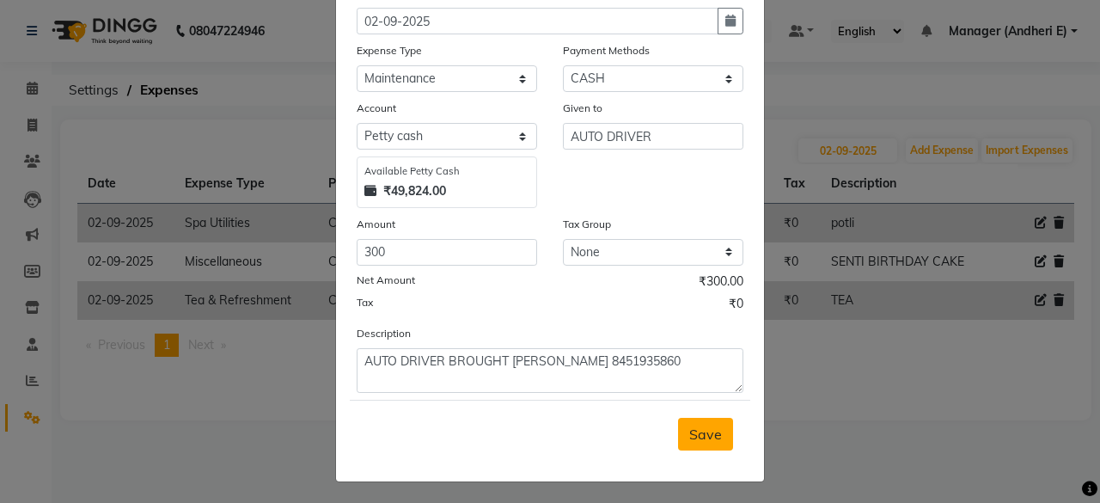
click at [700, 425] on span "Save" at bounding box center [705, 433] width 33 height 17
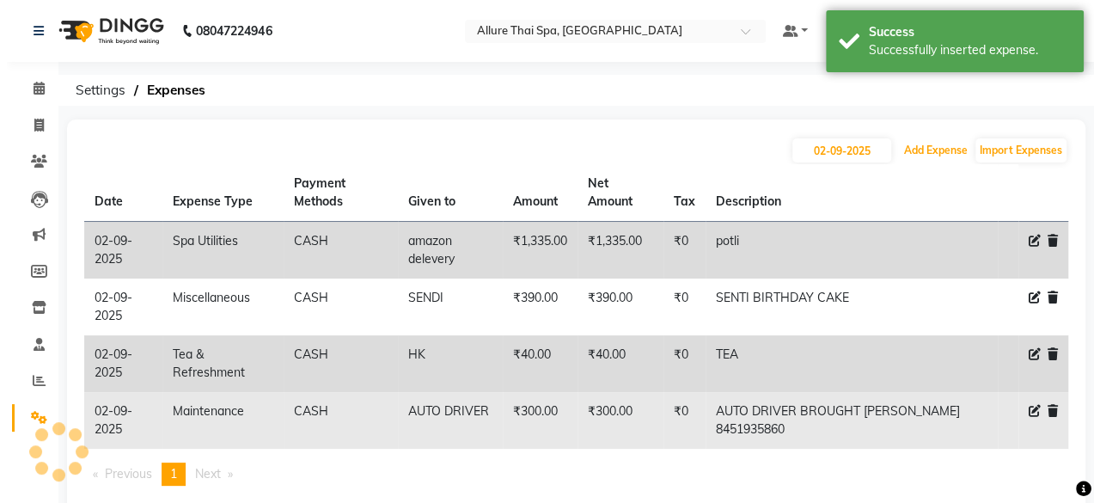
scroll to position [39, 0]
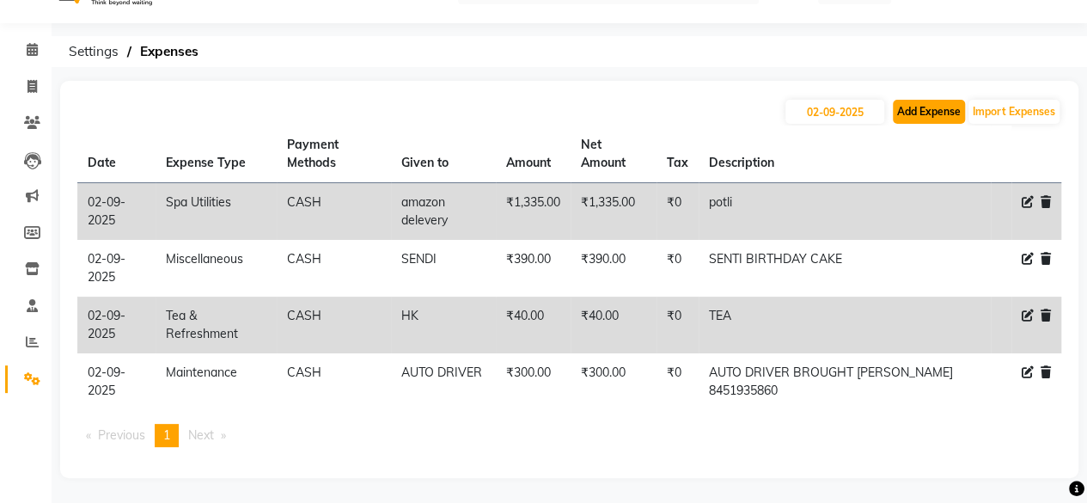
click at [918, 118] on button "Add Expense" at bounding box center [929, 112] width 72 height 24
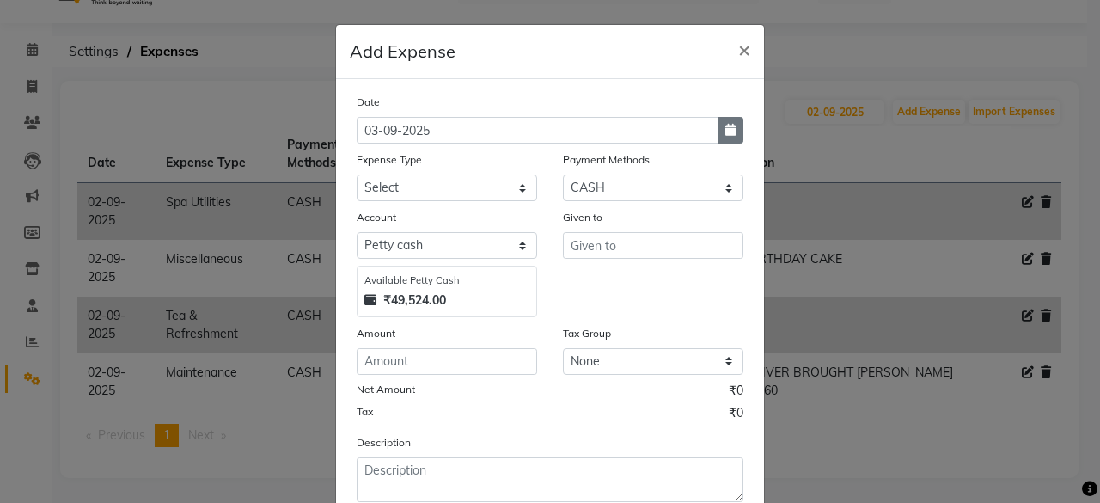
click at [725, 127] on icon "button" at bounding box center [730, 130] width 10 height 12
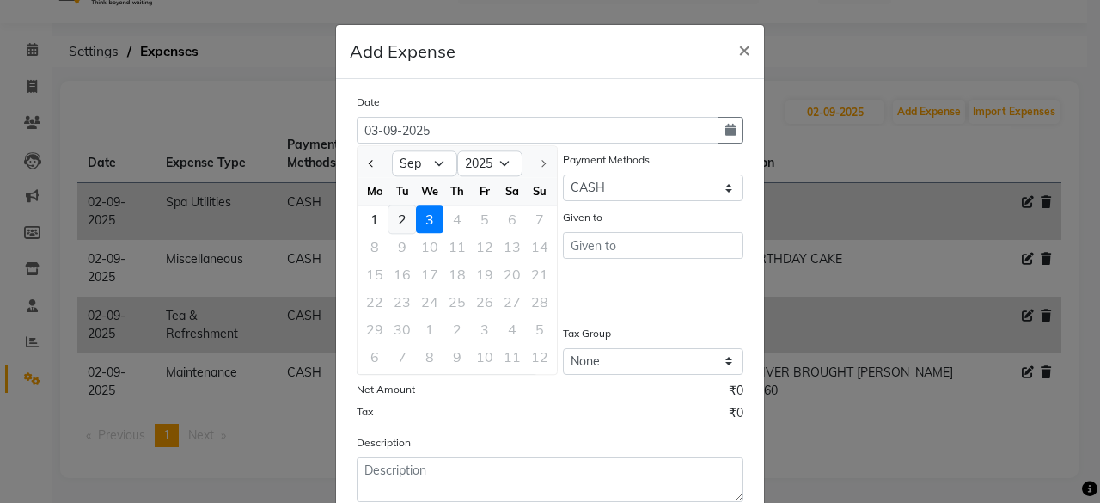
click at [393, 216] on div "2" at bounding box center [401, 218] width 27 height 27
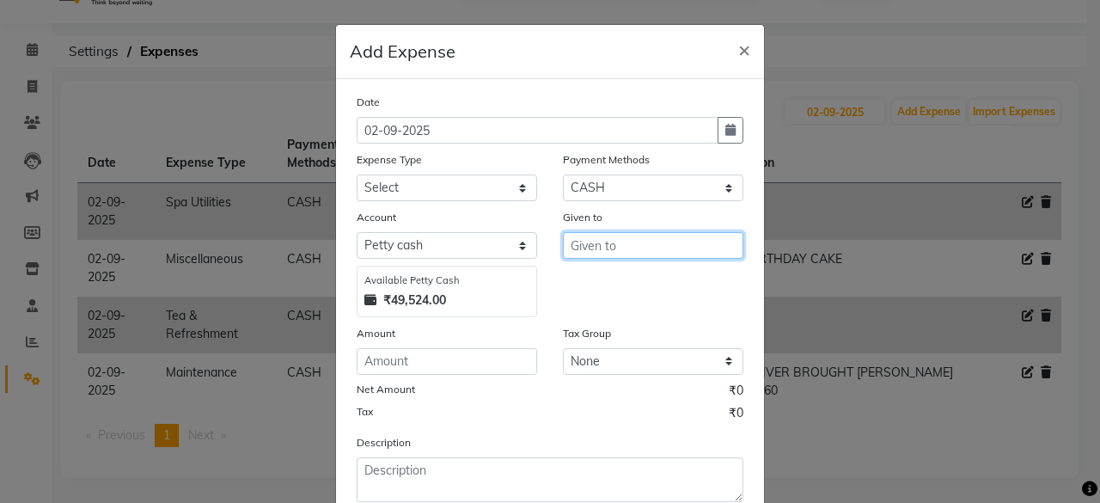
click at [586, 251] on input "text" at bounding box center [653, 245] width 180 height 27
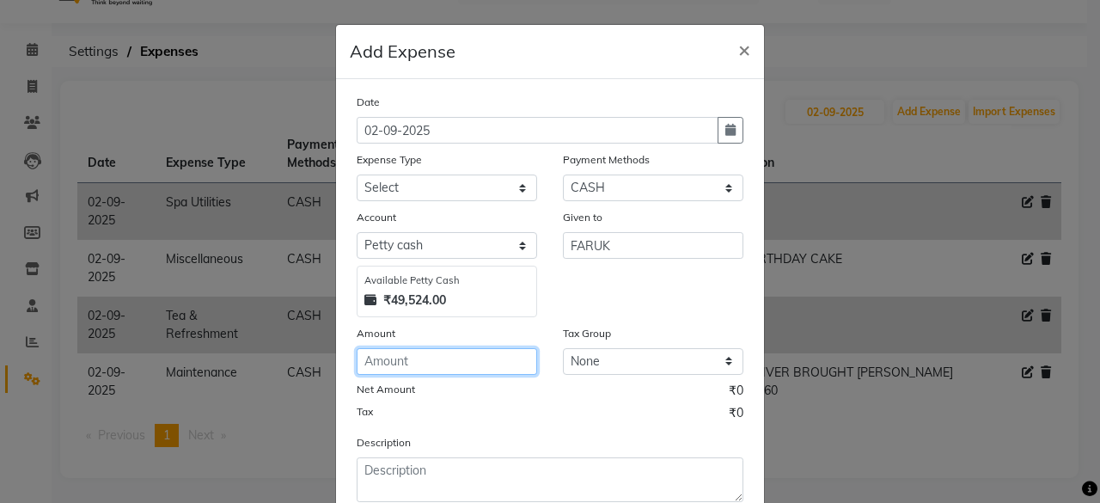
click at [366, 362] on input "number" at bounding box center [446, 361] width 180 height 27
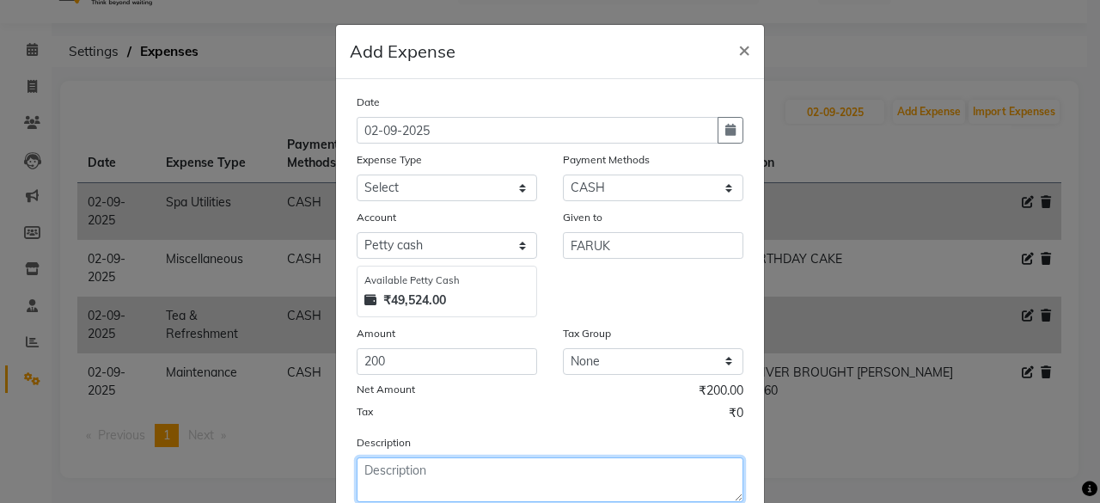
click at [387, 468] on textarea at bounding box center [549, 479] width 387 height 45
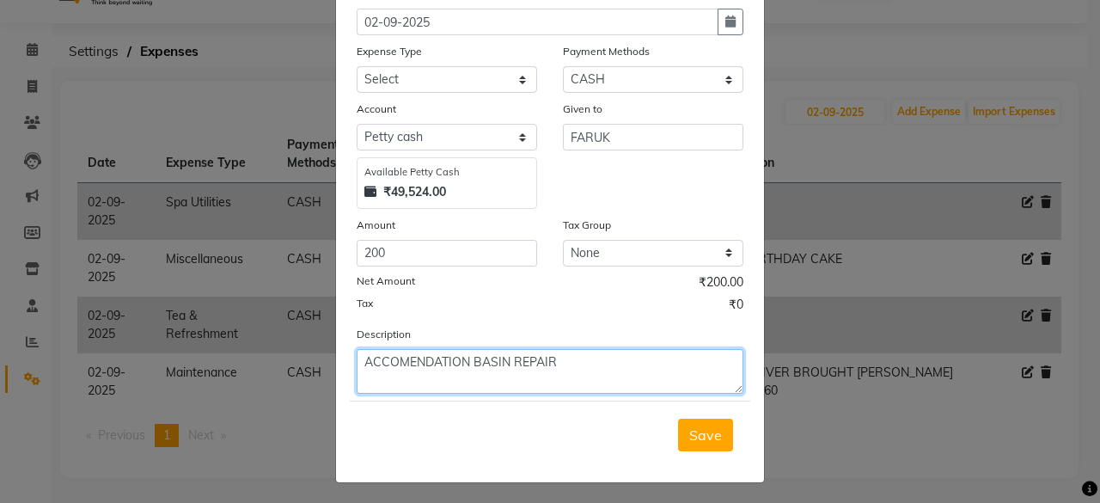
scroll to position [109, 0]
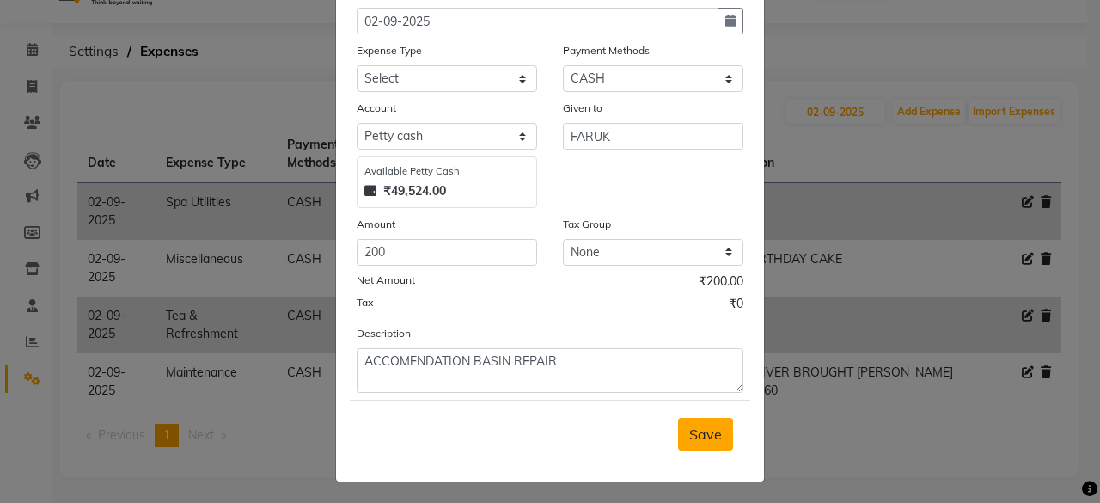
click at [704, 436] on span "Save" at bounding box center [705, 433] width 33 height 17
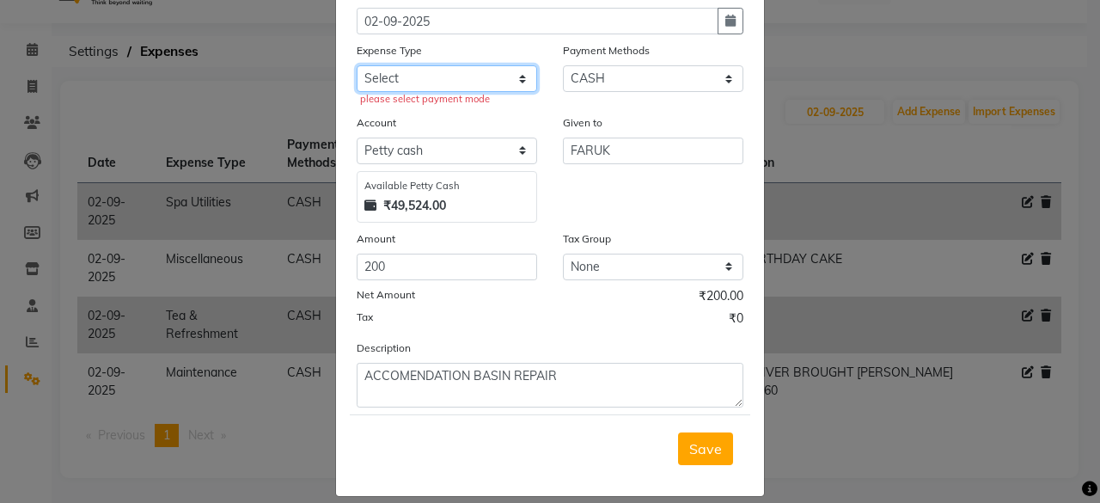
click at [486, 76] on select "Select Advance Salary Advertising and Marketing Expenses Bank charges Car maint…" at bounding box center [446, 78] width 180 height 27
click at [356, 65] on select "Select Advance Salary Advertising and Marketing Expenses Bank charges Car maint…" at bounding box center [446, 78] width 180 height 27
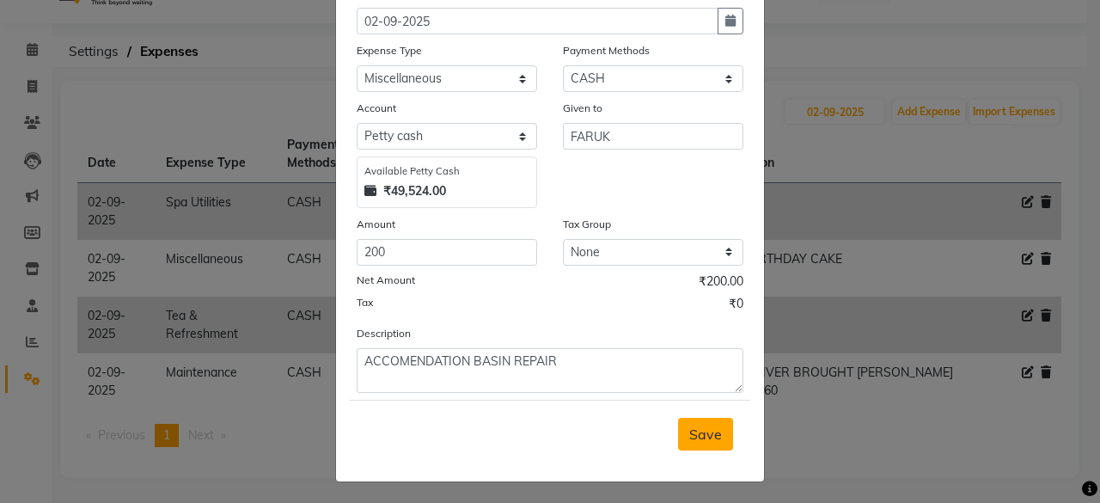
click at [694, 430] on span "Save" at bounding box center [705, 433] width 33 height 17
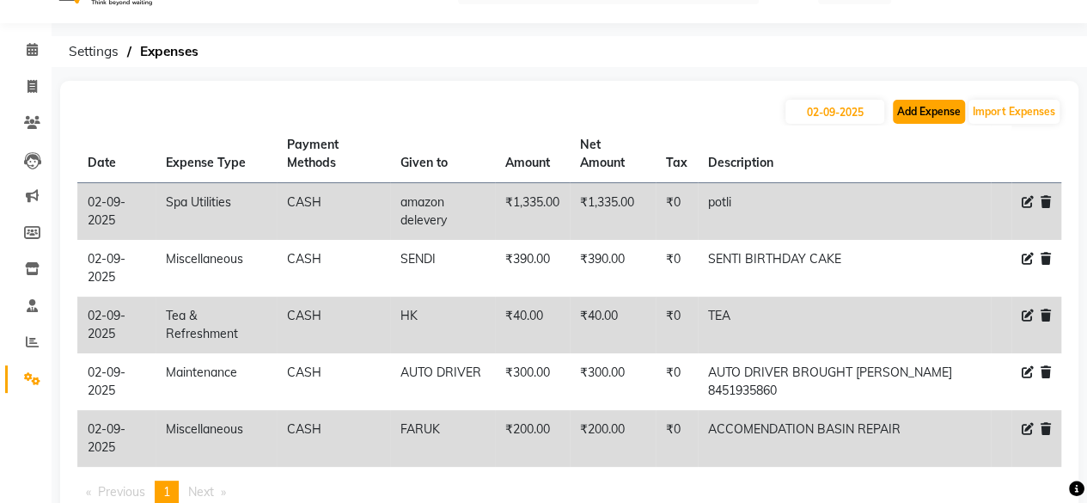
click at [929, 110] on button "Add Expense" at bounding box center [929, 112] width 72 height 24
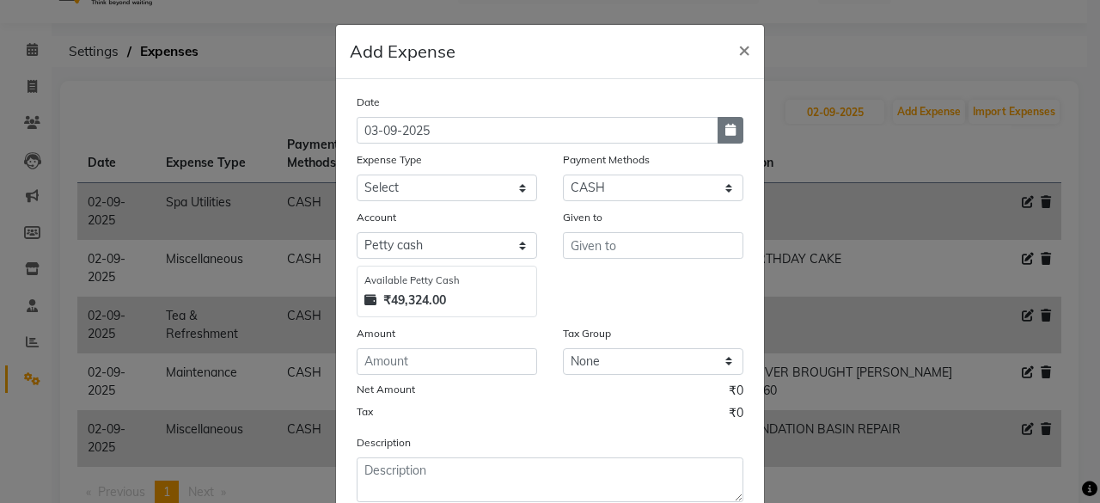
click at [725, 130] on icon "button" at bounding box center [730, 130] width 10 height 12
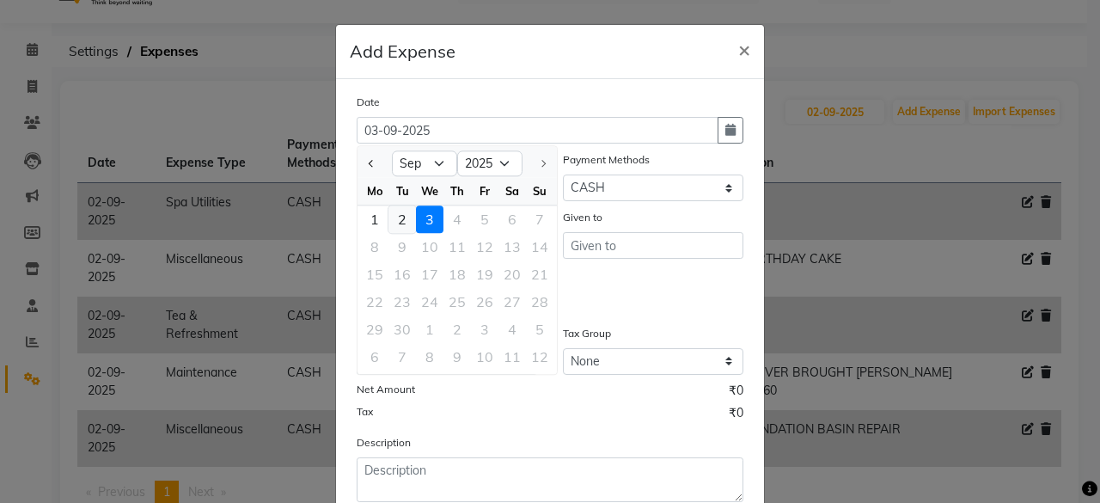
click at [391, 218] on div "2" at bounding box center [401, 218] width 27 height 27
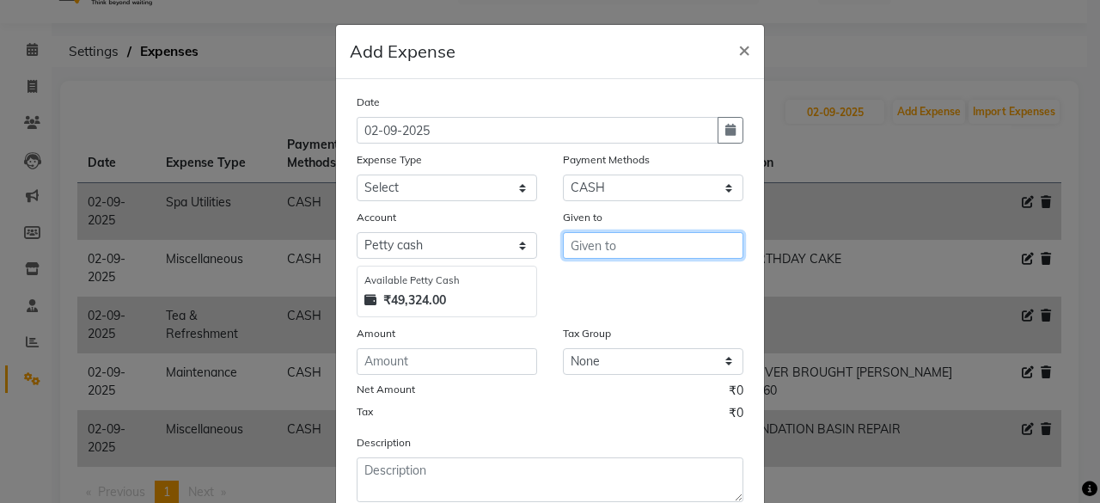
click at [581, 241] on input "text" at bounding box center [653, 245] width 180 height 27
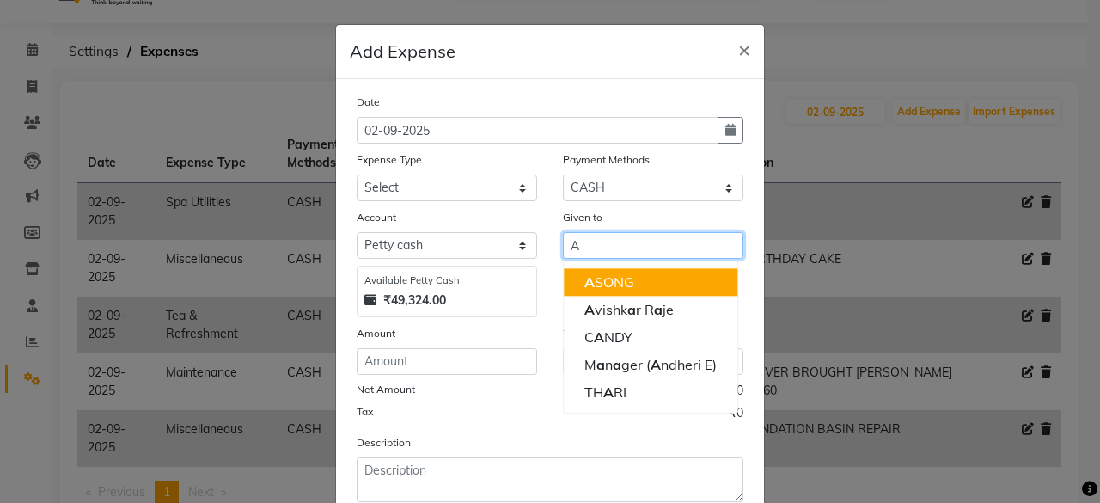
click at [607, 279] on ngb-highlight "A SONG" at bounding box center [609, 281] width 50 height 17
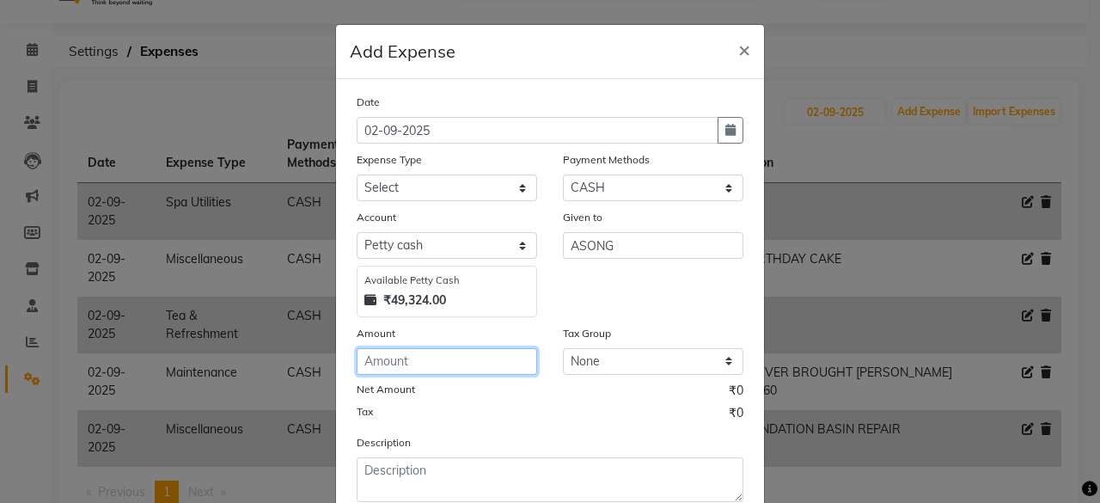
click at [381, 366] on input "number" at bounding box center [446, 361] width 180 height 27
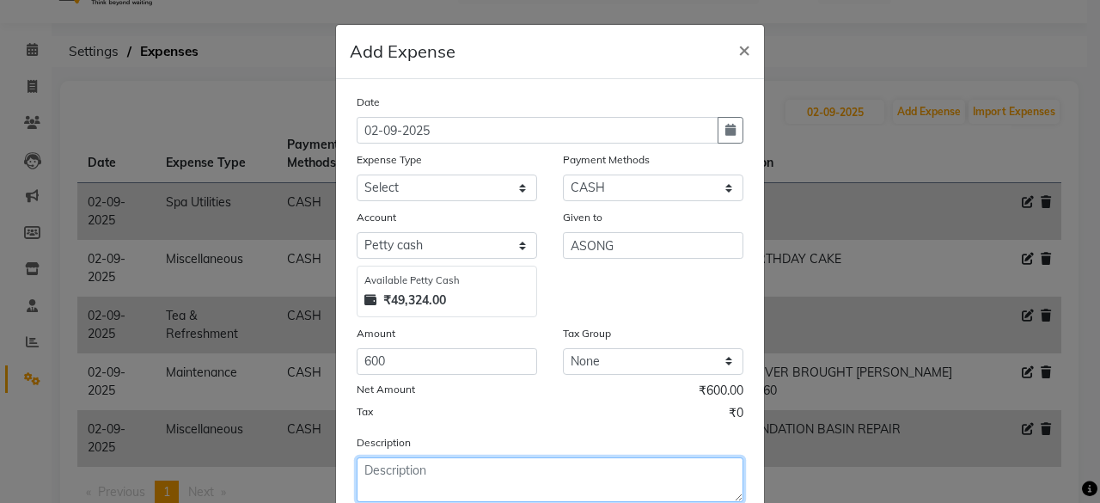
click at [390, 474] on textarea at bounding box center [549, 479] width 387 height 45
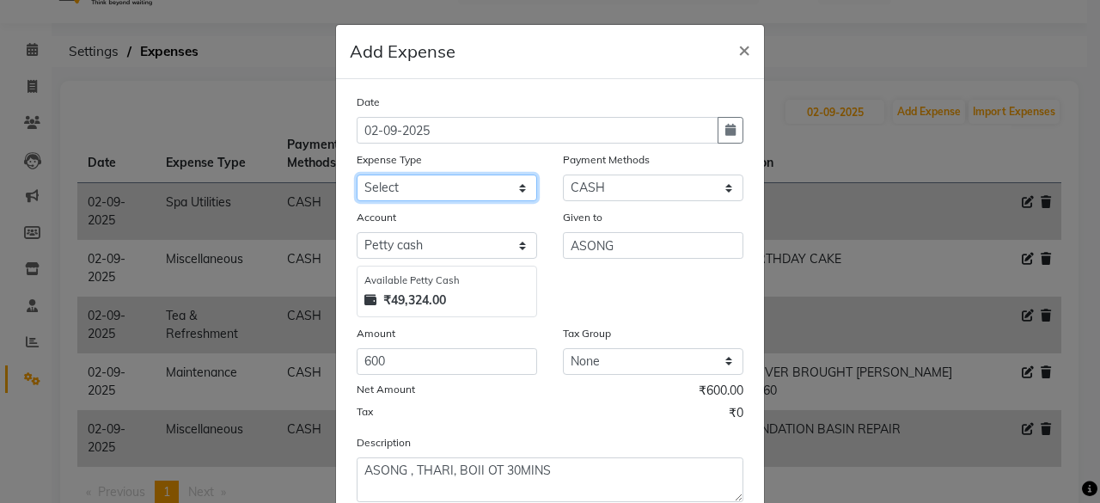
click at [446, 180] on select "Select Advance Salary Advertising and Marketing Expenses Bank charges Car maint…" at bounding box center [446, 187] width 180 height 27
click at [356, 174] on select "Select Advance Salary Advertising and Marketing Expenses Bank charges Car maint…" at bounding box center [446, 187] width 180 height 27
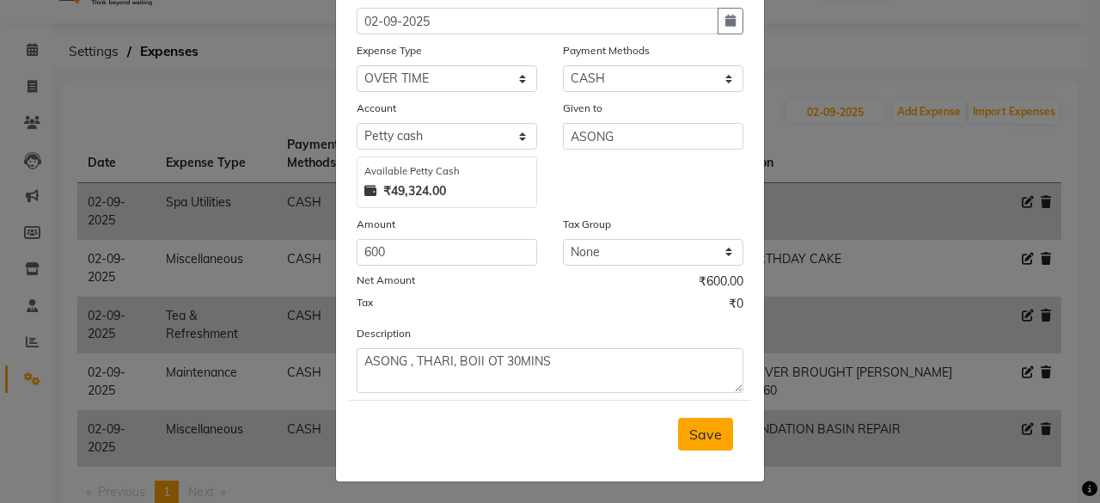
click at [691, 430] on span "Save" at bounding box center [705, 433] width 33 height 17
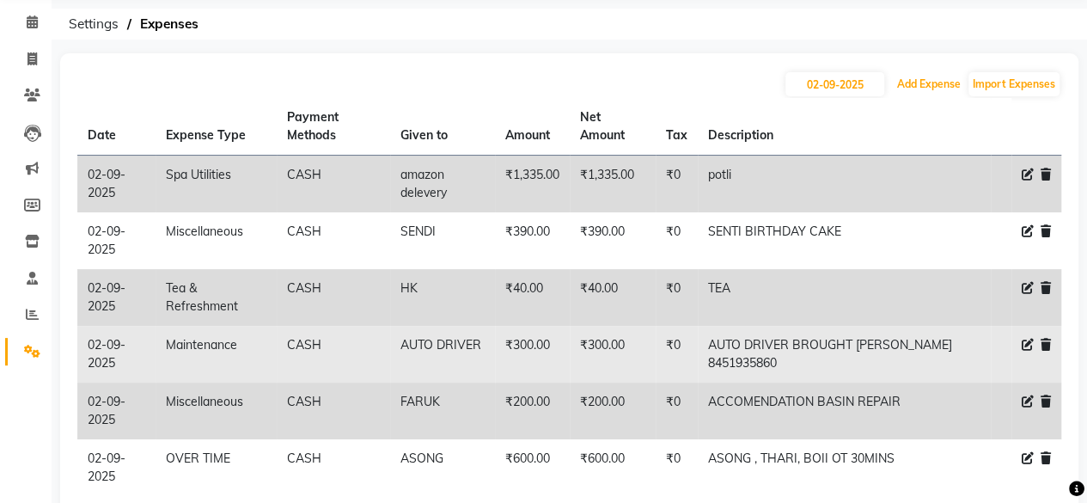
scroll to position [152, 0]
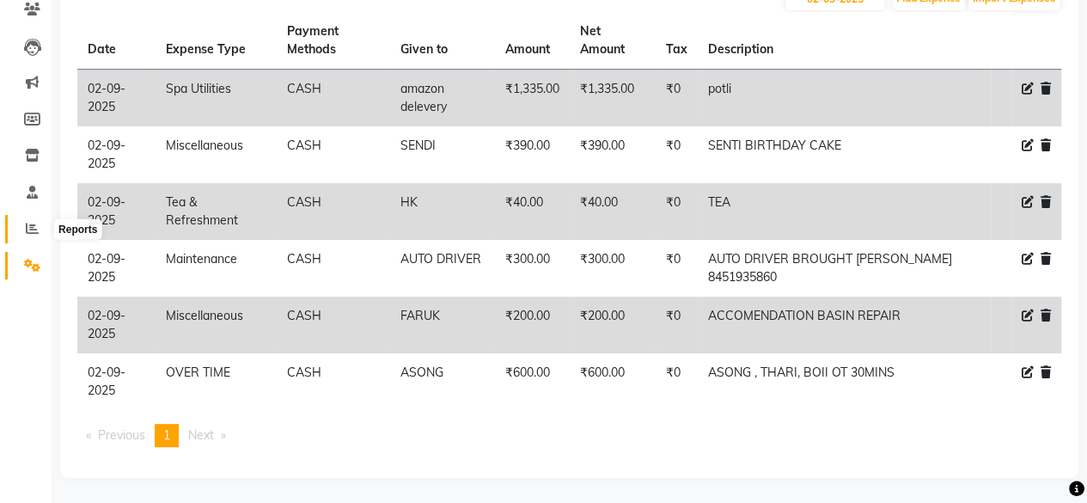
click at [33, 233] on icon at bounding box center [32, 228] width 13 height 13
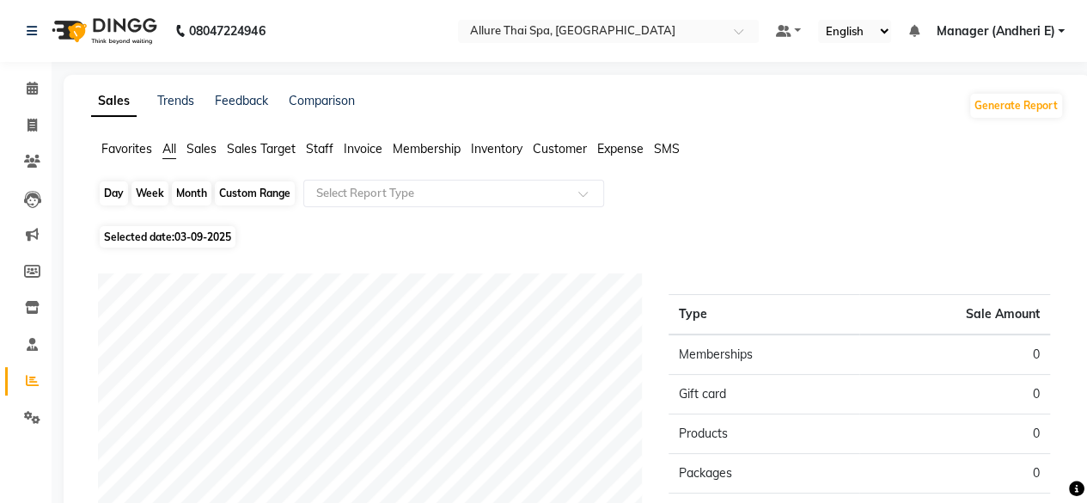
click at [107, 192] on div "Day" at bounding box center [114, 193] width 28 height 24
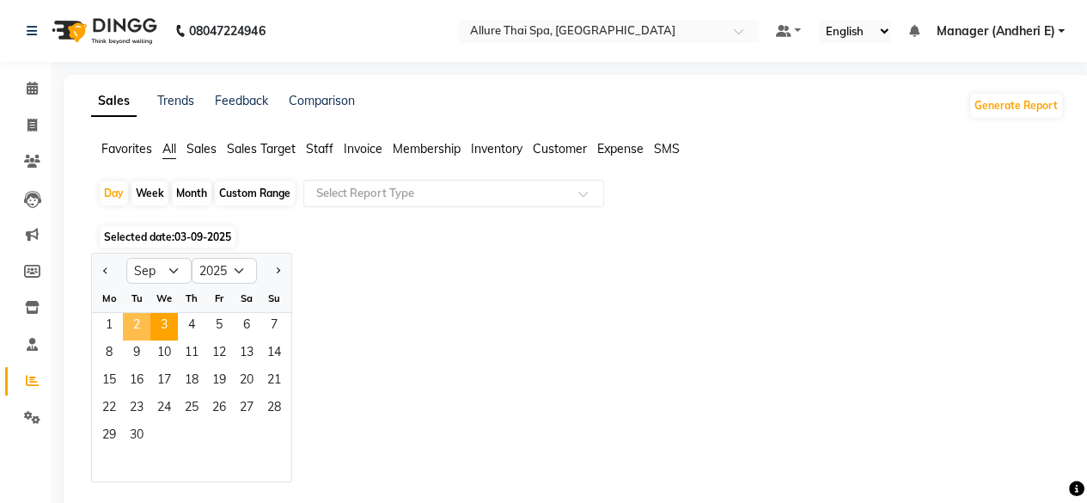
click at [141, 326] on span "2" at bounding box center [136, 326] width 27 height 27
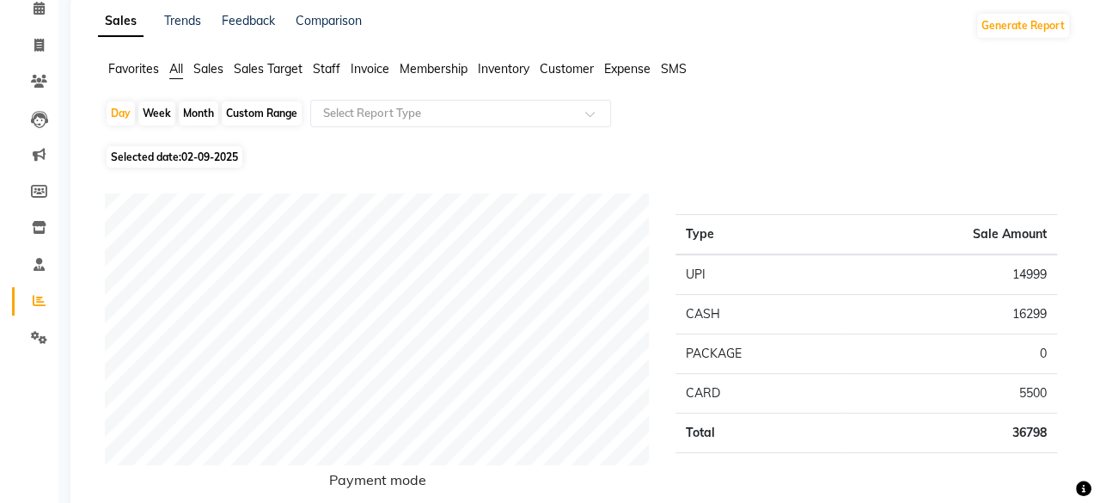
scroll to position [86, 0]
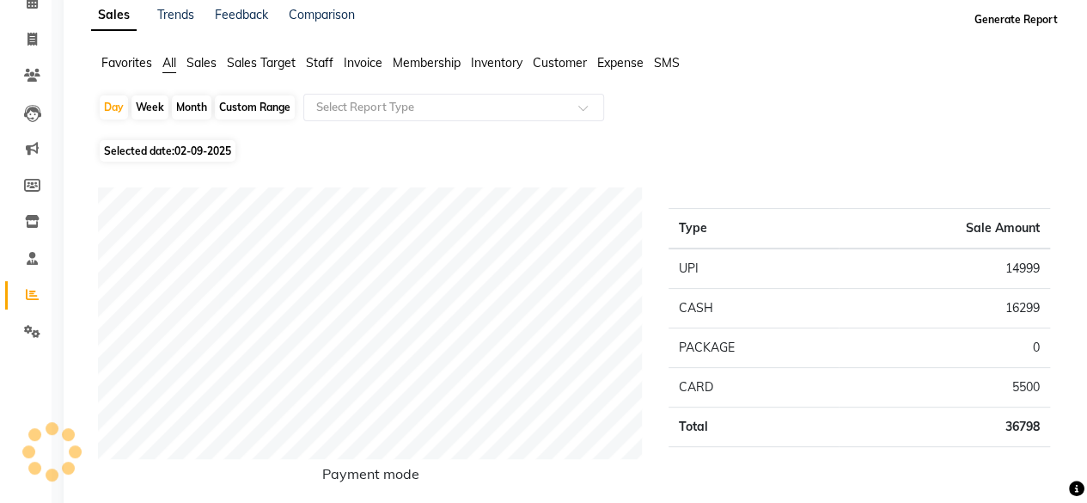
click at [1017, 18] on button "Generate Report" at bounding box center [1016, 20] width 92 height 24
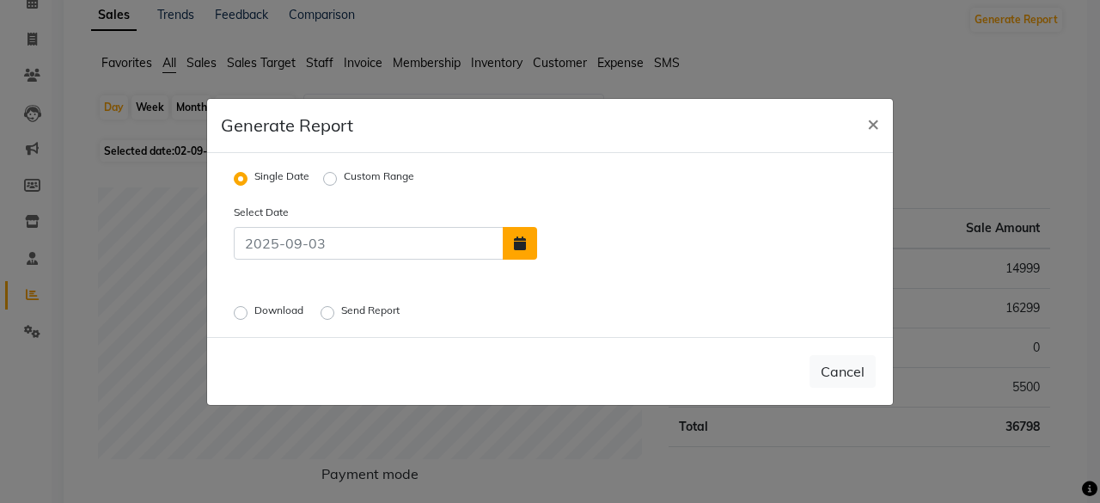
click at [522, 245] on icon "button" at bounding box center [520, 243] width 12 height 14
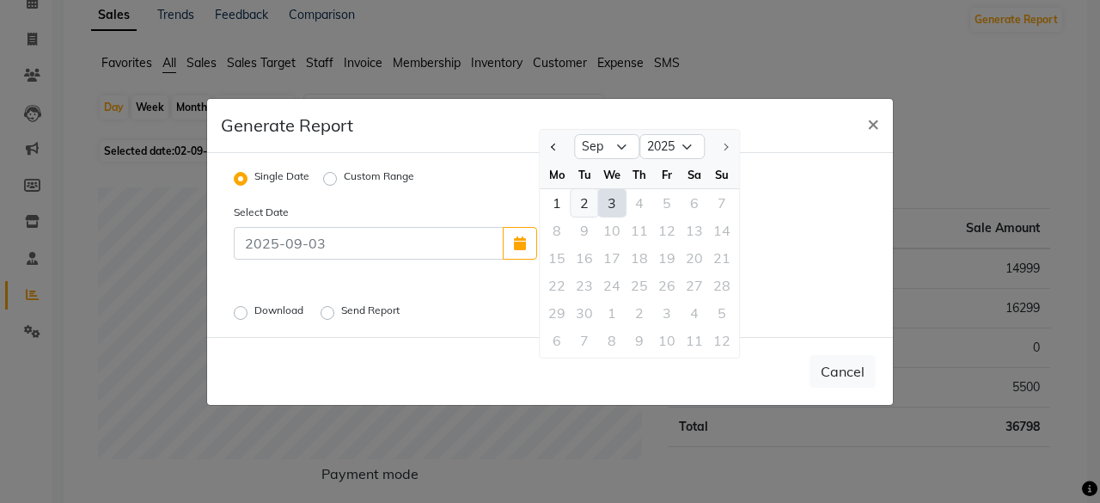
click at [581, 200] on div "2" at bounding box center [583, 202] width 27 height 27
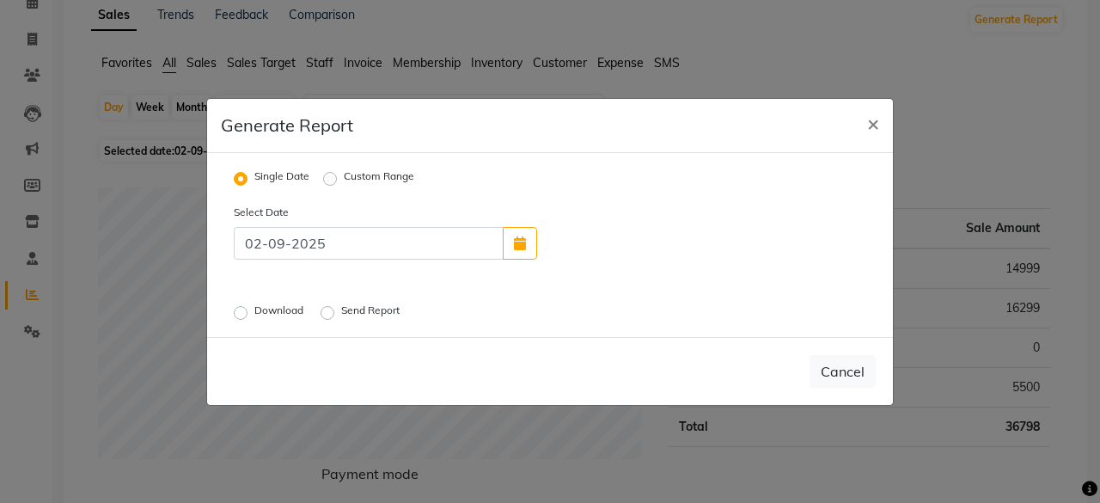
click at [254, 310] on label "Download" at bounding box center [280, 312] width 52 height 21
click at [237, 310] on input "Download" at bounding box center [243, 312] width 12 height 12
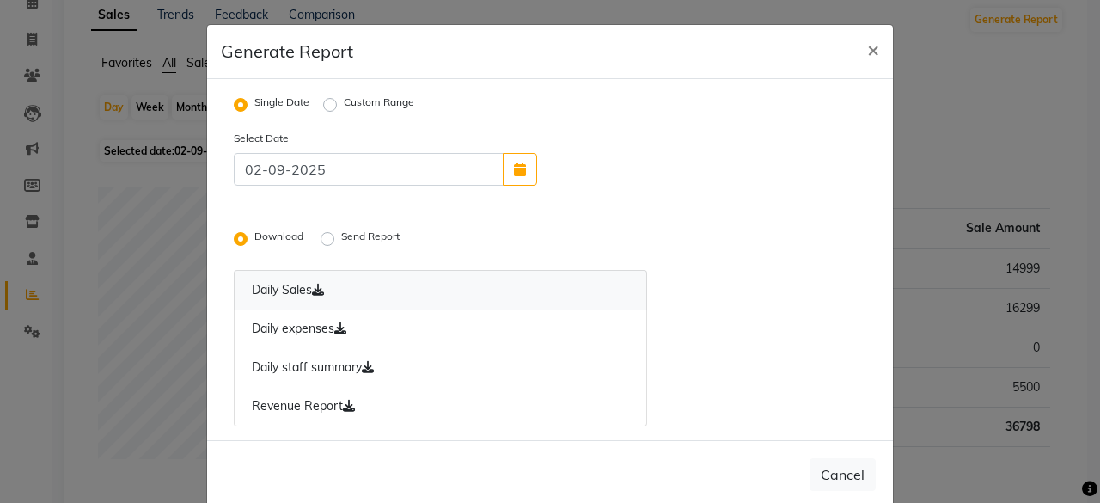
click at [287, 290] on link "Daily Sales" at bounding box center [440, 290] width 413 height 40
